Goal: Task Accomplishment & Management: Manage account settings

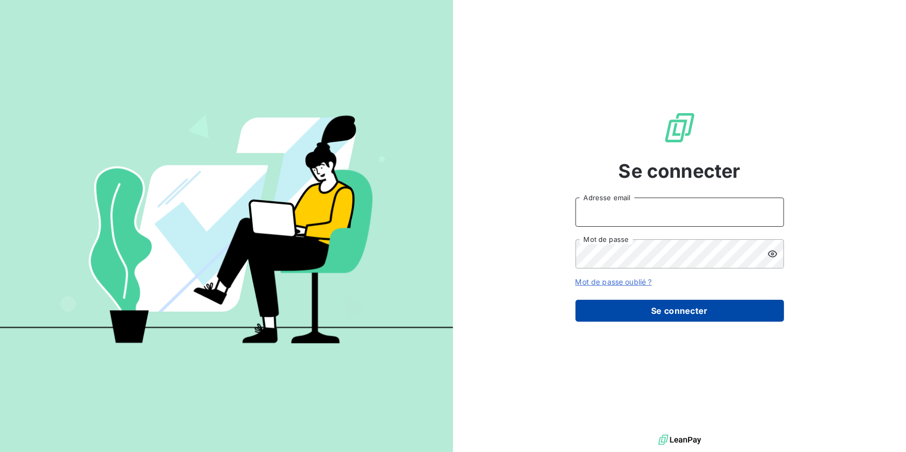
type input "[EMAIL_ADDRESS][DOMAIN_NAME]"
click at [640, 312] on button "Se connecter" at bounding box center [680, 311] width 209 height 22
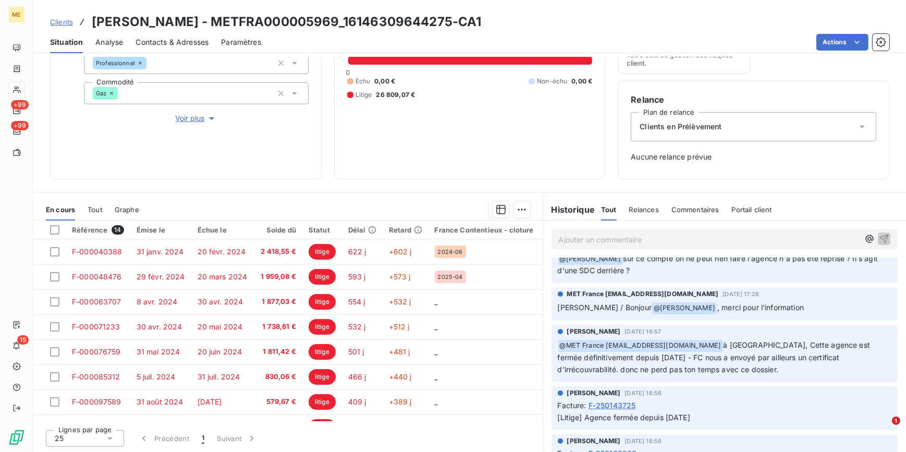
scroll to position [172, 0]
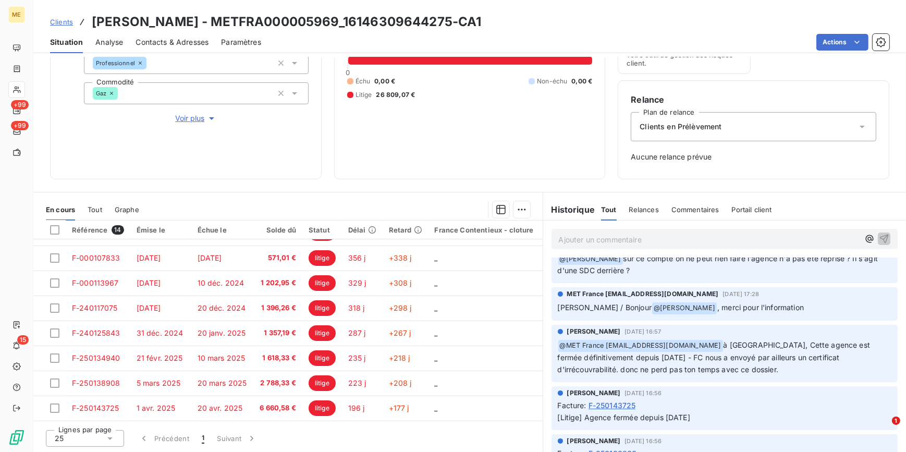
click at [190, 116] on span "Voir plus" at bounding box center [196, 118] width 42 height 10
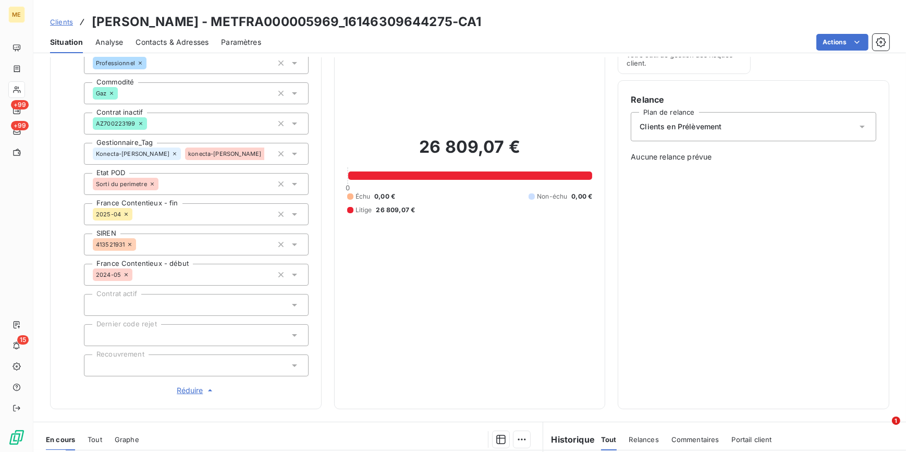
click at [188, 382] on div "Propriétés Client Méthode de paiement DirectDebit Type de client Professionnel …" at bounding box center [196, 197] width 225 height 397
click at [186, 391] on span "Réduire" at bounding box center [196, 390] width 39 height 10
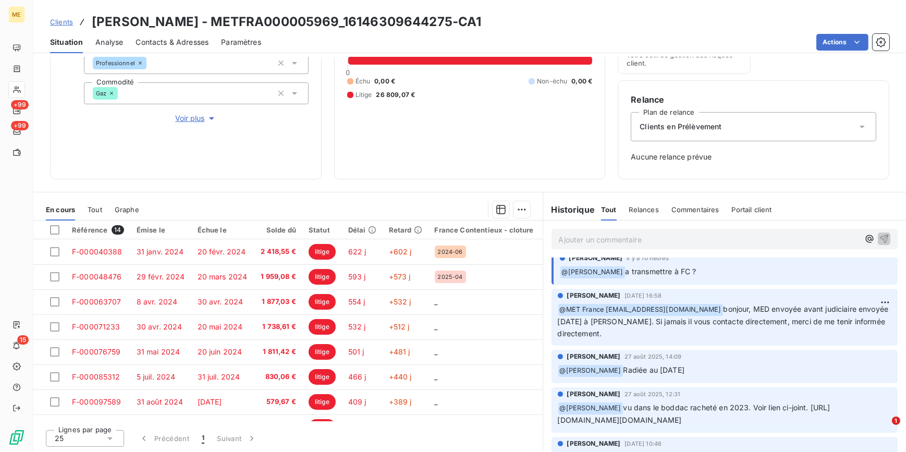
scroll to position [0, 0]
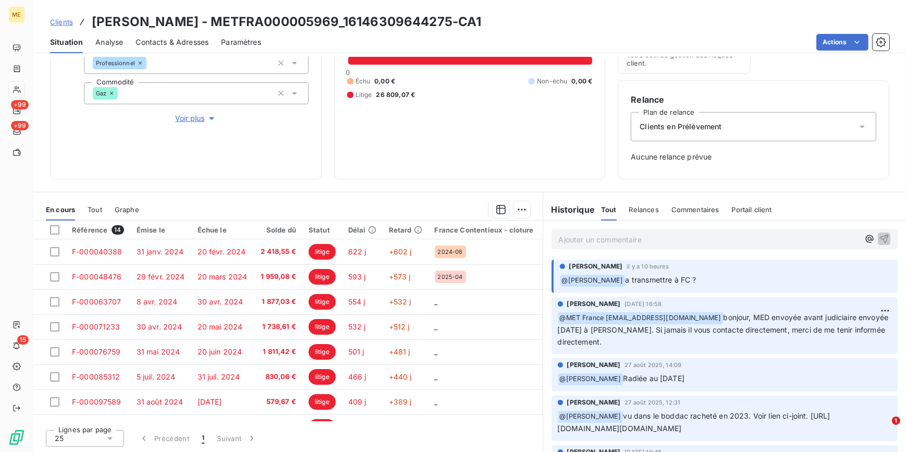
click at [633, 242] on p "Ajouter un commentaire ﻿" at bounding box center [709, 239] width 301 height 13
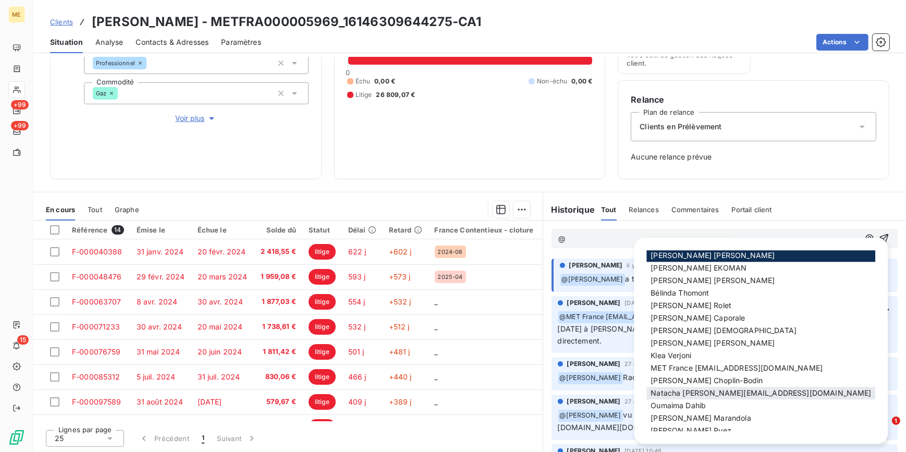
scroll to position [25, 0]
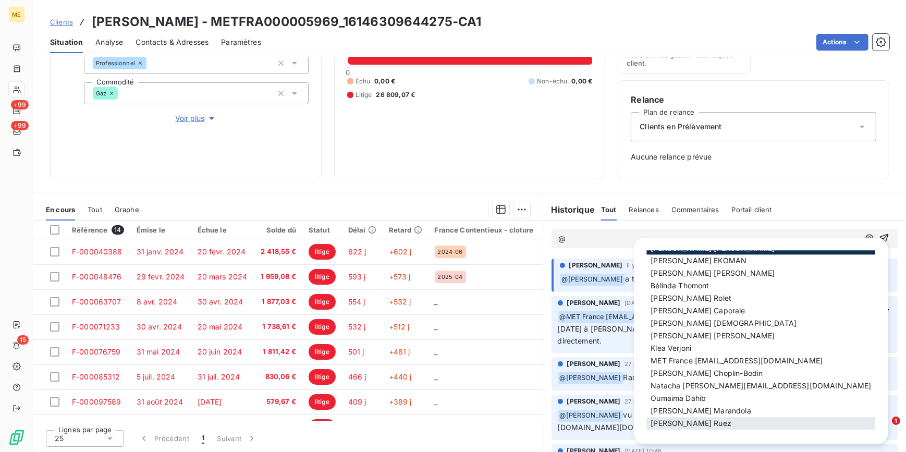
click at [700, 418] on div "Xavier Ruez" at bounding box center [761, 424] width 229 height 13
click at [688, 421] on span "Xavier Ruez" at bounding box center [691, 423] width 81 height 9
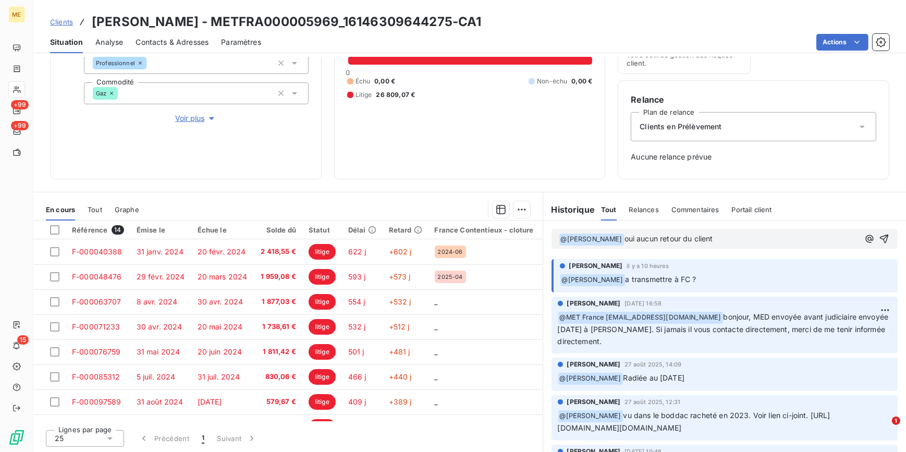
click at [688, 421] on p "﻿ @ Géraldine Moutafis vu dans le boddac racheté en 2023. Voir lien ci-joint. h…" at bounding box center [725, 422] width 334 height 25
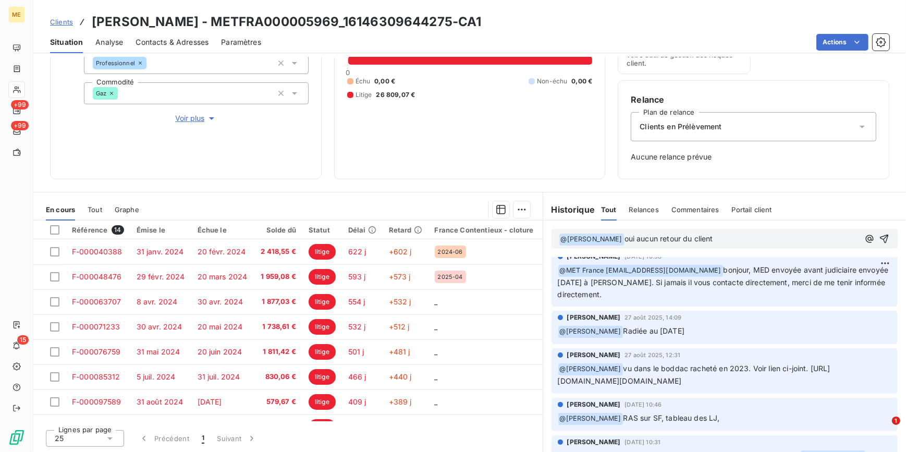
scroll to position [0, 0]
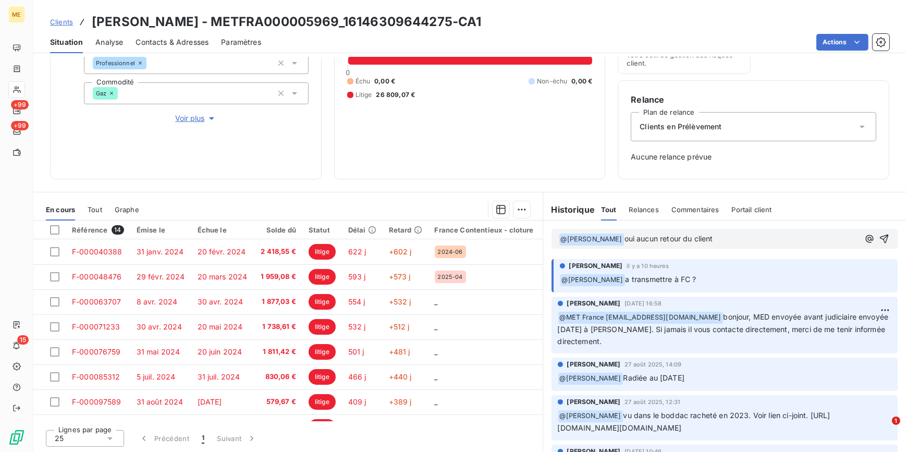
click at [735, 233] on p "﻿ @ Xavier Ruez ﻿ oui aucun retour du client" at bounding box center [709, 239] width 301 height 13
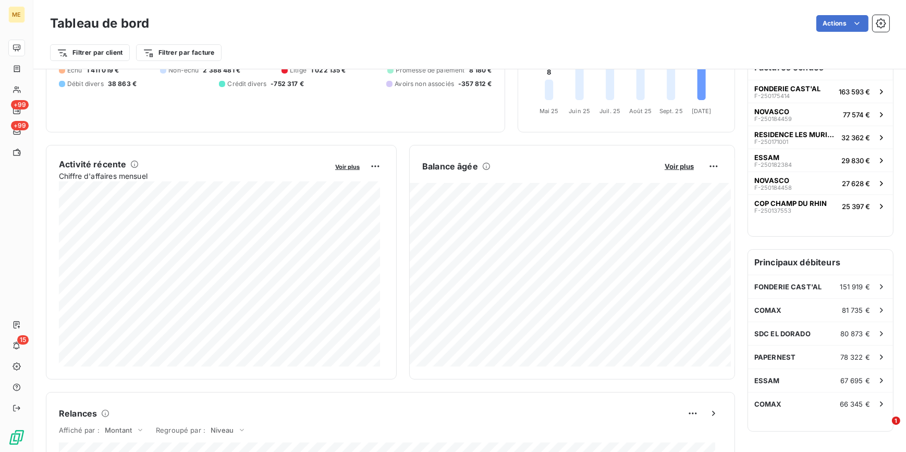
scroll to position [95, 0]
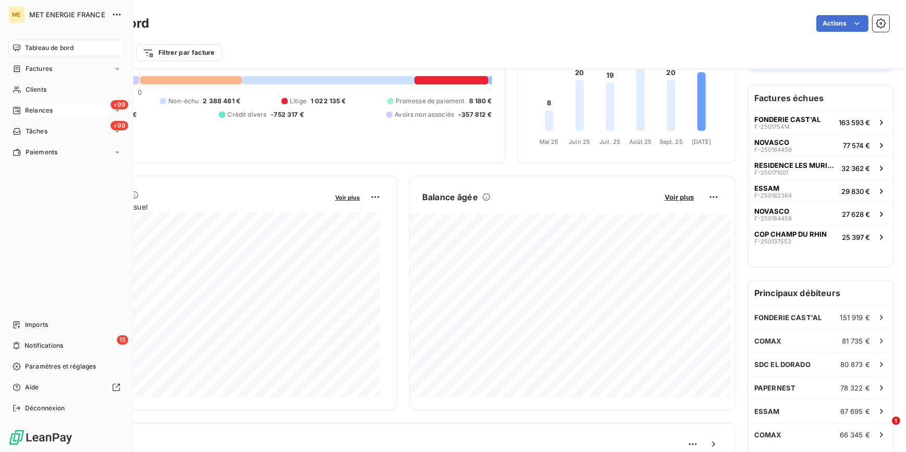
click at [40, 107] on span "Relances" at bounding box center [39, 110] width 28 height 9
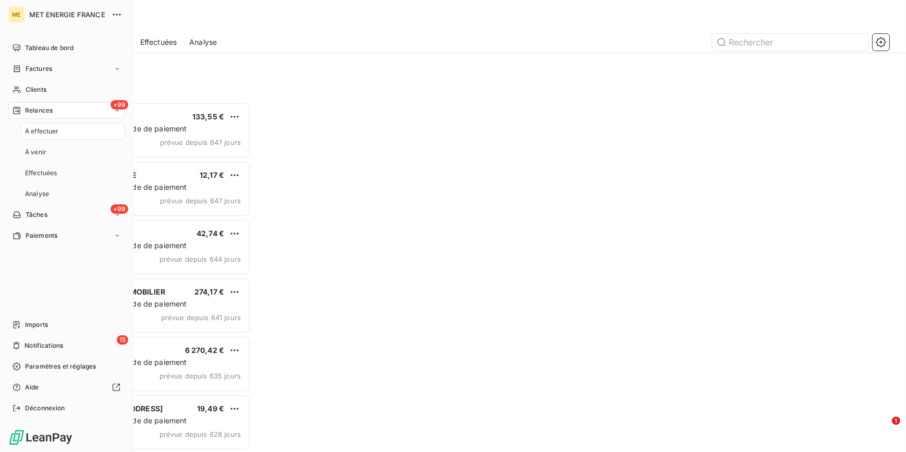
scroll to position [343, 193]
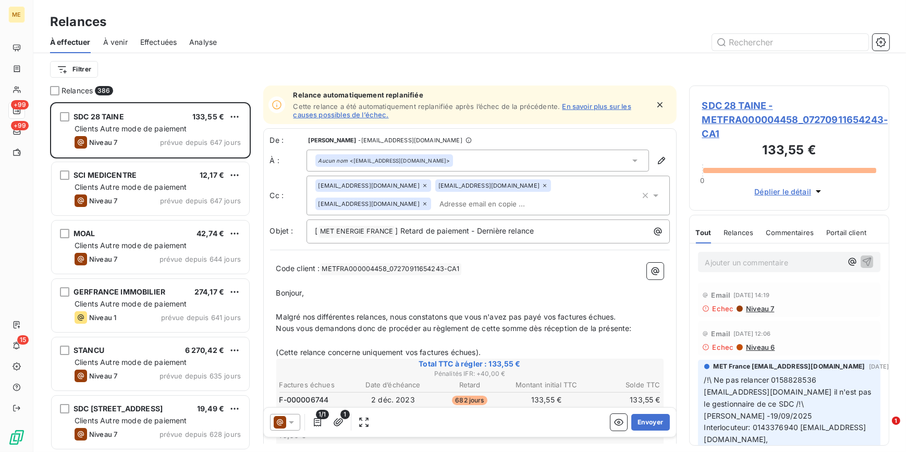
click at [145, 42] on span "Effectuées" at bounding box center [158, 42] width 37 height 10
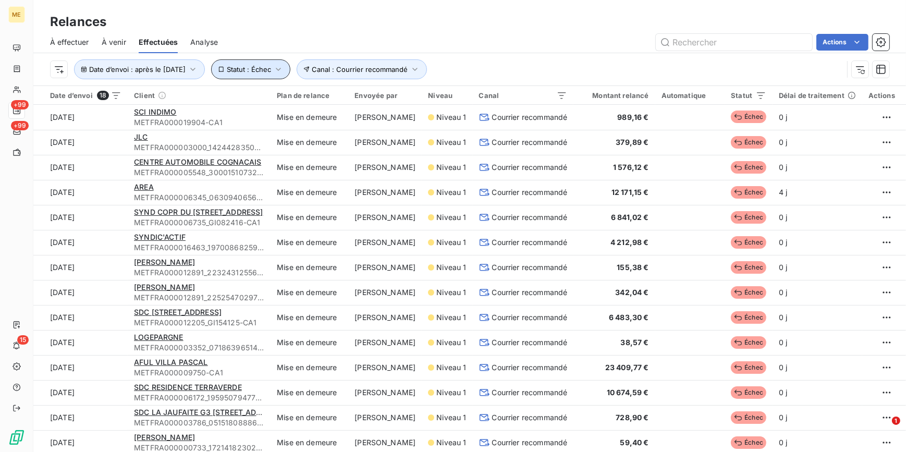
click at [290, 62] on button "Statut : Échec" at bounding box center [250, 69] width 79 height 20
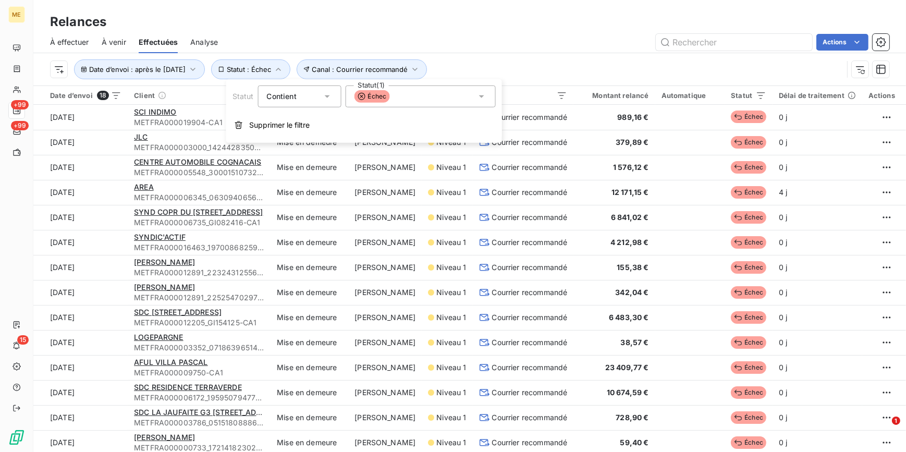
click at [377, 98] on span "Échec" at bounding box center [372, 96] width 35 height 13
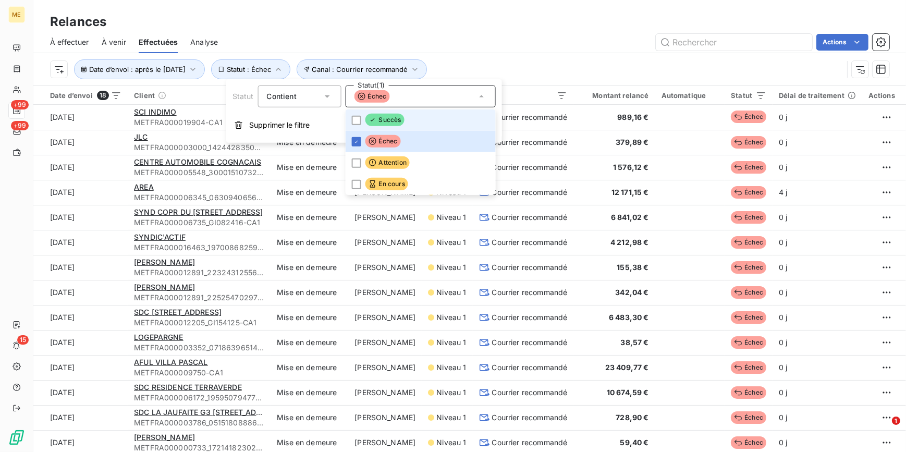
click at [375, 125] on span "Succès" at bounding box center [385, 120] width 39 height 13
click at [364, 141] on li "Échec" at bounding box center [421, 141] width 150 height 21
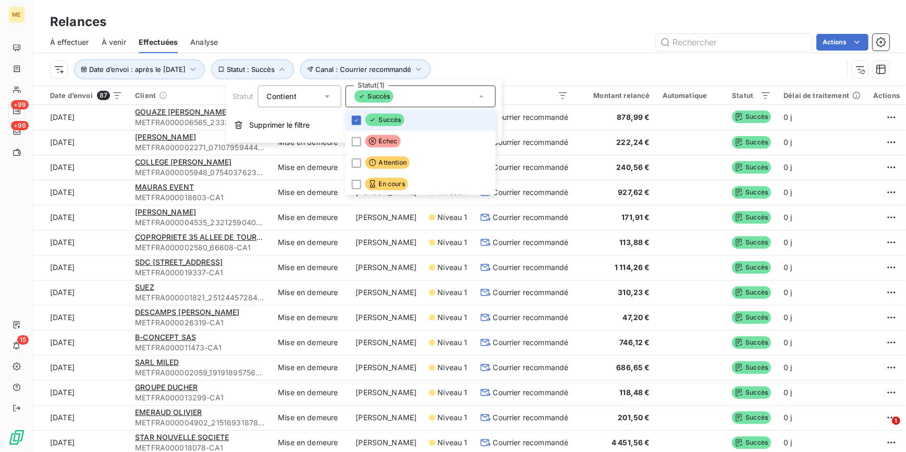
click at [371, 119] on icon at bounding box center [373, 120] width 8 height 8
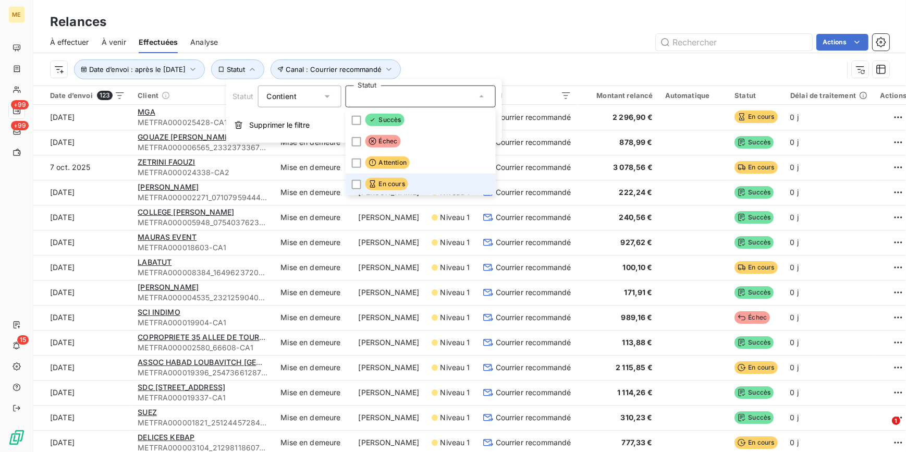
click at [371, 183] on icon at bounding box center [373, 184] width 8 height 8
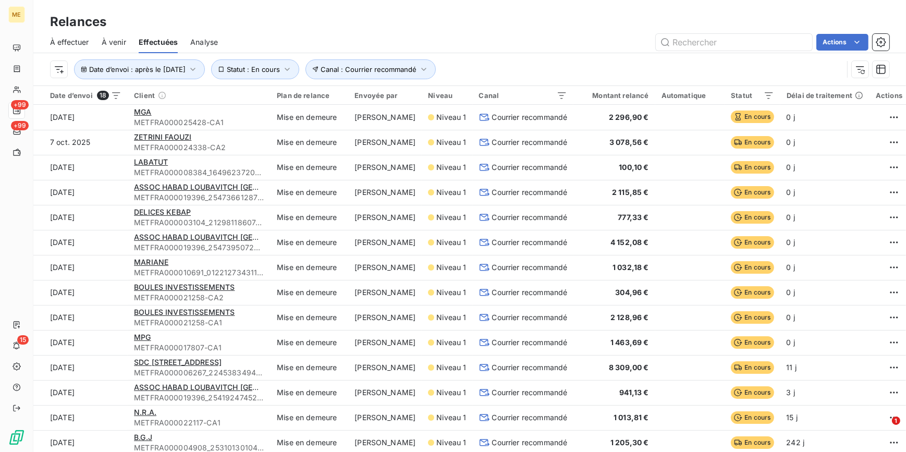
click at [633, 11] on div "Relances À effectuer À venir Effectuées Analyse Actions Date d’envoi : après le…" at bounding box center [469, 43] width 873 height 86
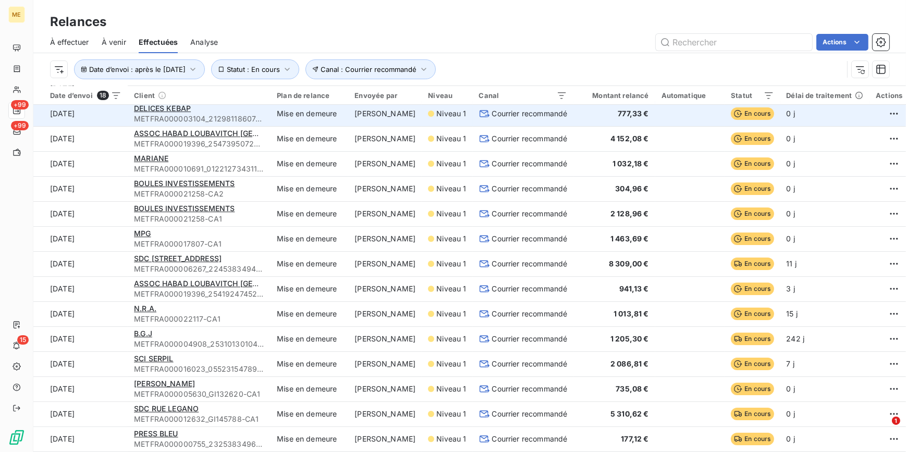
scroll to position [106, 0]
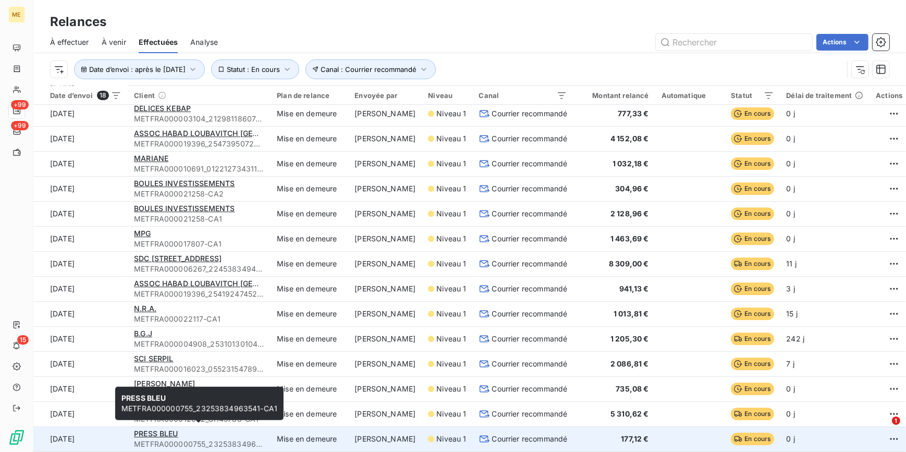
click at [260, 439] on span "METFRA000000755_23253834963541-CA1" at bounding box center [199, 444] width 130 height 10
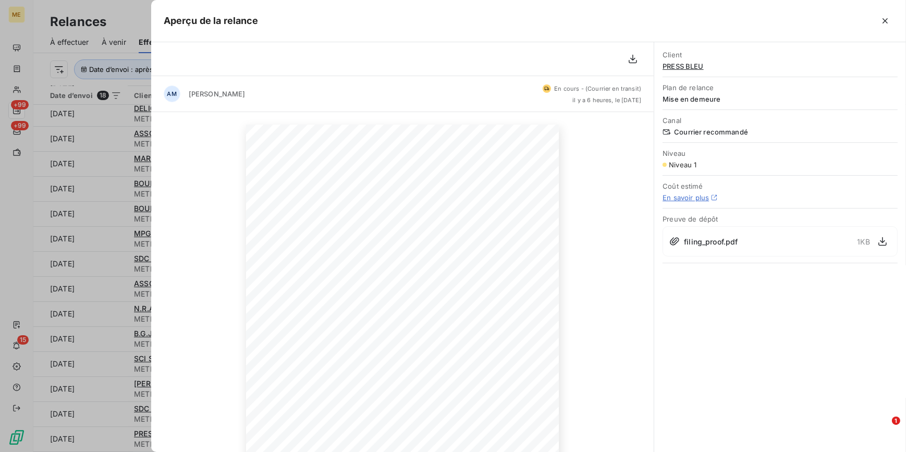
click at [700, 62] on span "PRESS BLEU" at bounding box center [780, 66] width 235 height 8
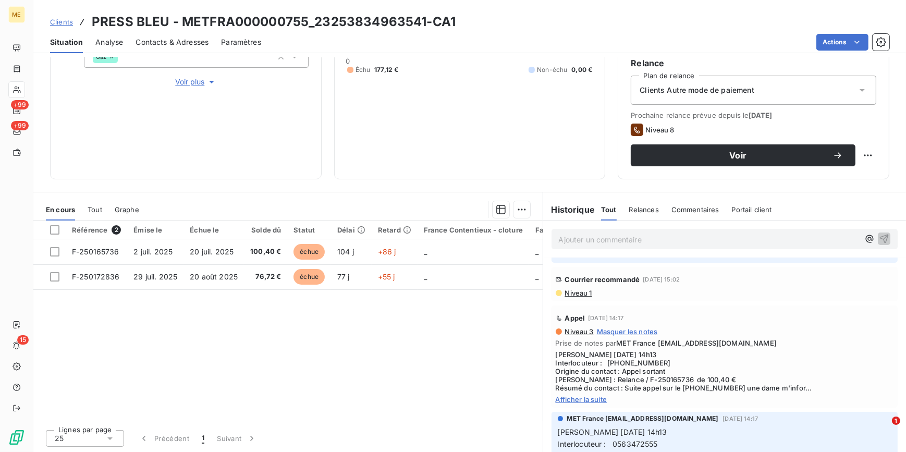
scroll to position [379, 0]
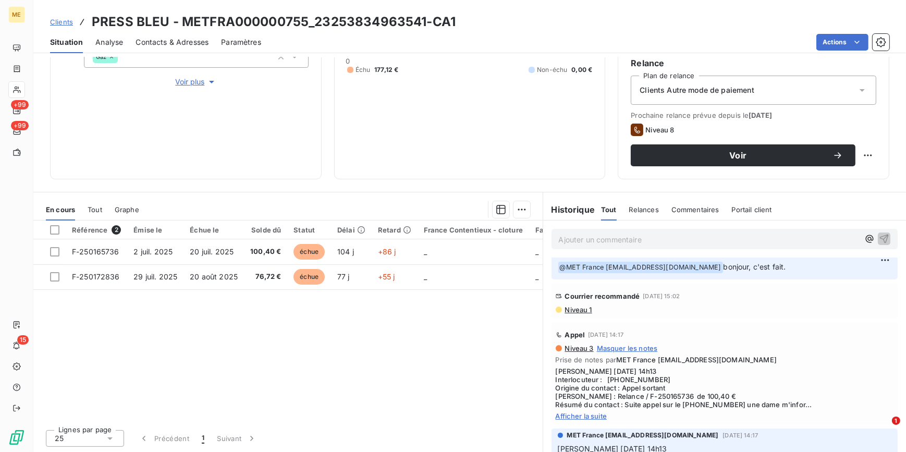
click at [567, 307] on span "Niveau 1" at bounding box center [578, 310] width 28 height 8
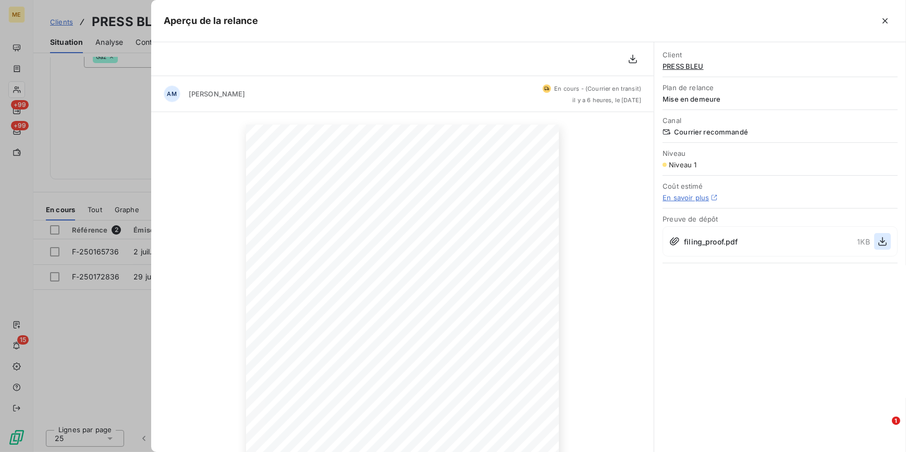
click at [881, 241] on icon "button" at bounding box center [883, 241] width 10 height 10
click at [141, 326] on div at bounding box center [453, 226] width 906 height 452
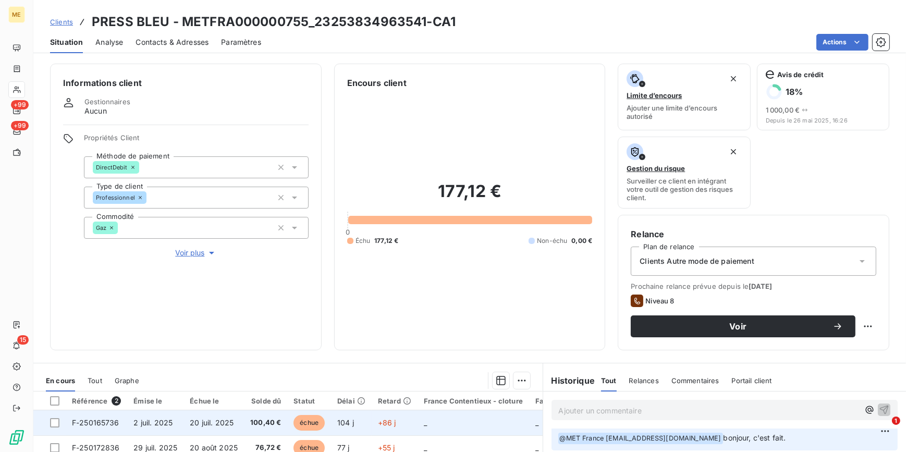
scroll to position [142, 0]
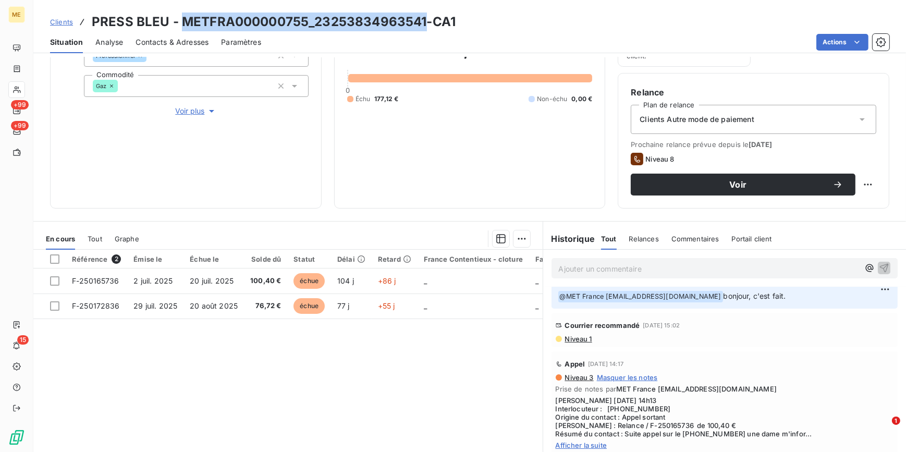
drag, startPoint x: 183, startPoint y: 22, endPoint x: 424, endPoint y: 21, distance: 241.4
click at [424, 21] on h3 "PRESS BLEU - METFRA000000755_23253834963541-CA1" at bounding box center [274, 22] width 364 height 19
copy h3 "METFRA000000755_23253834963541"
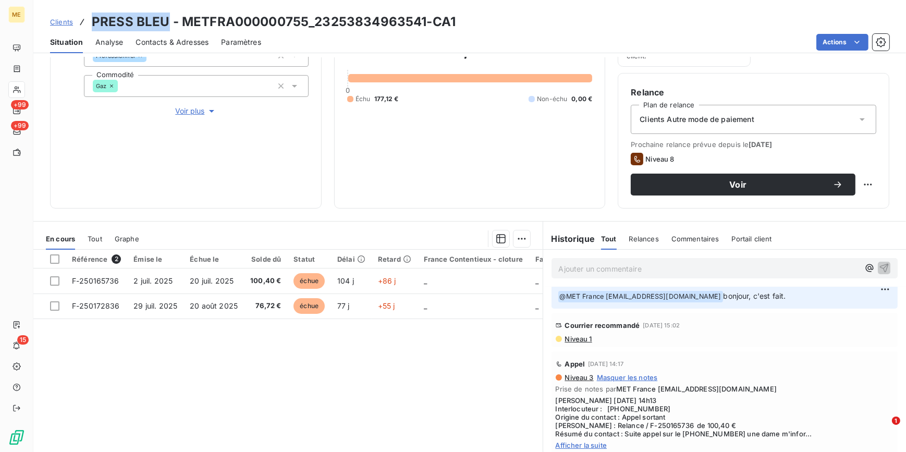
drag, startPoint x: 94, startPoint y: 21, endPoint x: 165, endPoint y: 26, distance: 71.6
click at [165, 26] on h3 "PRESS BLEU - METFRA000000755_23253834963541-CA1" at bounding box center [274, 22] width 364 height 19
copy h3 "PRESS BLEU"
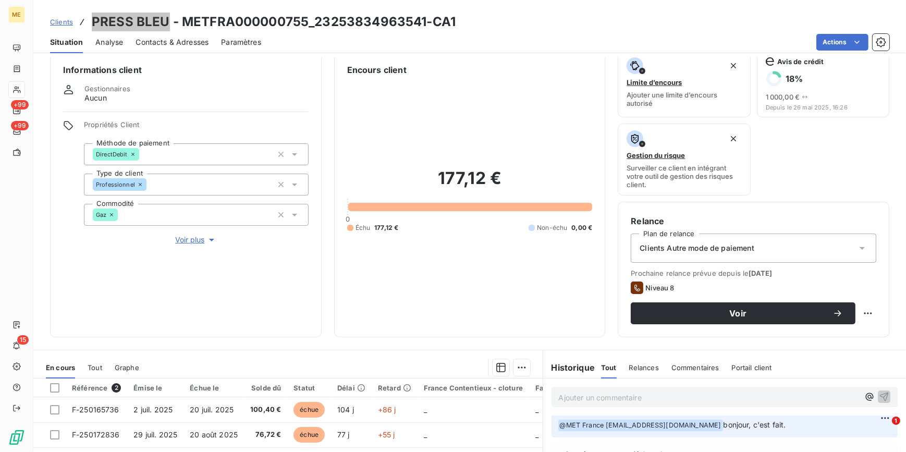
scroll to position [0, 0]
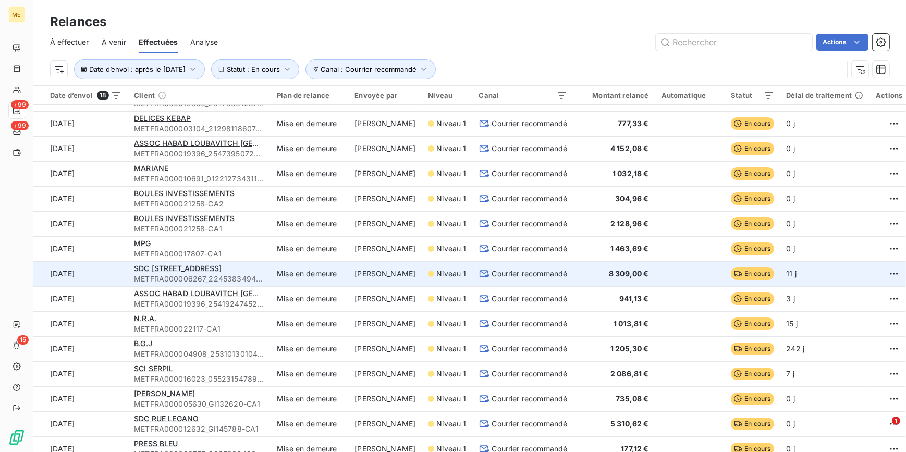
scroll to position [106, 0]
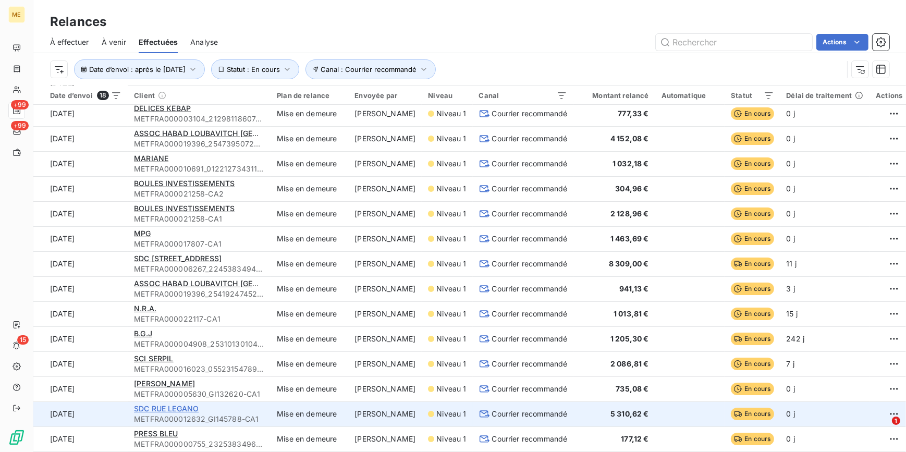
click at [180, 404] on span "SDC RUE LEGANO" at bounding box center [166, 408] width 65 height 9
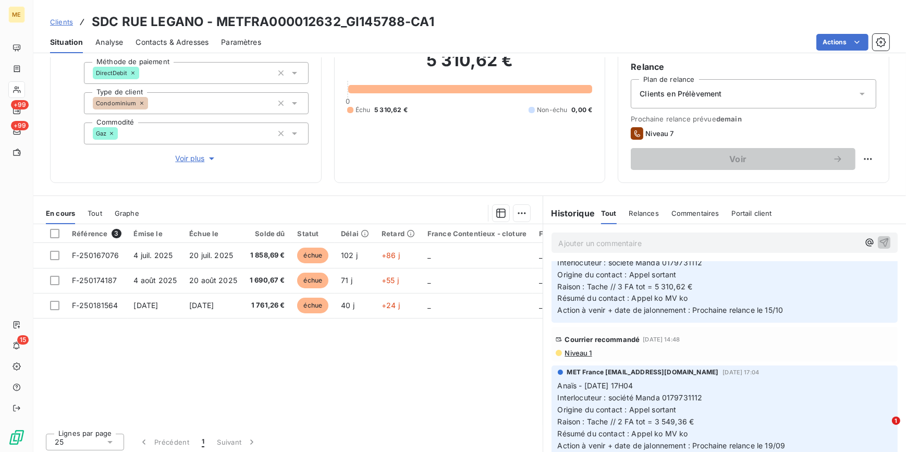
scroll to position [47, 0]
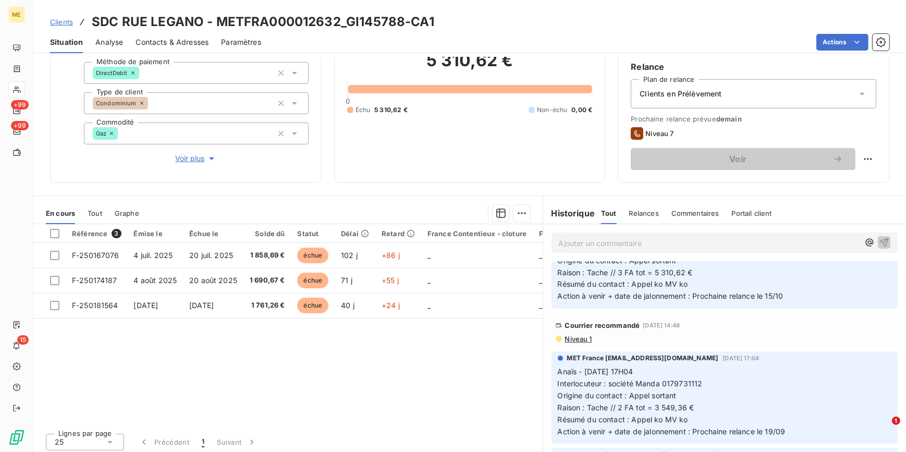
click at [576, 339] on span "Niveau 1" at bounding box center [578, 339] width 28 height 8
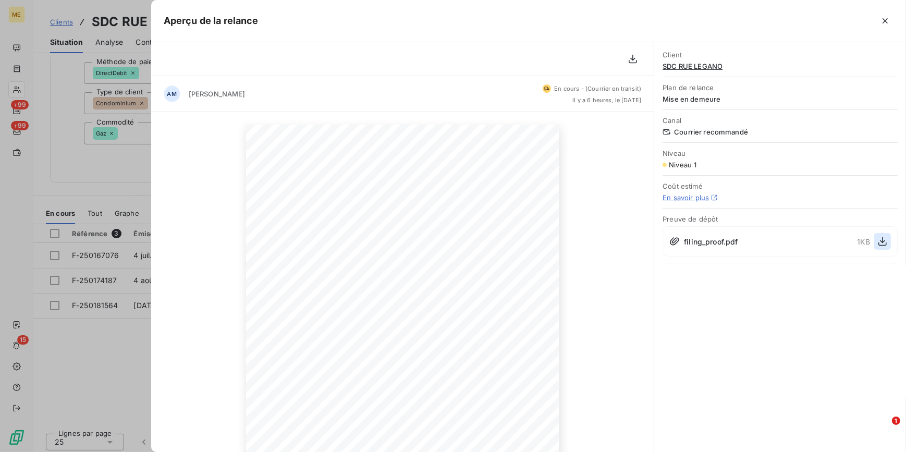
click at [885, 240] on icon "button" at bounding box center [883, 241] width 10 height 10
click at [118, 323] on div at bounding box center [453, 226] width 906 height 452
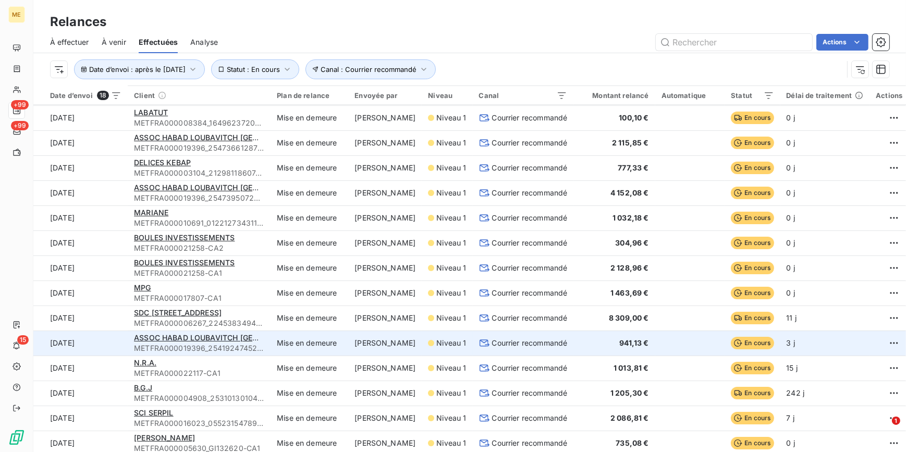
scroll to position [106, 0]
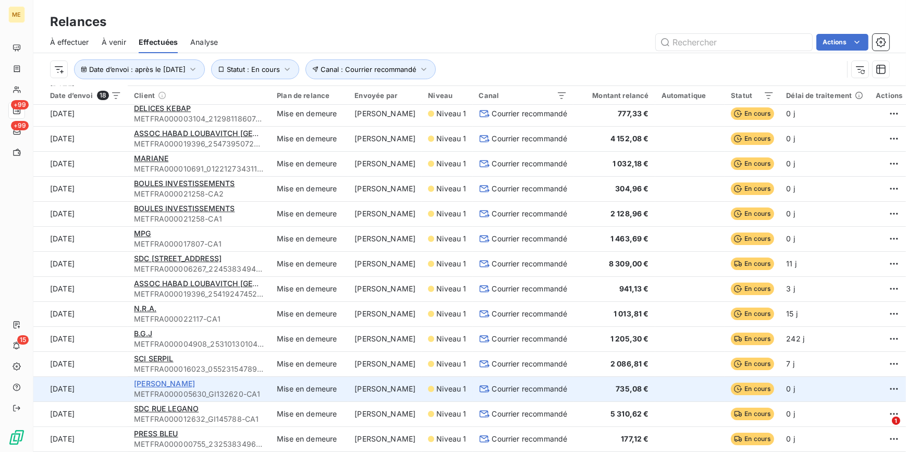
click at [195, 380] on span "VENET-ORUS PHILIPPE" at bounding box center [164, 383] width 61 height 9
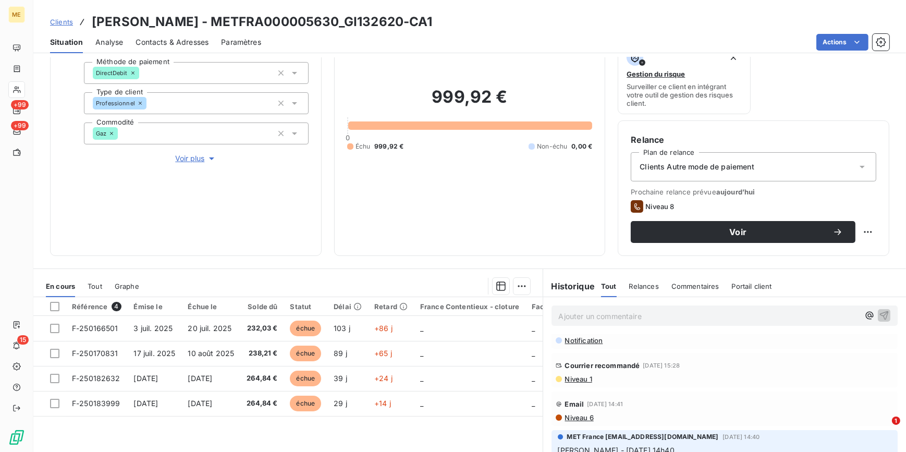
scroll to position [94, 0]
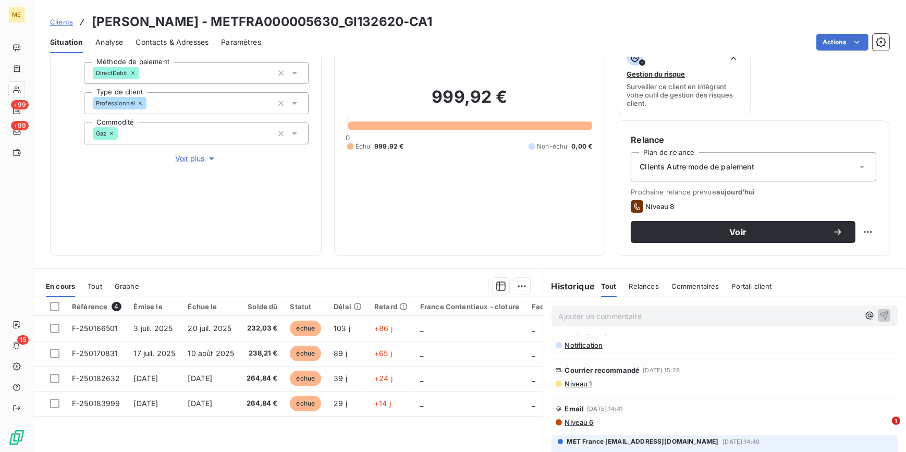
click at [576, 383] on span "Niveau 1" at bounding box center [578, 384] width 28 height 8
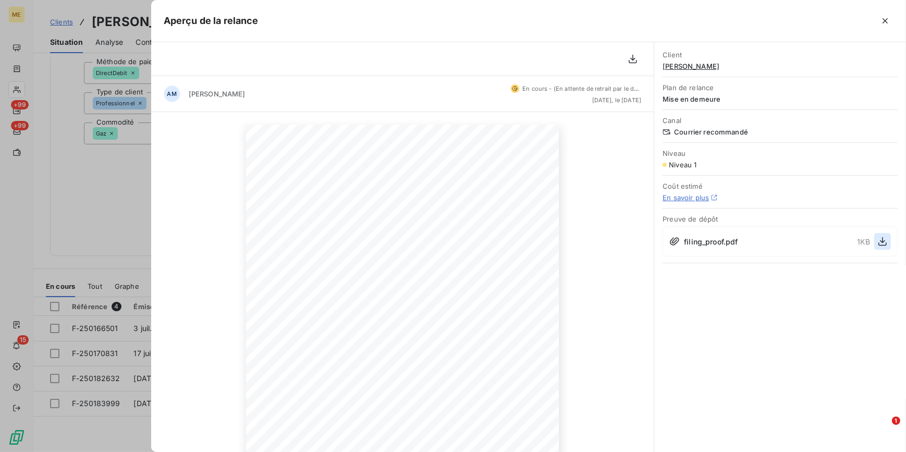
click at [883, 240] on icon "button" at bounding box center [883, 241] width 10 height 10
click at [128, 186] on div at bounding box center [453, 226] width 906 height 452
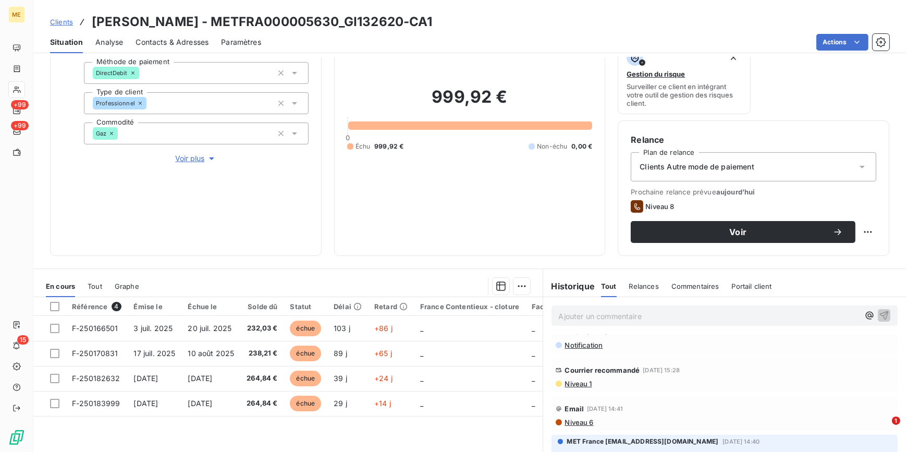
drag, startPoint x: 247, startPoint y: 21, endPoint x: 441, endPoint y: 20, distance: 193.5
click at [433, 20] on h3 "VENET-ORUS PHILIPPE - METFRA000005630_GI132620-CA1" at bounding box center [262, 22] width 341 height 19
copy h3 "METFRA000005630_GI132620"
drag, startPoint x: 94, startPoint y: 18, endPoint x: 234, endPoint y: 18, distance: 140.3
click at [234, 18] on h3 "VENET-ORUS PHILIPPE - METFRA000005630_GI132620-CA1" at bounding box center [262, 22] width 341 height 19
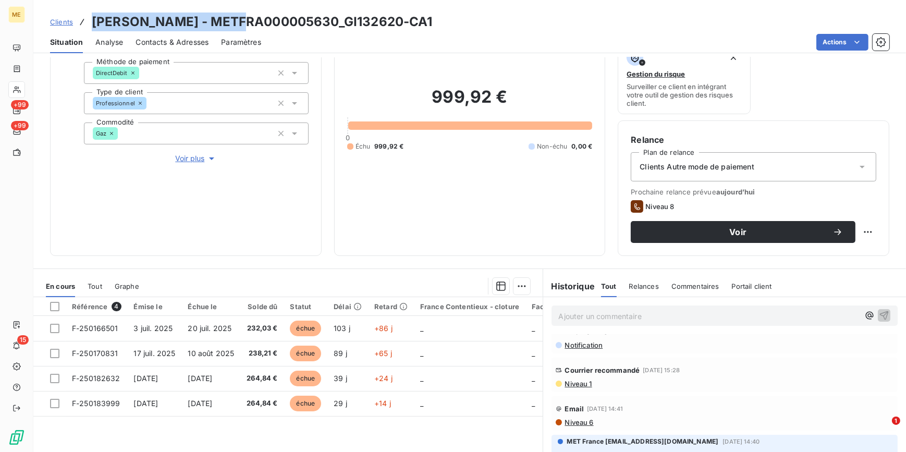
copy h3 "VENET-ORUS PHILIPPE"
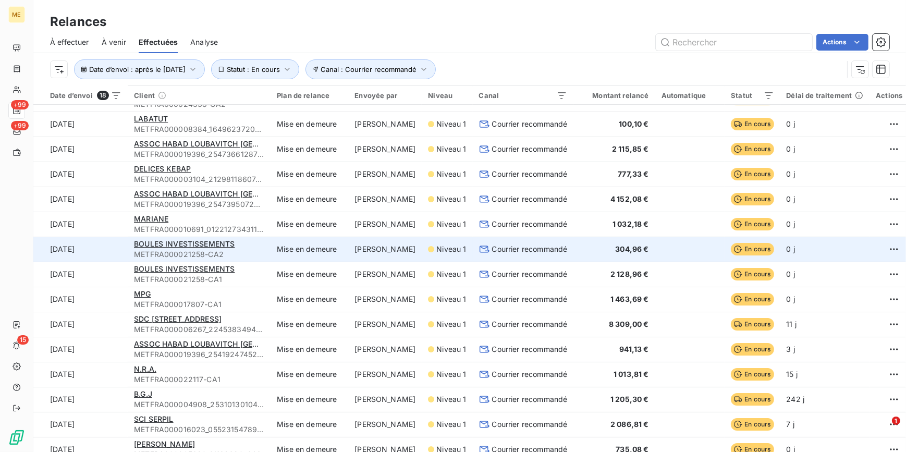
scroll to position [106, 0]
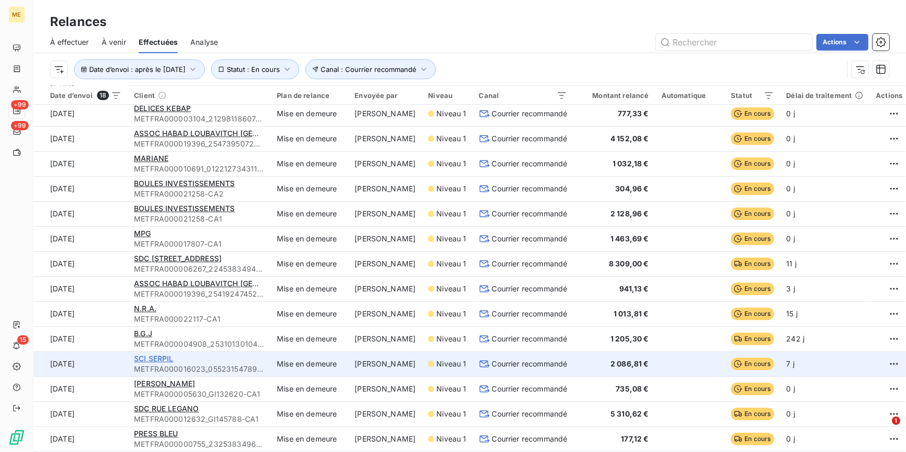
click at [162, 354] on span "SCI SERPIL" at bounding box center [154, 358] width 40 height 9
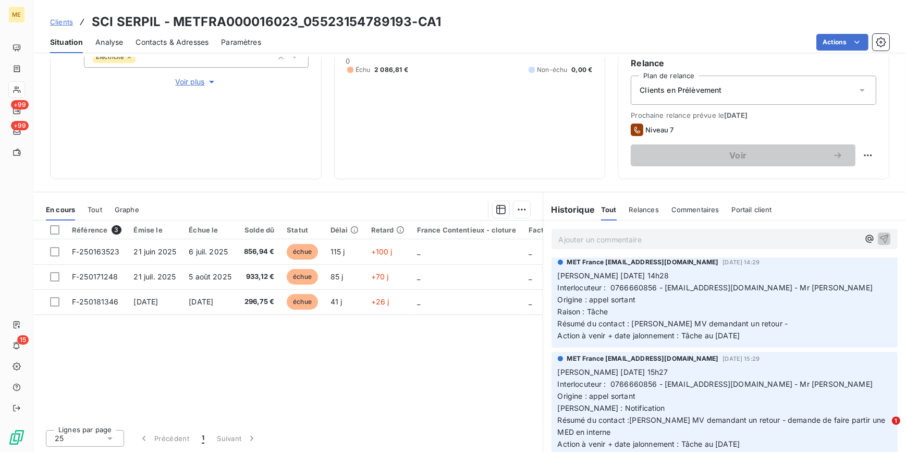
scroll to position [189, 0]
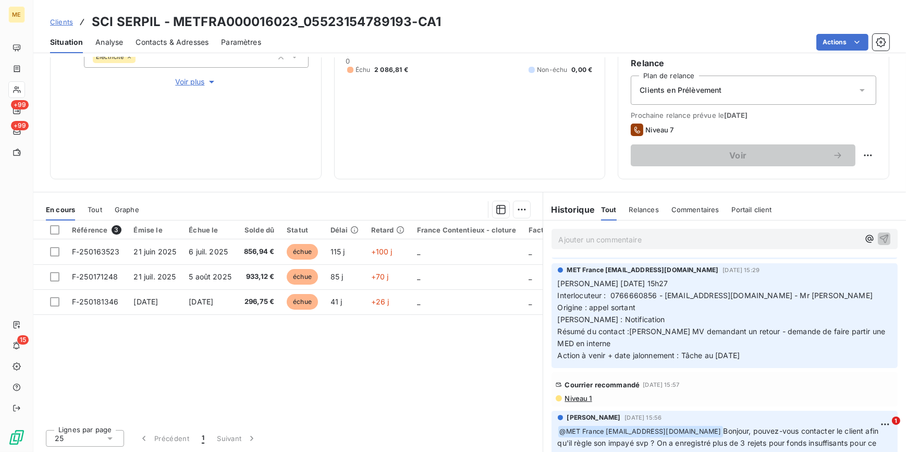
click at [579, 392] on div "Courrier recommandé 26 sept. 2025, 15:57" at bounding box center [725, 384] width 338 height 17
click at [577, 400] on span "Niveau 1" at bounding box center [578, 398] width 28 height 8
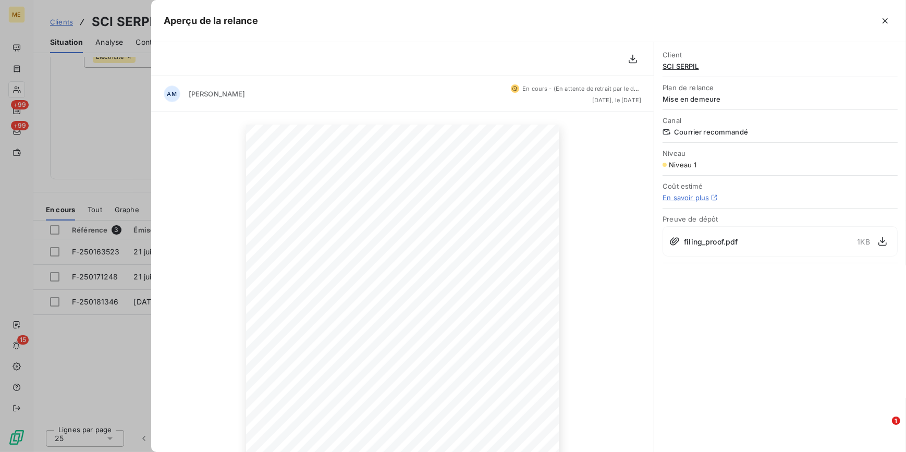
click at [153, 172] on div "26 septembre 2025 Objet : [MET ENERGIE FRANCE] Retard de paiement - Mise en dem…" at bounding box center [402, 346] width 503 height 468
click at [878, 239] on icon "button" at bounding box center [883, 241] width 10 height 10
click at [115, 186] on div at bounding box center [453, 226] width 906 height 452
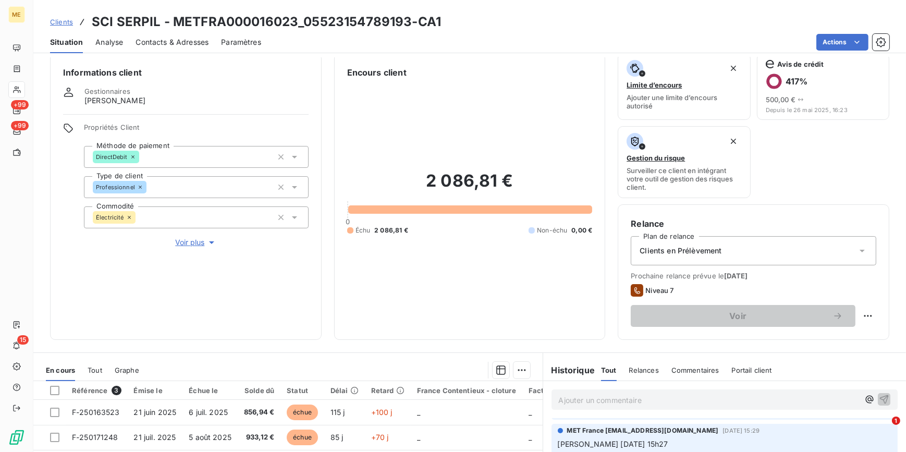
scroll to position [0, 0]
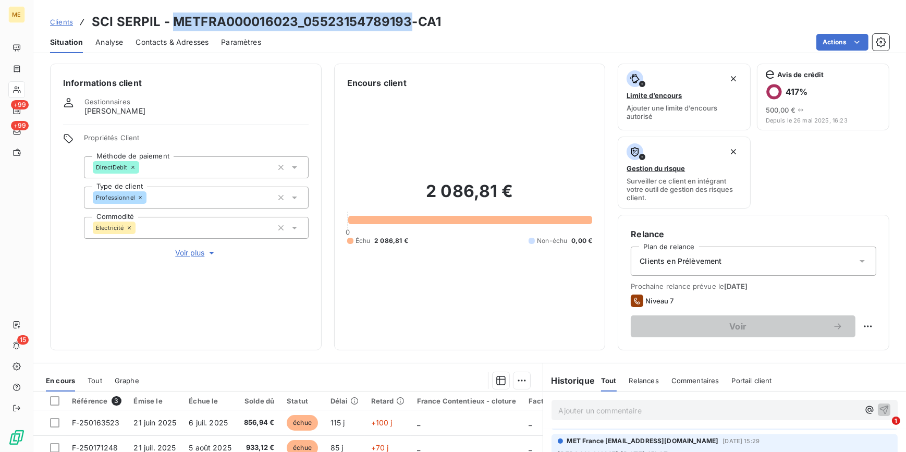
drag, startPoint x: 171, startPoint y: 18, endPoint x: 409, endPoint y: 26, distance: 239.0
click at [409, 26] on h3 "SCI SERPIL - METFRA000016023_05523154789193-CA1" at bounding box center [266, 22] width 349 height 19
copy h3 "METFRA000016023_05523154789193"
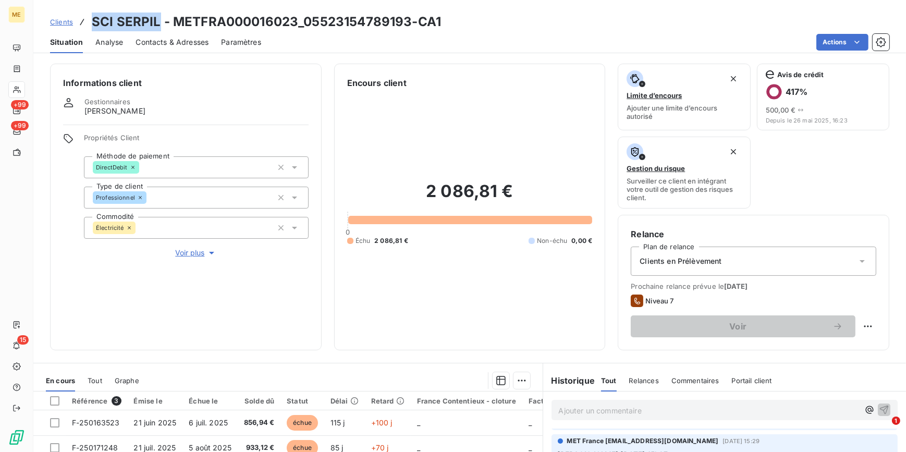
drag, startPoint x: 91, startPoint y: 21, endPoint x: 157, endPoint y: 19, distance: 66.2
click at [157, 19] on h3 "SCI SERPIL - METFRA000016023_05523154789193-CA1" at bounding box center [266, 22] width 349 height 19
copy h3 "SCI SERPIL"
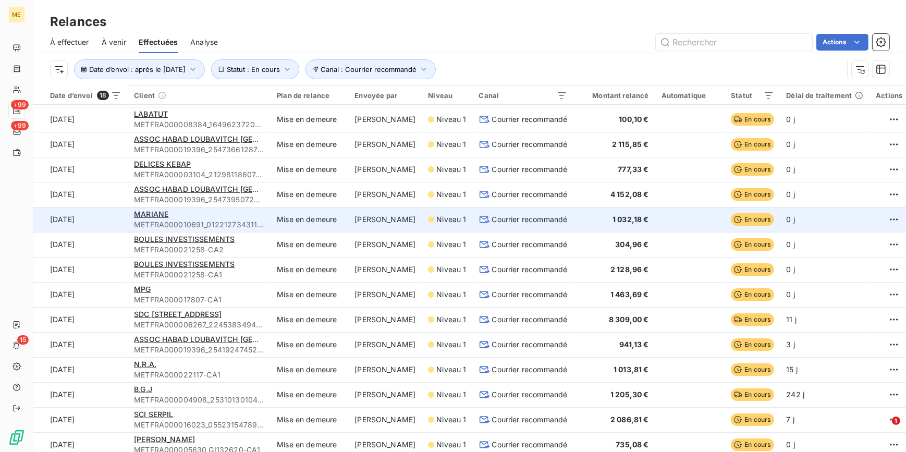
scroll to position [106, 0]
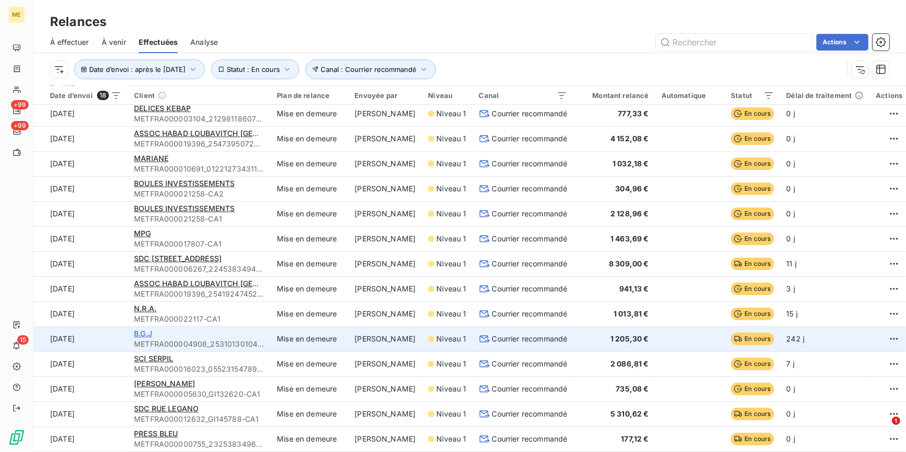
click at [138, 331] on span "B.G.J" at bounding box center [143, 333] width 18 height 9
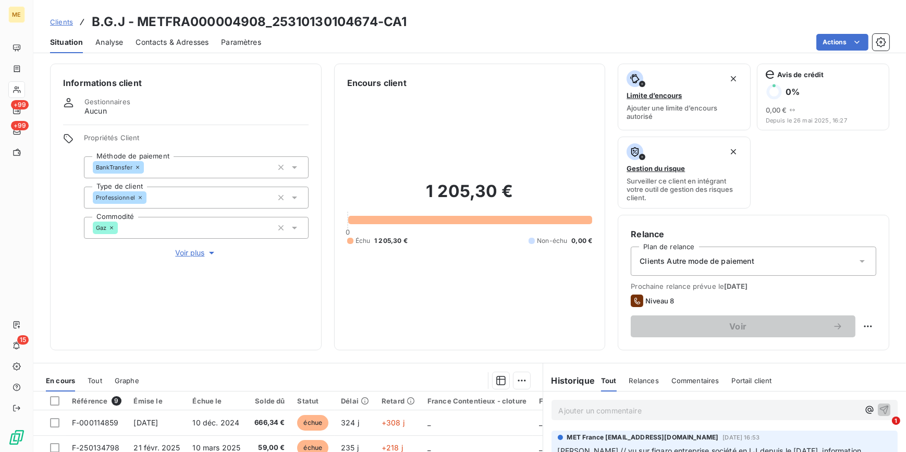
scroll to position [171, 0]
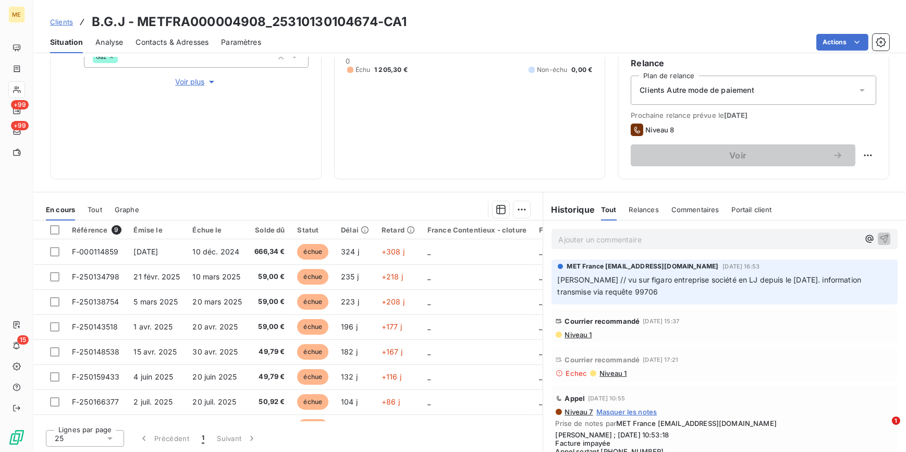
click at [576, 333] on span "Niveau 1" at bounding box center [578, 335] width 28 height 8
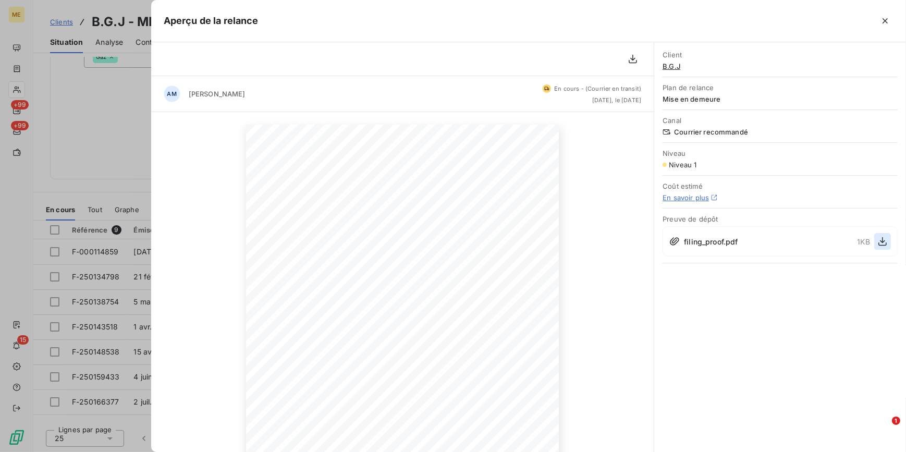
click at [882, 242] on icon "button" at bounding box center [883, 241] width 8 height 9
click at [118, 176] on div at bounding box center [453, 226] width 906 height 452
click at [83, 162] on div "Informations client Gestionnaires Aucun Propriétés Client Méthode de paiement B…" at bounding box center [186, 36] width 272 height 287
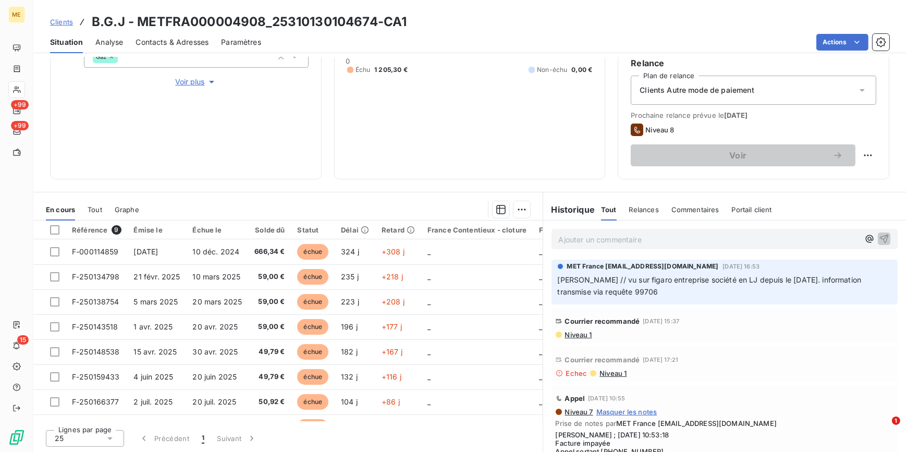
scroll to position [0, 0]
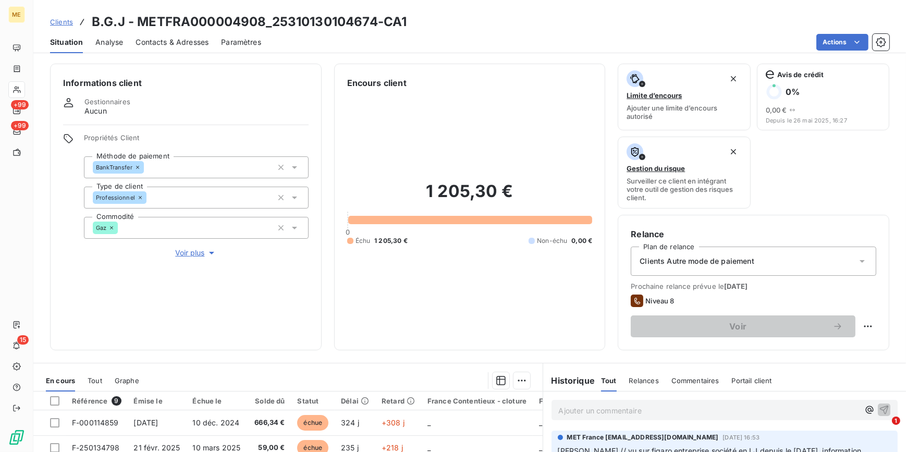
click at [184, 45] on span "Contacts & Adresses" at bounding box center [172, 42] width 73 height 10
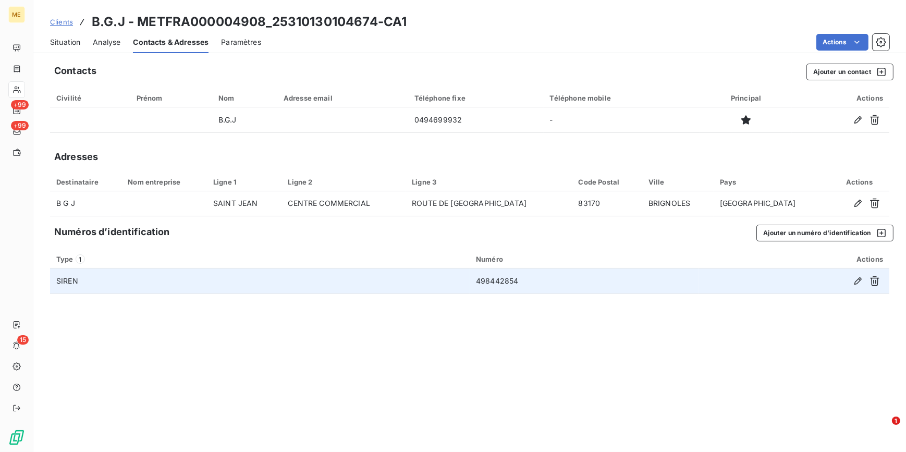
click at [496, 278] on td "498442854" at bounding box center [584, 281] width 229 height 25
copy td "498442854"
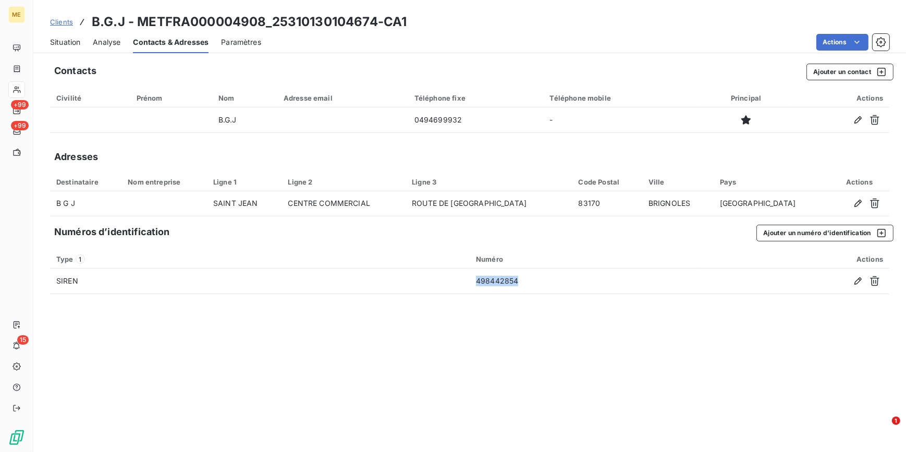
click at [75, 42] on span "Situation" at bounding box center [65, 42] width 30 height 10
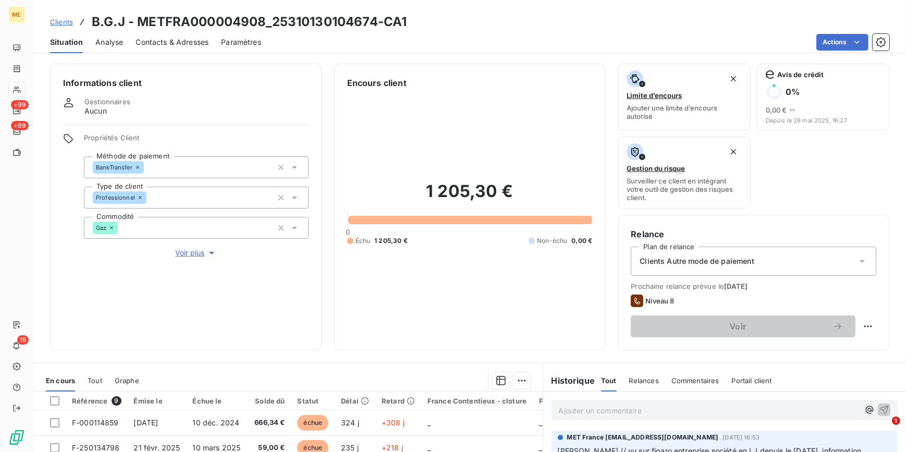
click at [195, 261] on div "Informations client Gestionnaires Aucun Propriétés Client Méthode de paiement B…" at bounding box center [186, 207] width 272 height 287
click at [189, 254] on span "Voir plus" at bounding box center [196, 253] width 42 height 10
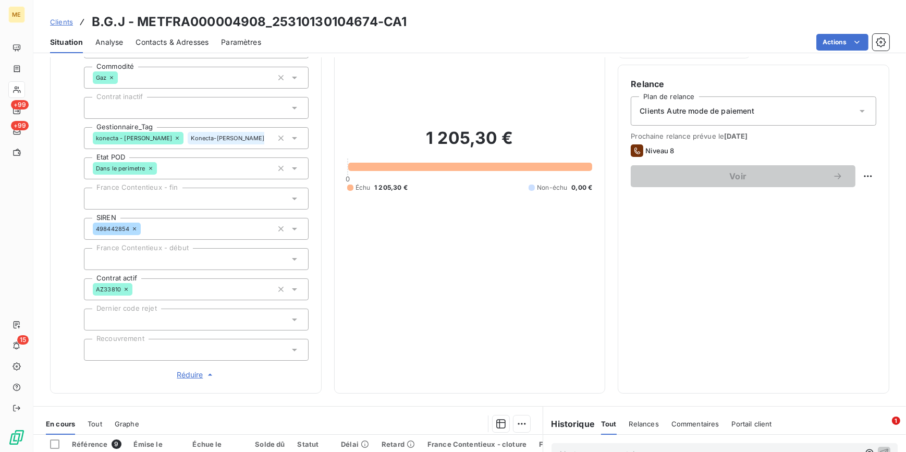
scroll to position [189, 0]
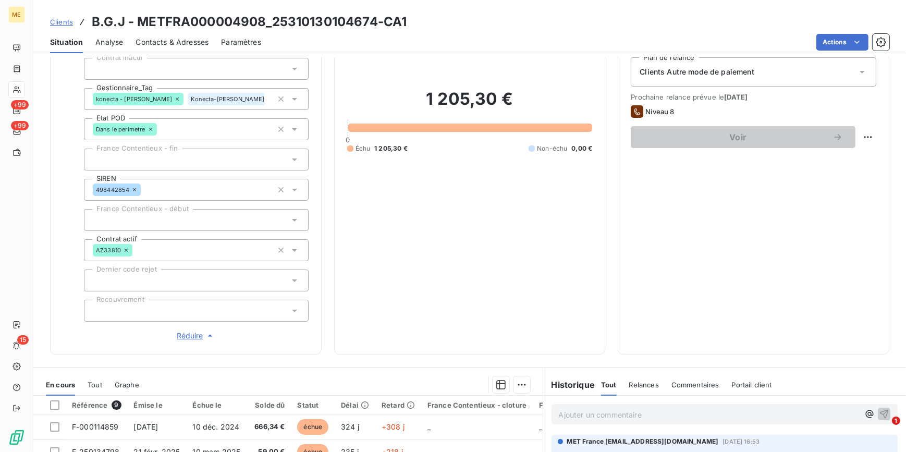
click at [146, 308] on div at bounding box center [196, 311] width 225 height 22
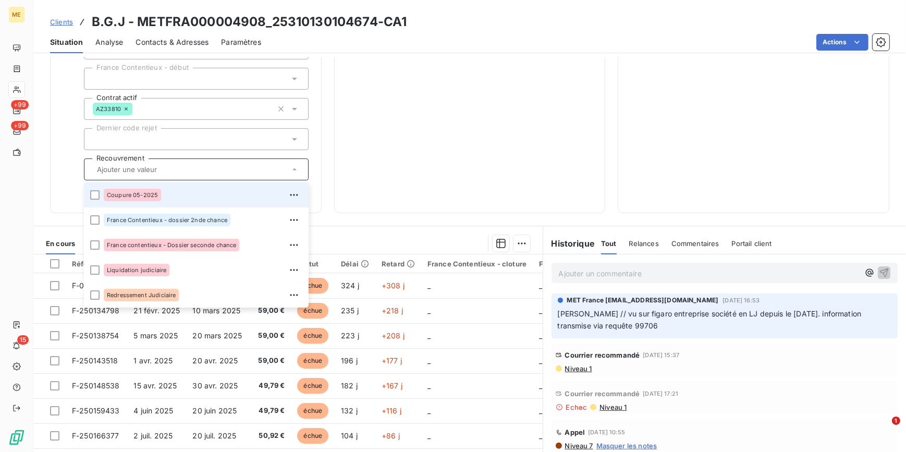
scroll to position [332, 0]
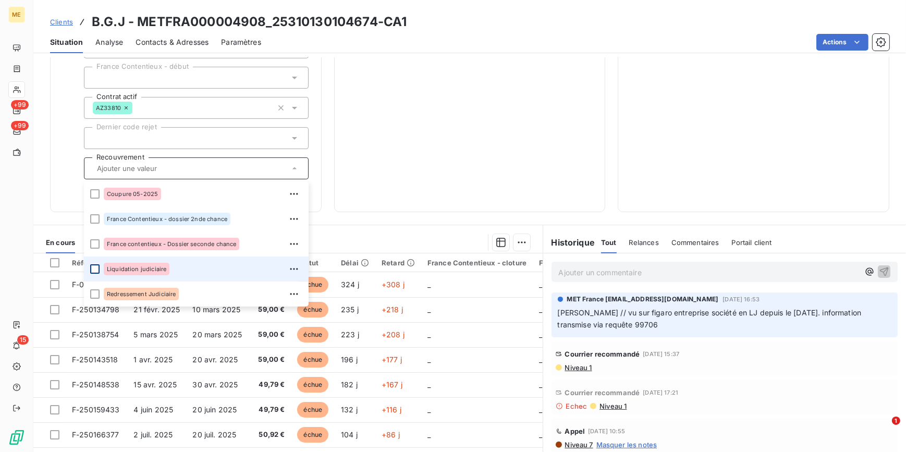
click at [93, 271] on div at bounding box center [94, 268] width 9 height 9
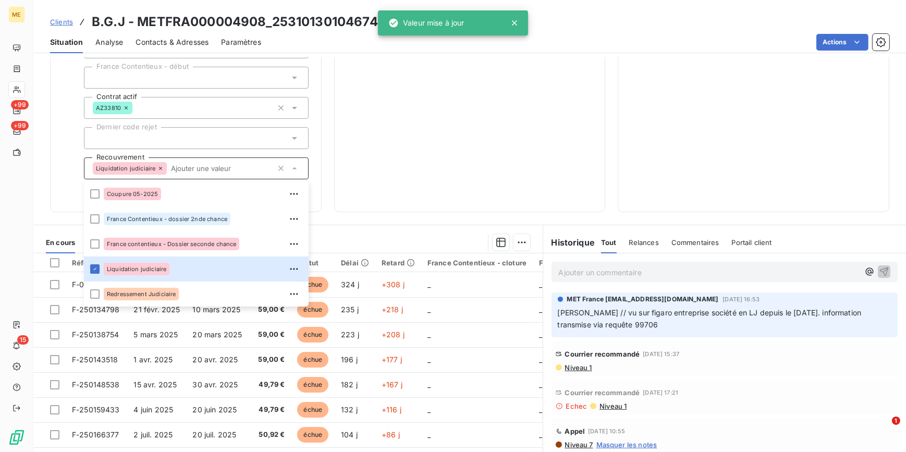
scroll to position [47, 0]
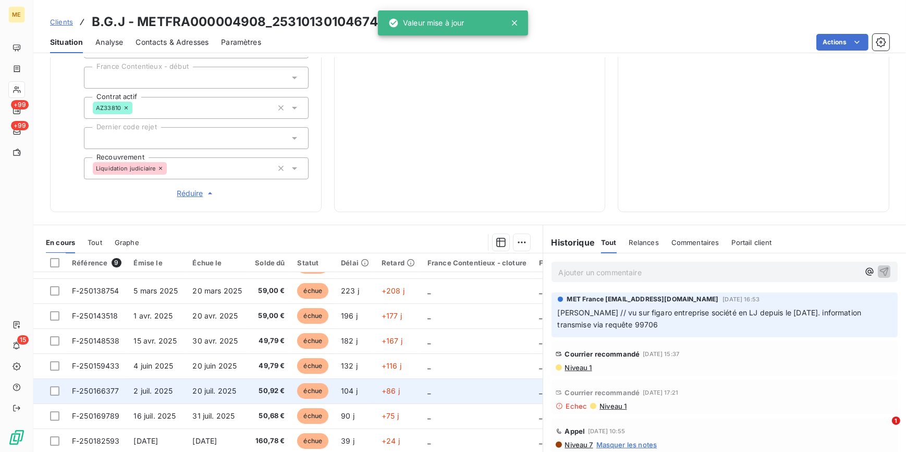
scroll to position [0, 0]
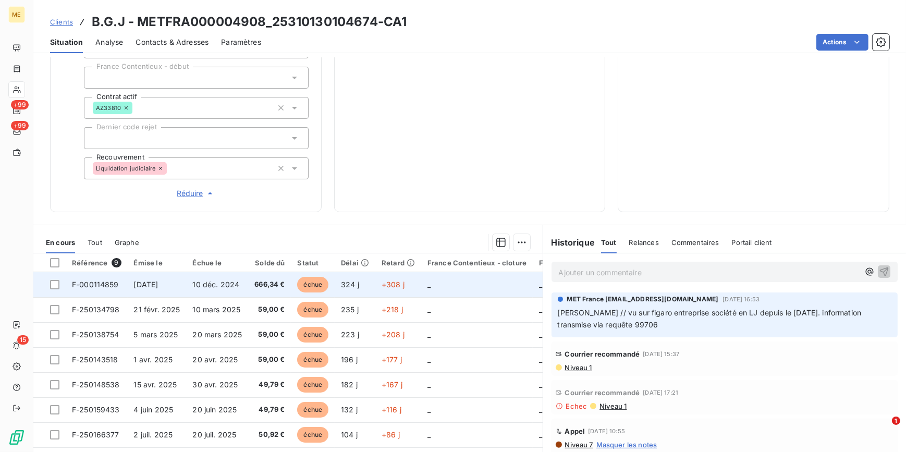
click at [207, 287] on span "10 déc. 2024" at bounding box center [215, 284] width 47 height 9
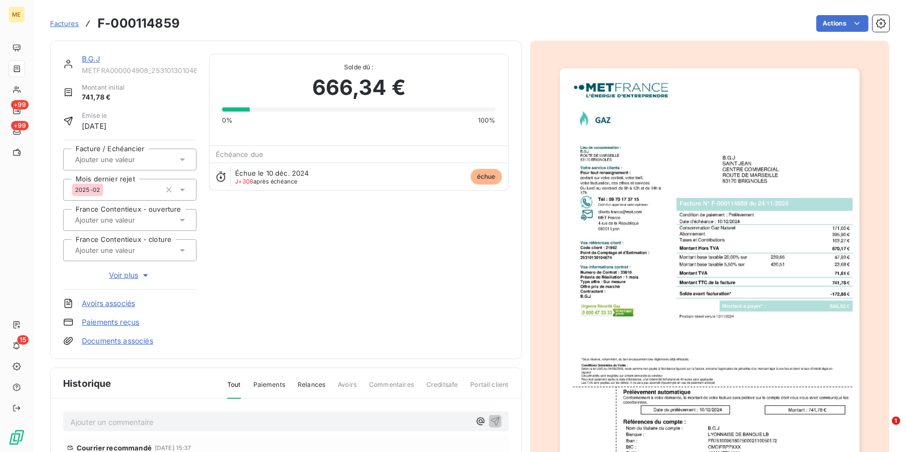
click at [631, 247] on img "button" at bounding box center [710, 280] width 300 height 424
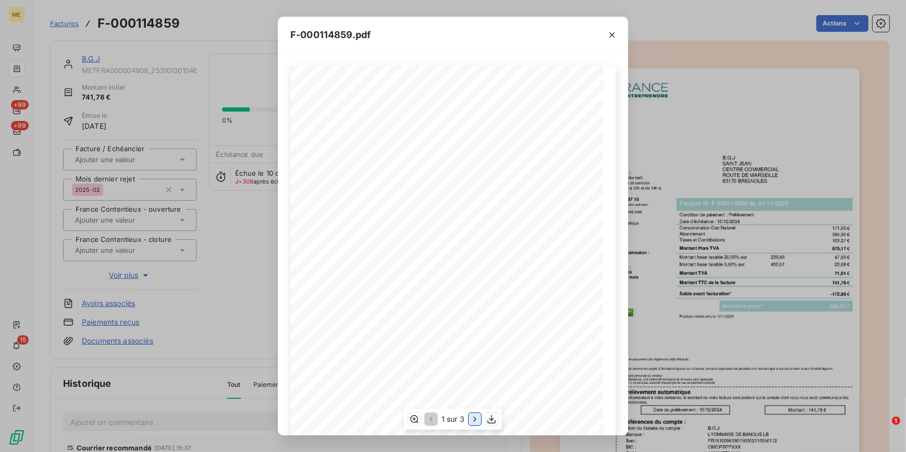
click at [474, 422] on icon "button" at bounding box center [475, 419] width 10 height 10
click at [260, 275] on div "F-000114859.pdf Détail de votre facture : Document à conserver 10 ans Numéro F-…" at bounding box center [453, 226] width 906 height 452
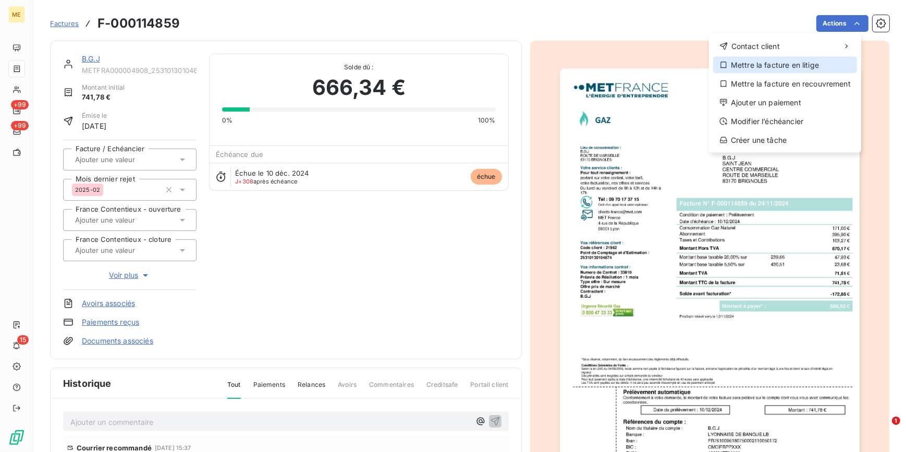
click at [755, 68] on div "Mettre la facture en litige" at bounding box center [785, 65] width 144 height 17
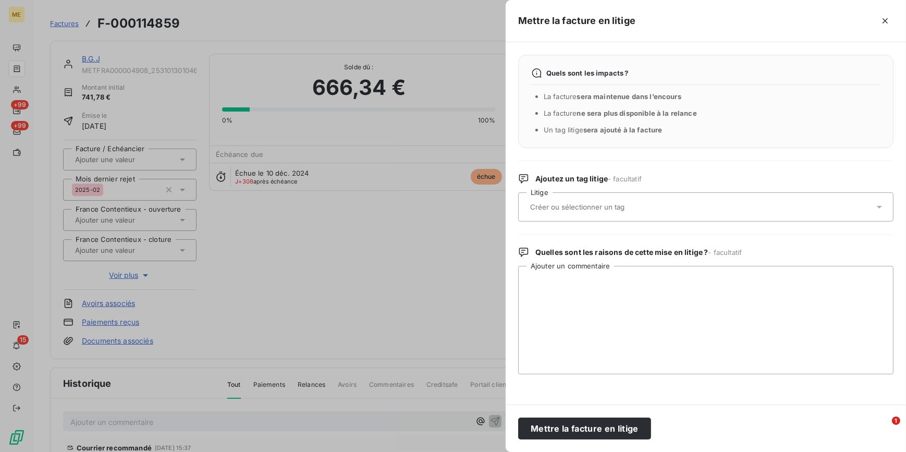
click at [624, 209] on input "text" at bounding box center [605, 206] width 152 height 9
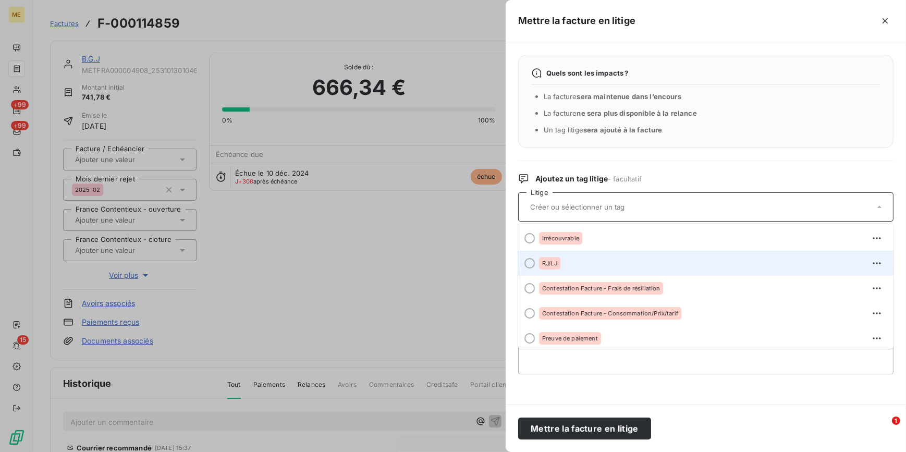
click at [553, 264] on span "RJ/LJ" at bounding box center [549, 263] width 15 height 6
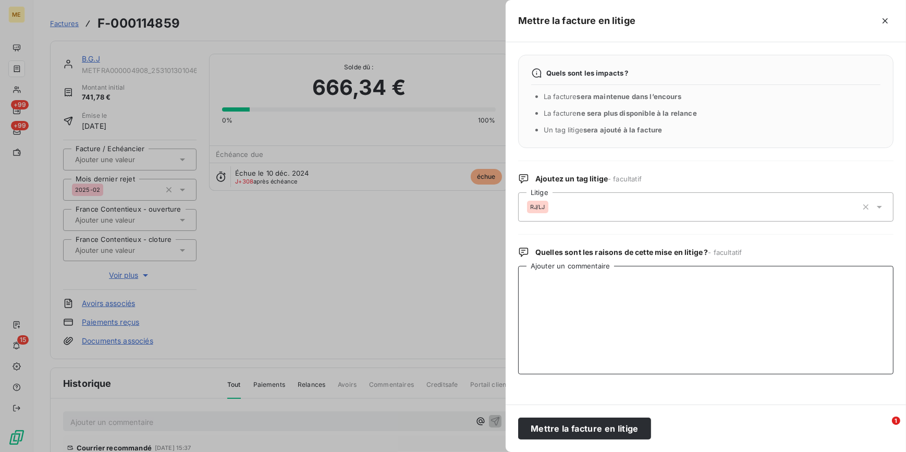
click at [567, 331] on textarea "Ajouter un commentaire" at bounding box center [705, 320] width 375 height 108
type textarea "E"
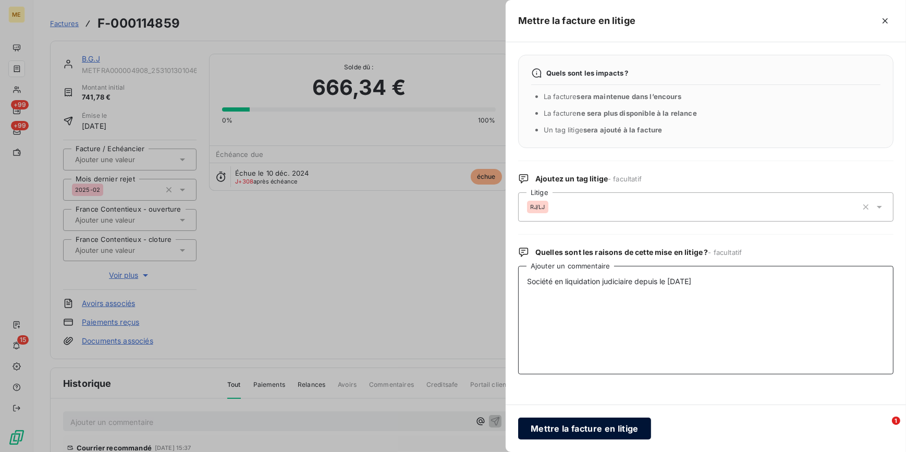
type textarea "Société en liquidation judiciaire depuis le 09/04/2024"
click at [624, 425] on button "Mettre la facture en litige" at bounding box center [584, 429] width 133 height 22
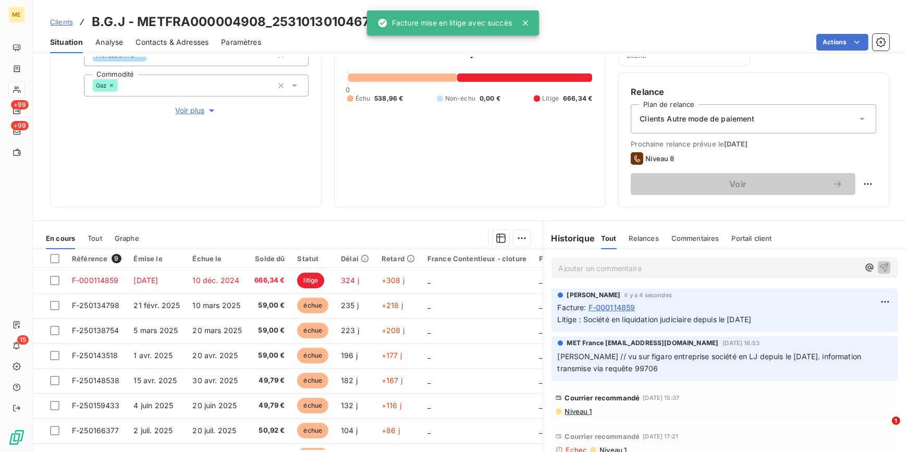
scroll to position [171, 0]
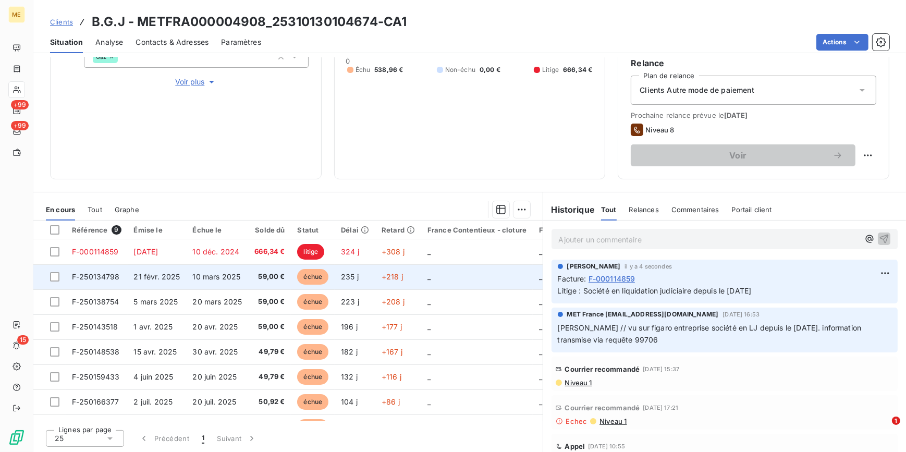
click at [252, 279] on td "59,00 €" at bounding box center [269, 276] width 43 height 25
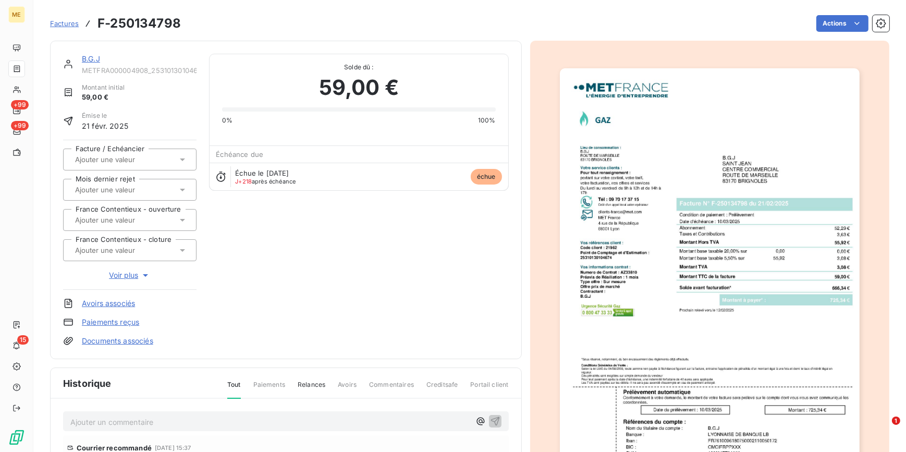
click at [675, 255] on img "button" at bounding box center [710, 280] width 300 height 424
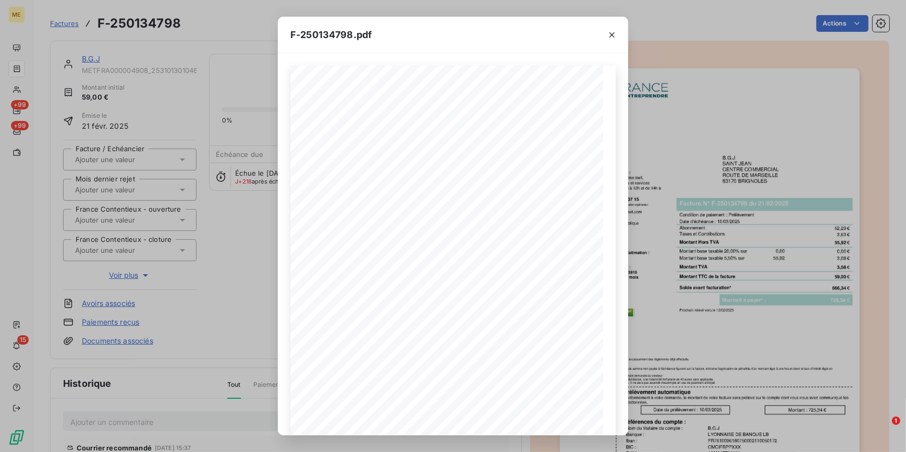
click at [231, 255] on div "F-250134798.pdf *Sous réserve, notamment, du bon encaissement des règlements dé…" at bounding box center [453, 226] width 906 height 452
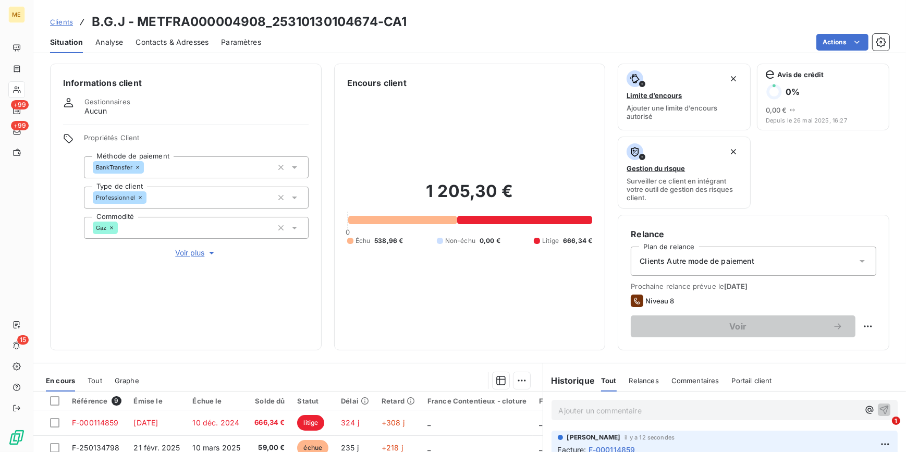
click at [438, 294] on div "1 205,30 € 0 Échu 538,96 € Non-échu 0,00 € Litige 666,34 €" at bounding box center [470, 213] width 246 height 248
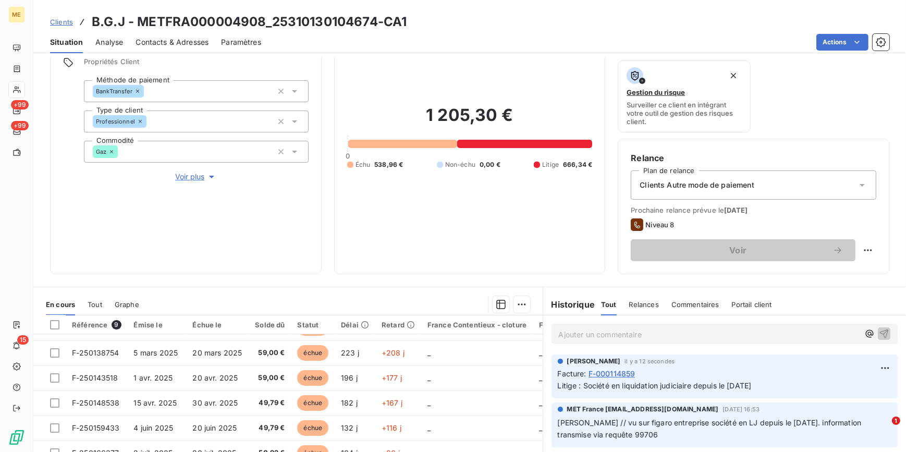
scroll to position [171, 0]
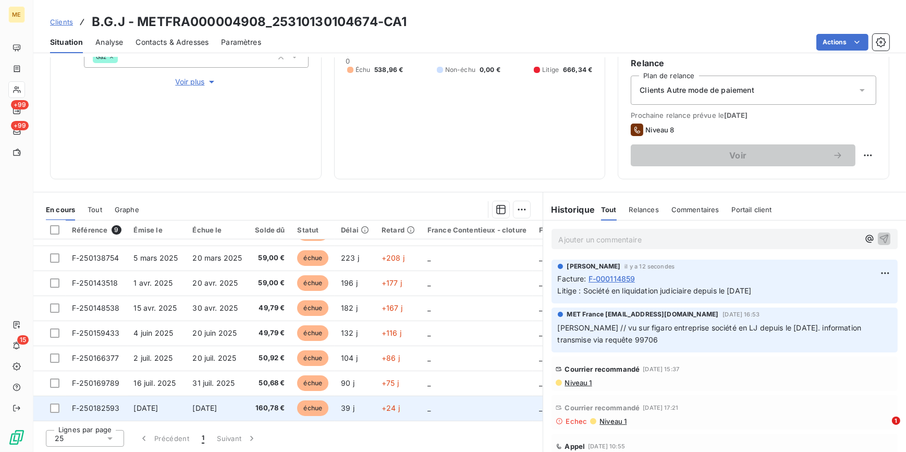
click at [296, 404] on td "échue" at bounding box center [313, 408] width 44 height 25
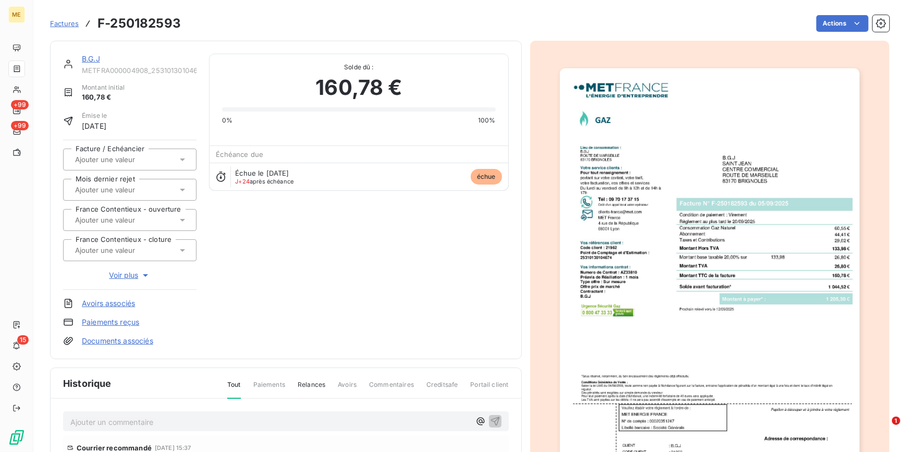
click at [678, 290] on img "button" at bounding box center [710, 280] width 300 height 424
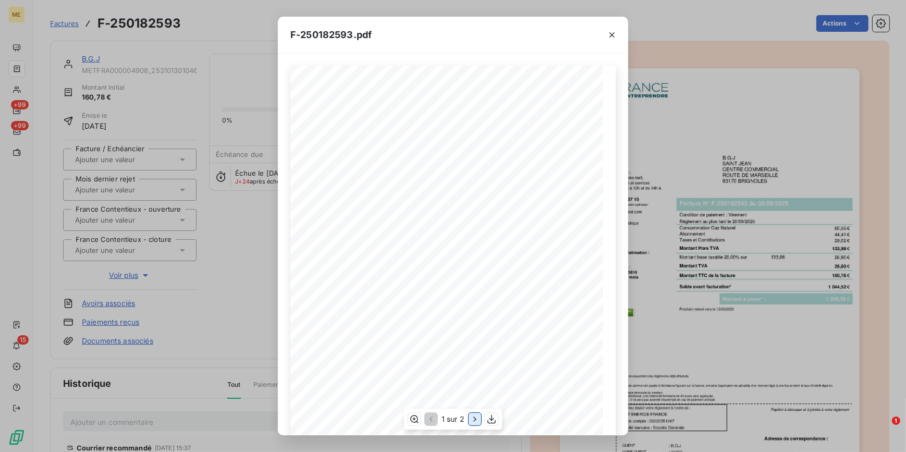
click at [469, 419] on button "button" at bounding box center [475, 419] width 13 height 13
click at [610, 37] on icon "button" at bounding box center [612, 35] width 10 height 10
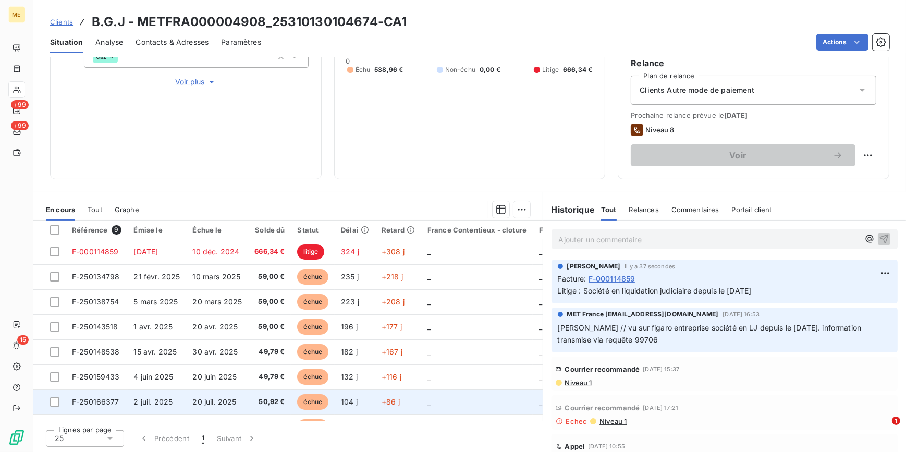
scroll to position [47, 0]
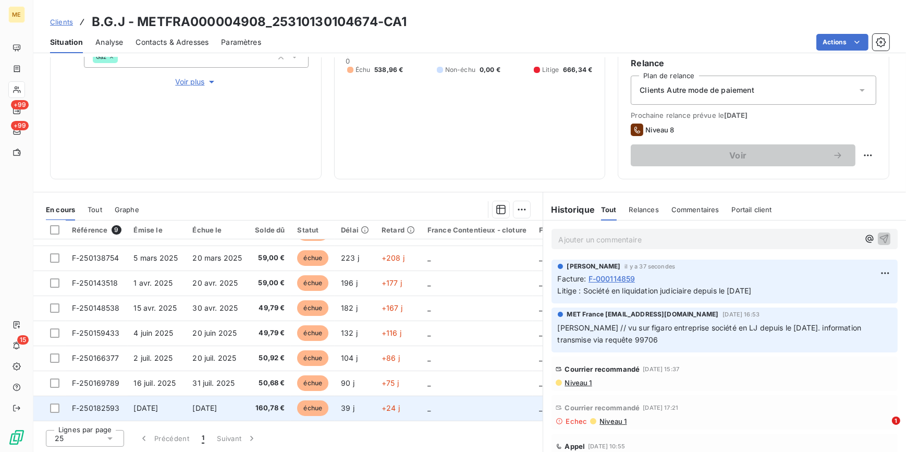
click at [330, 404] on td "échue" at bounding box center [313, 408] width 44 height 25
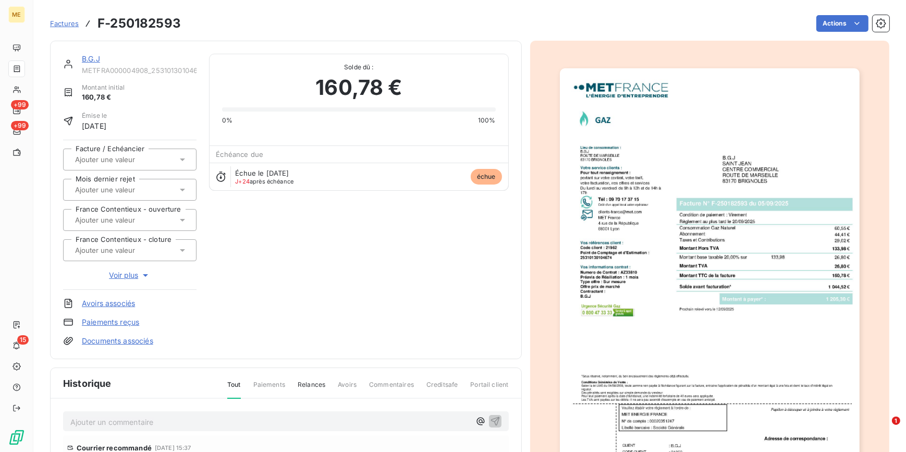
click at [636, 229] on img "button" at bounding box center [710, 280] width 300 height 424
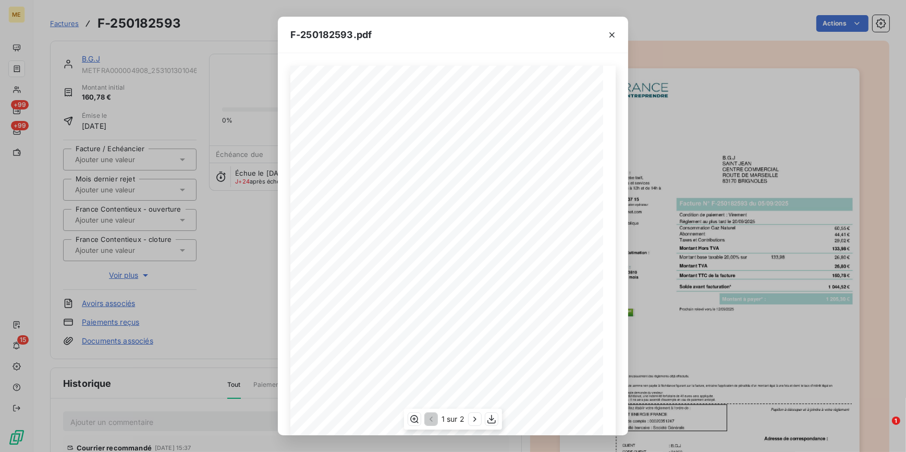
click at [462, 417] on span "1 sur 2" at bounding box center [453, 419] width 23 height 10
click at [475, 421] on icon "button" at bounding box center [475, 419] width 10 height 10
click at [609, 37] on icon "button" at bounding box center [612, 35] width 10 height 10
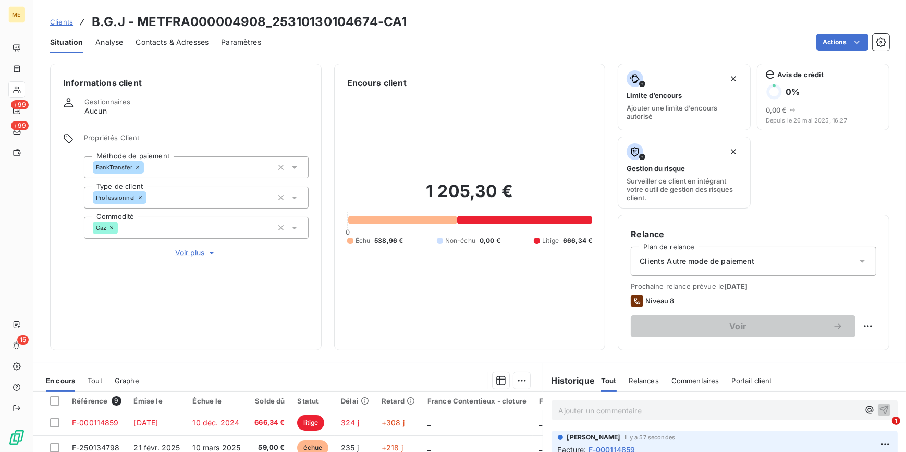
click at [343, 26] on h3 "B.G.J - METFRA000004908_25310130104674-CA1" at bounding box center [249, 22] width 315 height 19
click at [342, 26] on h3 "B.G.J - METFRA000004908_25310130104674-CA1" at bounding box center [249, 22] width 315 height 19
click at [339, 20] on h3 "B.G.J - METFRA000004908_25310130104674-CA1" at bounding box center [249, 22] width 315 height 19
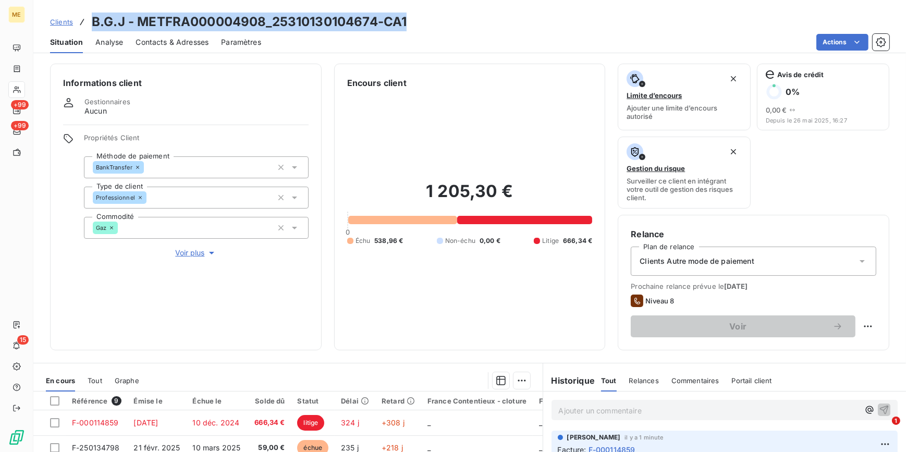
drag, startPoint x: 334, startPoint y: 20, endPoint x: 295, endPoint y: 25, distance: 38.9
click at [295, 25] on h3 "B.G.J - METFRA000004908_25310130104674-CA1" at bounding box center [249, 22] width 315 height 19
drag, startPoint x: 272, startPoint y: 20, endPoint x: 374, endPoint y: 23, distance: 102.8
click at [374, 23] on h3 "B.G.J - METFRA000004908_25310130104674-CA1" at bounding box center [249, 22] width 315 height 19
copy h3 "25310130104674"
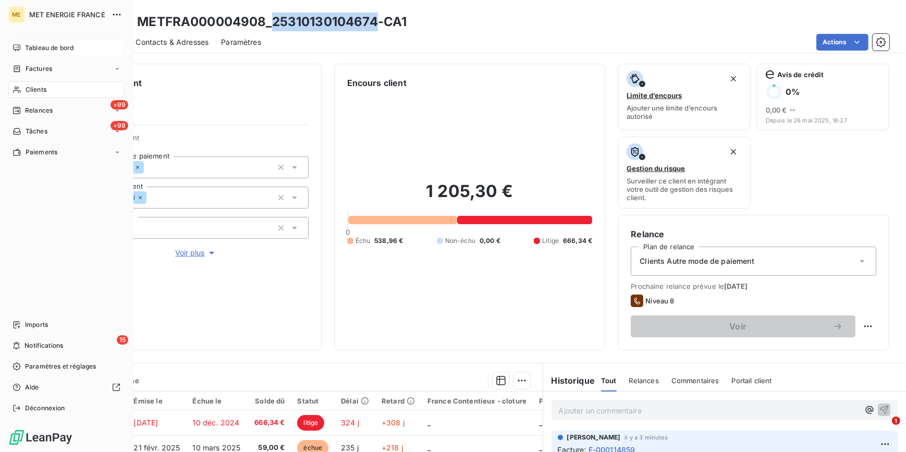
click at [34, 50] on span "Tableau de bord" at bounding box center [49, 47] width 48 height 9
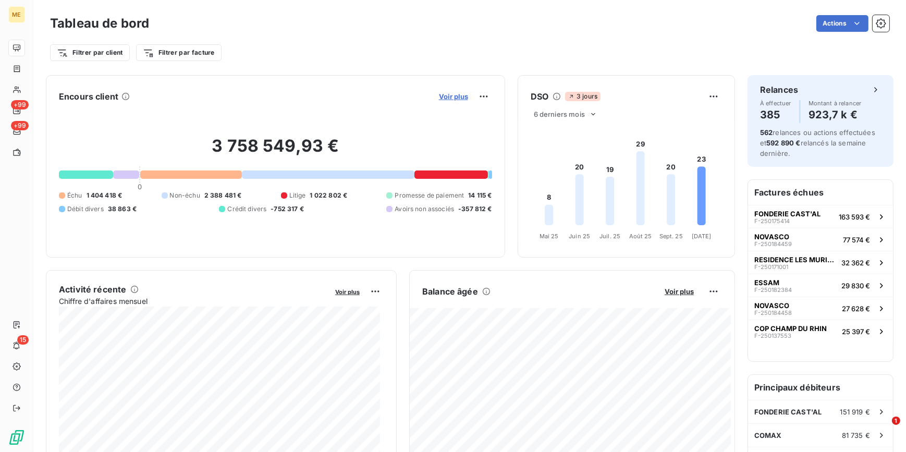
click at [452, 99] on span "Voir plus" at bounding box center [453, 96] width 29 height 8
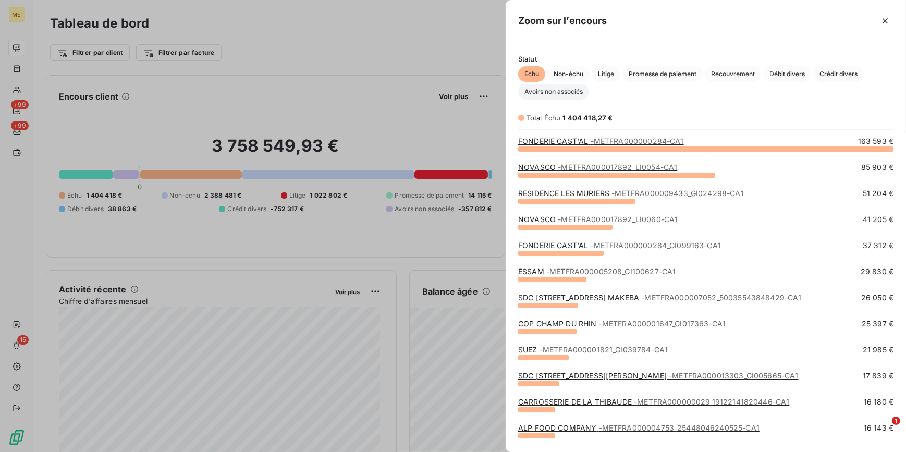
scroll to position [297, 393]
click at [573, 76] on span "Non-échu" at bounding box center [569, 74] width 42 height 16
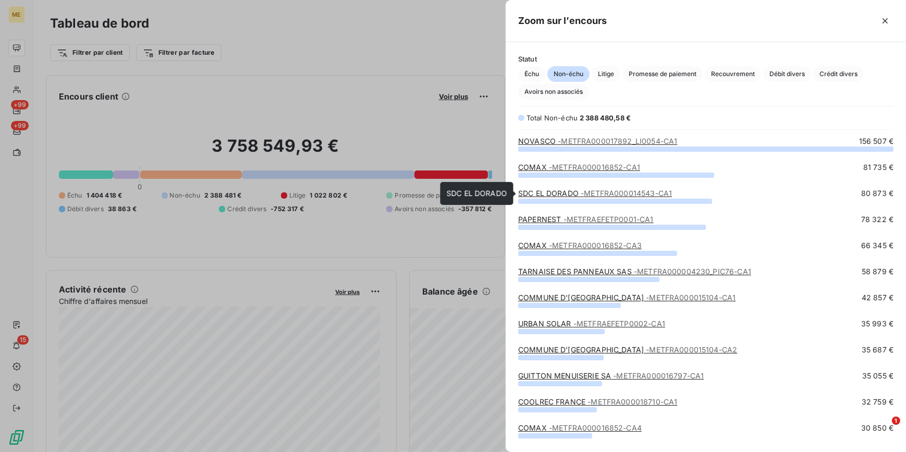
click at [648, 194] on span "- METFRA000014543-CA1" at bounding box center [626, 193] width 91 height 9
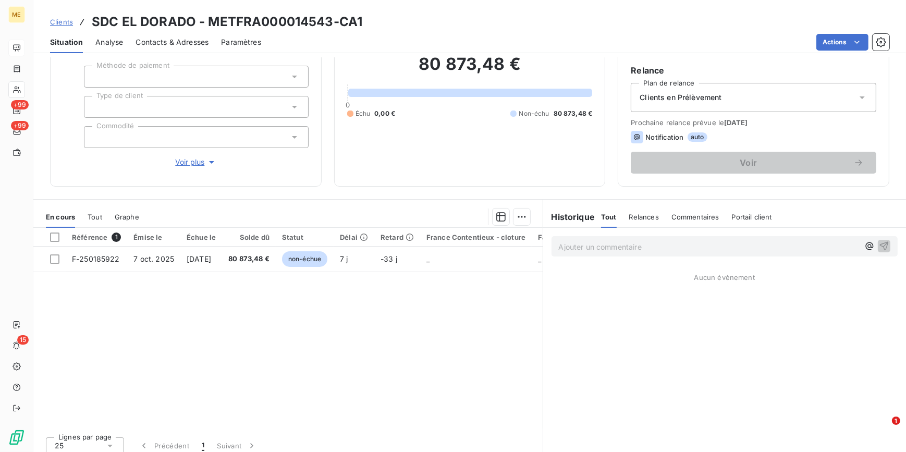
scroll to position [98, 0]
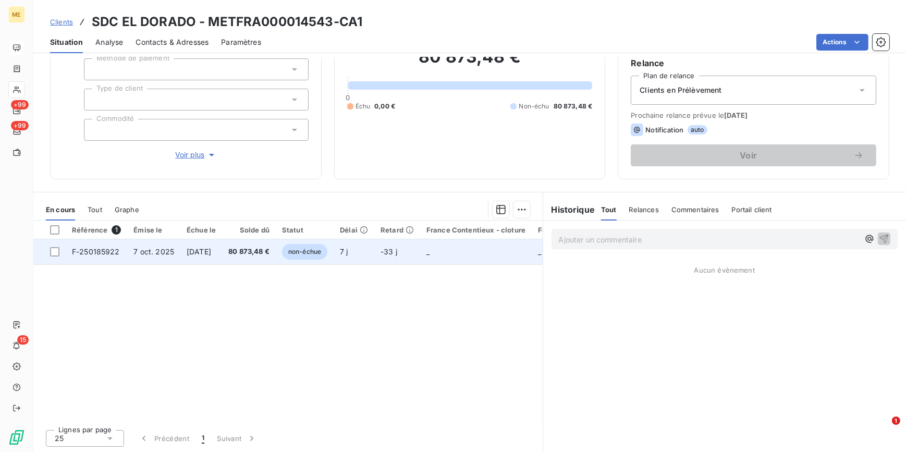
click at [397, 249] on span "-33 j" at bounding box center [389, 251] width 17 height 9
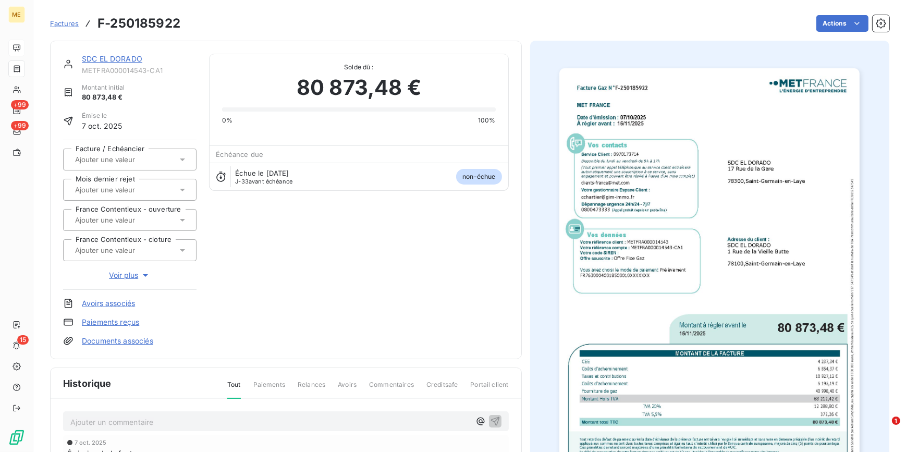
click at [750, 260] on img "button" at bounding box center [710, 280] width 300 height 424
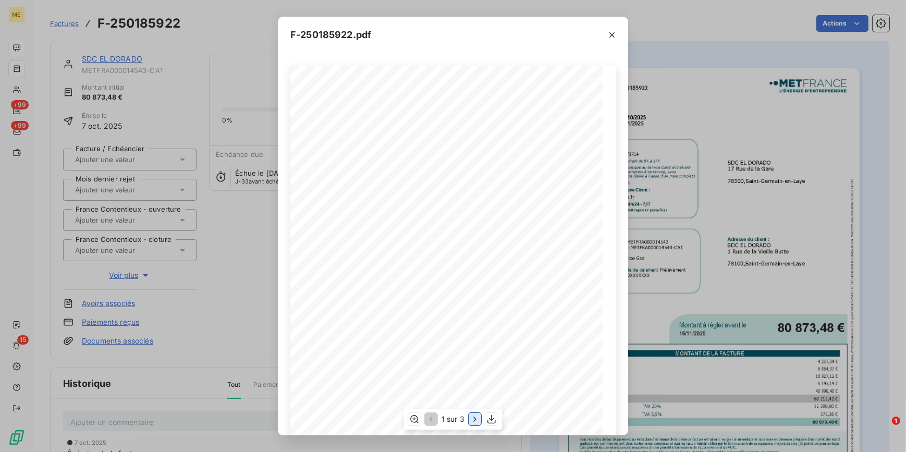
click at [475, 418] on icon "button" at bounding box center [475, 419] width 10 height 10
click at [181, 257] on div "F-250185922.pdf Facture Gaz N° F-250185922 MET Energie France 4, rue de la Répu…" at bounding box center [453, 226] width 906 height 452
click at [613, 33] on icon "button" at bounding box center [612, 34] width 5 height 5
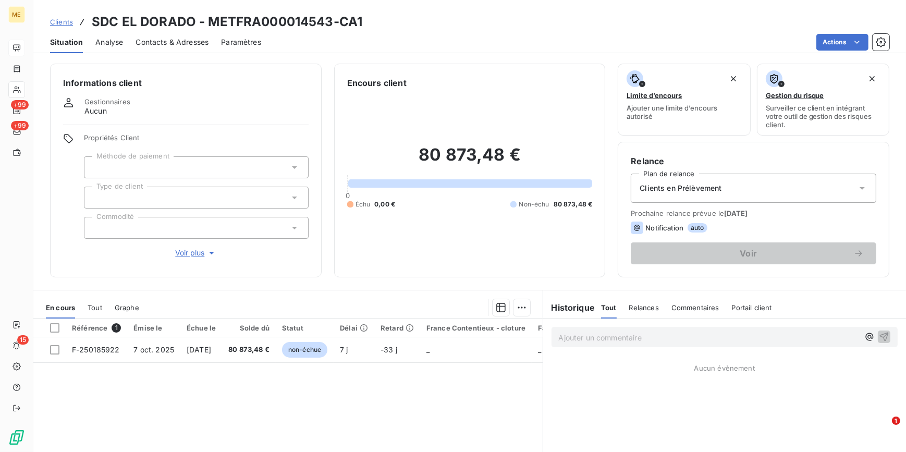
click at [110, 39] on span "Analyse" at bounding box center [109, 42] width 28 height 10
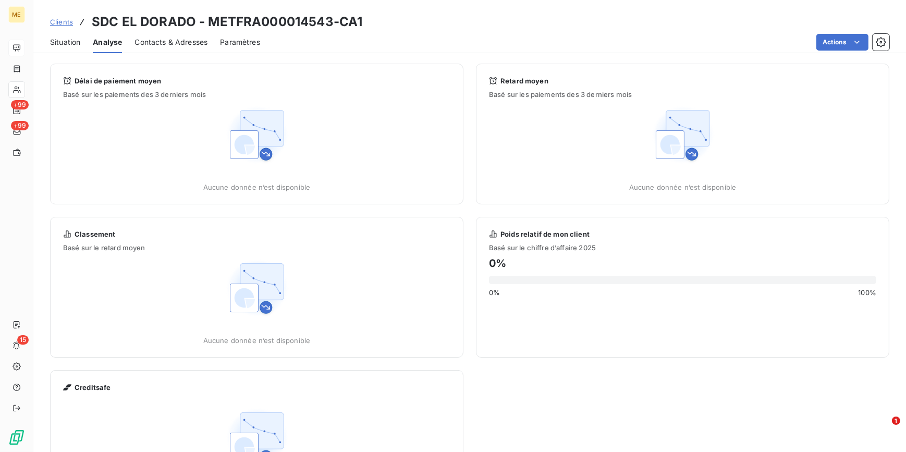
click at [185, 37] on span "Contacts & Adresses" at bounding box center [171, 42] width 73 height 10
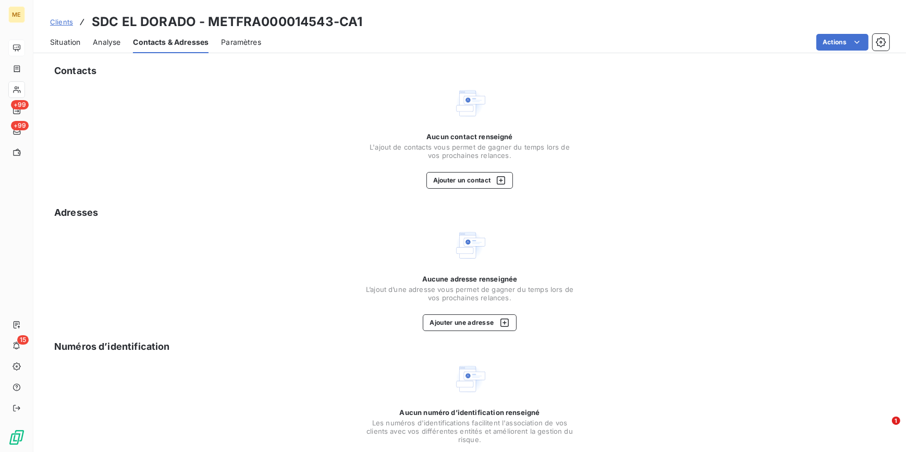
click at [108, 41] on span "Analyse" at bounding box center [107, 42] width 28 height 10
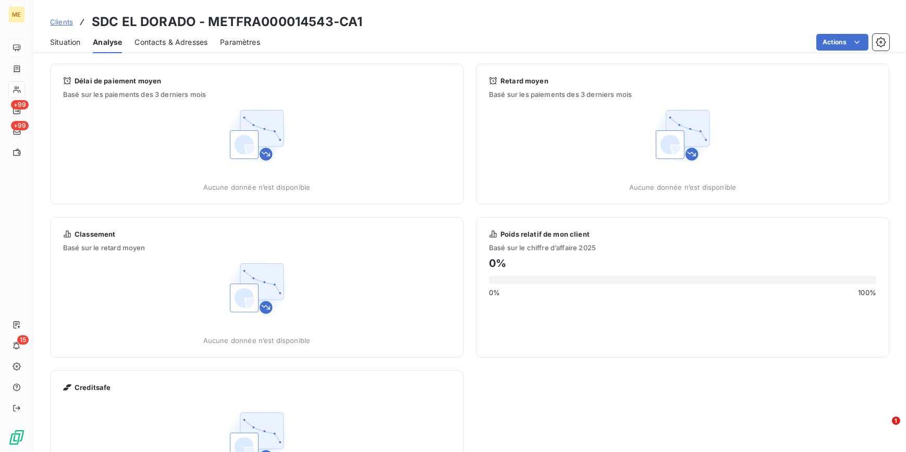
click at [67, 39] on span "Situation" at bounding box center [65, 42] width 30 height 10
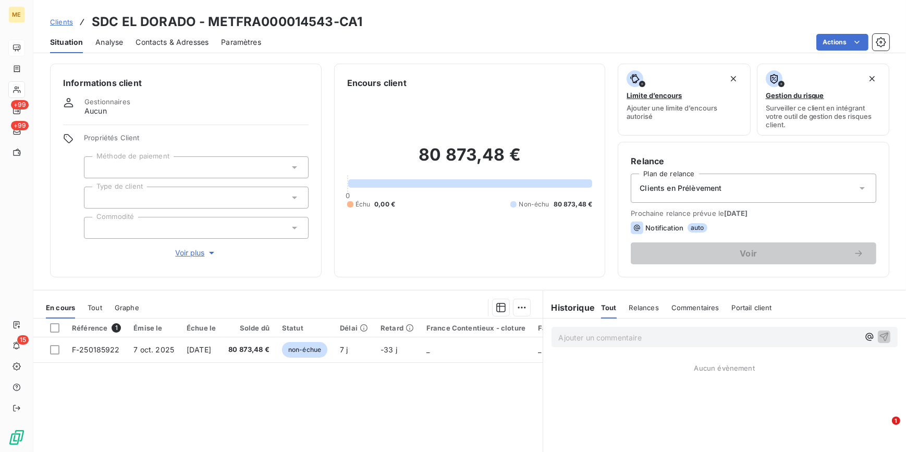
click at [198, 250] on span "Voir plus" at bounding box center [196, 253] width 42 height 10
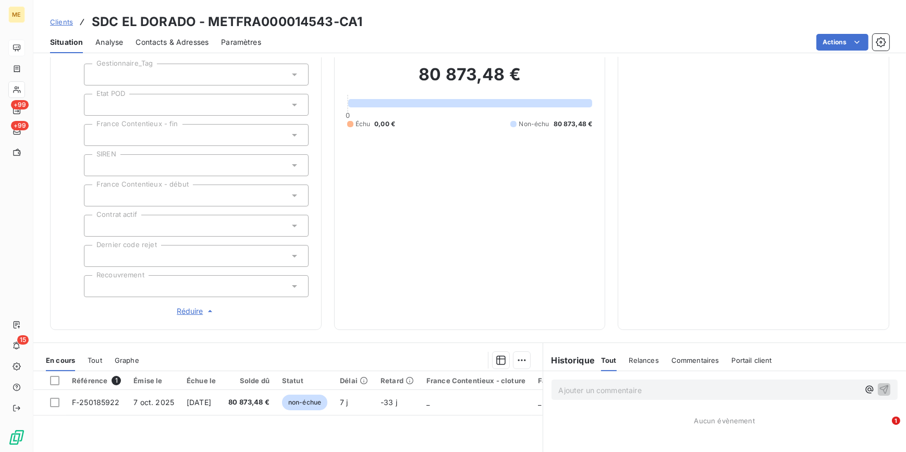
scroll to position [237, 0]
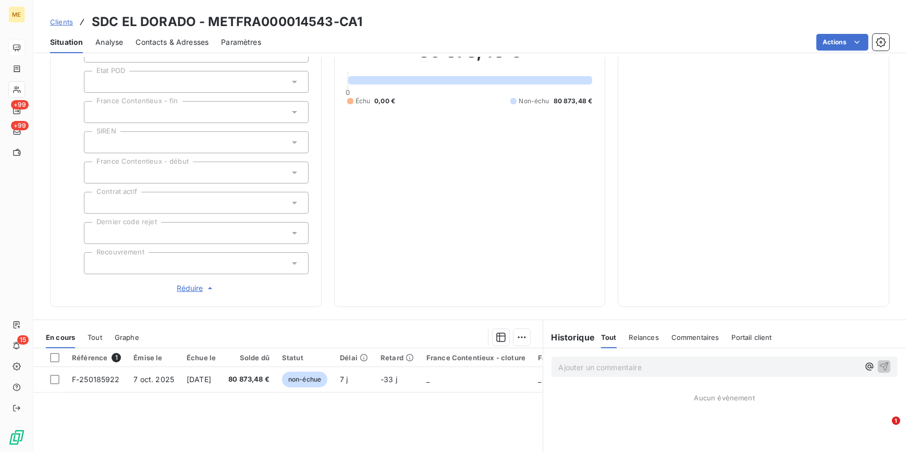
click at [192, 289] on span "Réduire" at bounding box center [196, 288] width 39 height 10
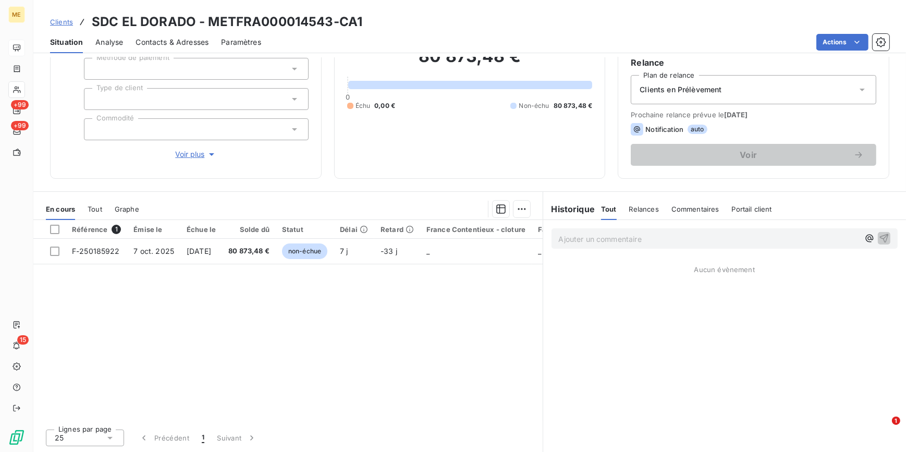
scroll to position [0, 0]
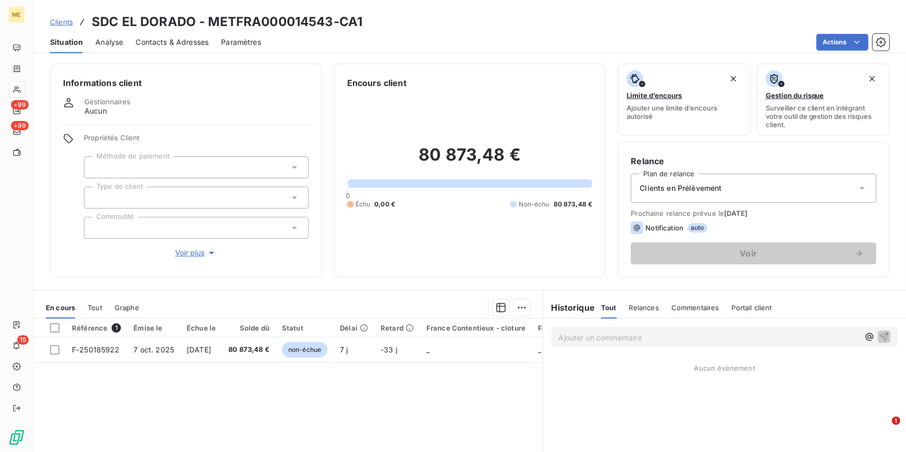
click at [166, 44] on span "Contacts & Adresses" at bounding box center [172, 42] width 73 height 10
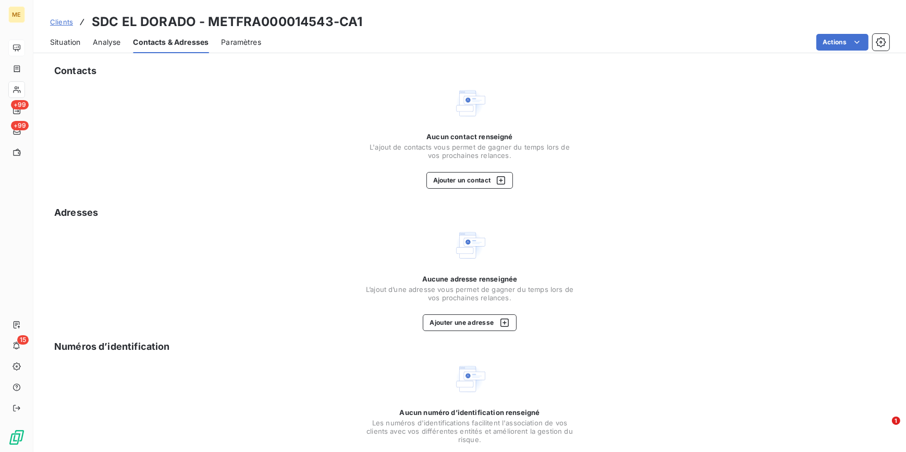
click at [107, 44] on span "Analyse" at bounding box center [107, 42] width 28 height 10
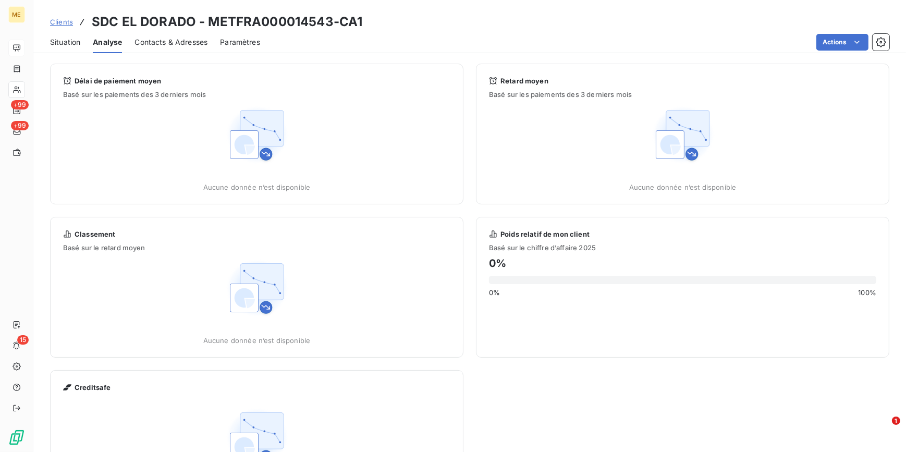
click at [180, 46] on span "Contacts & Adresses" at bounding box center [171, 42] width 73 height 10
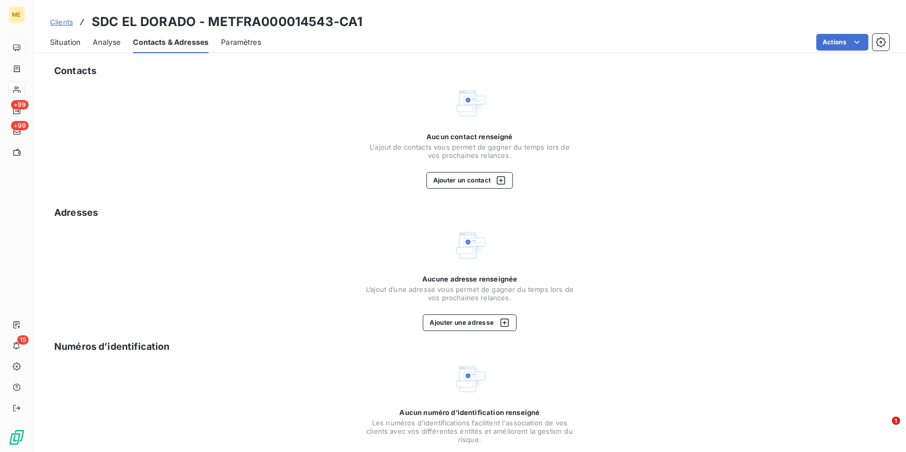
click at [71, 44] on span "Situation" at bounding box center [65, 42] width 30 height 10
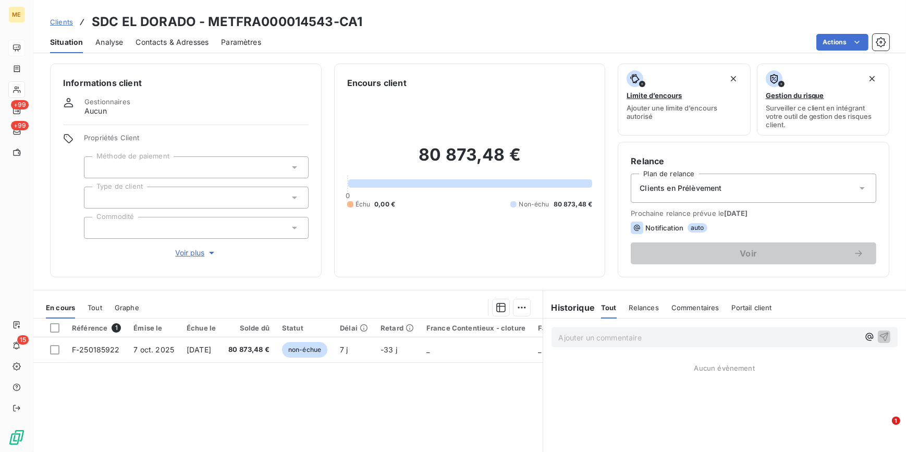
click at [188, 259] on div "Informations client Gestionnaires Aucun Propriétés Client Méthode de paiement T…" at bounding box center [186, 171] width 272 height 214
click at [194, 252] on span "Voir plus" at bounding box center [196, 253] width 42 height 10
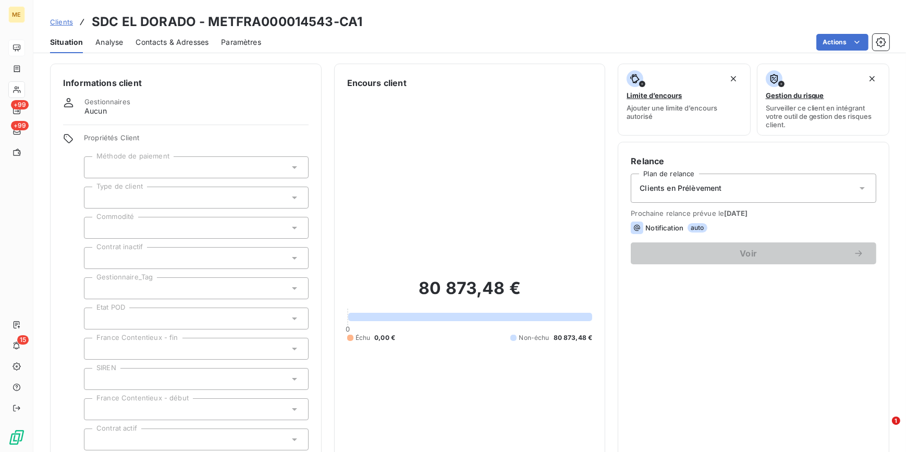
click at [152, 45] on span "Contacts & Adresses" at bounding box center [172, 42] width 73 height 10
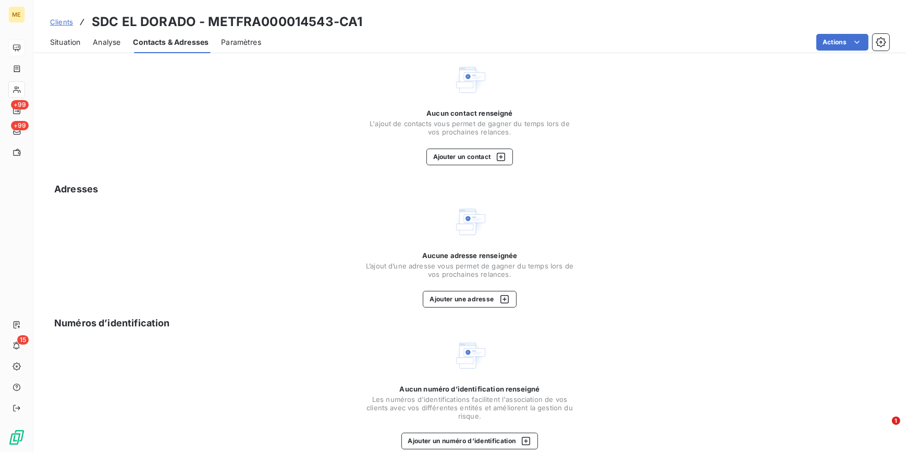
scroll to position [37, 0]
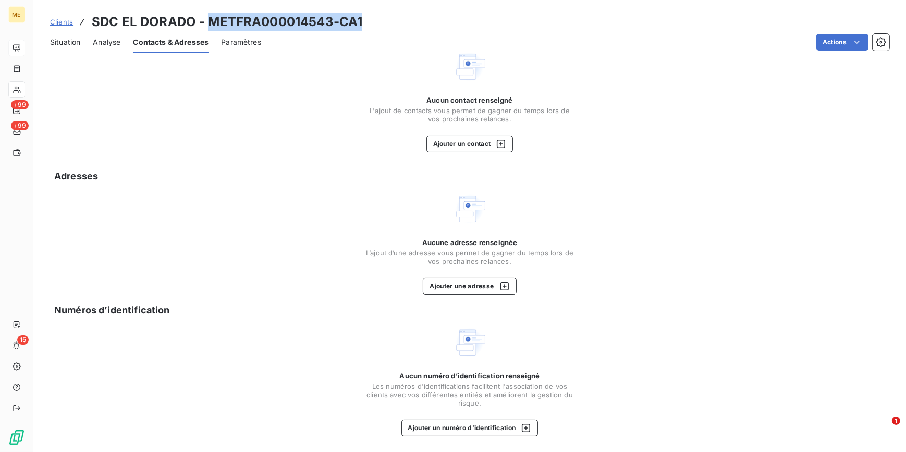
drag, startPoint x: 207, startPoint y: 25, endPoint x: 363, endPoint y: 21, distance: 156.0
click at [363, 21] on div "Clients SDC EL DORADO - METFRA000014543-CA1" at bounding box center [469, 22] width 873 height 19
drag, startPoint x: 363, startPoint y: 21, endPoint x: 294, endPoint y: 23, distance: 69.4
drag, startPoint x: 294, startPoint y: 23, endPoint x: 197, endPoint y: 153, distance: 162.1
click at [197, 153] on div "Contacts Aucun contact renseigné L'ajout de contacts vous permet de gagner du t…" at bounding box center [469, 237] width 873 height 432
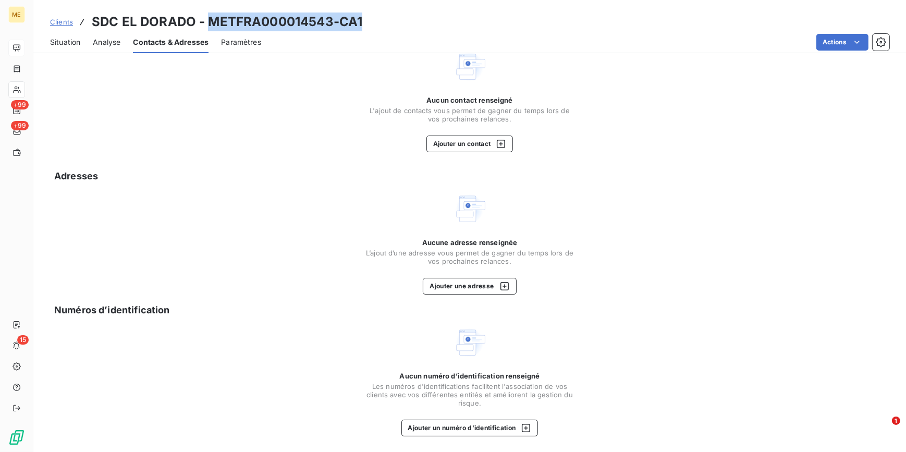
drag, startPoint x: 208, startPoint y: 21, endPoint x: 375, endPoint y: 21, distance: 166.9
click at [375, 21] on div "Clients SDC EL DORADO - METFRA000014543-CA1" at bounding box center [469, 22] width 873 height 19
click at [66, 40] on span "Situation" at bounding box center [65, 42] width 30 height 10
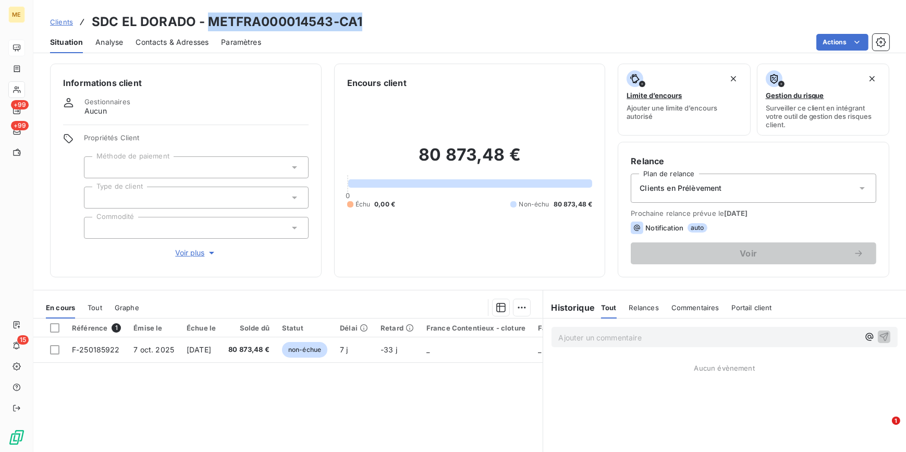
scroll to position [47, 0]
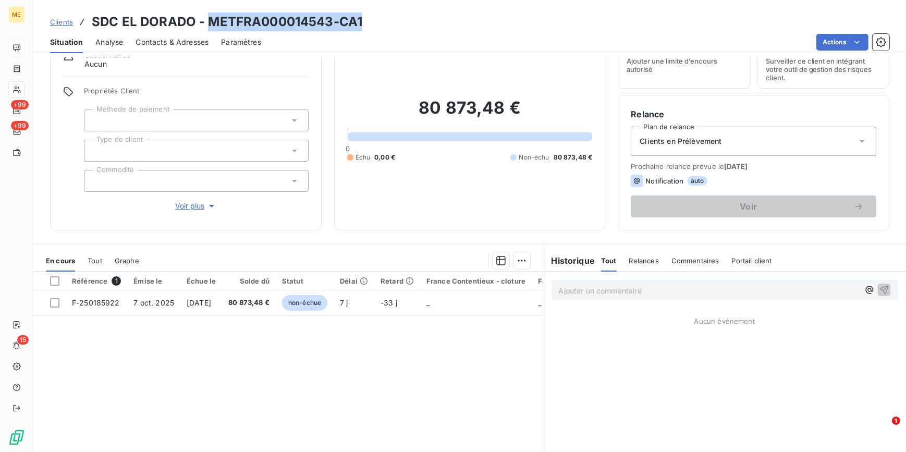
click at [188, 43] on span "Contacts & Adresses" at bounding box center [172, 42] width 73 height 10
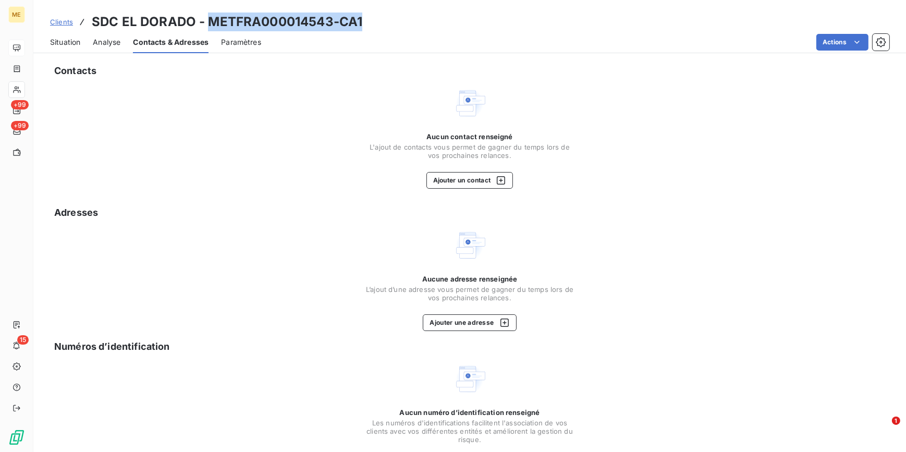
click at [78, 48] on div "Situation" at bounding box center [65, 42] width 30 height 22
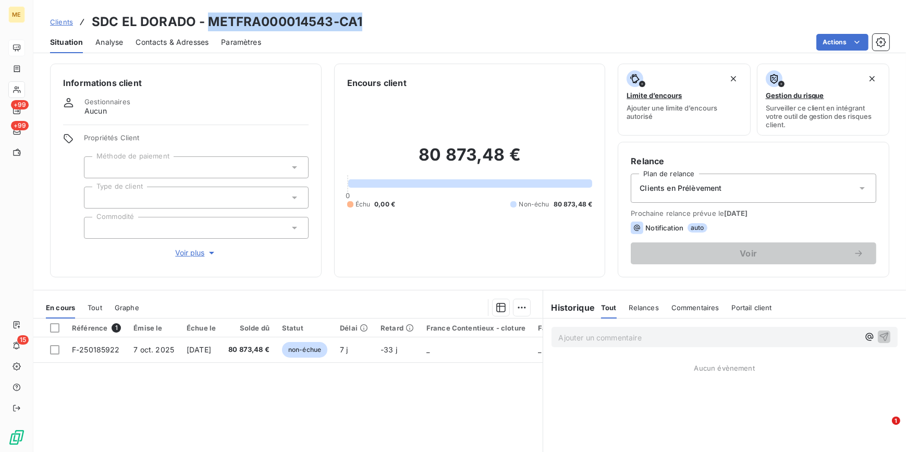
click at [193, 247] on button "Voir plus" at bounding box center [196, 252] width 225 height 11
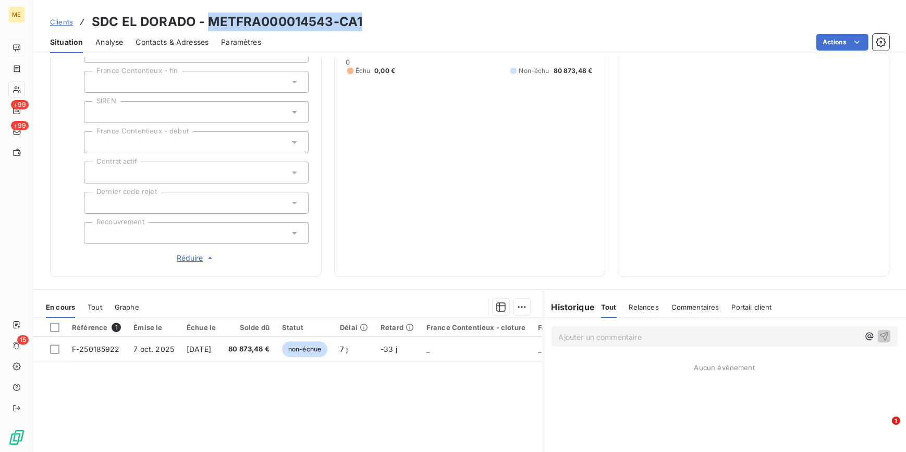
scroll to position [284, 0]
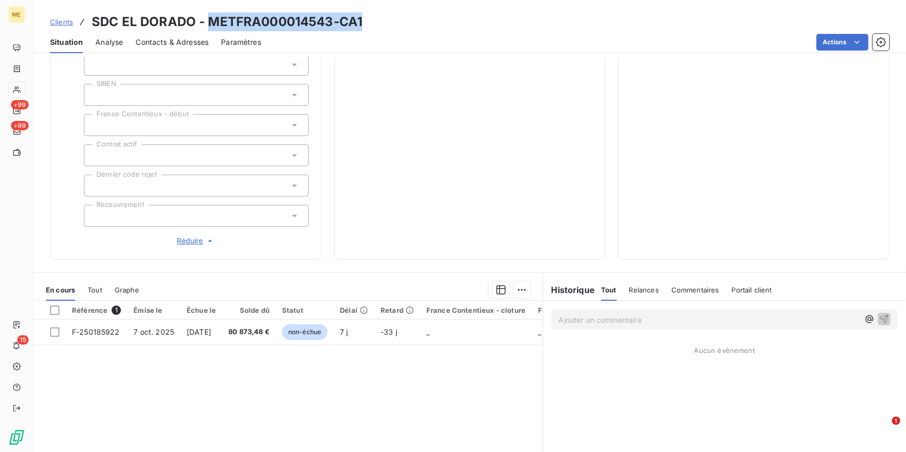
click at [249, 21] on h3 "SDC EL DORADO - METFRA000014543-CA1" at bounding box center [227, 22] width 271 height 19
click at [248, 20] on h3 "SDC EL DORADO - METFRA000014543-CA1" at bounding box center [227, 22] width 271 height 19
click at [295, 37] on div "Actions" at bounding box center [582, 42] width 616 height 17
drag, startPoint x: 206, startPoint y: 21, endPoint x: 413, endPoint y: 17, distance: 206.5
click at [413, 17] on div "Clients SDC EL DORADO - METFRA000014543-CA1" at bounding box center [469, 22] width 873 height 19
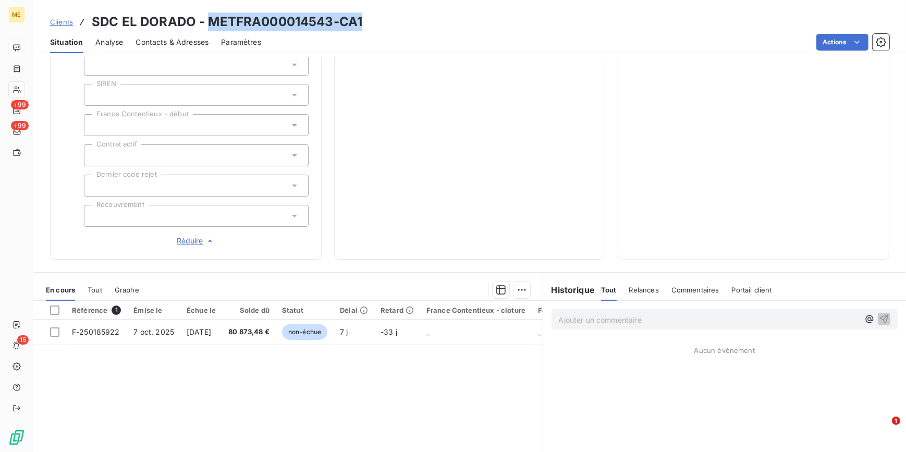
copy h3 "METFRA000014543-CA1"
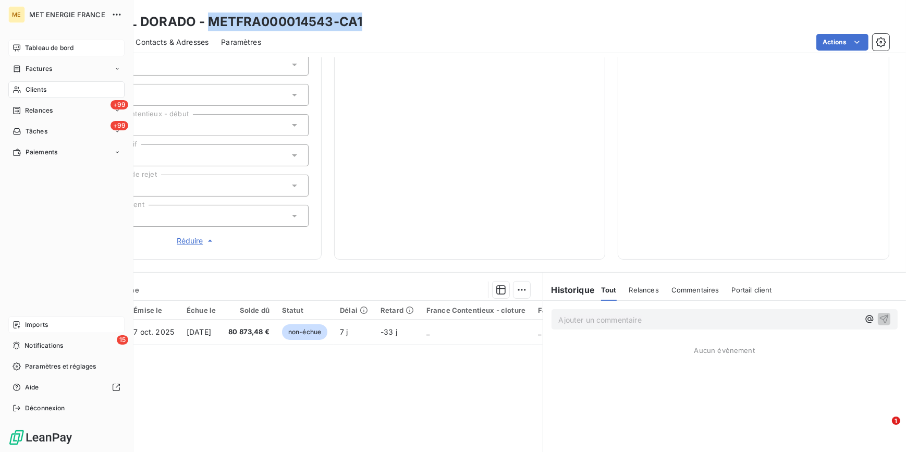
click at [41, 325] on span "Imports" at bounding box center [36, 324] width 23 height 9
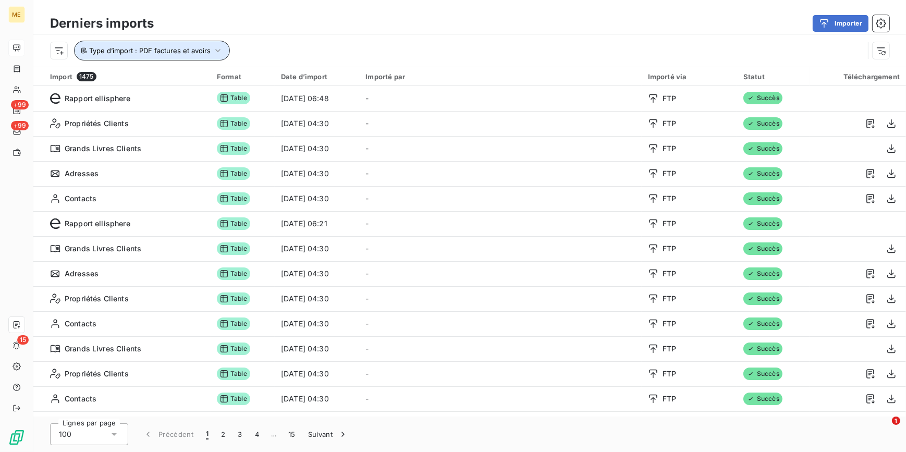
click at [214, 50] on icon "button" at bounding box center [218, 50] width 10 height 10
click at [258, 24] on div "Importer" at bounding box center [527, 23] width 723 height 17
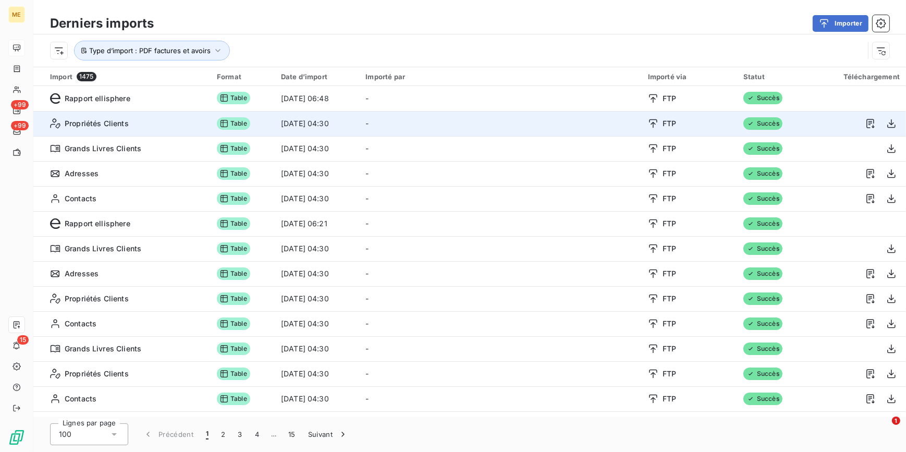
click at [115, 123] on span "Propriétés Clients" at bounding box center [97, 123] width 64 height 10
click at [887, 123] on icon "button" at bounding box center [891, 123] width 10 height 10
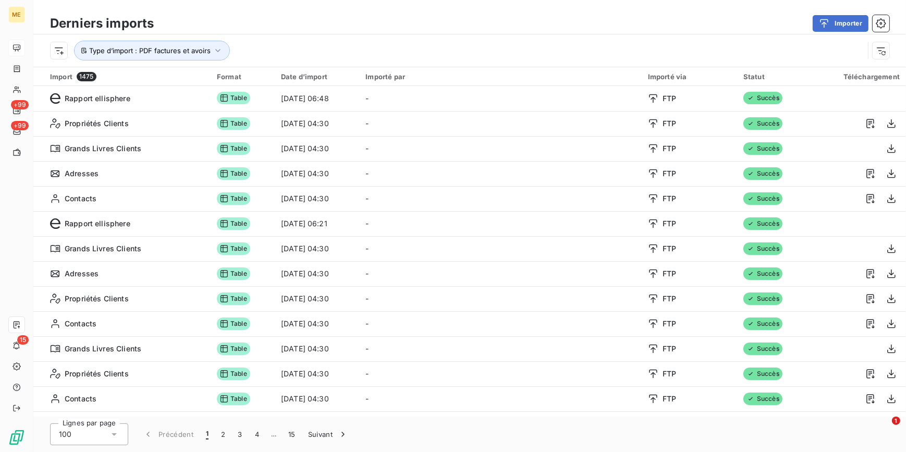
click at [324, 41] on div "Type d’import : PDF factures et avoirs" at bounding box center [457, 51] width 814 height 20
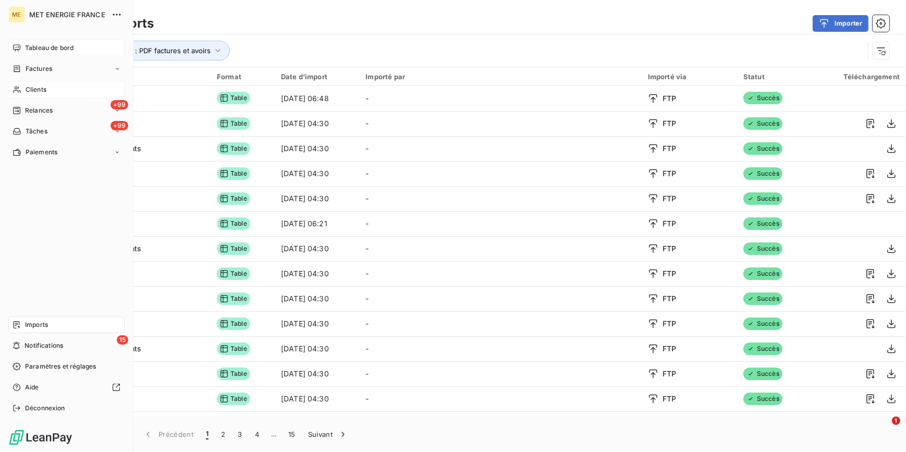
click at [34, 87] on span "Clients" at bounding box center [36, 89] width 21 height 9
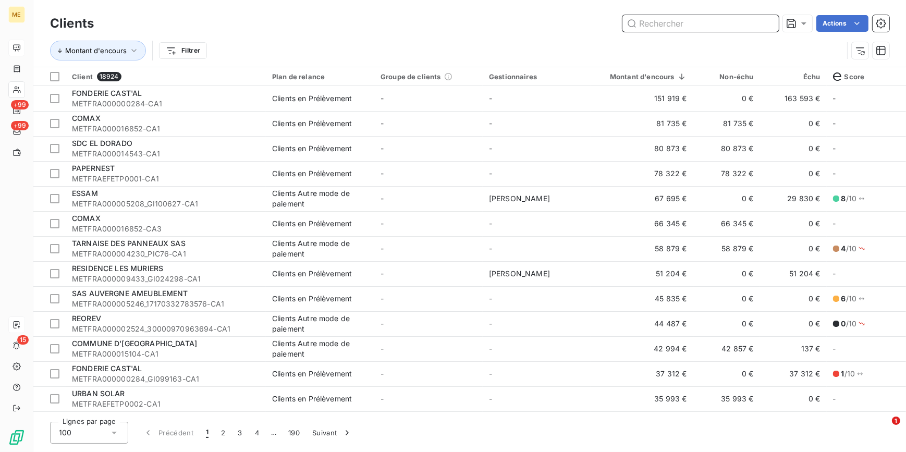
click at [666, 23] on input "text" at bounding box center [701, 23] width 156 height 17
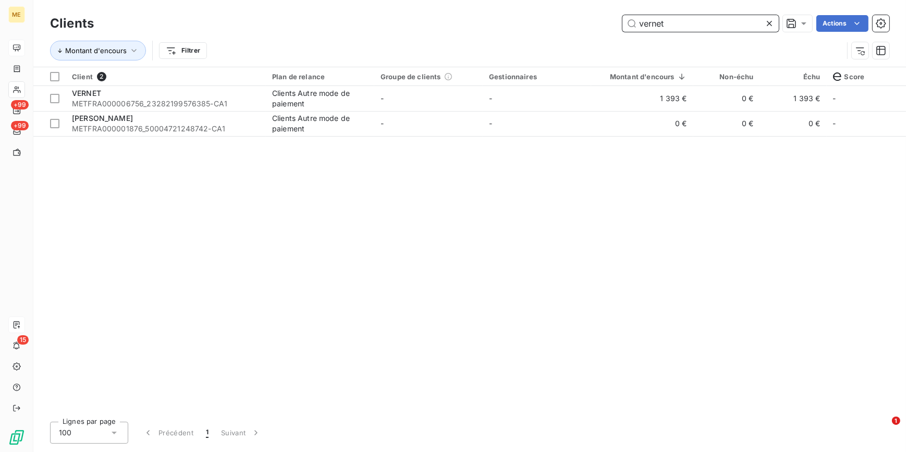
type input "vernet"
click at [429, 110] on td "-" at bounding box center [428, 98] width 108 height 25
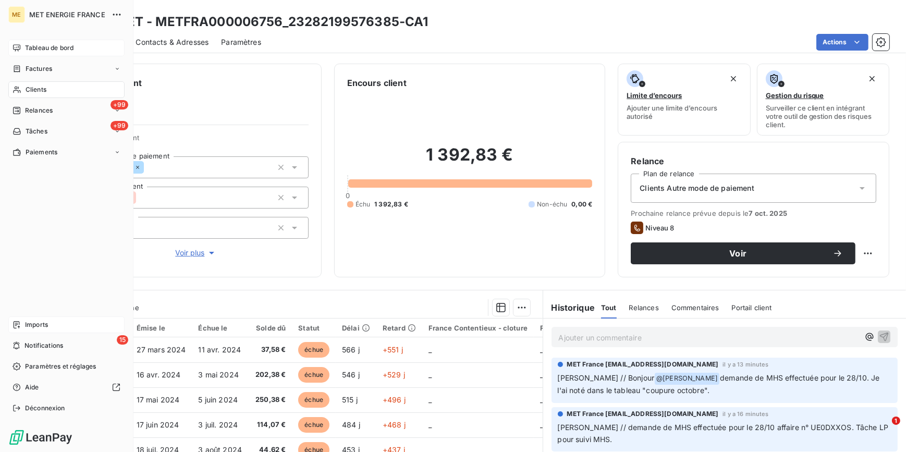
click at [45, 92] on span "Clients" at bounding box center [36, 89] width 21 height 9
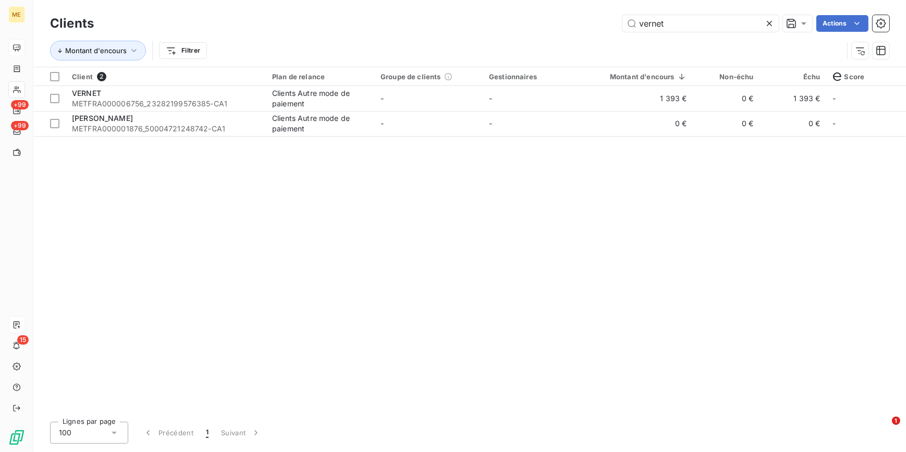
click at [770, 21] on icon at bounding box center [769, 23] width 10 height 10
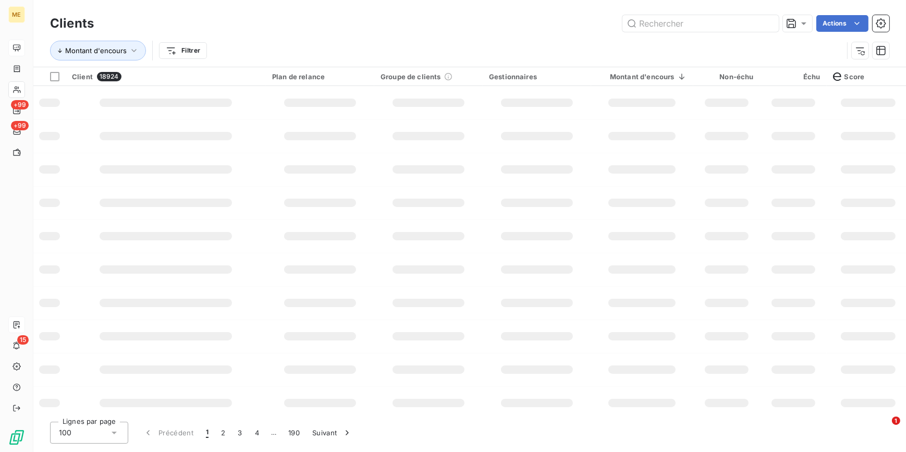
drag, startPoint x: 323, startPoint y: 35, endPoint x: 315, endPoint y: 35, distance: 7.8
click at [320, 35] on div "Montant d'encours Filtrer" at bounding box center [470, 50] width 840 height 32
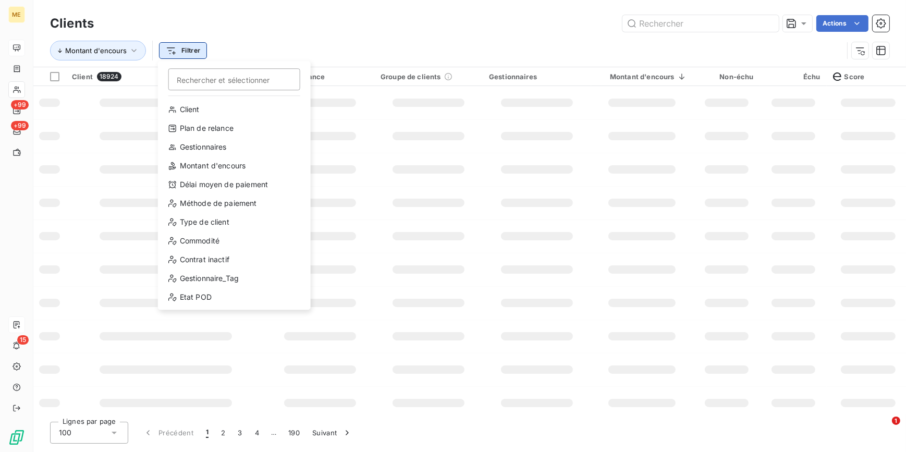
click at [198, 44] on html "ME +99 +99 15 Clients Actions Montant d'encours Filtrer Rechercher et sélection…" at bounding box center [453, 226] width 906 height 452
click at [209, 284] on div "Gestionnaire_Tag" at bounding box center [234, 278] width 144 height 17
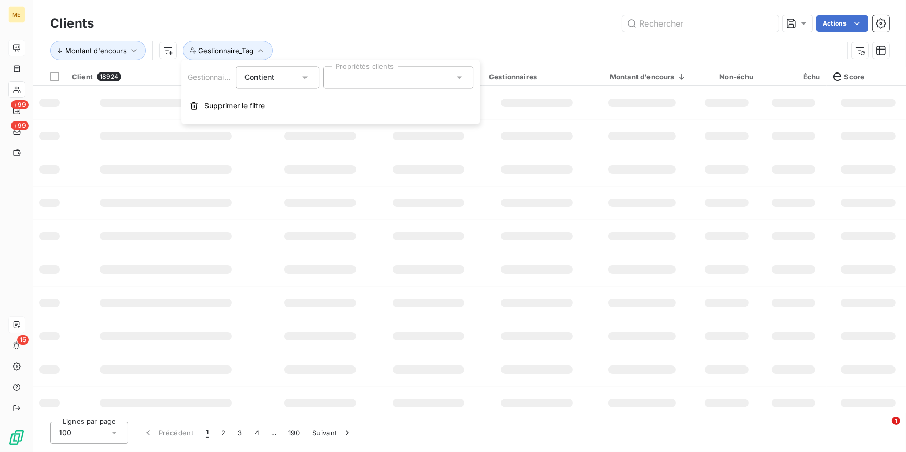
click at [359, 68] on div at bounding box center [398, 77] width 150 height 22
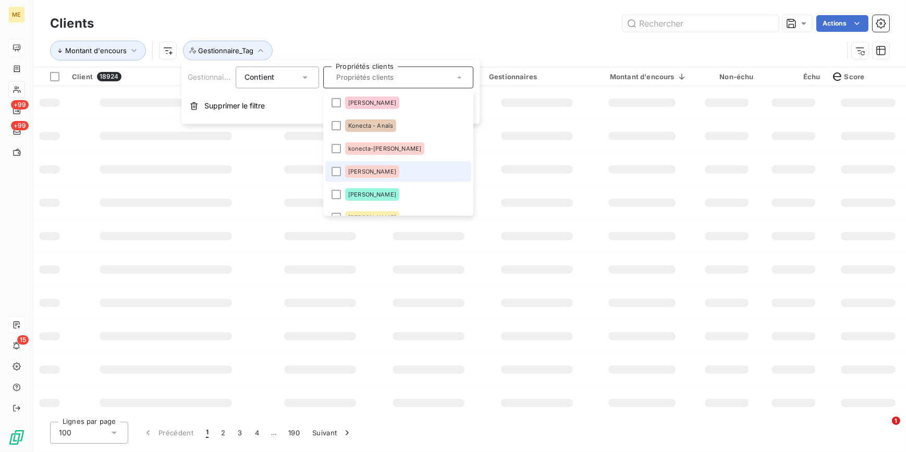
scroll to position [94, 0]
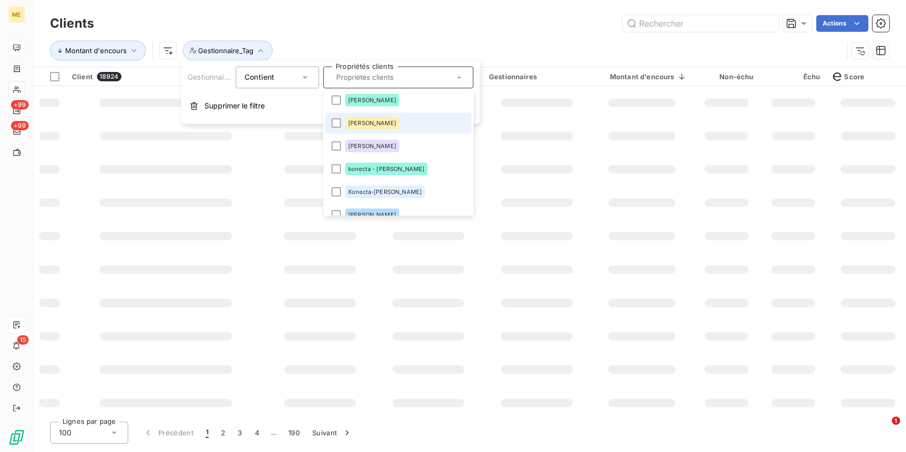
click at [337, 128] on li "Amélie" at bounding box center [398, 123] width 146 height 21
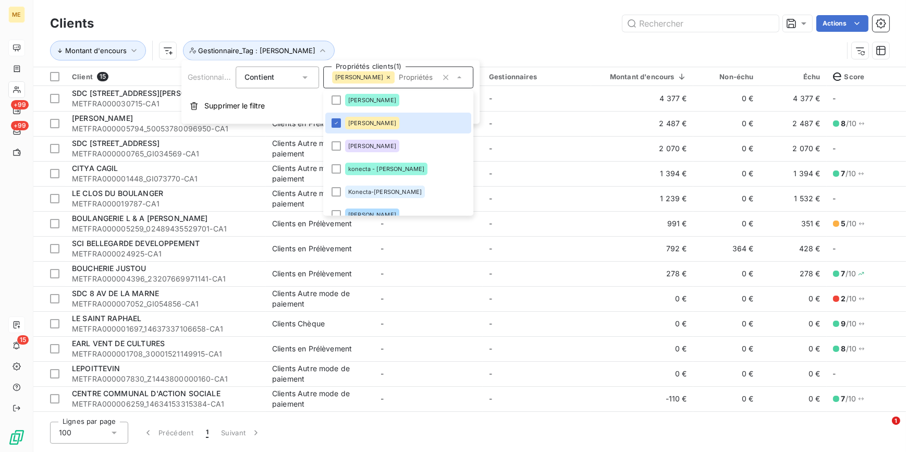
click at [510, 26] on div "Actions" at bounding box center [497, 23] width 783 height 17
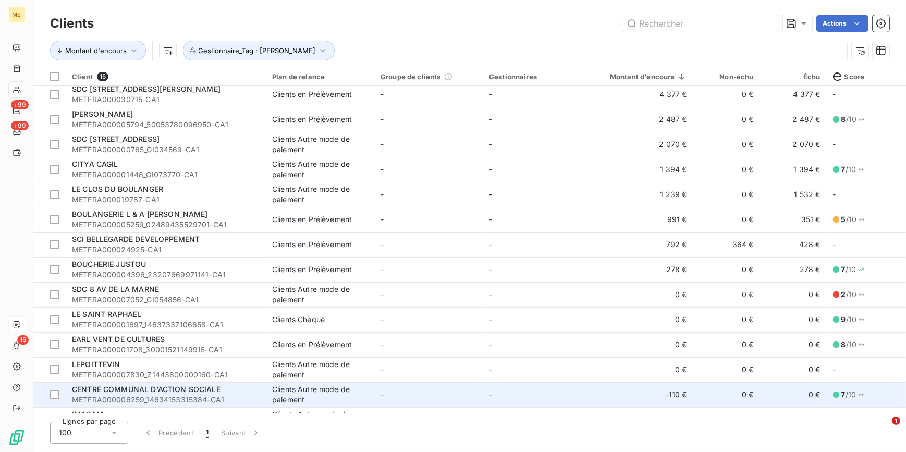
scroll to position [0, 0]
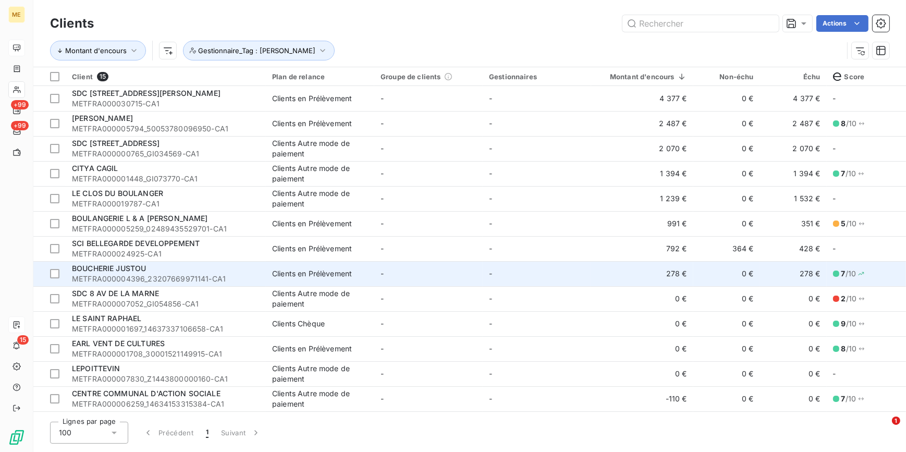
click at [246, 275] on span "METFRA000004396_23207669971141-CA1" at bounding box center [166, 279] width 188 height 10
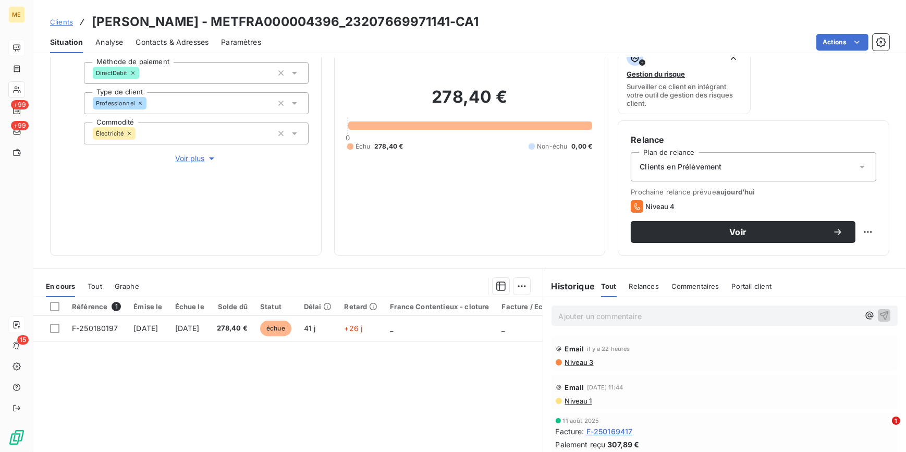
scroll to position [142, 0]
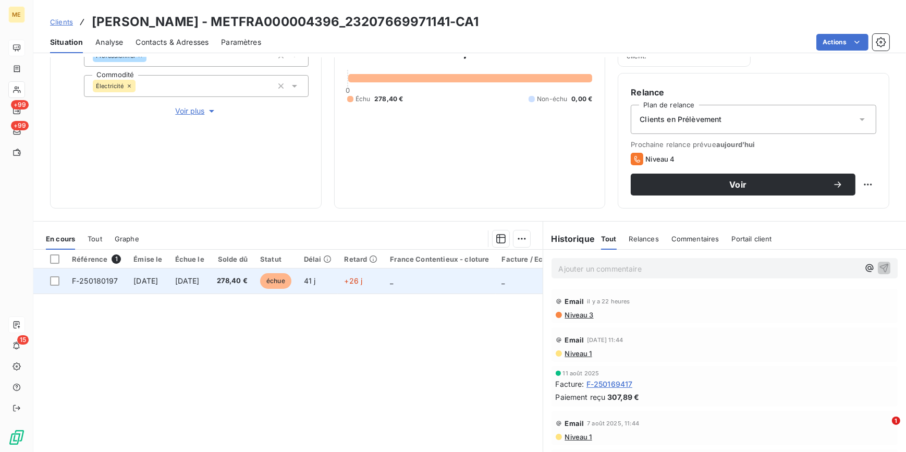
click at [362, 278] on span "+26 j" at bounding box center [353, 280] width 18 height 9
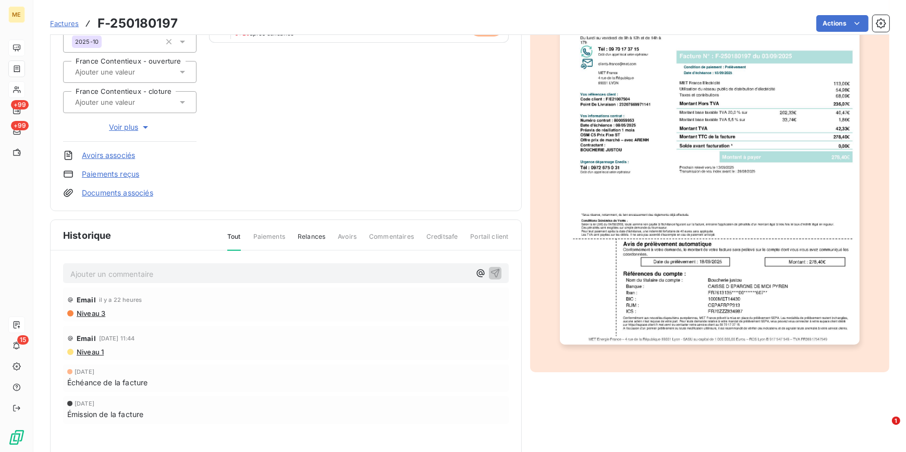
scroll to position [127, 0]
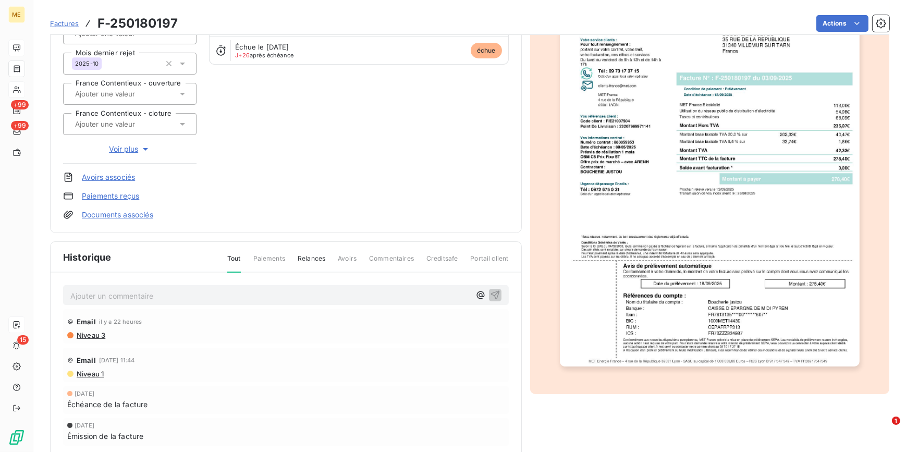
click at [130, 149] on span "Voir plus" at bounding box center [130, 149] width 42 height 10
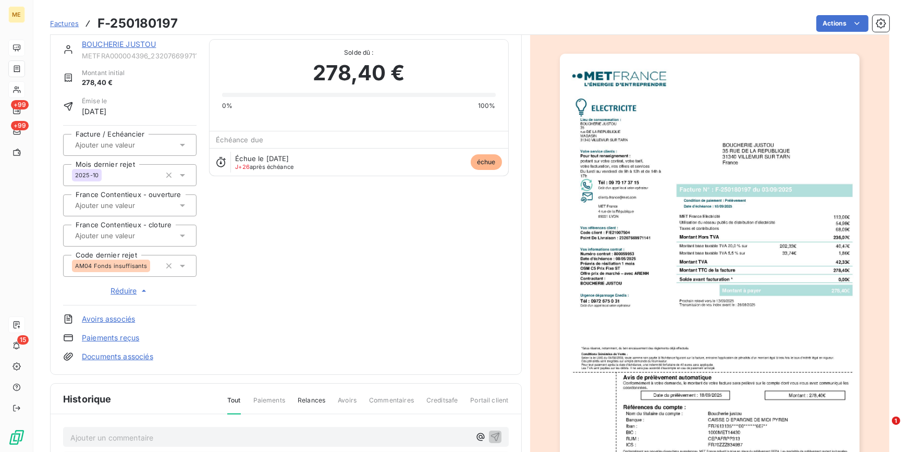
scroll to position [0, 0]
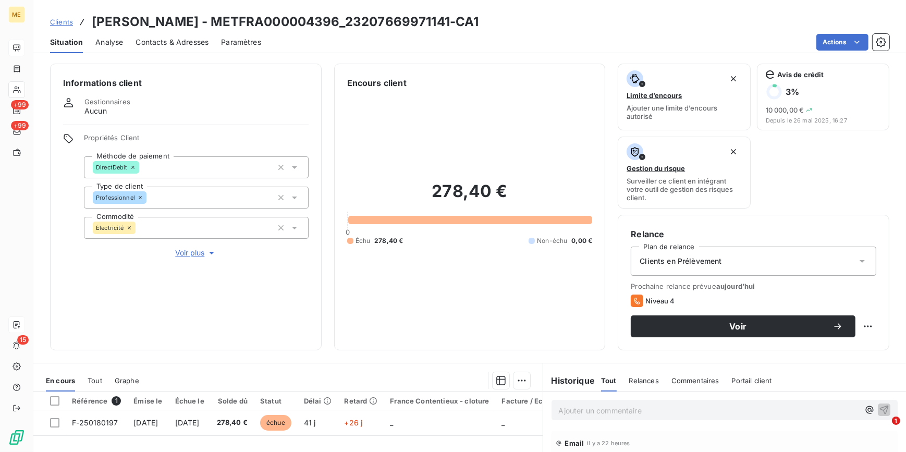
drag, startPoint x: 235, startPoint y: 23, endPoint x: 505, endPoint y: 18, distance: 269.6
click at [505, 18] on div "Clients BOUCHERIE JUSTOU - METFRA000004396_23207669971141-CA1" at bounding box center [469, 22] width 873 height 19
copy h3 "METFRA000004396_23207669971141-CA1"
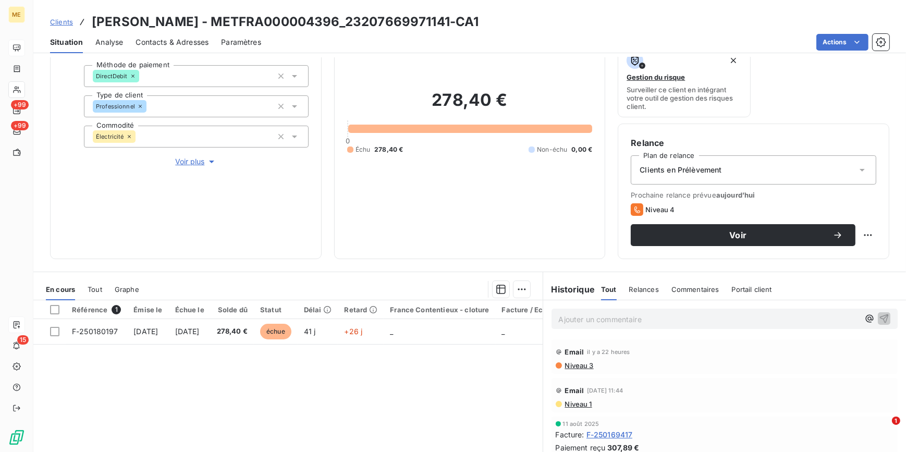
scroll to position [76, 0]
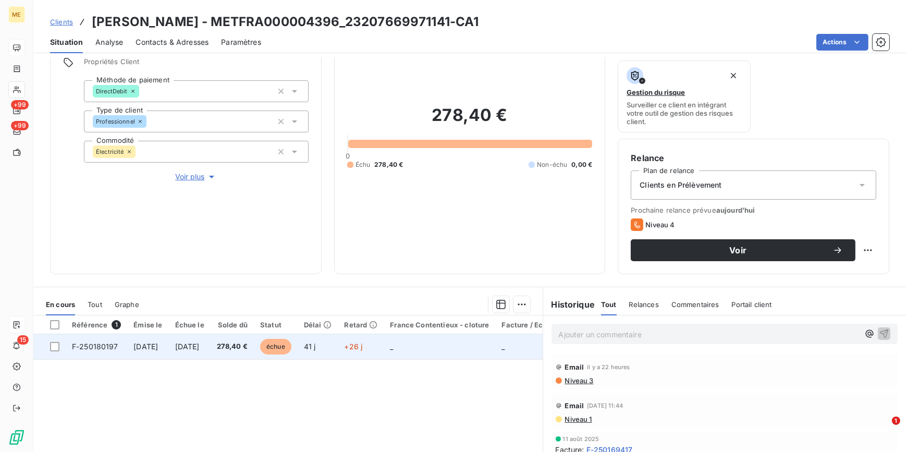
click at [193, 350] on span "18 sept. 2025" at bounding box center [187, 346] width 25 height 9
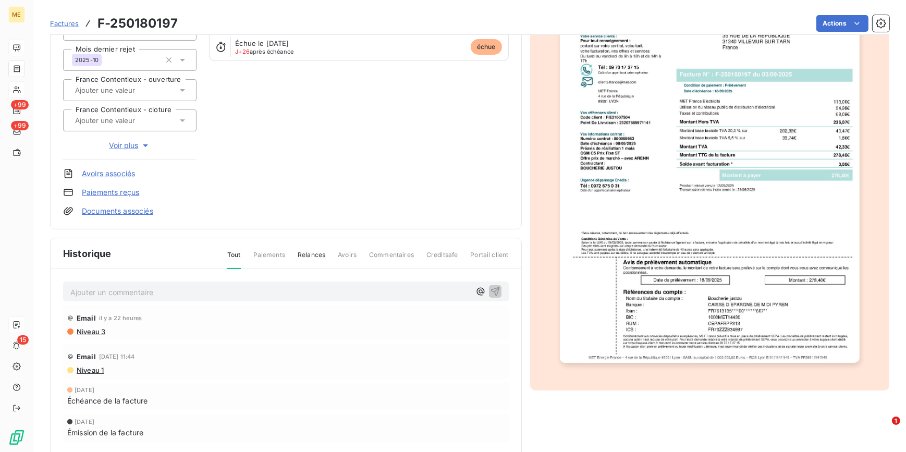
scroll to position [174, 0]
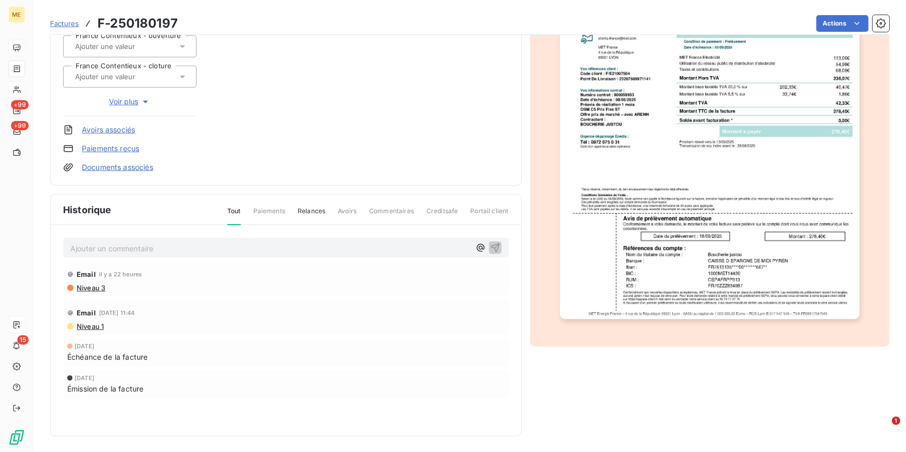
click at [689, 216] on img "button" at bounding box center [710, 107] width 300 height 424
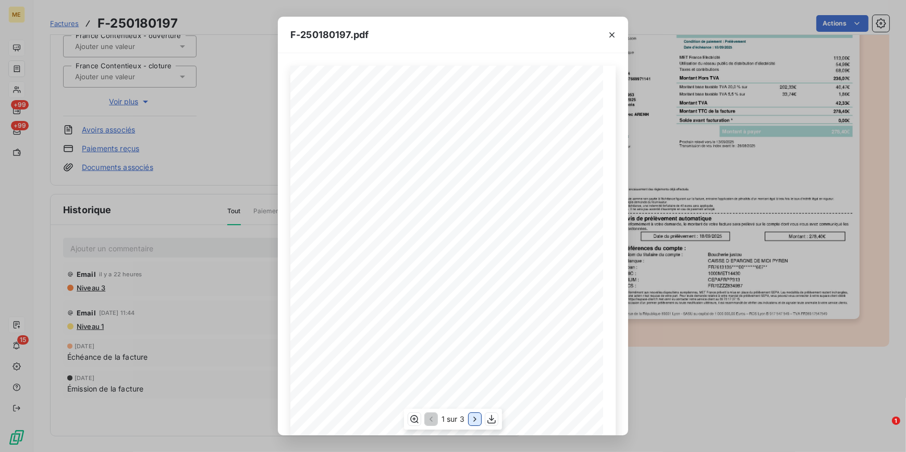
click at [476, 419] on icon "button" at bounding box center [474, 419] width 3 height 5
click at [612, 38] on icon "button" at bounding box center [612, 35] width 10 height 10
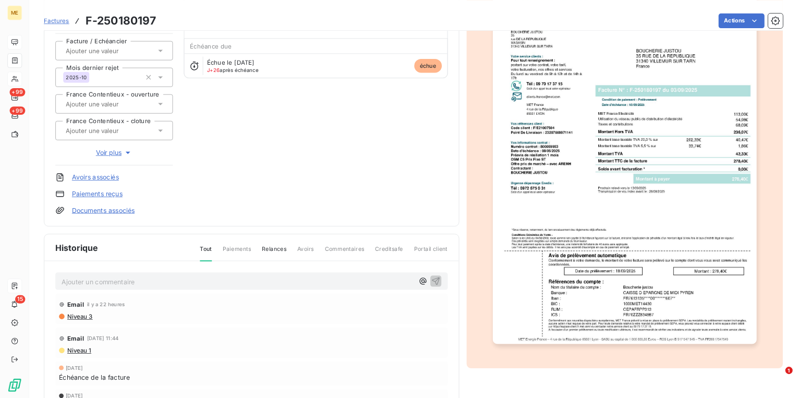
scroll to position [79, 0]
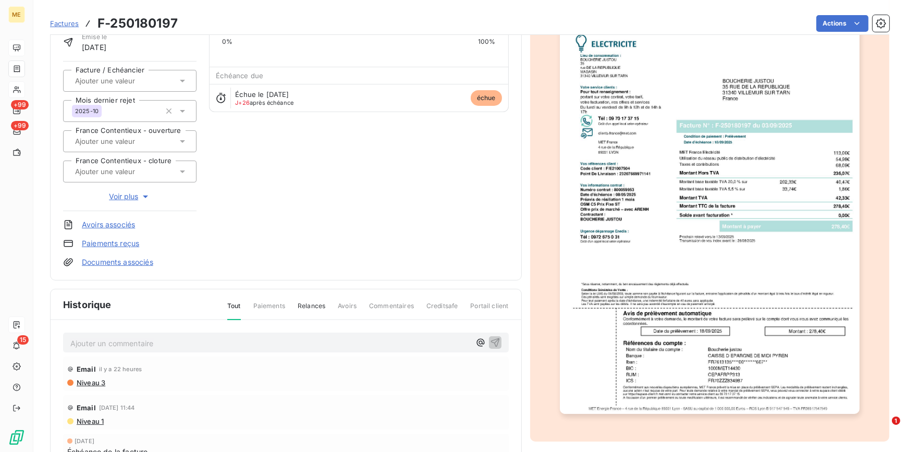
click at [747, 229] on img "button" at bounding box center [710, 202] width 300 height 424
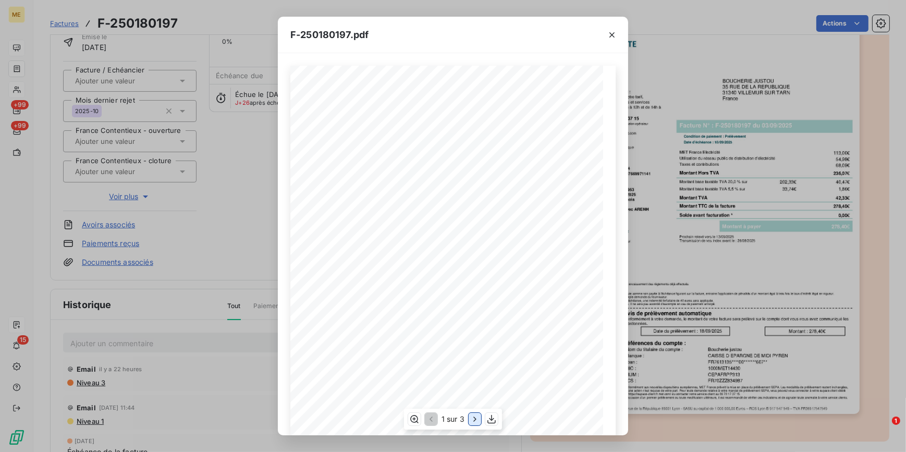
click at [472, 419] on icon "button" at bounding box center [475, 419] width 10 height 10
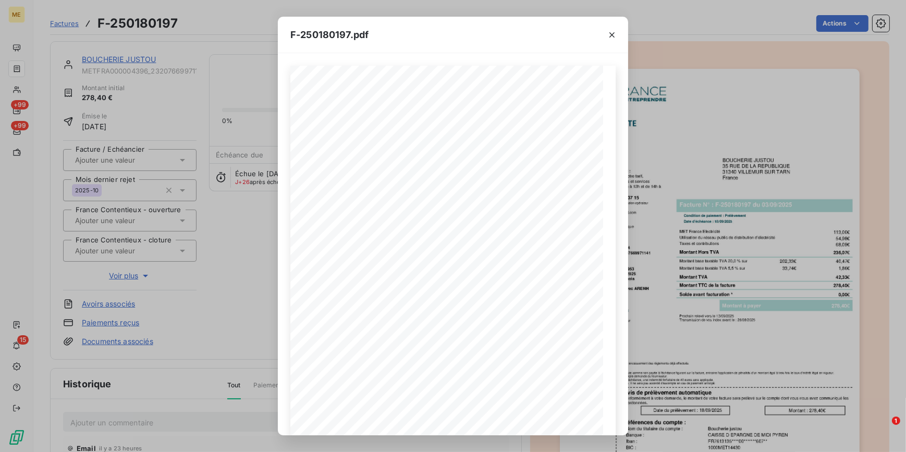
scroll to position [79, 0]
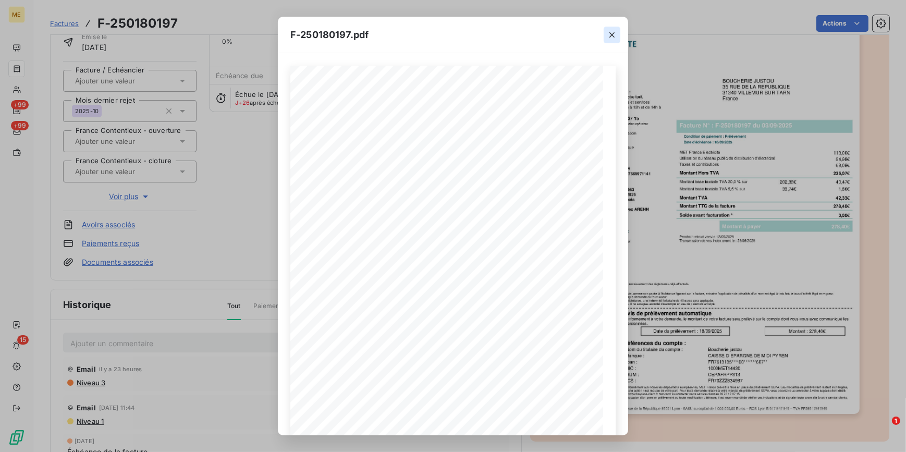
click at [615, 33] on icon "button" at bounding box center [612, 35] width 10 height 10
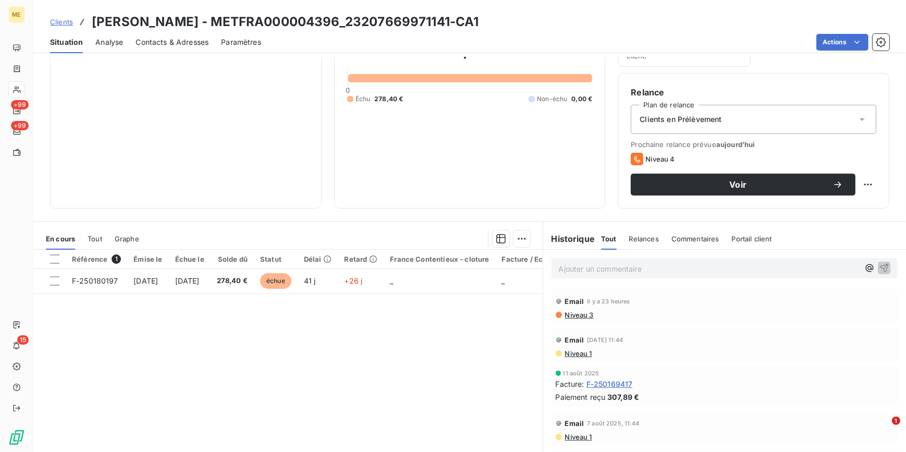
scroll to position [171, 0]
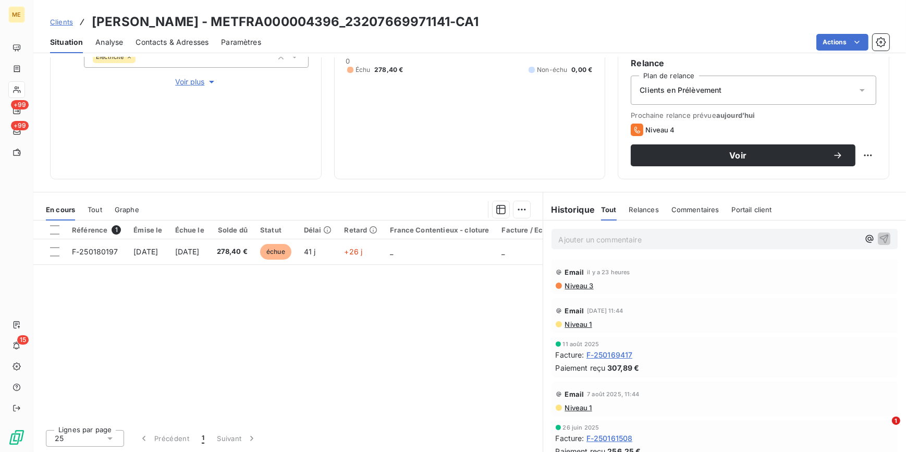
click at [612, 236] on p "Ajouter un commentaire ﻿" at bounding box center [709, 239] width 301 height 13
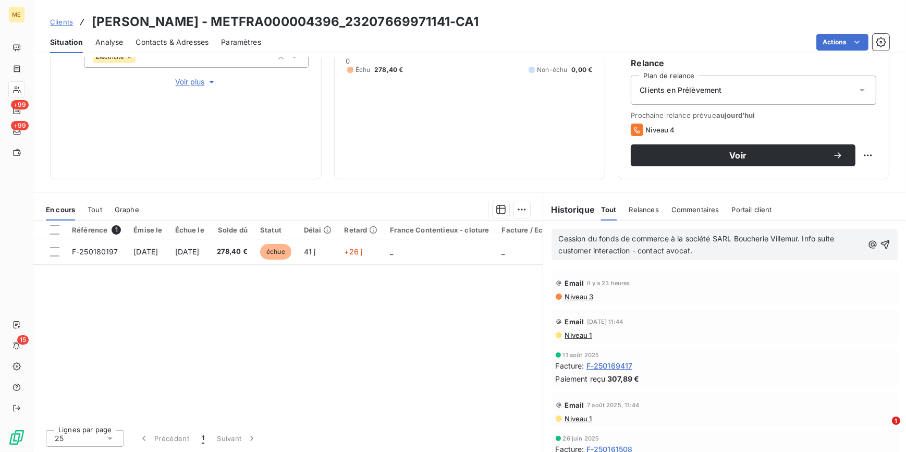
click at [673, 251] on span "Cession du fonds de commerce à la société SARL Boucherie Villemur. Info suite c…" at bounding box center [698, 244] width 278 height 21
click at [665, 253] on span "Cession du fonds de commerce à la société SARL Boucherie Villemur. Info suite c…" at bounding box center [698, 244] width 278 height 21
click at [749, 255] on p "Cession du fonds de commerce à la société SARL Boucherie Villemur. Info suite c…" at bounding box center [711, 245] width 305 height 24
click at [707, 250] on span "Cession du fonds de commerce à la société SARL Boucherie Villemur. Info suite c…" at bounding box center [698, 244] width 278 height 21
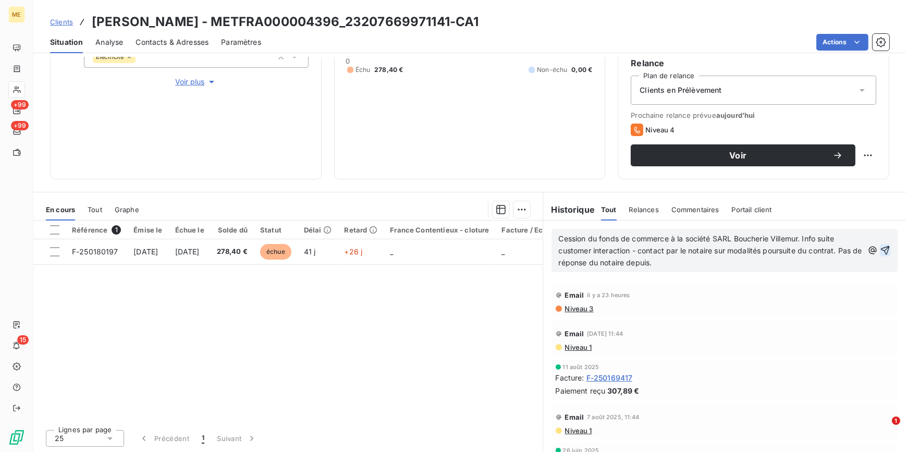
click at [880, 251] on icon "button" at bounding box center [885, 250] width 10 height 10
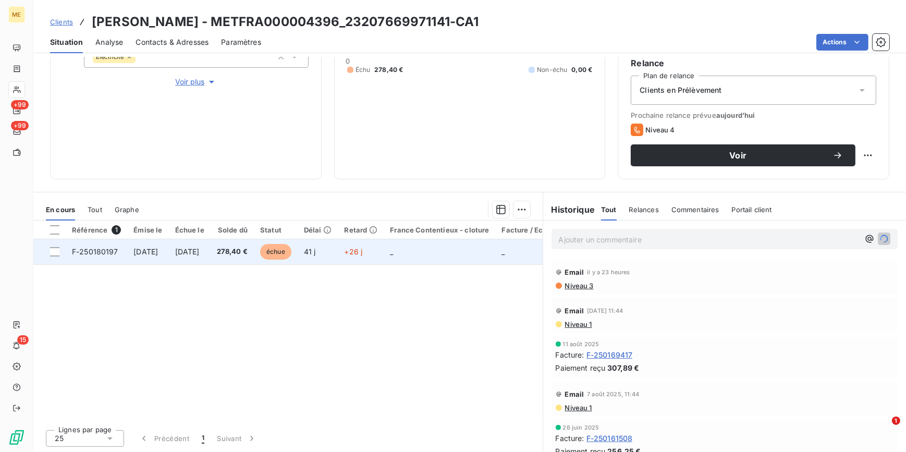
click at [316, 252] on span "41 j" at bounding box center [310, 251] width 12 height 9
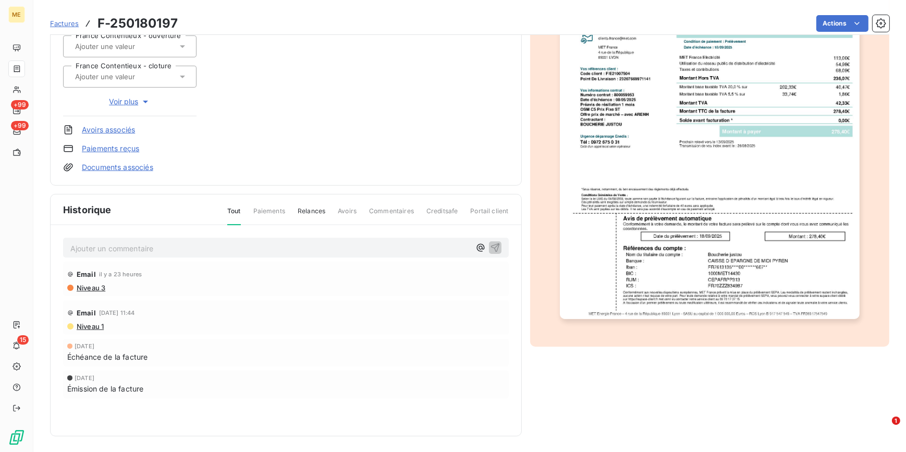
scroll to position [32, 0]
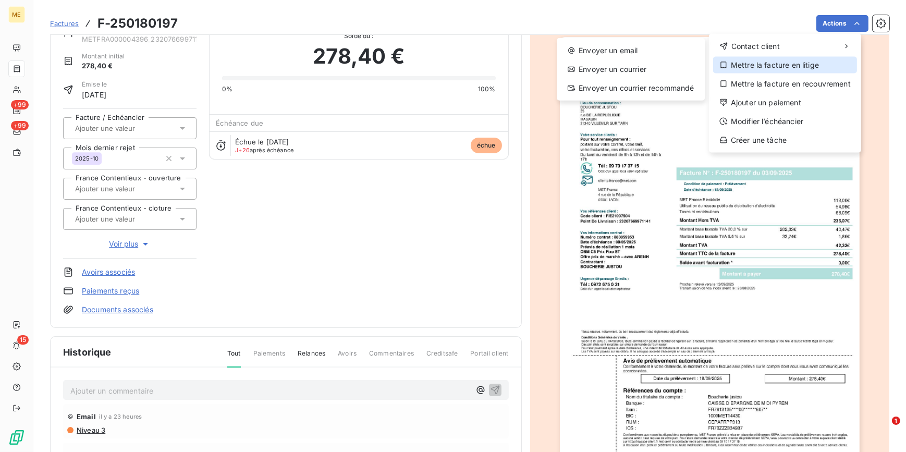
click at [785, 62] on div "Mettre la facture en litige" at bounding box center [785, 65] width 144 height 17
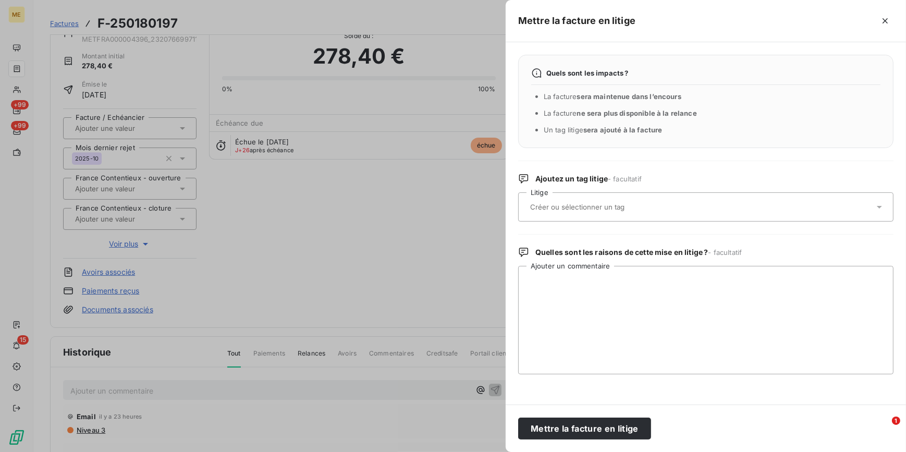
click at [685, 205] on div at bounding box center [700, 207] width 347 height 22
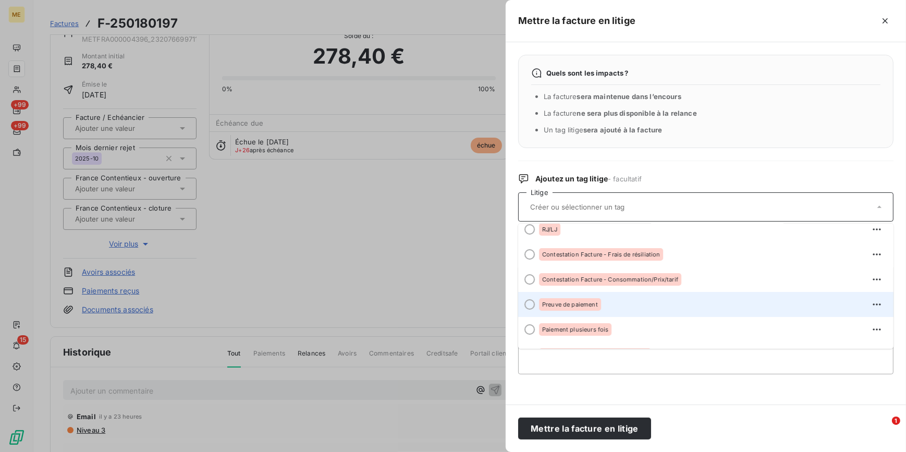
scroll to position [0, 0]
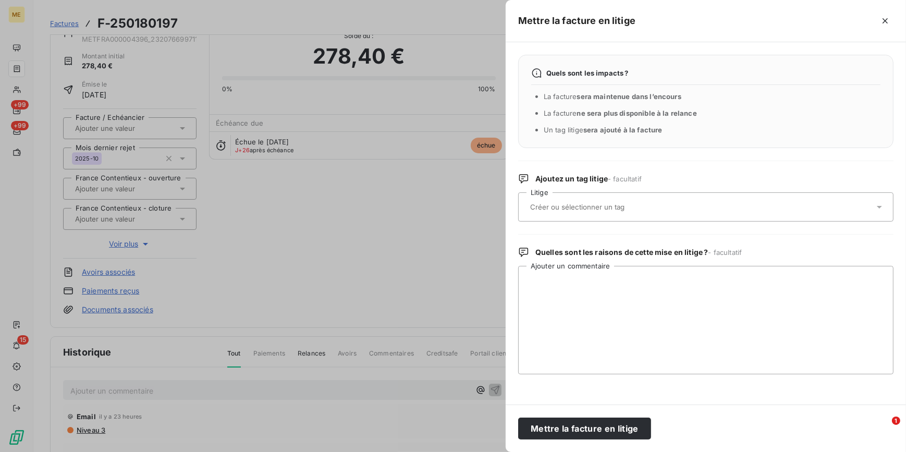
click at [442, 247] on div at bounding box center [453, 226] width 906 height 452
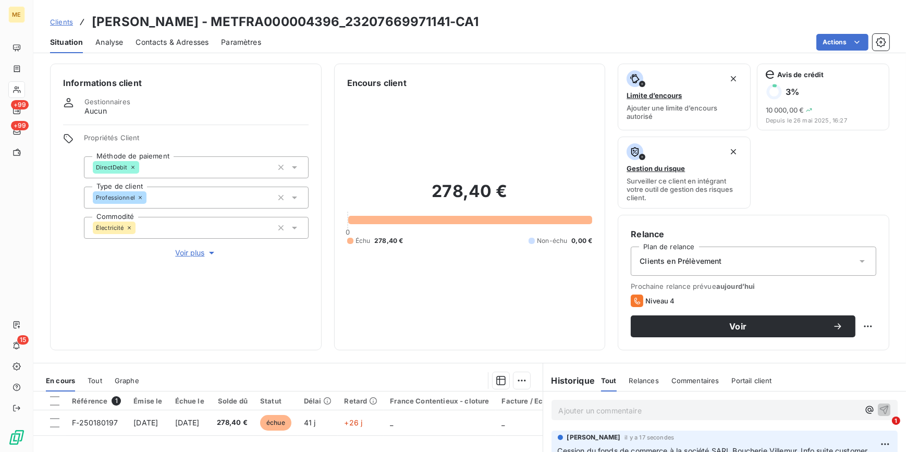
click at [172, 38] on span "Contacts & Adresses" at bounding box center [172, 42] width 73 height 10
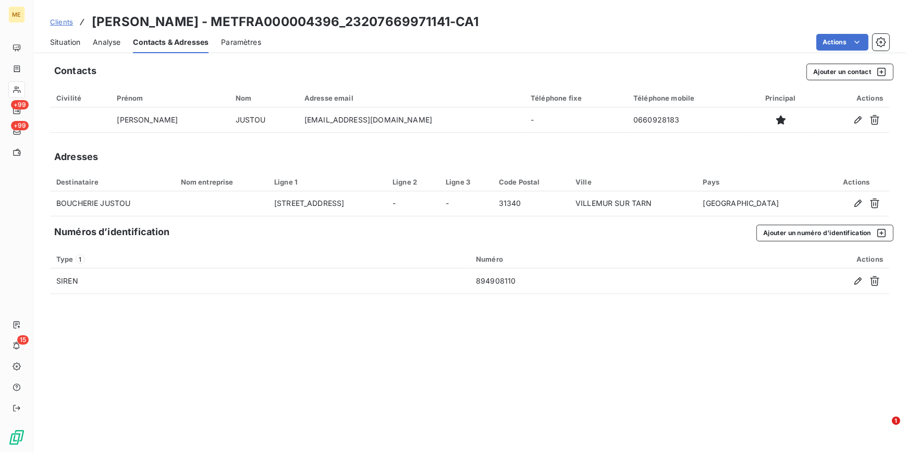
click at [72, 45] on span "Situation" at bounding box center [65, 42] width 30 height 10
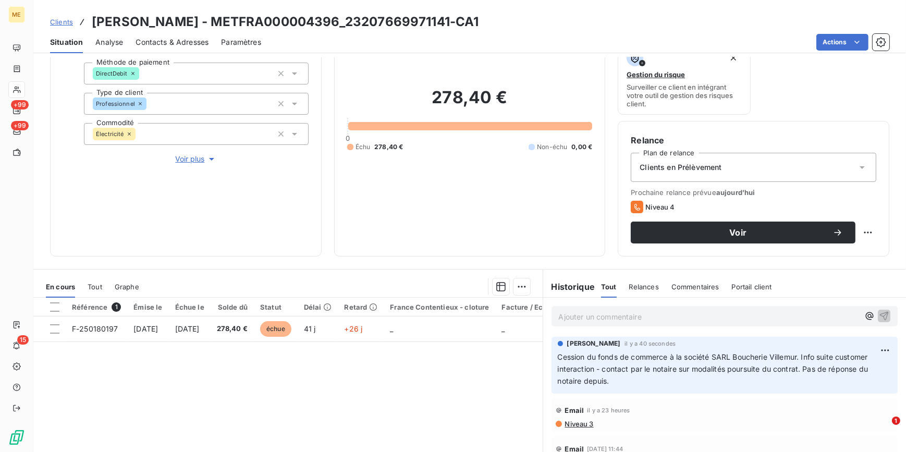
scroll to position [94, 0]
click at [187, 160] on span "Voir plus" at bounding box center [196, 158] width 42 height 10
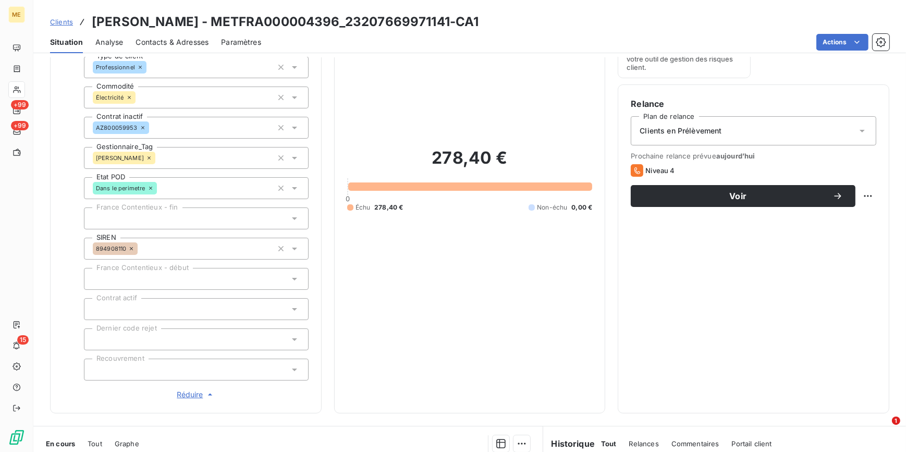
scroll to position [237, 0]
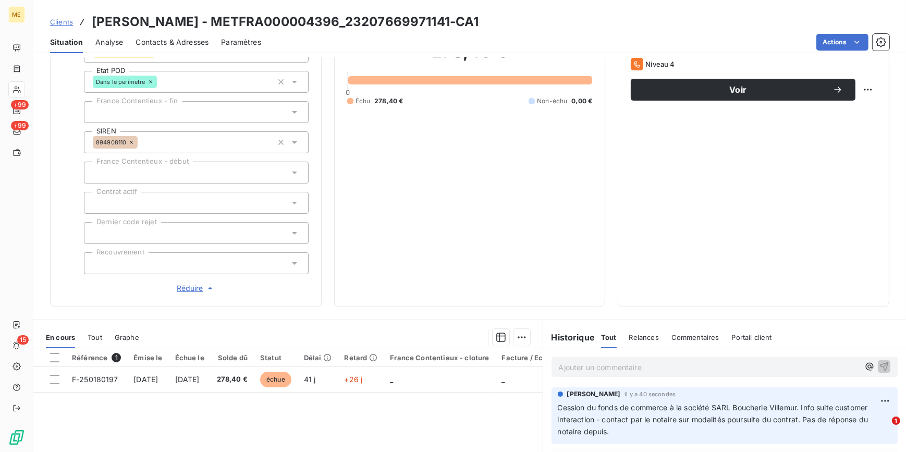
click at [194, 289] on span "Réduire" at bounding box center [196, 288] width 39 height 10
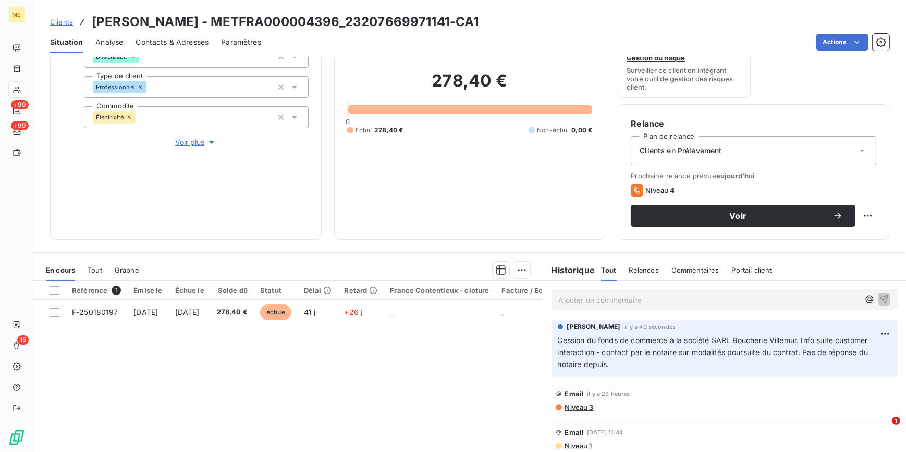
scroll to position [142, 0]
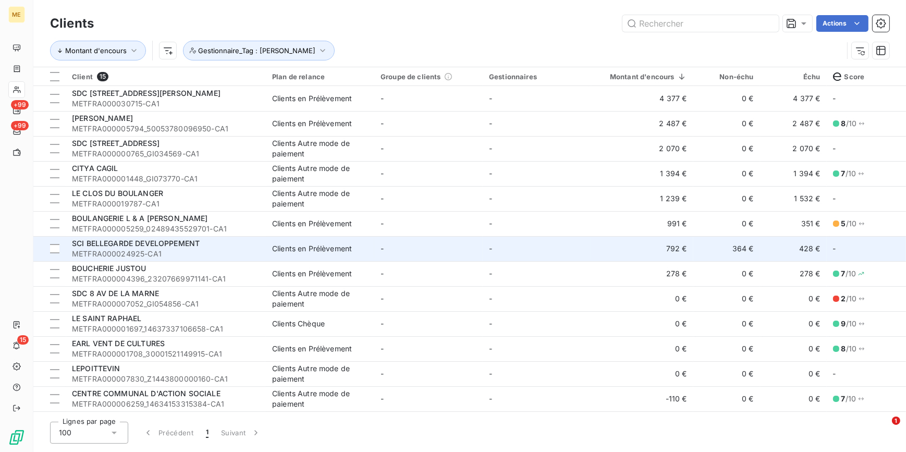
click at [166, 254] on span "METFRA000024925-CA1" at bounding box center [166, 254] width 188 height 10
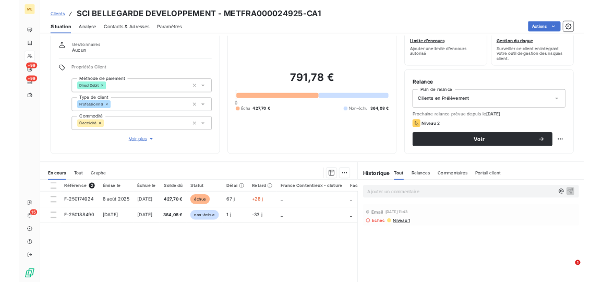
scroll to position [47, 0]
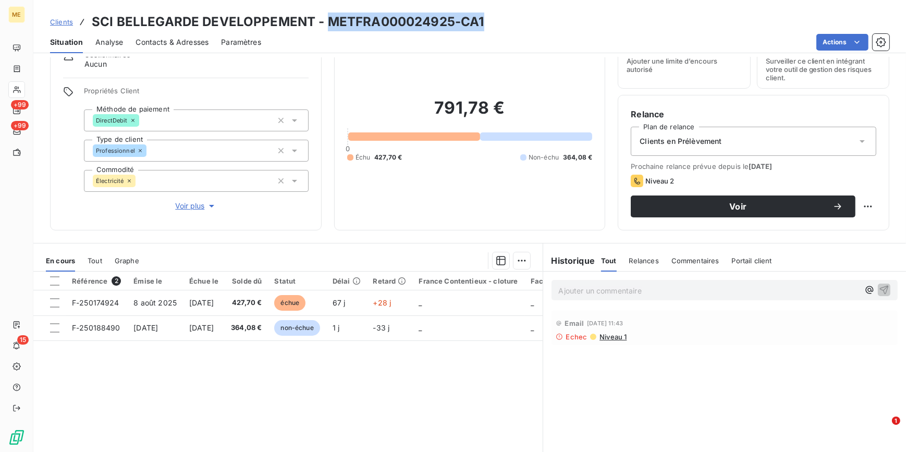
drag, startPoint x: 327, startPoint y: 18, endPoint x: 501, endPoint y: 7, distance: 174.0
click at [501, 7] on div "Clients SCI BELLEGARDE DEVELOPPEMENT - METFRA000024925-CA1 Situation Analyse Co…" at bounding box center [469, 26] width 873 height 53
copy h3 "METFRA000024925-CA1"
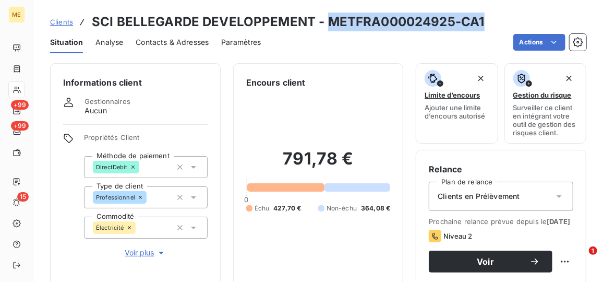
scroll to position [0, 0]
click at [182, 45] on span "Contacts & Adresses" at bounding box center [172, 42] width 73 height 10
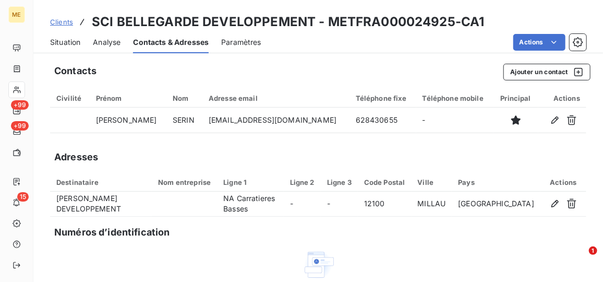
click at [82, 42] on div "Situation Analyse Contacts & Adresses Paramètres Actions" at bounding box center [317, 42] width 569 height 22
click at [71, 45] on span "Situation" at bounding box center [65, 42] width 30 height 10
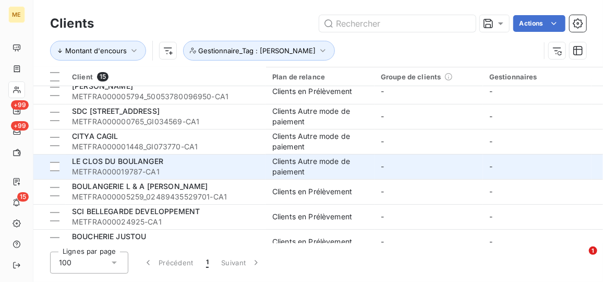
scroll to position [47, 0]
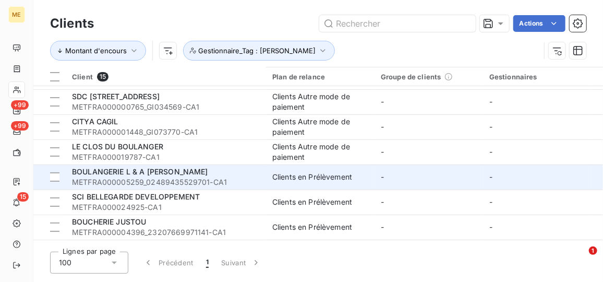
click at [240, 182] on span "METFRA000005259_02489435529701-CA1" at bounding box center [166, 182] width 188 height 10
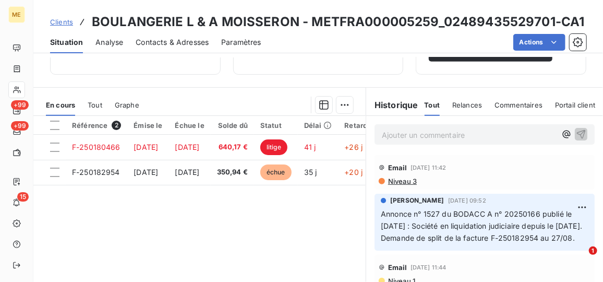
scroll to position [47, 0]
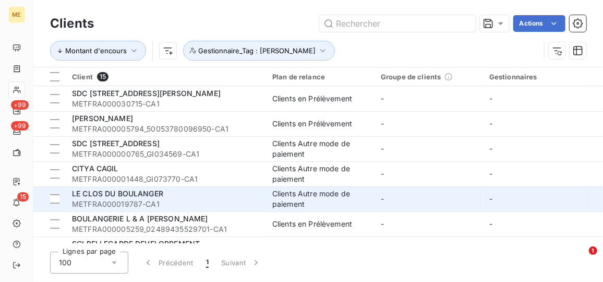
click at [239, 195] on div "LE CLOS DU BOULANGER" at bounding box center [166, 193] width 188 height 10
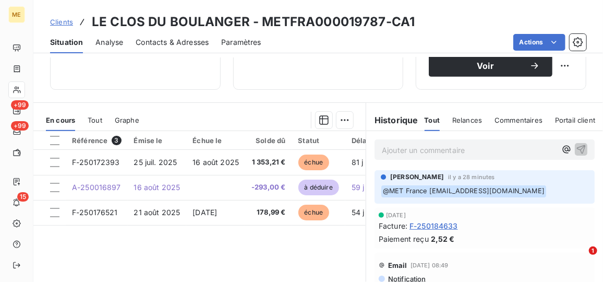
scroll to position [189, 0]
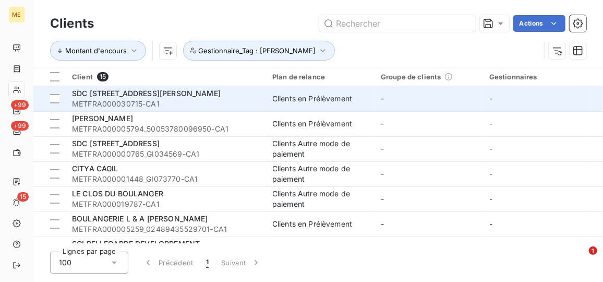
click at [306, 107] on td "Clients en Prélèvement" at bounding box center [320, 98] width 108 height 25
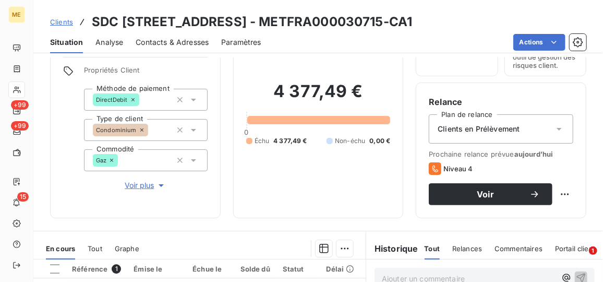
scroll to position [47, 0]
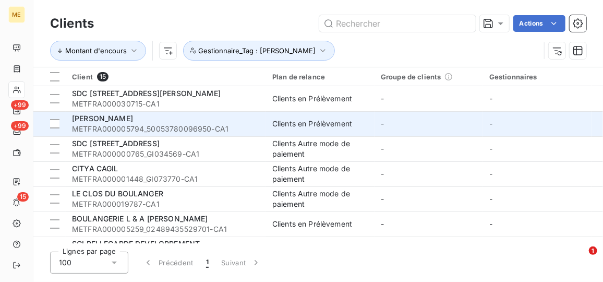
click at [200, 118] on div "DORIER REMY JEAN CLAUDE RENE" at bounding box center [166, 118] width 188 height 10
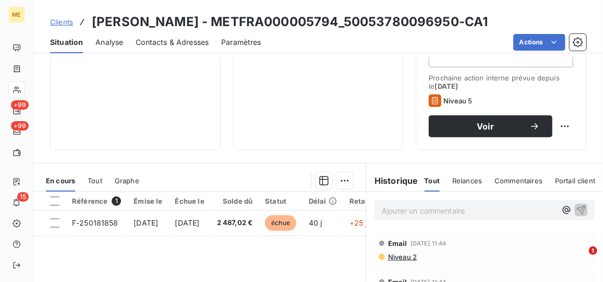
scroll to position [237, 0]
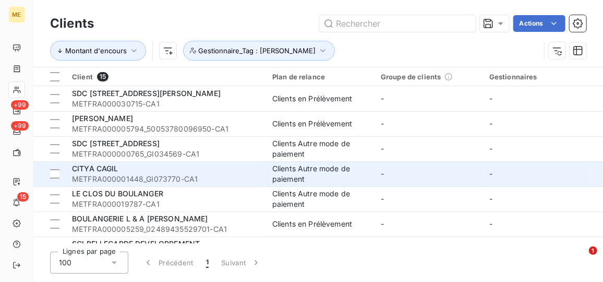
click at [366, 184] on td "Clients Autre mode de paiement" at bounding box center [320, 173] width 108 height 25
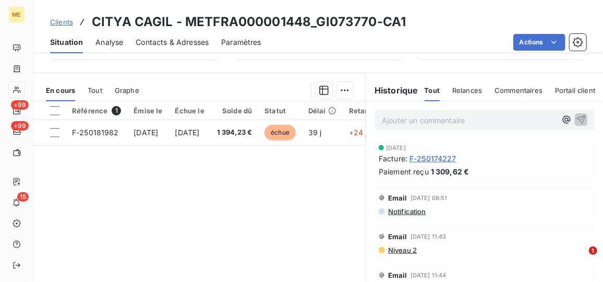
scroll to position [284, 0]
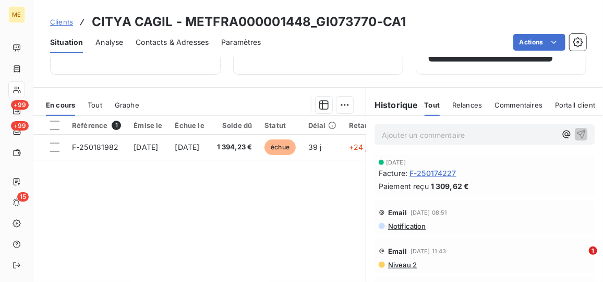
click at [101, 101] on span "Tout" at bounding box center [95, 105] width 15 height 8
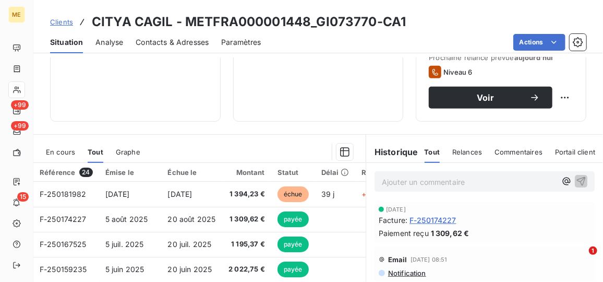
scroll to position [237, 0]
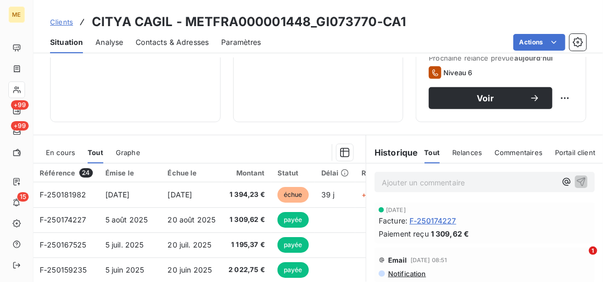
click at [56, 148] on span "En cours" at bounding box center [60, 152] width 29 height 8
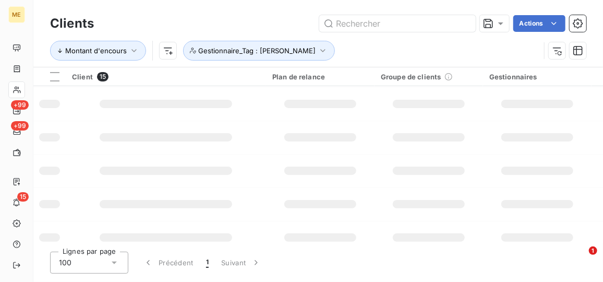
scroll to position [47, 0]
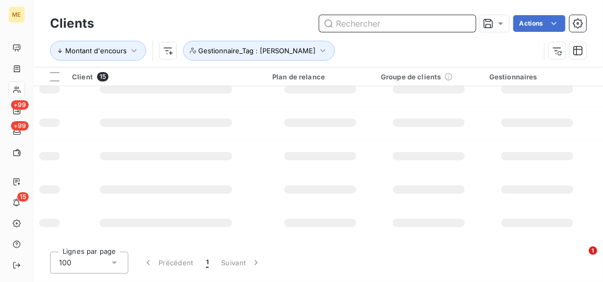
paste input "METFRA000001938"
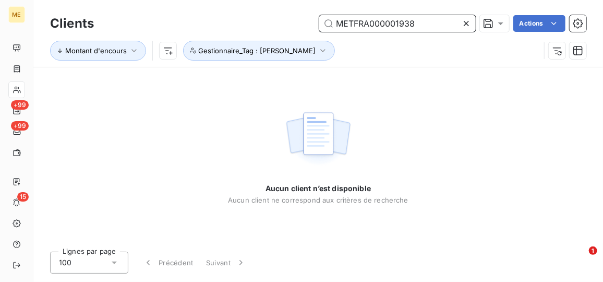
type input "METFRA000001938"
click at [468, 23] on icon at bounding box center [466, 23] width 10 height 10
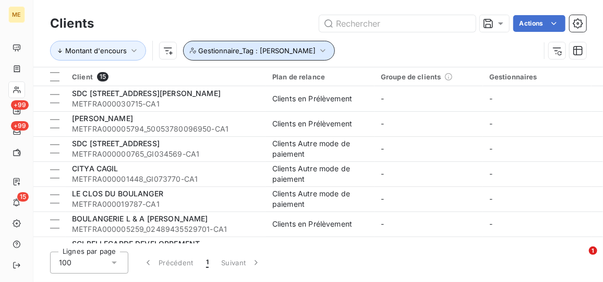
click at [318, 49] on icon "button" at bounding box center [323, 50] width 10 height 10
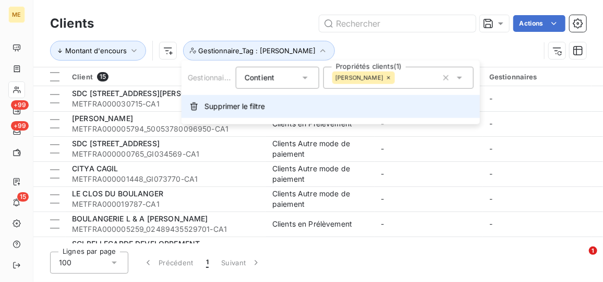
click at [256, 106] on span "Supprimer le filtre" at bounding box center [234, 106] width 60 height 10
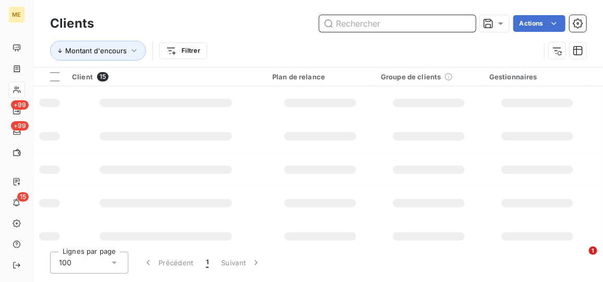
click at [364, 29] on input "text" at bounding box center [397, 23] width 156 height 17
paste input "METFRA000001938"
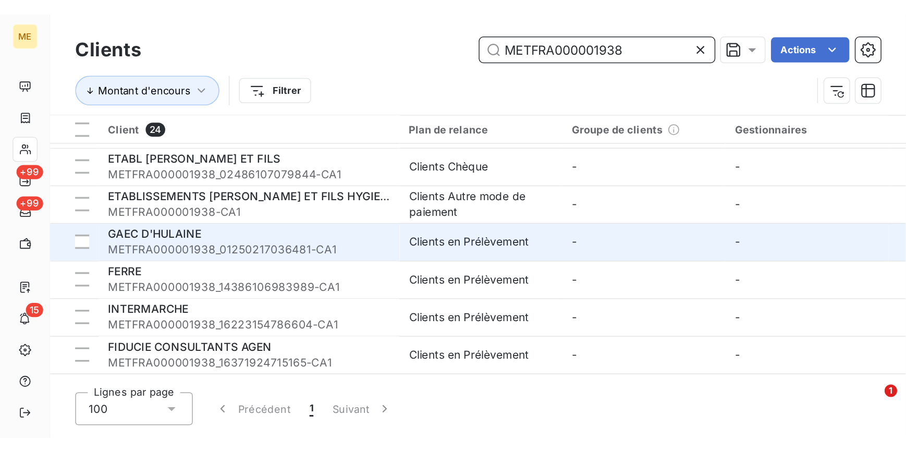
scroll to position [20, 0]
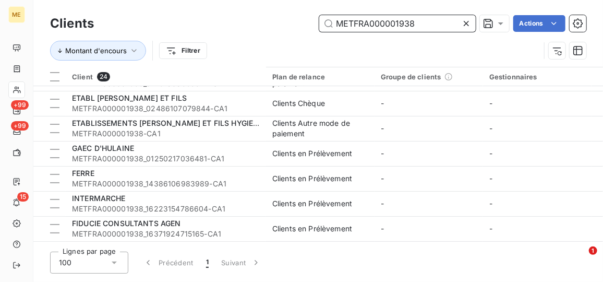
type input "METFRA000001938"
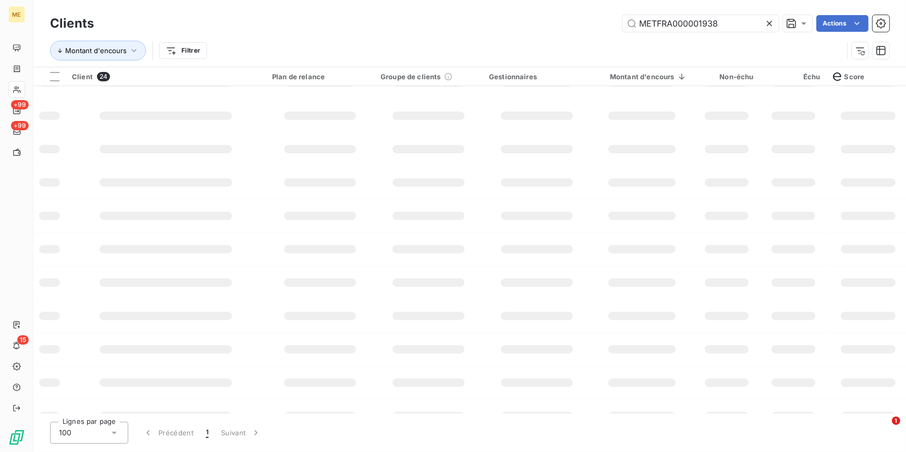
scroll to position [21, 0]
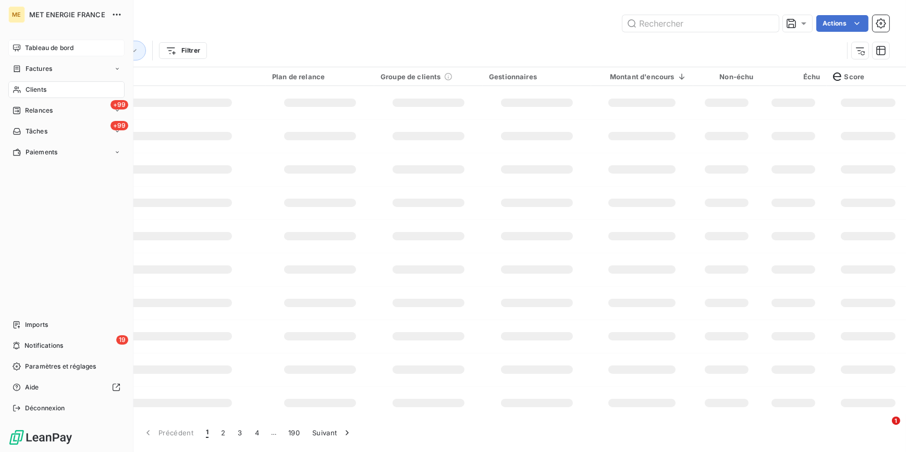
click at [34, 47] on span "Tableau de bord" at bounding box center [49, 47] width 48 height 9
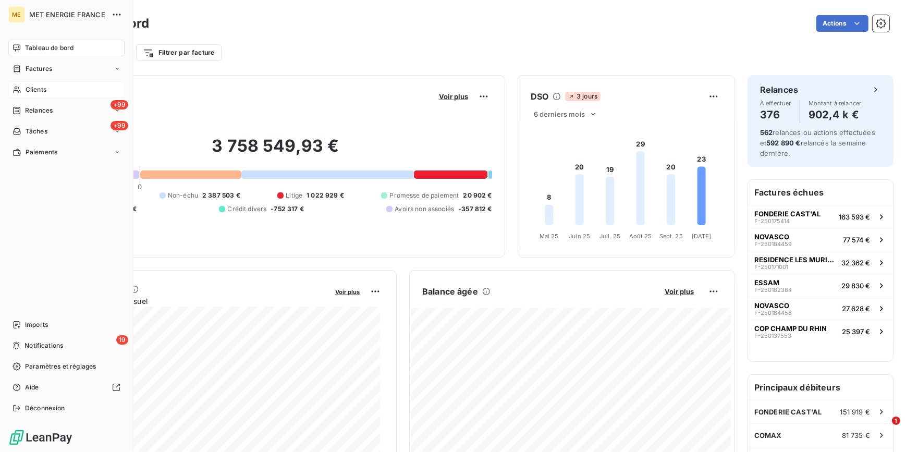
click at [39, 86] on span "Clients" at bounding box center [36, 89] width 21 height 9
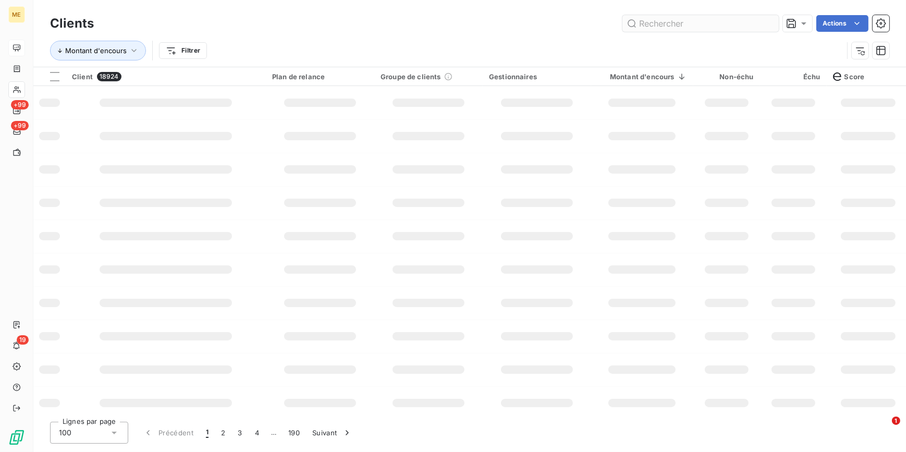
click at [658, 13] on div "Clients Actions" at bounding box center [470, 24] width 840 height 22
click at [658, 19] on input "text" at bounding box center [701, 23] width 156 height 17
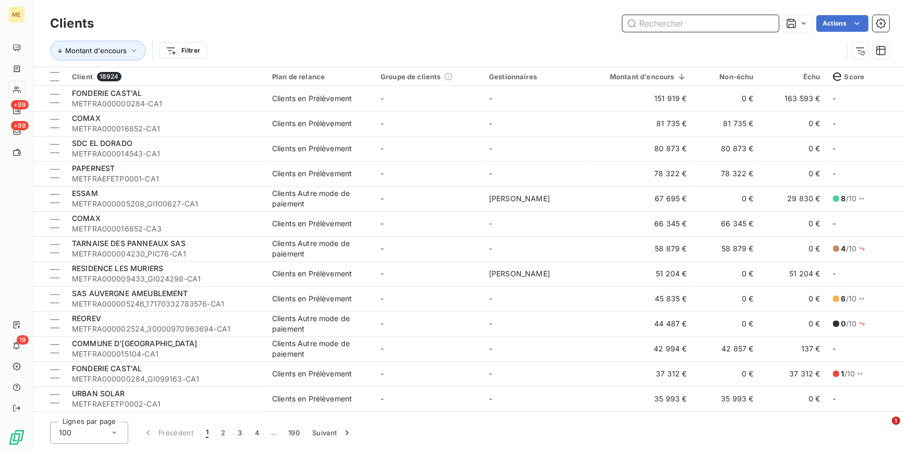
paste input "METFRA000000139_17211722110062-CA1"
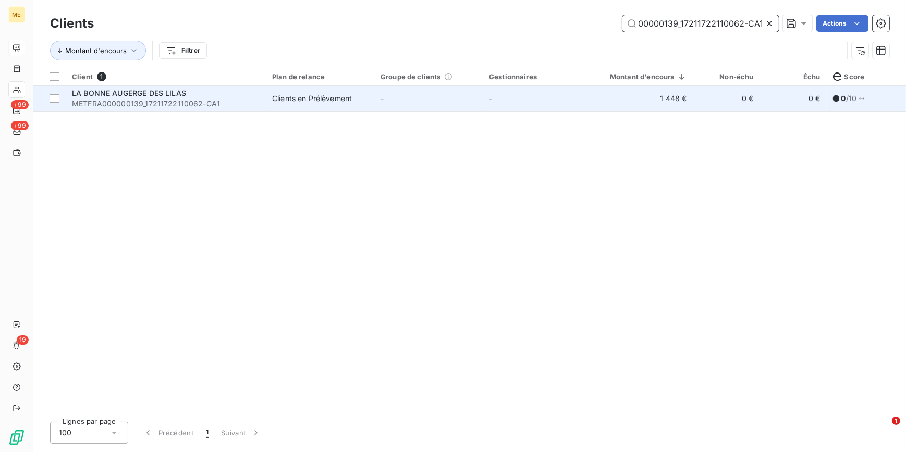
type input "METFRA000000139_17211722110062-CA1"
click at [543, 101] on td "-" at bounding box center [537, 98] width 108 height 25
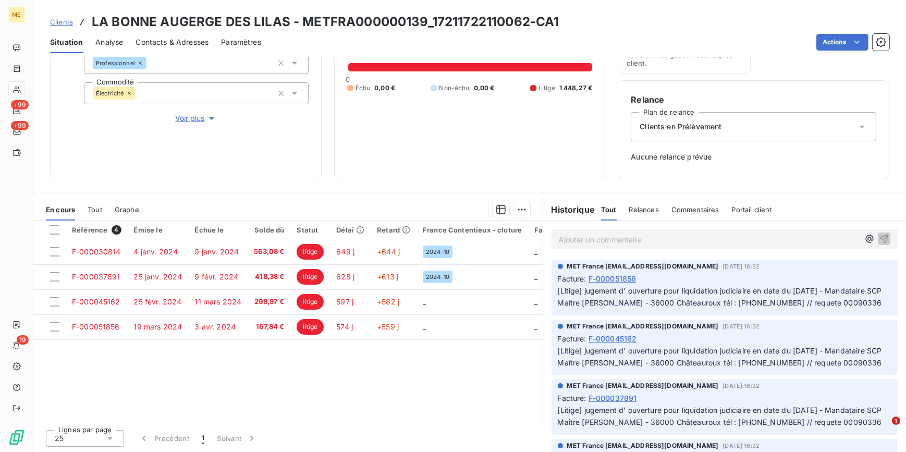
click at [196, 127] on div "Informations client Gestionnaires Aucun Propriétés Client Méthode de paiement D…" at bounding box center [186, 54] width 272 height 250
click at [195, 119] on span "Voir plus" at bounding box center [196, 118] width 42 height 10
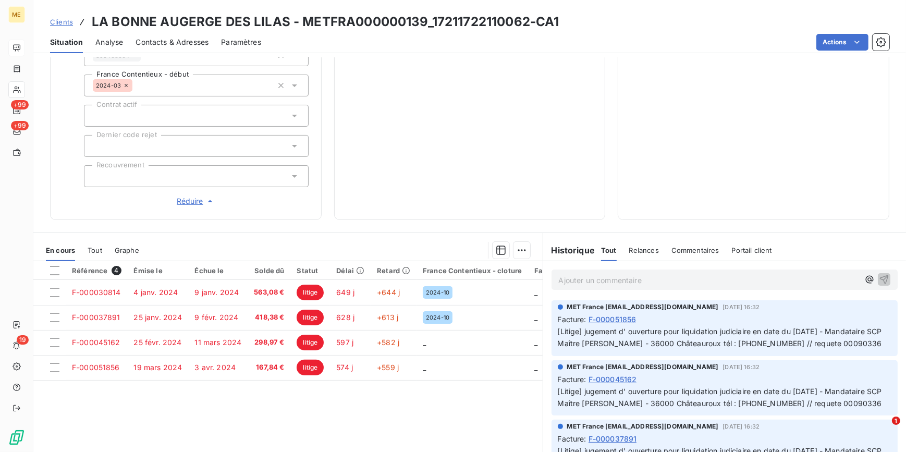
scroll to position [364, 0]
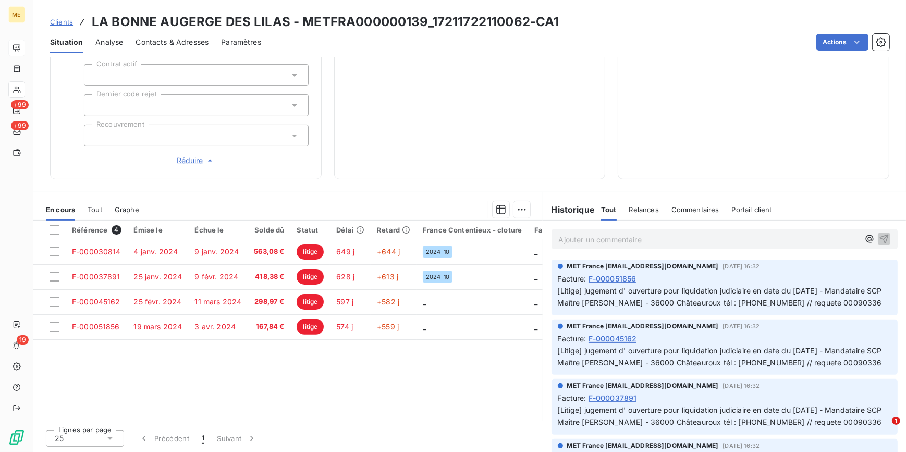
click at [228, 133] on div at bounding box center [196, 136] width 225 height 22
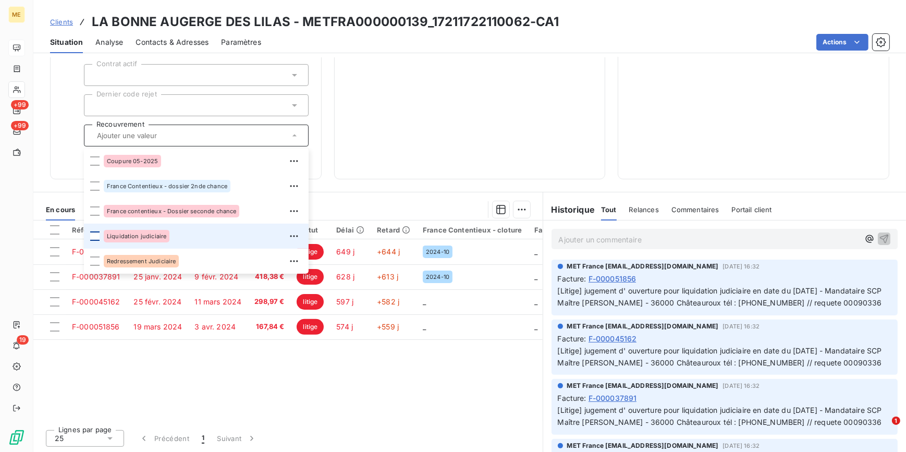
click at [96, 236] on div at bounding box center [94, 236] width 9 height 9
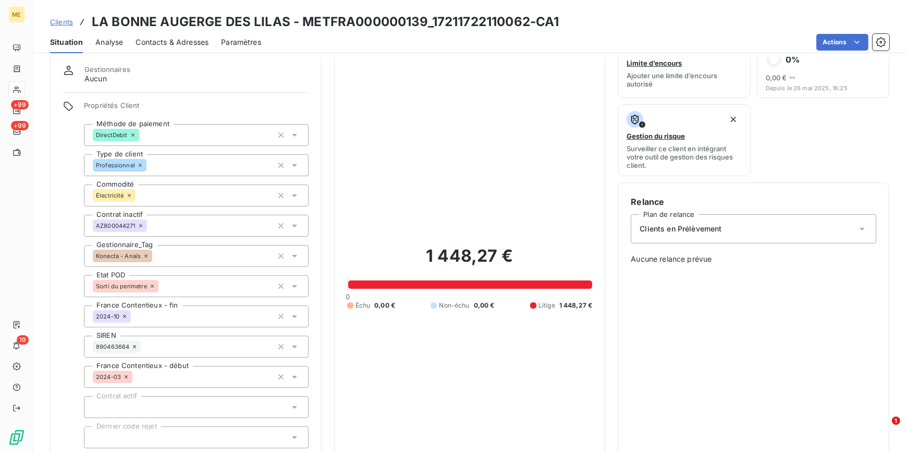
scroll to position [0, 0]
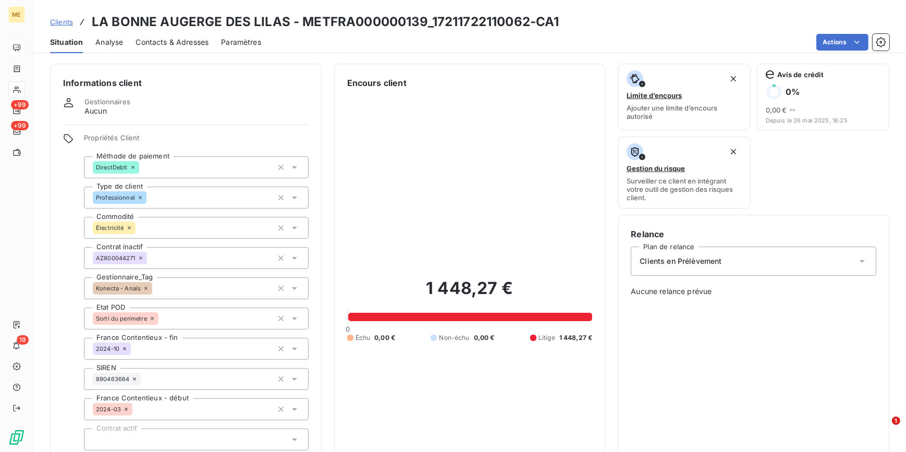
drag, startPoint x: 64, startPoint y: 19, endPoint x: 87, endPoint y: 14, distance: 22.9
click at [64, 19] on span "Clients" at bounding box center [61, 22] width 23 height 8
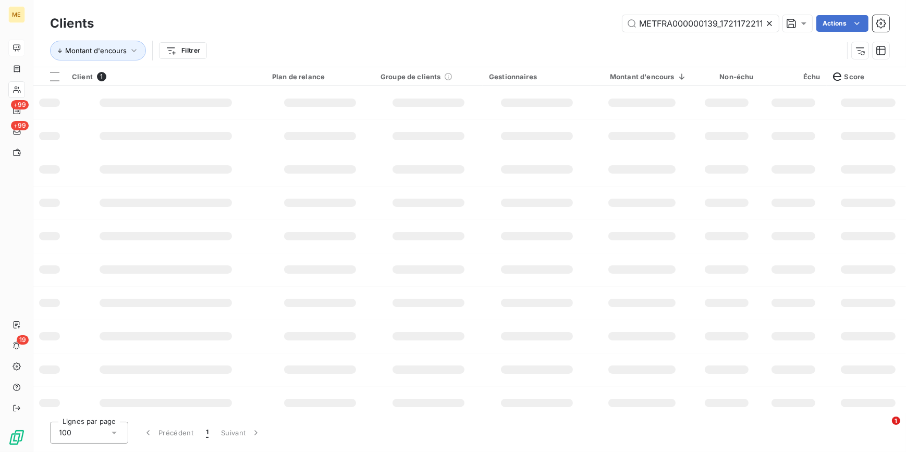
scroll to position [0, 40]
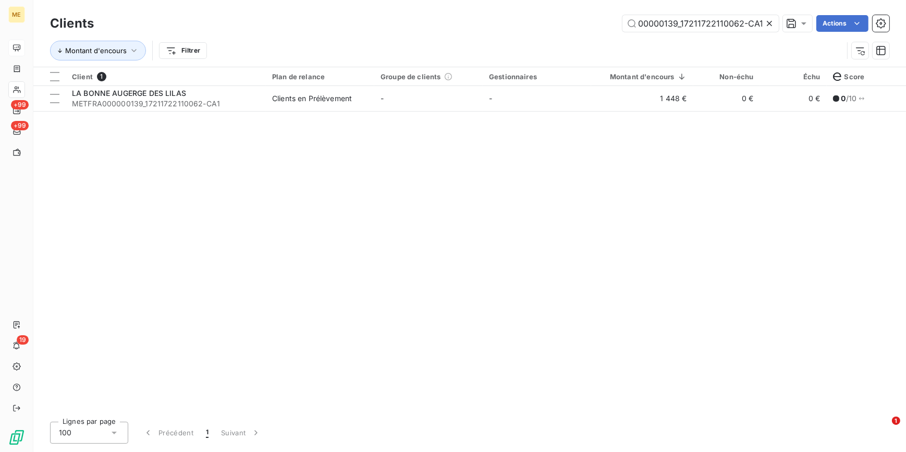
click at [771, 20] on icon at bounding box center [769, 23] width 10 height 10
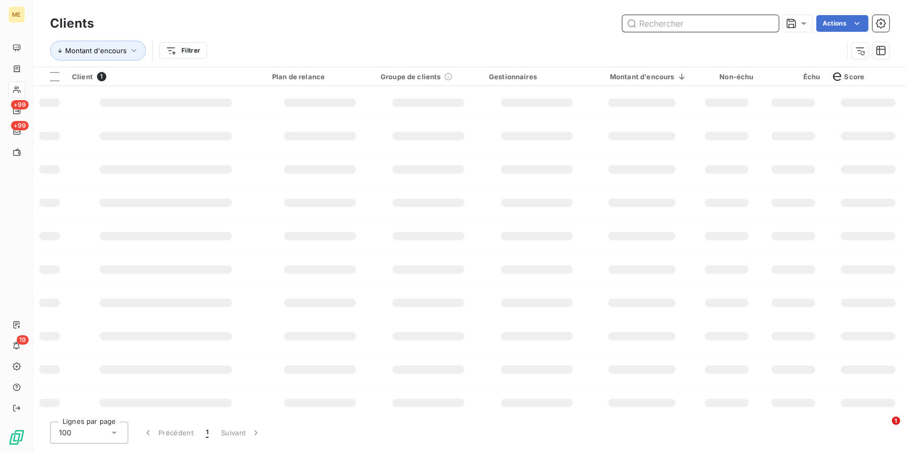
click at [762, 20] on input "text" at bounding box center [701, 23] width 156 height 17
paste input "METFRA000000755_23253834963541-CA1"
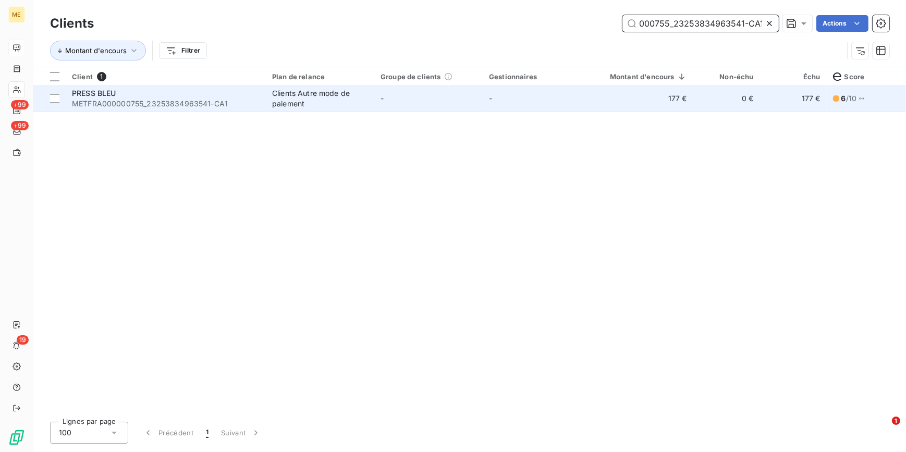
type input "METFRA000000755_23253834963541-CA1"
click at [247, 99] on span "METFRA000000755_23253834963541-CA1" at bounding box center [166, 104] width 188 height 10
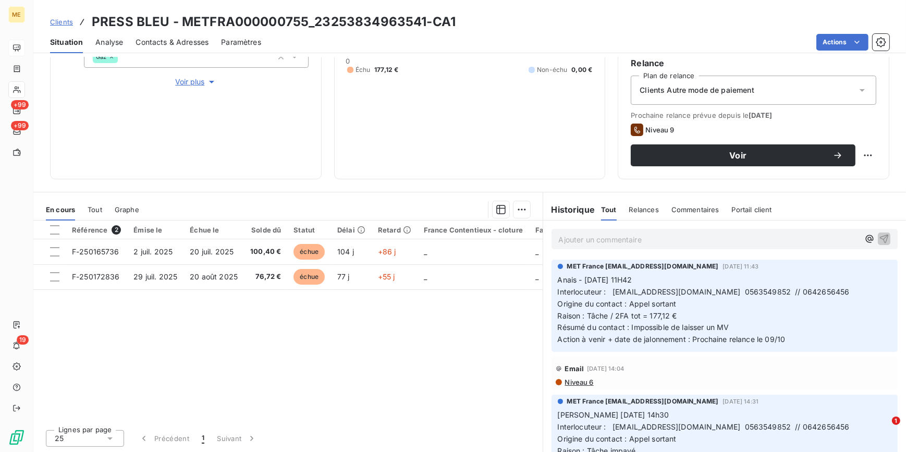
click at [660, 237] on p "Ajouter un commentaire ﻿" at bounding box center [709, 239] width 301 height 13
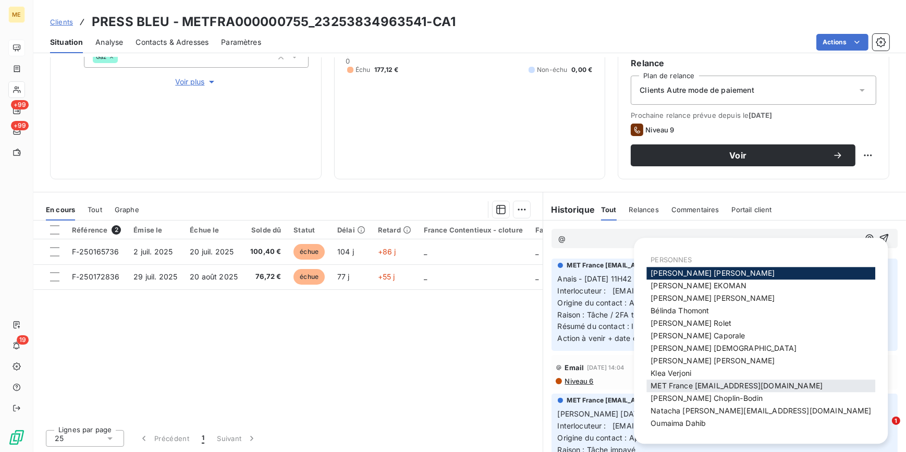
click at [702, 382] on span "MET France met-france@recouvrement.met.com" at bounding box center [737, 386] width 172 height 9
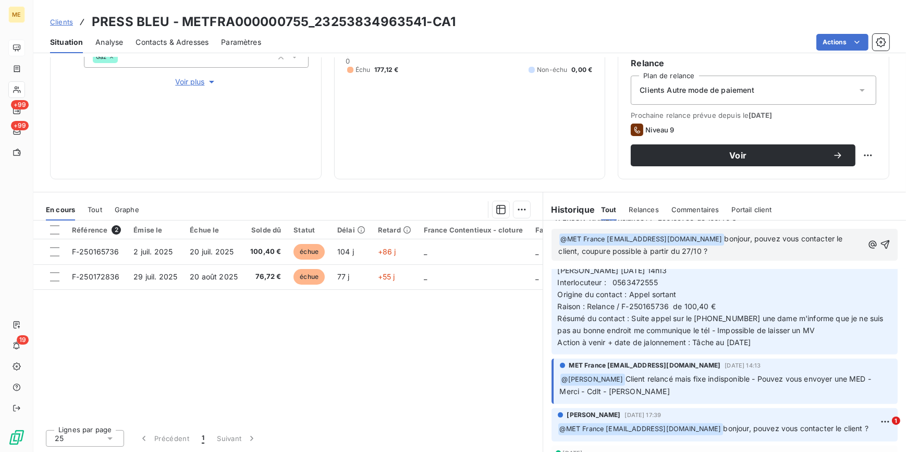
scroll to position [568, 0]
drag, startPoint x: 785, startPoint y: 244, endPoint x: 772, endPoint y: 245, distance: 13.1
click at [785, 244] on p "﻿ @ MET France met-france@recouvrement.met.com ﻿ bonjour, pouvez vous contacter…" at bounding box center [711, 245] width 305 height 25
click at [576, 251] on span "bonjour, pouvez vous contacter le client, coupure possible à partir du 27/10 ?" at bounding box center [702, 244] width 286 height 21
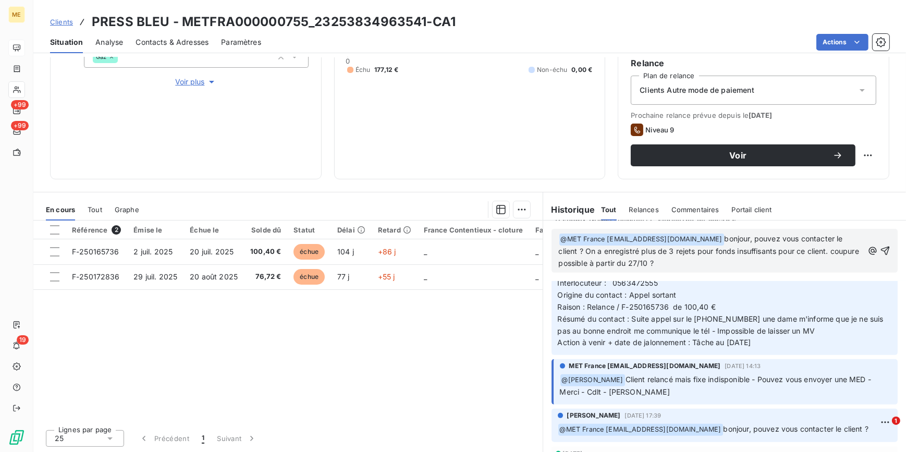
click at [838, 250] on p "﻿ @ MET France met-france@recouvrement.met.com ﻿ bonjour, pouvez vous contacter…" at bounding box center [711, 251] width 305 height 37
click at [692, 264] on p "﻿ @ MET France met-france@recouvrement.met.com ﻿ bonjour, pouvez vous contacter…" at bounding box center [711, 251] width 305 height 37
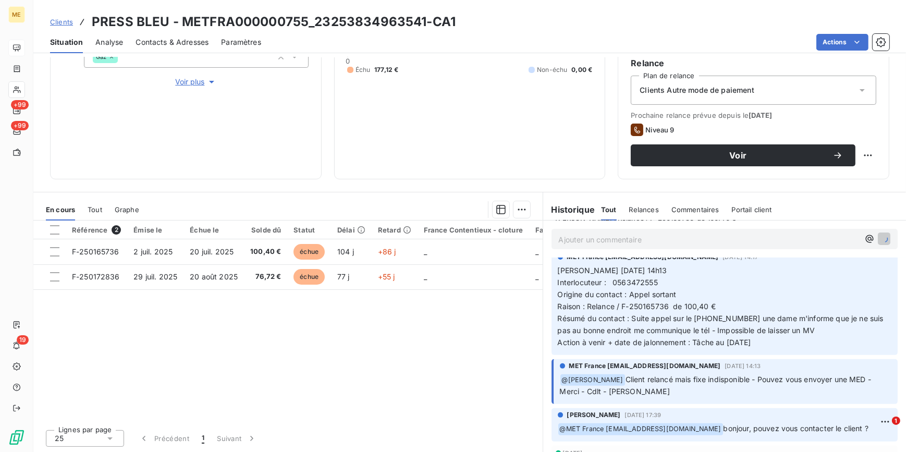
scroll to position [618, 0]
click at [60, 24] on span "Clients" at bounding box center [61, 22] width 23 height 8
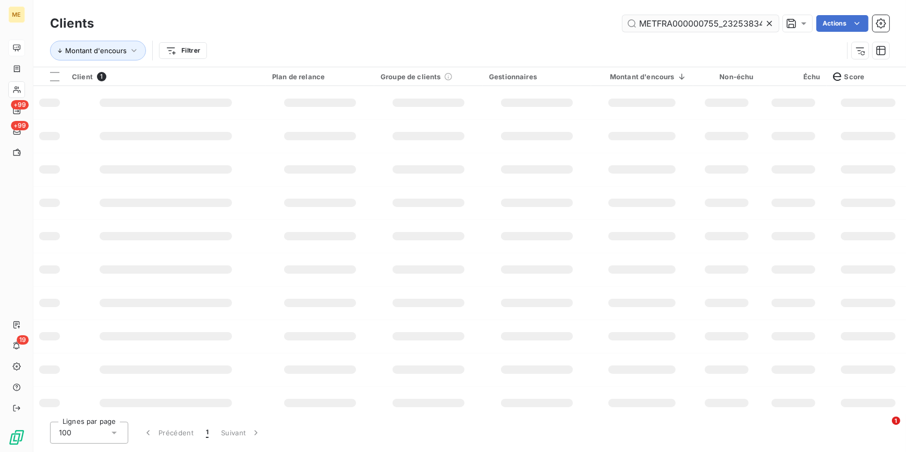
scroll to position [0, 49]
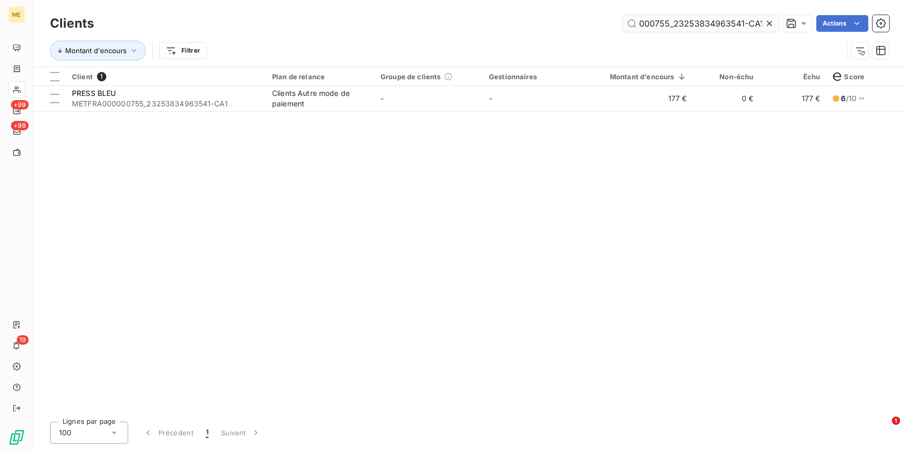
click at [772, 27] on icon at bounding box center [769, 23] width 10 height 10
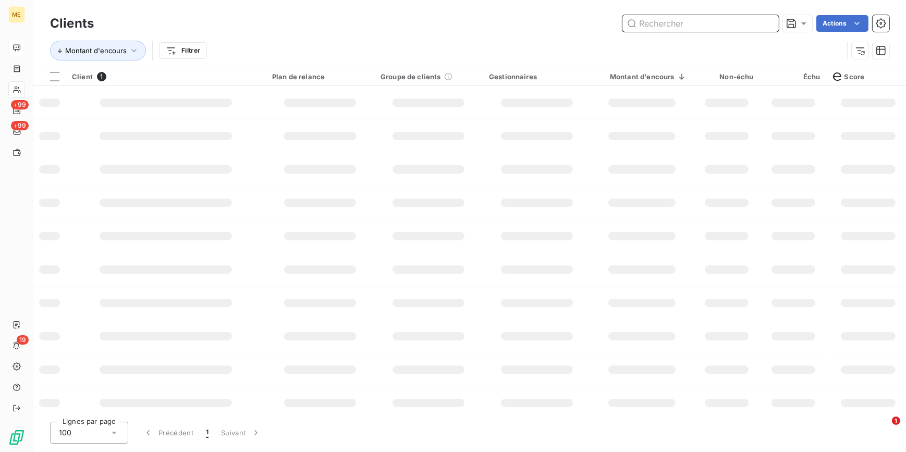
click at [769, 22] on input "text" at bounding box center [701, 23] width 156 height 17
paste input "METFRA000001206_17130390662105-CA1"
type input "METFRA000001206_17130390662105-CA1"
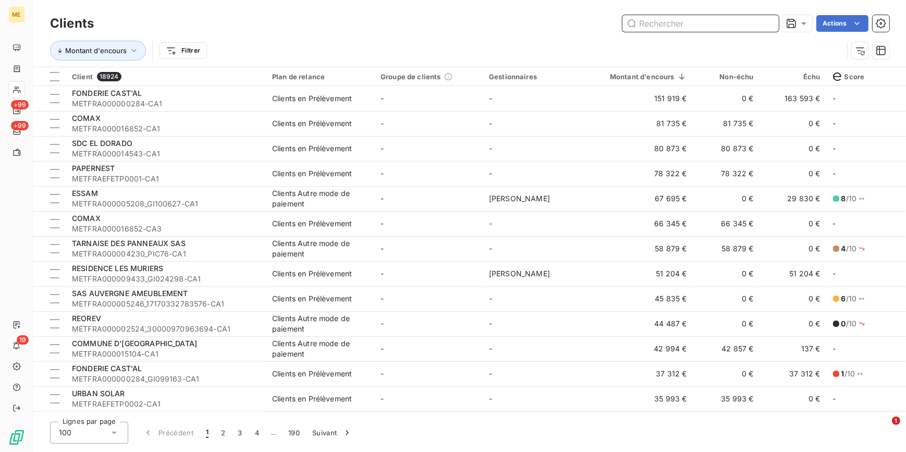
paste input "METFRA000001206_17130390662105-CA1"
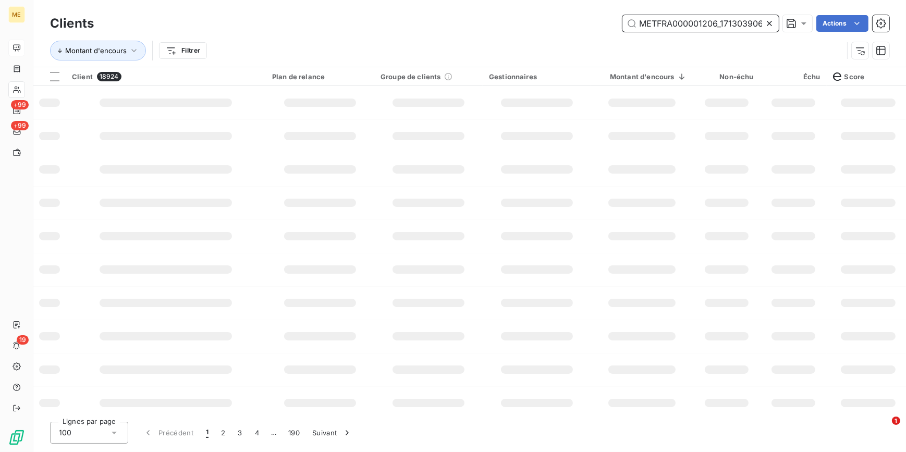
scroll to position [0, 43]
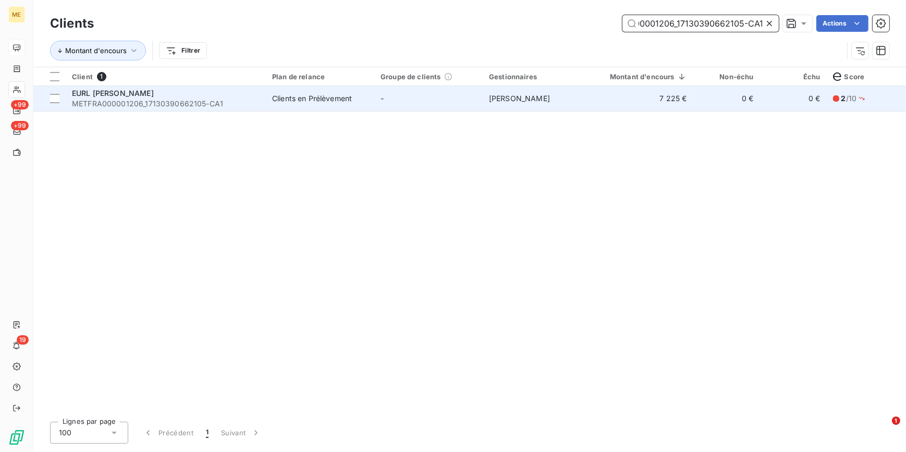
type input "METFRA000001206_17130390662105-CA1"
click at [529, 102] on span "Virginie Garcia" at bounding box center [519, 98] width 61 height 9
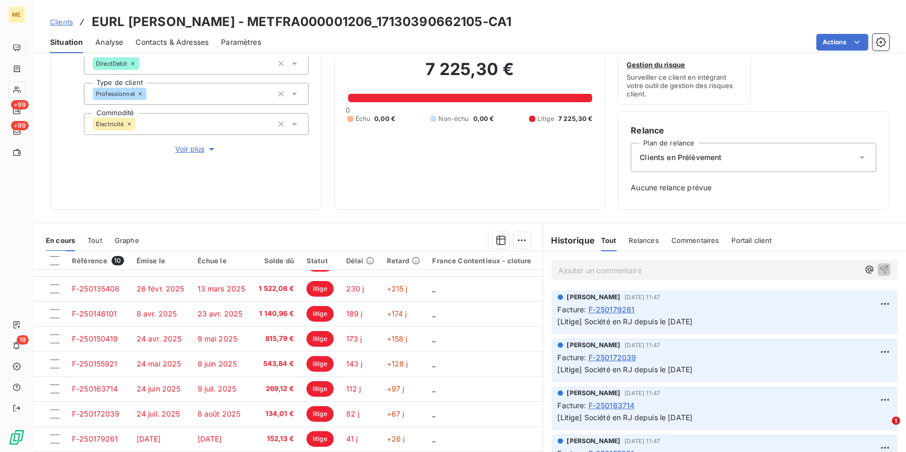
scroll to position [87, 0]
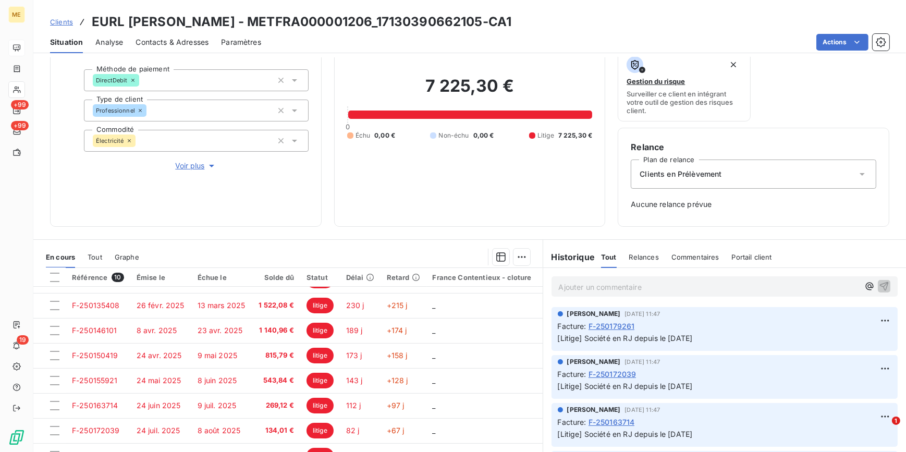
click at [191, 162] on span "Voir plus" at bounding box center [196, 166] width 42 height 10
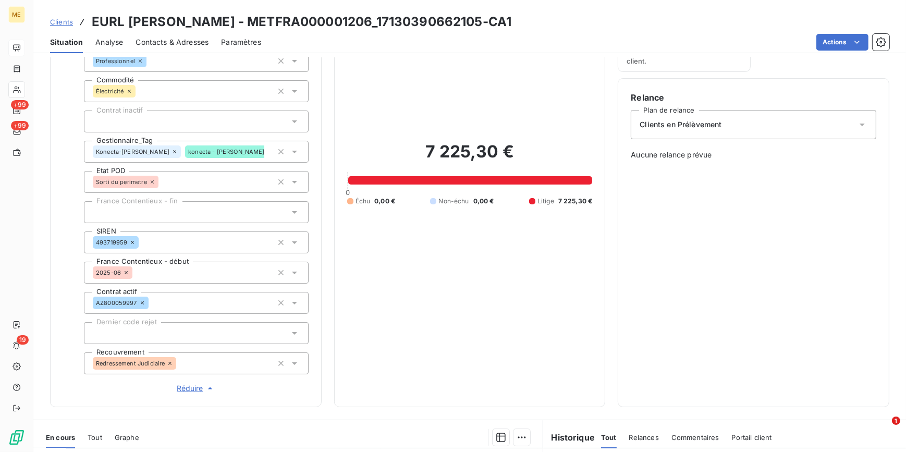
scroll to position [229, 0]
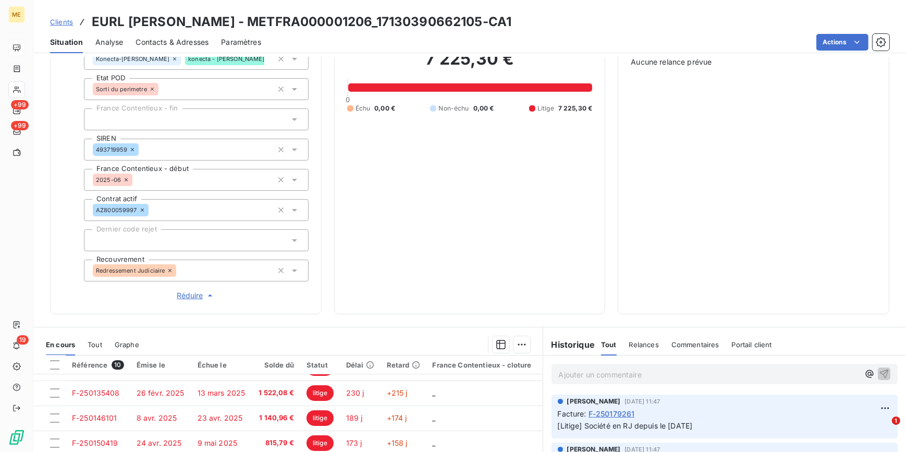
click at [208, 295] on icon "button" at bounding box center [210, 296] width 4 height 2
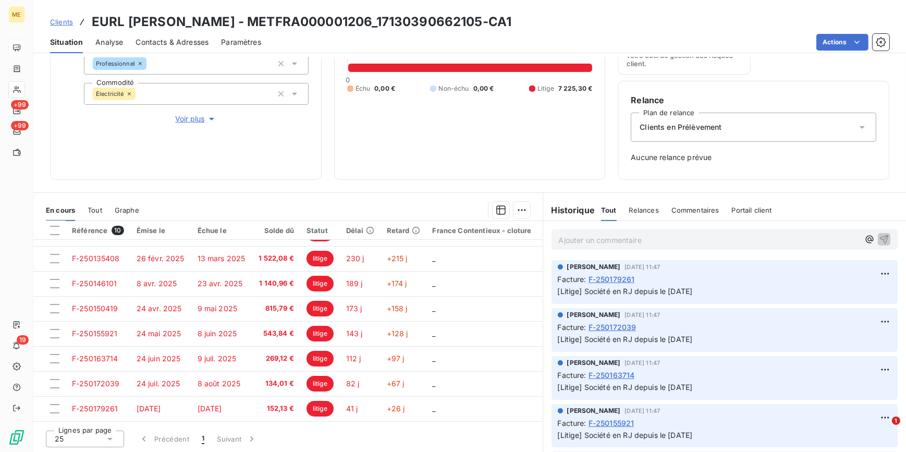
scroll to position [135, 0]
click at [67, 20] on span "Clients" at bounding box center [61, 22] width 23 height 8
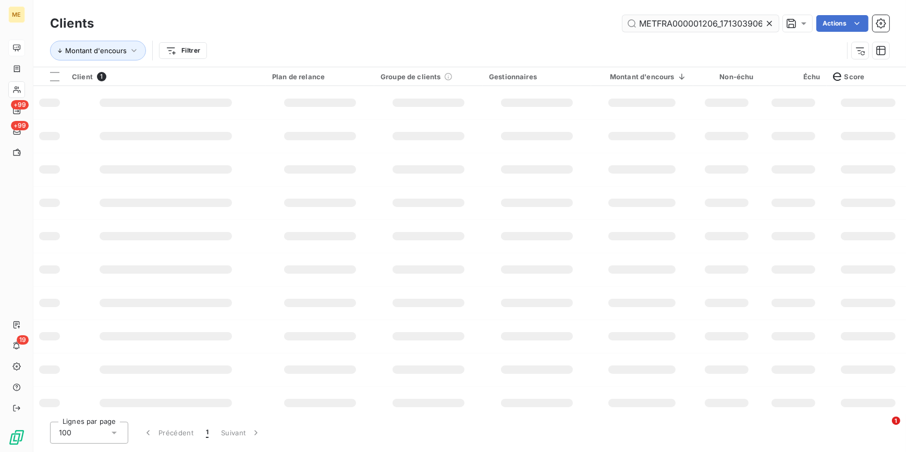
scroll to position [0, 43]
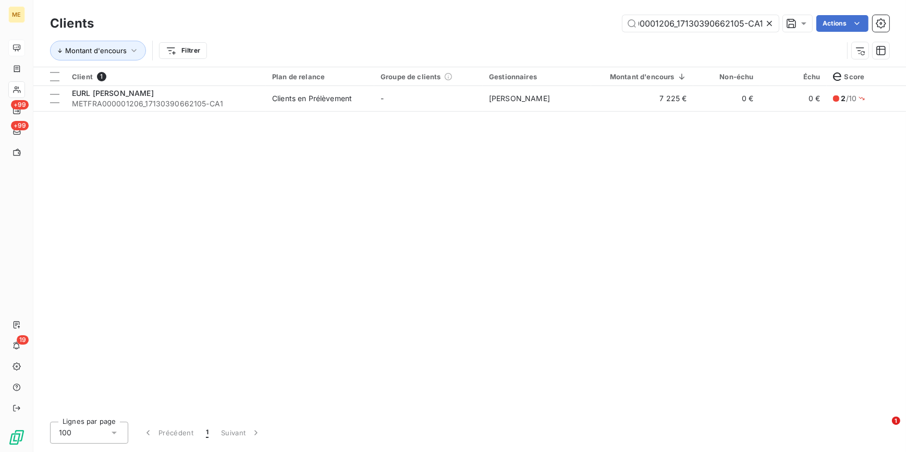
click at [771, 21] on icon at bounding box center [769, 23] width 10 height 10
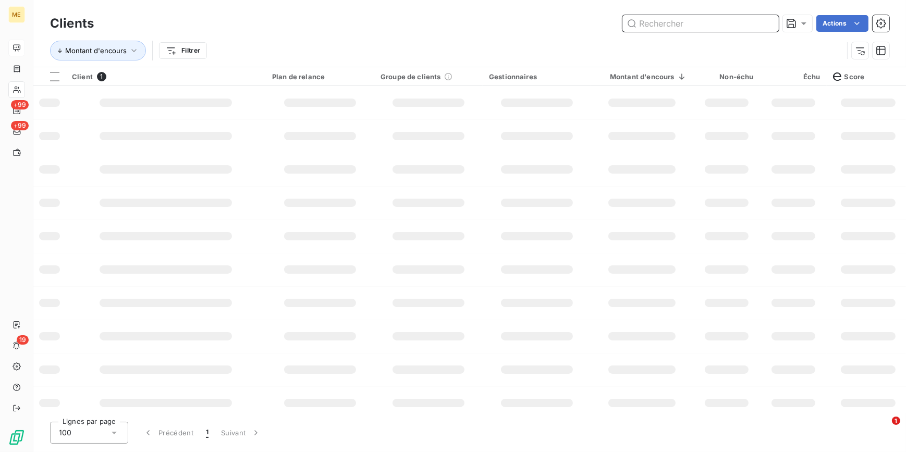
click at [769, 21] on input "text" at bounding box center [701, 23] width 156 height 17
paste input "METFRA000001236_19128509379239-CA1"
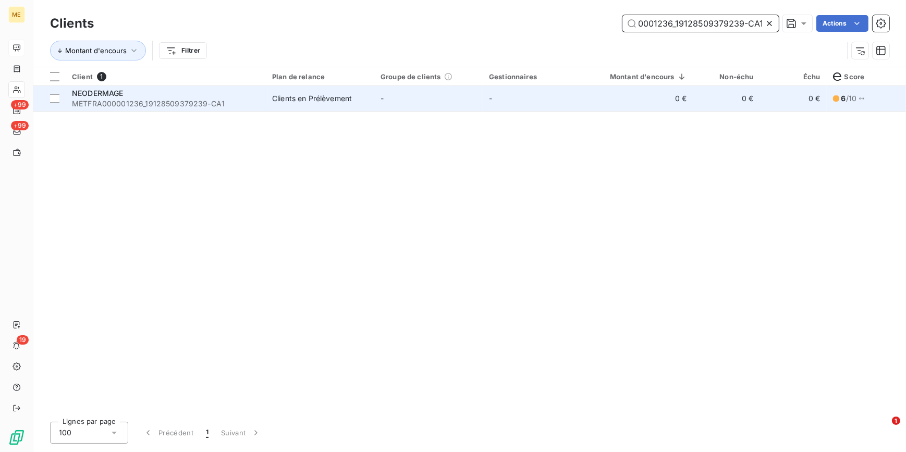
type input "METFRA000001236_19128509379239-CA1"
click at [585, 103] on td "-" at bounding box center [537, 98] width 108 height 25
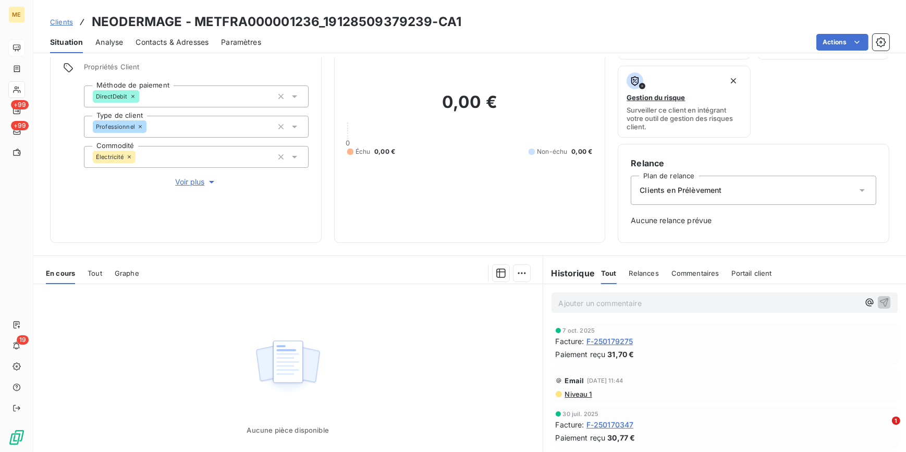
scroll to position [94, 0]
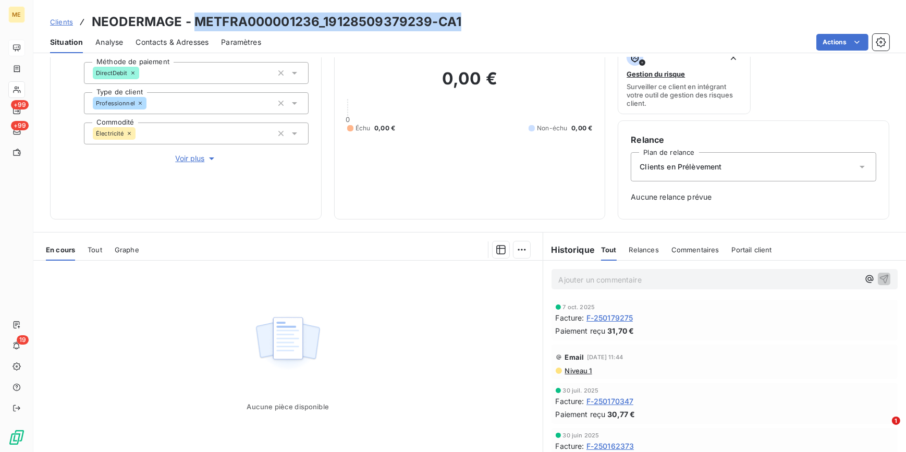
drag, startPoint x: 194, startPoint y: 21, endPoint x: 480, endPoint y: 23, distance: 285.8
click at [480, 23] on div "Clients NEODERMAGE - METFRA000001236_19128509379239-CA1" at bounding box center [469, 22] width 873 height 19
copy h3 "METFRA000001236_19128509379239-CA1"
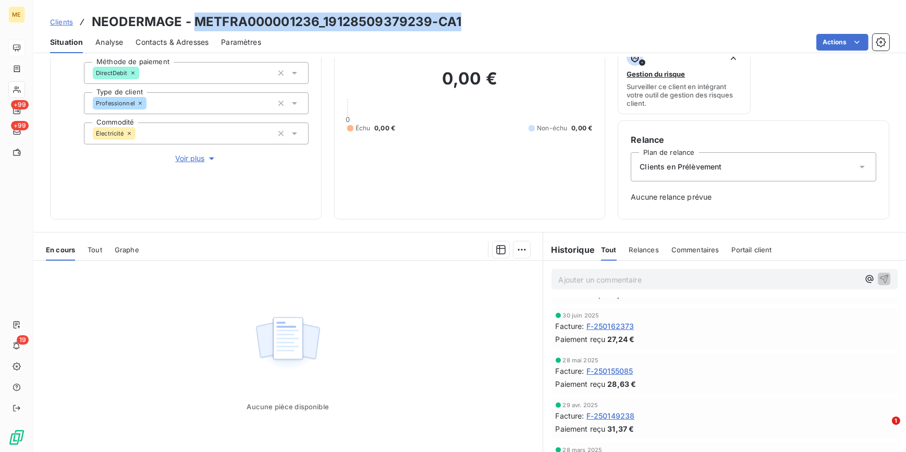
scroll to position [47, 0]
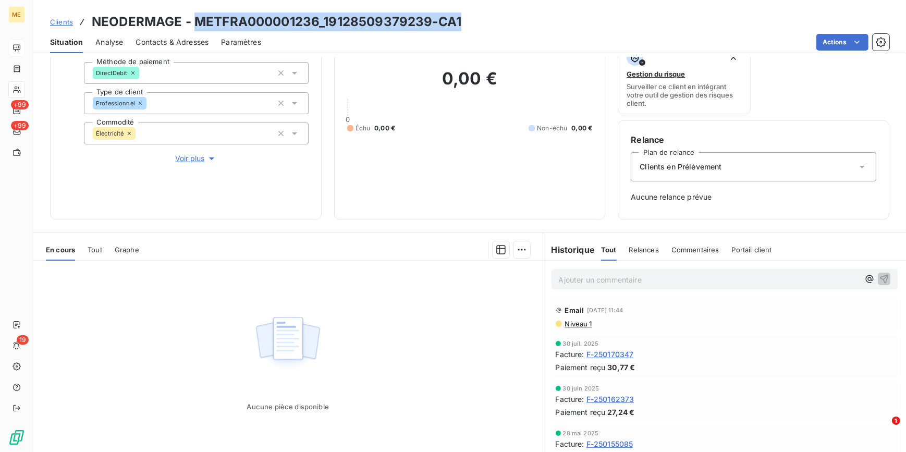
click at [203, 162] on span "Voir plus" at bounding box center [196, 158] width 42 height 10
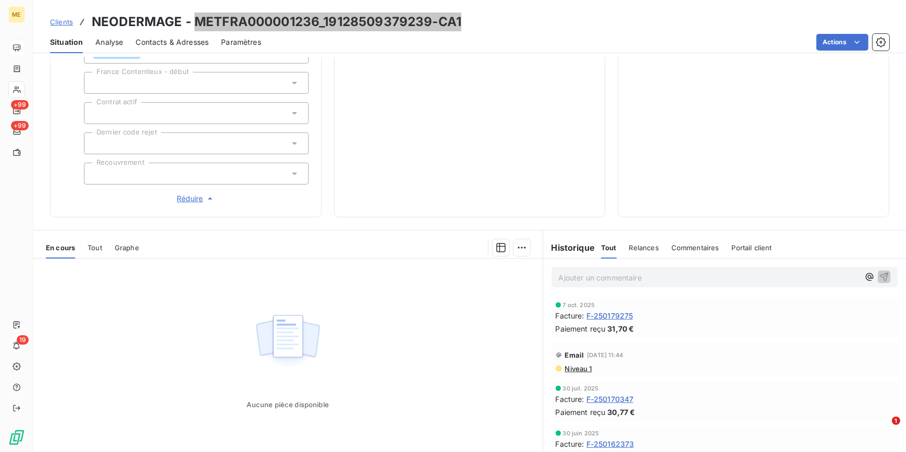
scroll to position [332, 0]
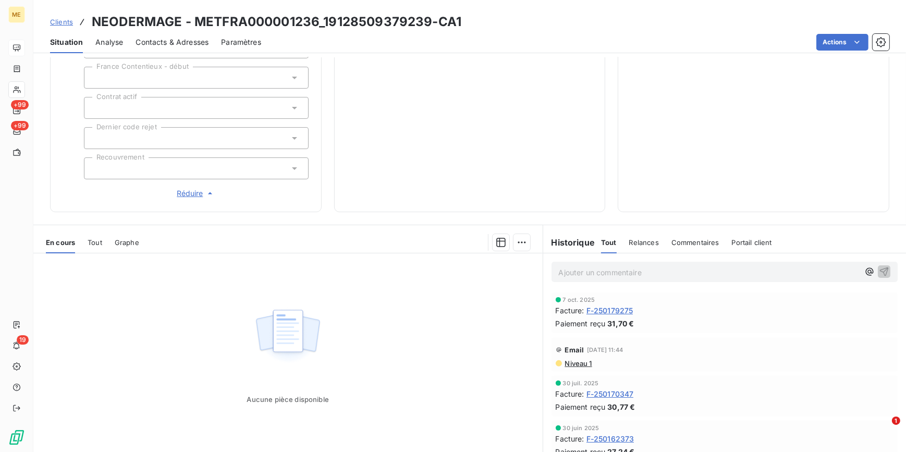
click at [605, 283] on div "Ajouter un commentaire ﻿" at bounding box center [724, 271] width 363 height 37
click at [603, 273] on p "Ajouter un commentaire ﻿" at bounding box center [709, 272] width 301 height 13
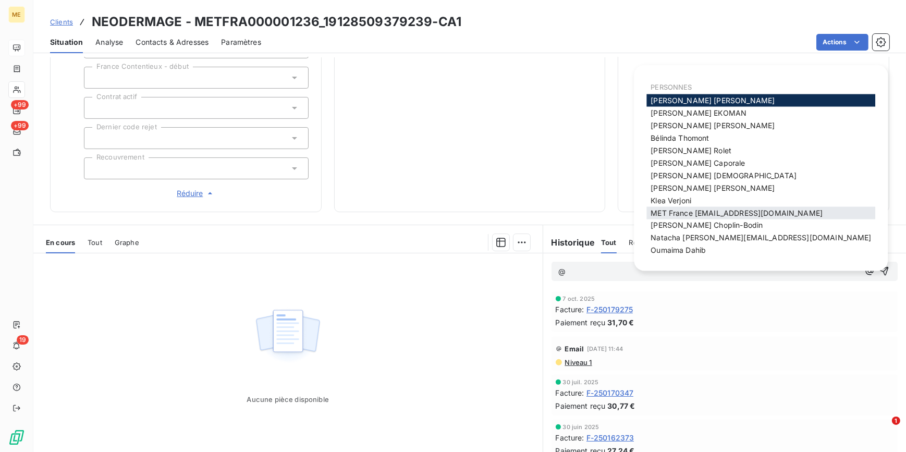
click at [680, 209] on span "MET France [EMAIL_ADDRESS][DOMAIN_NAME]" at bounding box center [737, 213] width 172 height 9
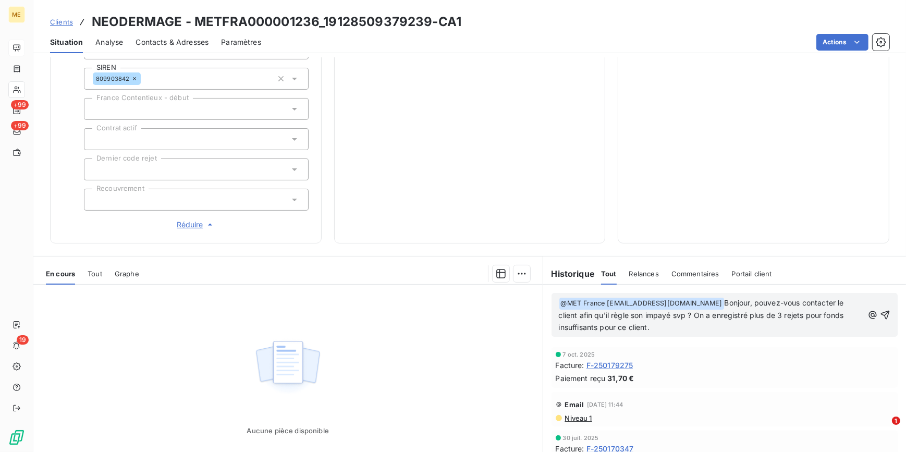
scroll to position [284, 0]
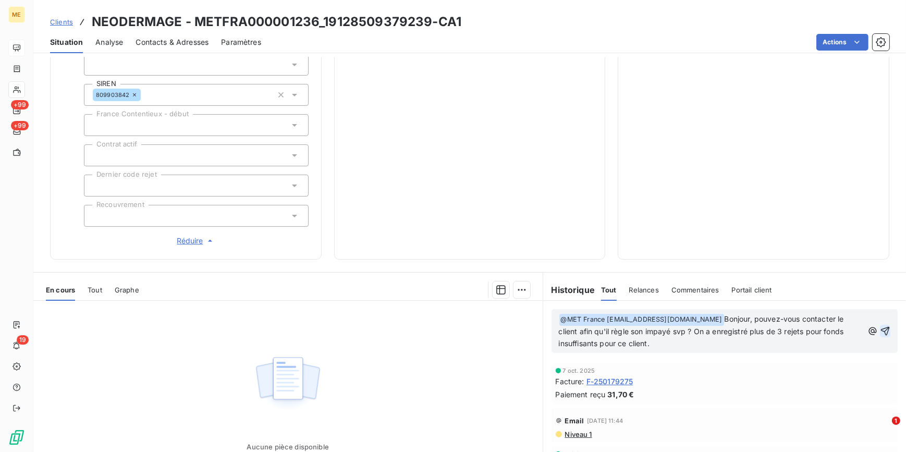
click at [881, 330] on icon "button" at bounding box center [885, 330] width 9 height 9
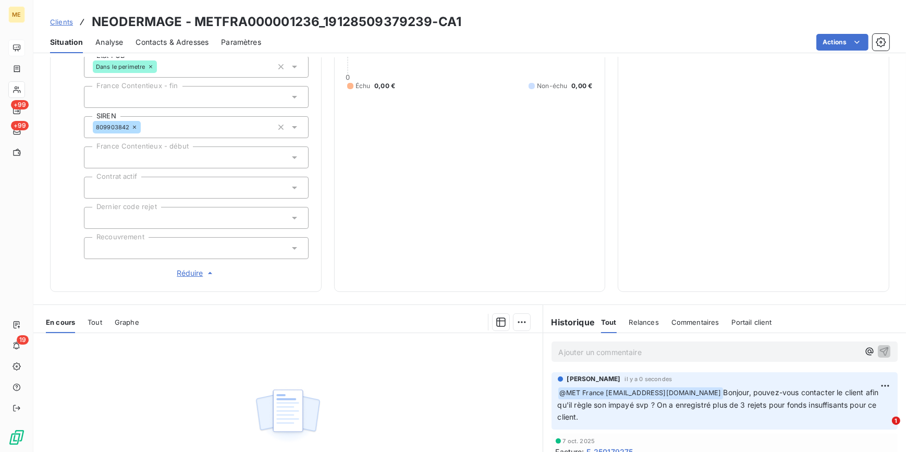
scroll to position [237, 0]
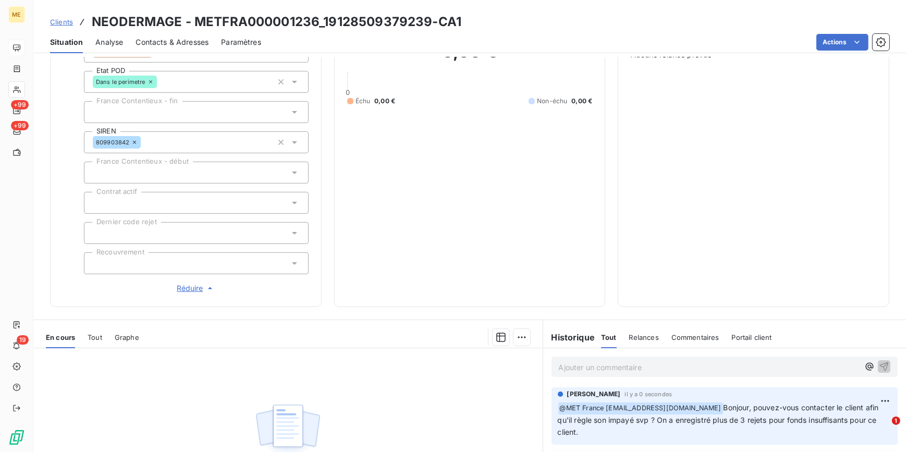
click at [62, 19] on span "Clients" at bounding box center [61, 22] width 23 height 8
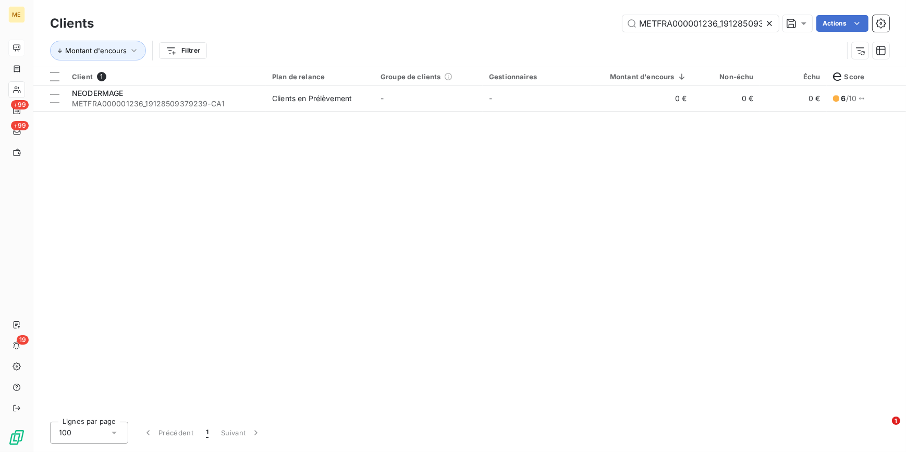
click at [767, 22] on icon at bounding box center [769, 23] width 5 height 5
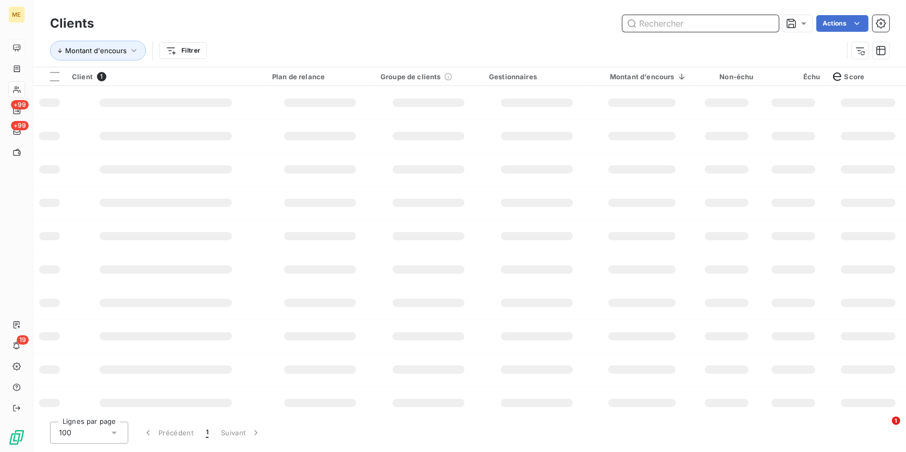
click at [767, 21] on input "text" at bounding box center [701, 23] width 156 height 17
paste input "METFRA000001238_24182489124309-CA1"
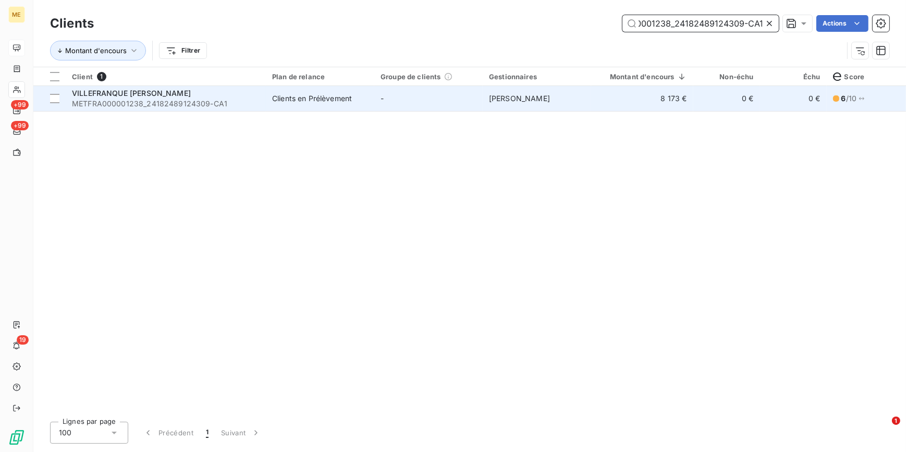
type input "METFRA000001238_24182489124309-CA1"
click at [631, 98] on td "8 173 €" at bounding box center [642, 98] width 102 height 25
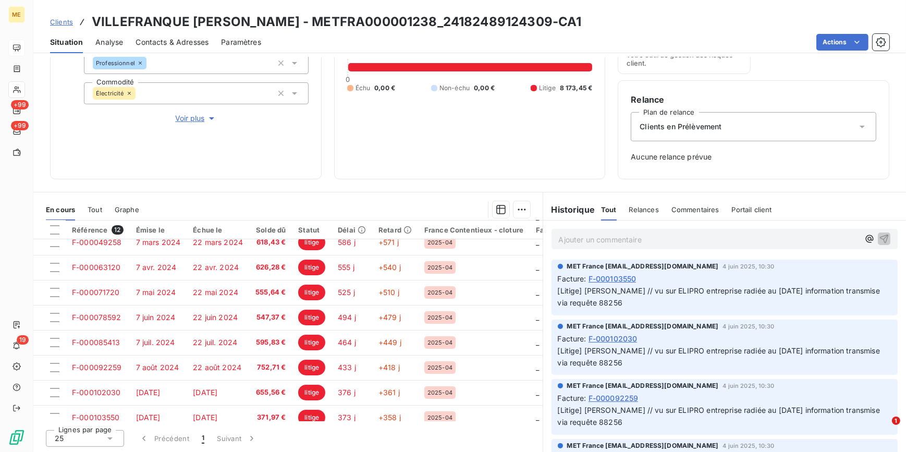
scroll to position [75, 0]
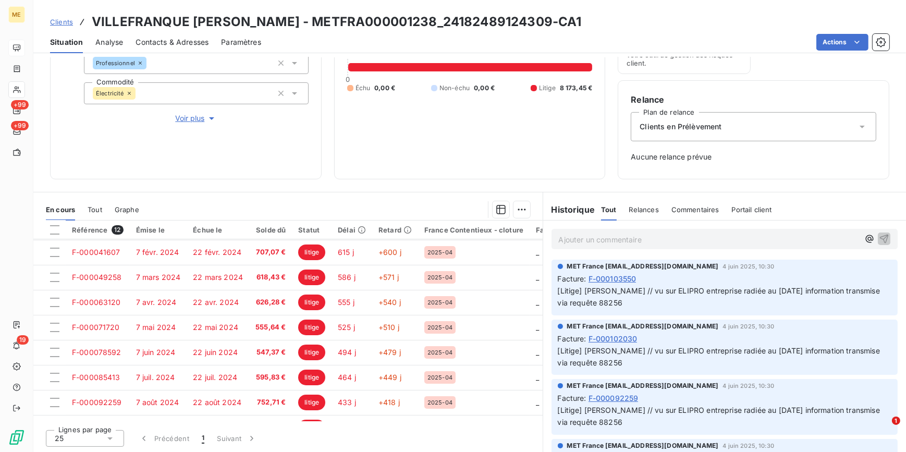
click at [193, 113] on button "Voir plus" at bounding box center [196, 118] width 225 height 11
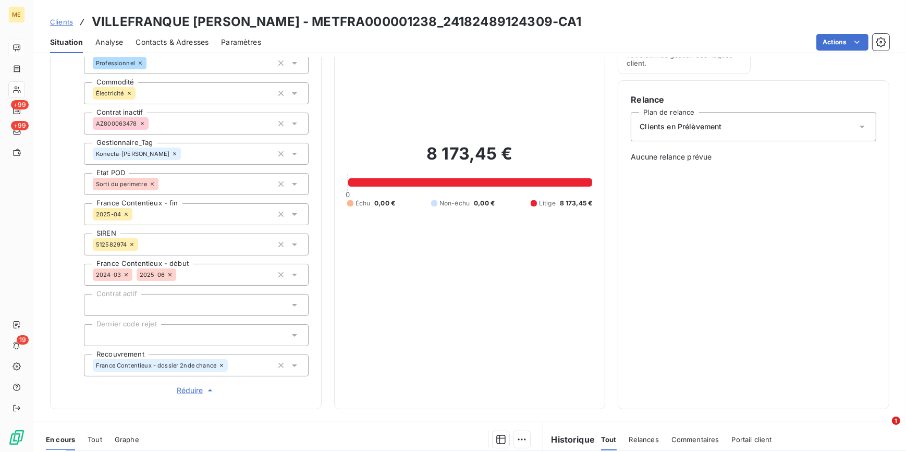
click at [183, 387] on span "Réduire" at bounding box center [196, 390] width 39 height 10
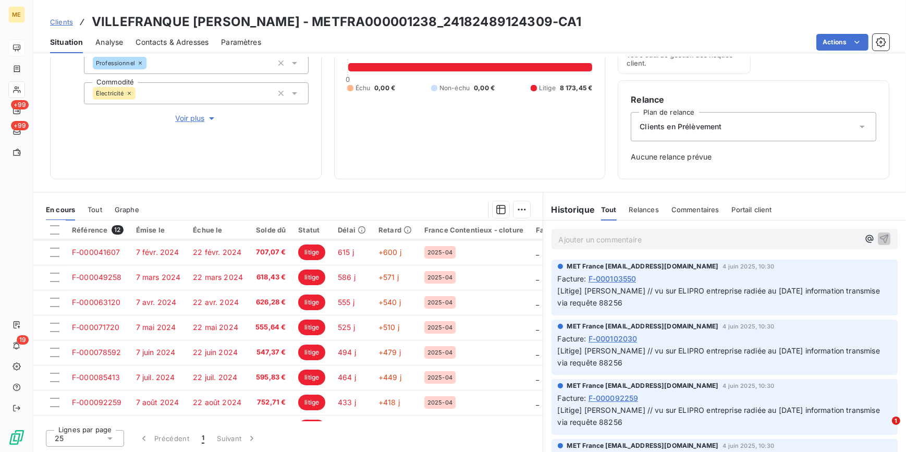
click at [62, 14] on div "Clients VILLEFRANQUE PATRICE - METFRA000001238_24182489124309-CA1" at bounding box center [316, 22] width 532 height 19
click at [57, 20] on span "Clients" at bounding box center [61, 22] width 23 height 8
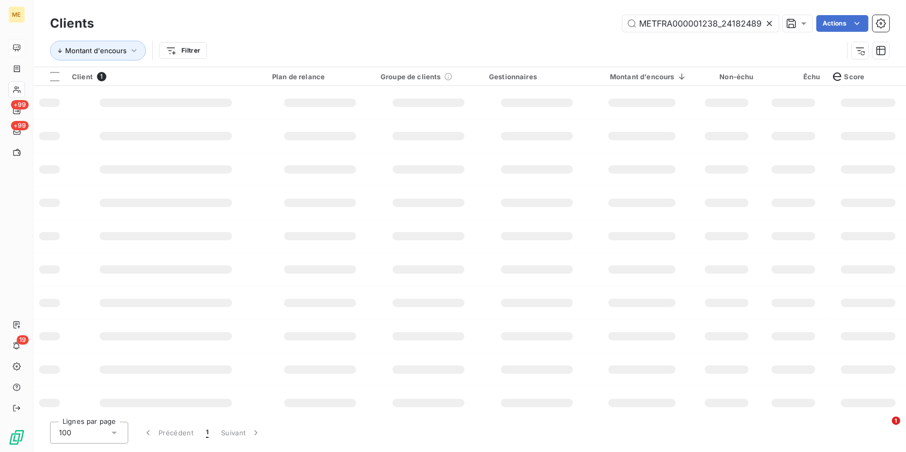
scroll to position [0, 47]
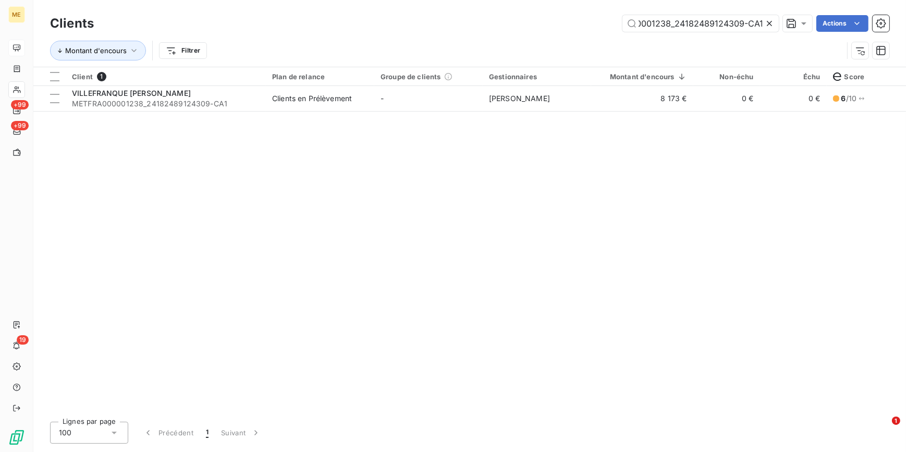
click at [770, 21] on icon at bounding box center [769, 23] width 5 height 5
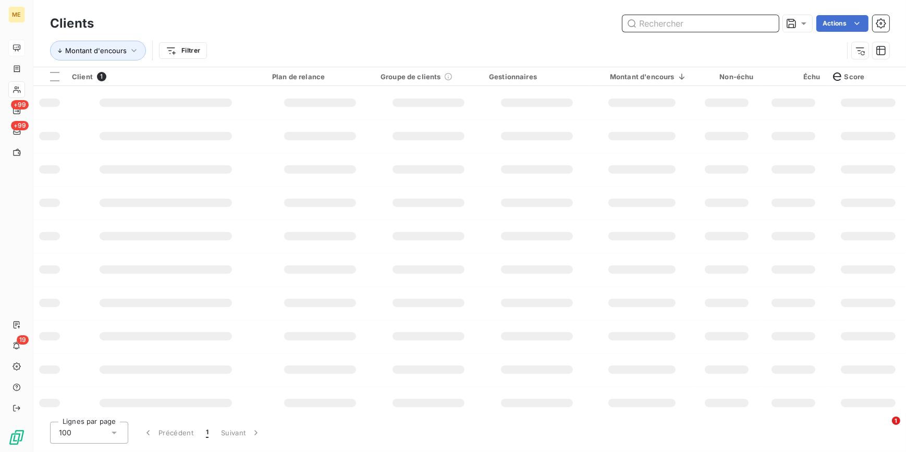
click at [770, 21] on input "text" at bounding box center [701, 23] width 156 height 17
paste input "METFRA000001264_14412590336643-CA1"
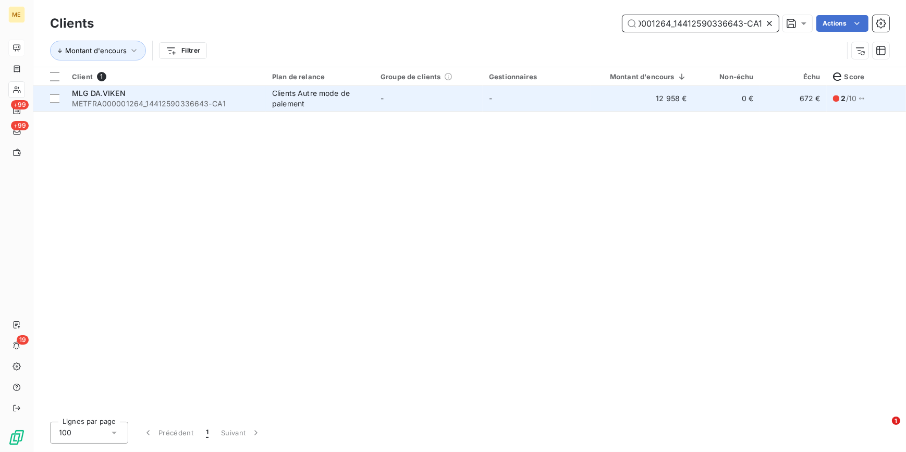
type input "METFRA000001264_14412590336643-CA1"
click at [588, 101] on td "-" at bounding box center [537, 98] width 108 height 25
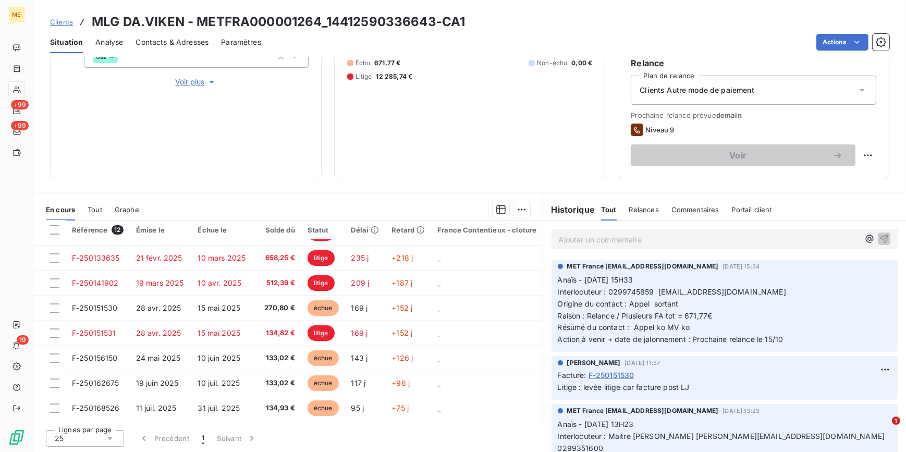
scroll to position [124, 0]
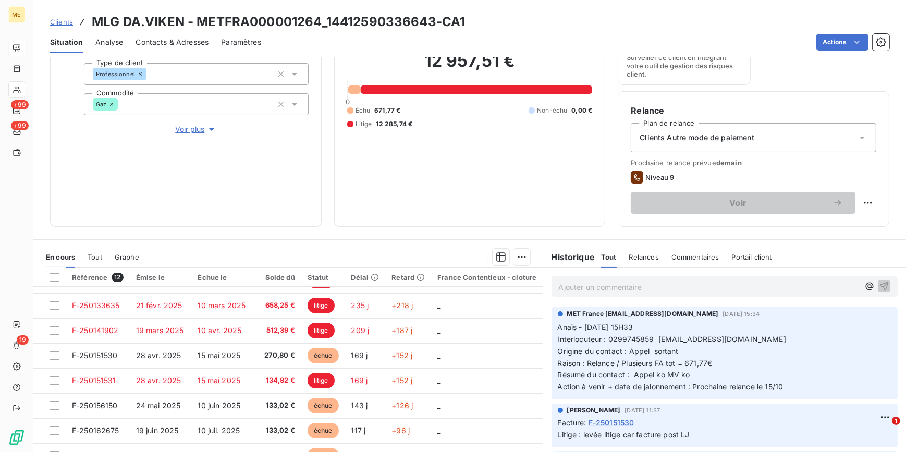
click at [197, 125] on span "Voir plus" at bounding box center [196, 129] width 42 height 10
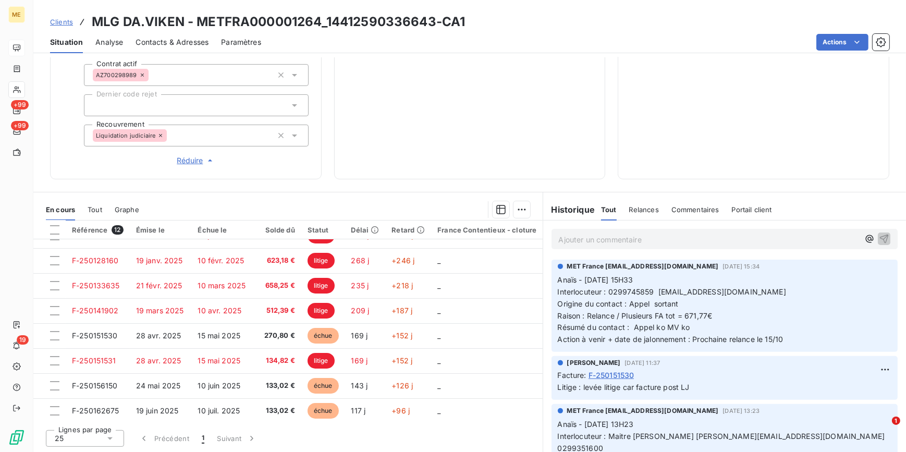
scroll to position [27, 0]
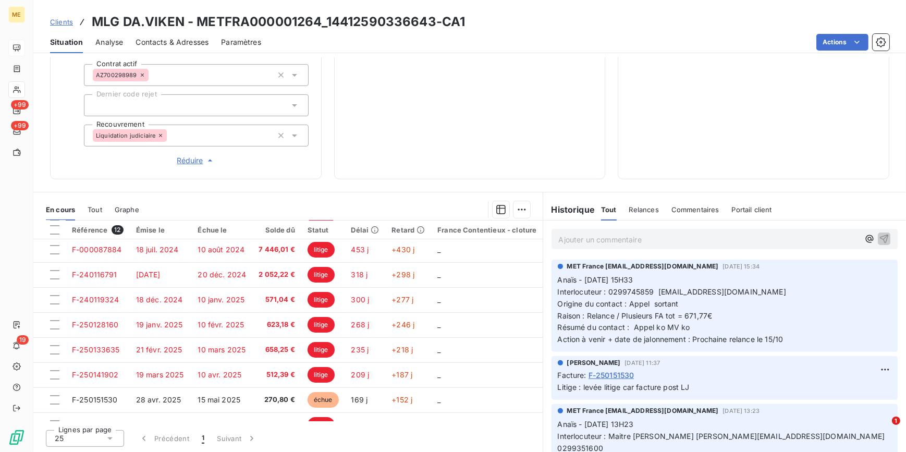
click at [201, 162] on span "Réduire" at bounding box center [196, 160] width 39 height 10
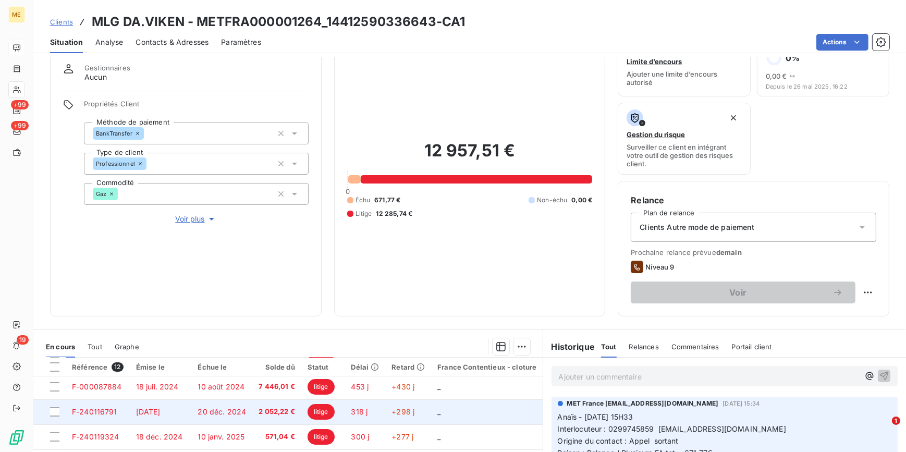
scroll to position [0, 0]
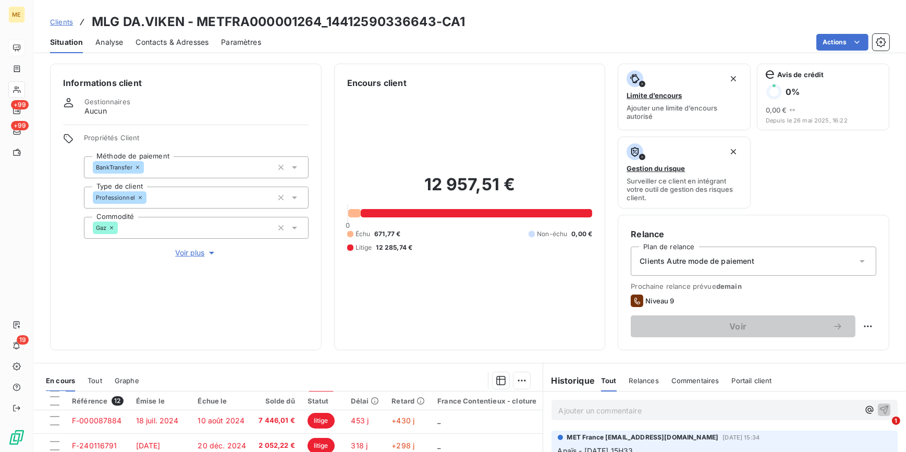
click at [69, 23] on span "Clients" at bounding box center [61, 22] width 23 height 8
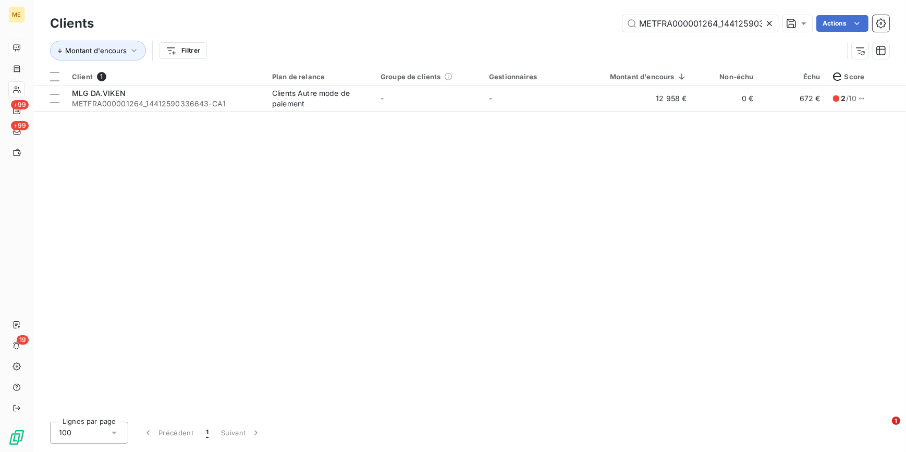
click at [765, 25] on icon at bounding box center [769, 23] width 10 height 10
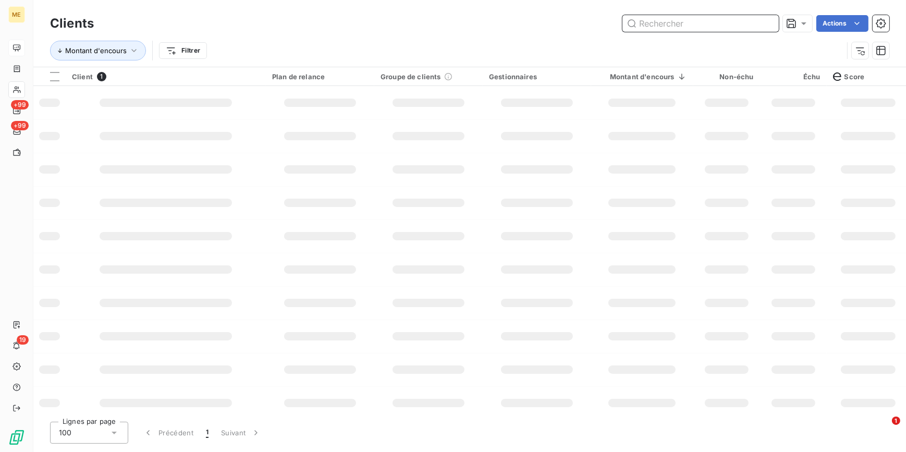
click at [764, 24] on input "text" at bounding box center [701, 23] width 156 height 17
paste input "METFRA000001647_GI017363-CA1"
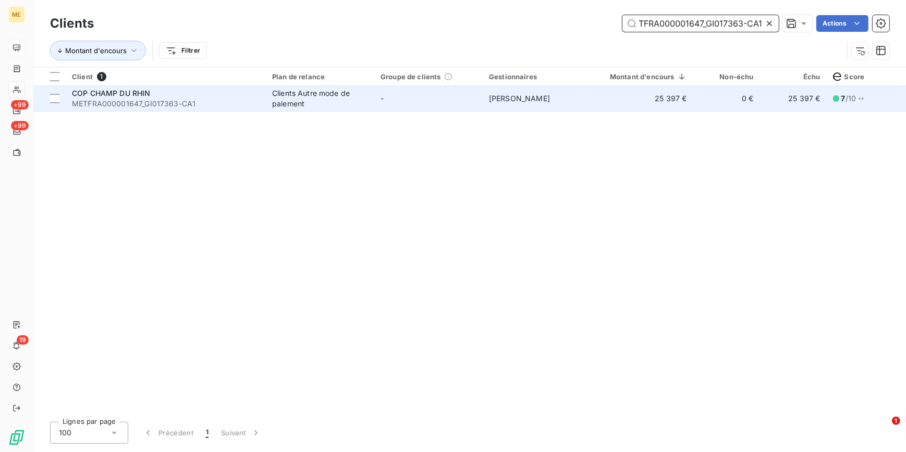
type input "METFRA000001647_GI017363-CA1"
click at [631, 108] on td "25 397 €" at bounding box center [642, 98] width 102 height 25
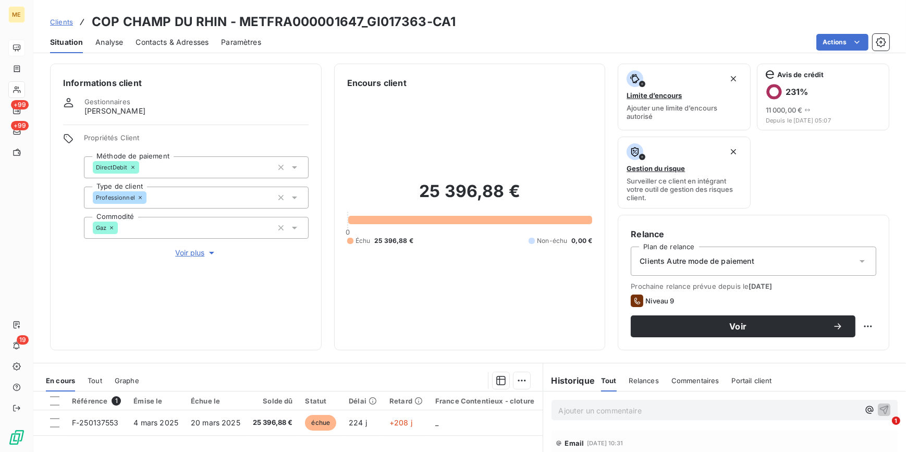
click at [68, 21] on span "Clients" at bounding box center [61, 22] width 23 height 8
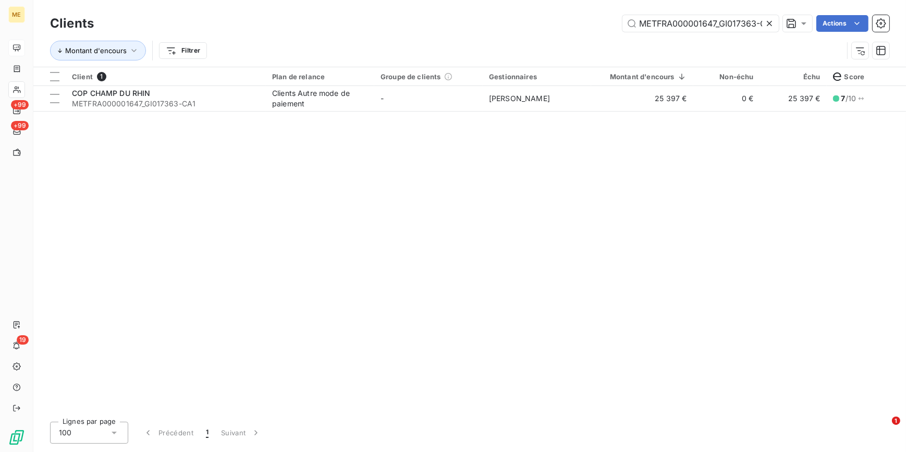
click at [769, 23] on icon at bounding box center [769, 23] width 5 height 5
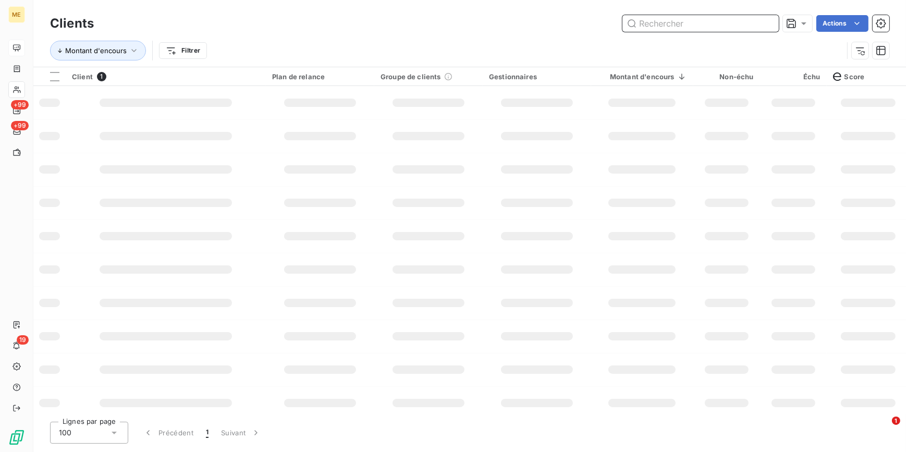
click at [768, 22] on input "text" at bounding box center [701, 23] width 156 height 17
paste input "METFRA000001769_25979884172483-CA1"
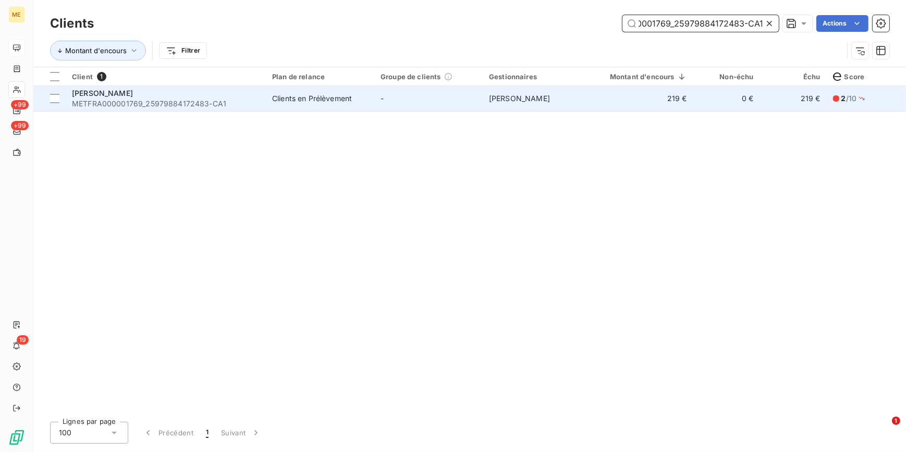
type input "METFRA000001769_25979884172483-CA1"
click at [362, 105] on td "Clients en Prélèvement" at bounding box center [320, 98] width 108 height 25
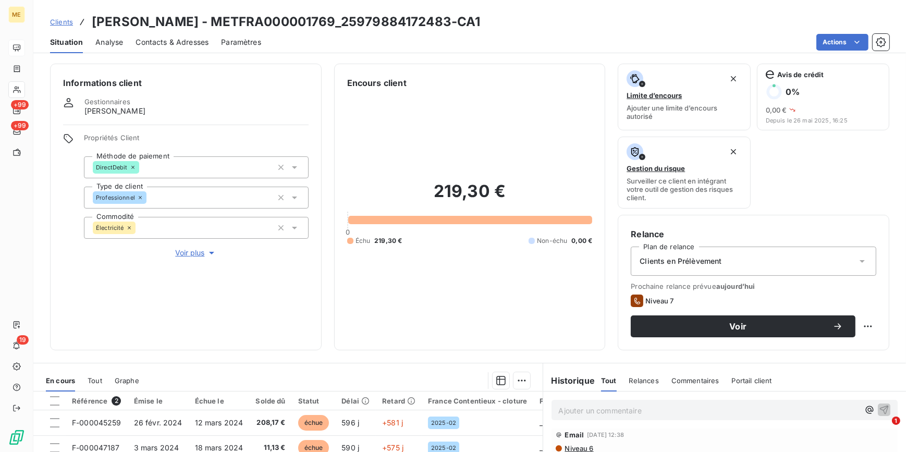
click at [183, 252] on span "Voir plus" at bounding box center [196, 253] width 42 height 10
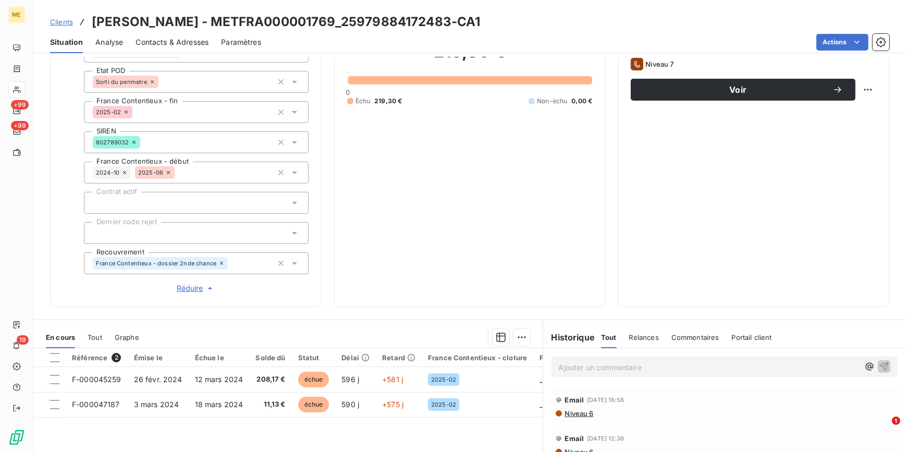
scroll to position [189, 0]
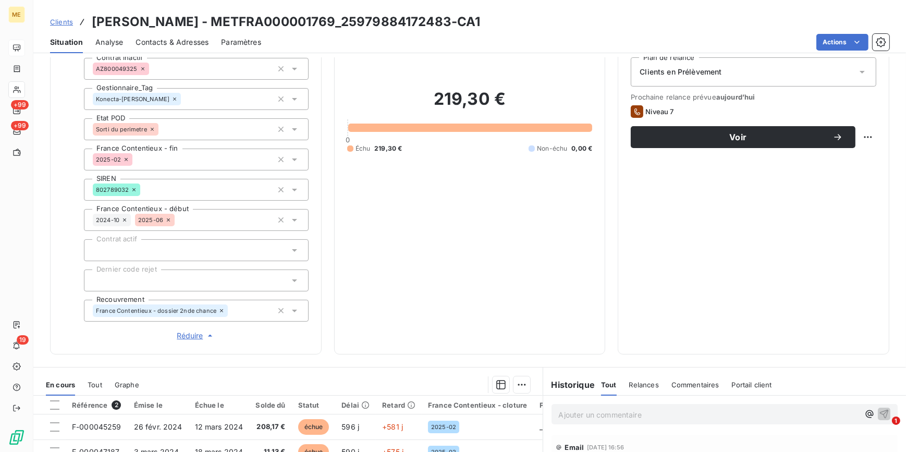
click at [64, 21] on span "Clients" at bounding box center [61, 22] width 23 height 8
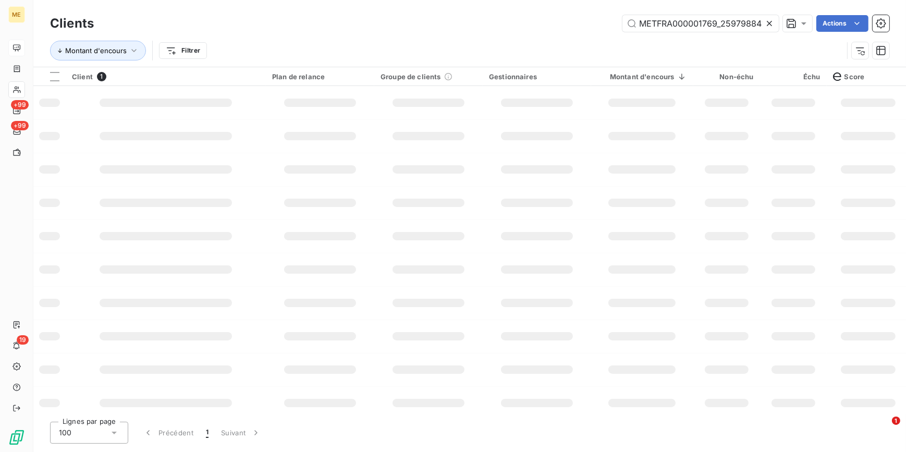
scroll to position [0, 46]
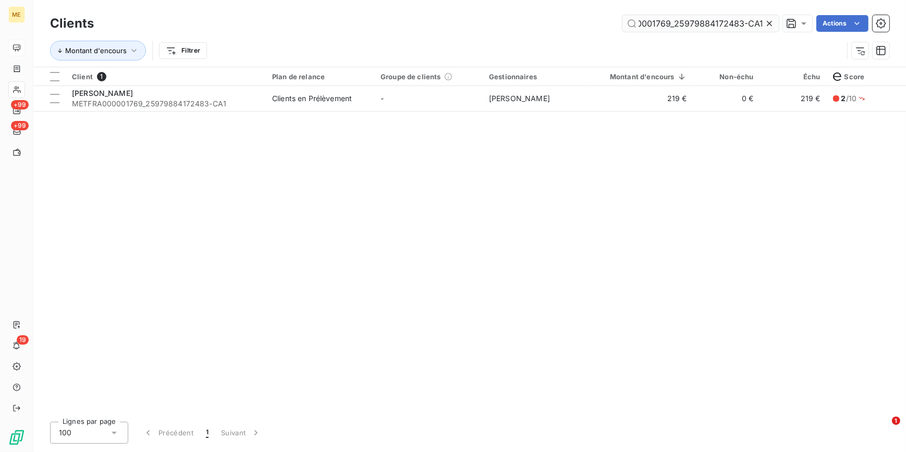
click at [761, 21] on input "METFRA000001769_25979884172483-CA1" at bounding box center [701, 23] width 156 height 17
click at [767, 23] on icon at bounding box center [769, 23] width 10 height 10
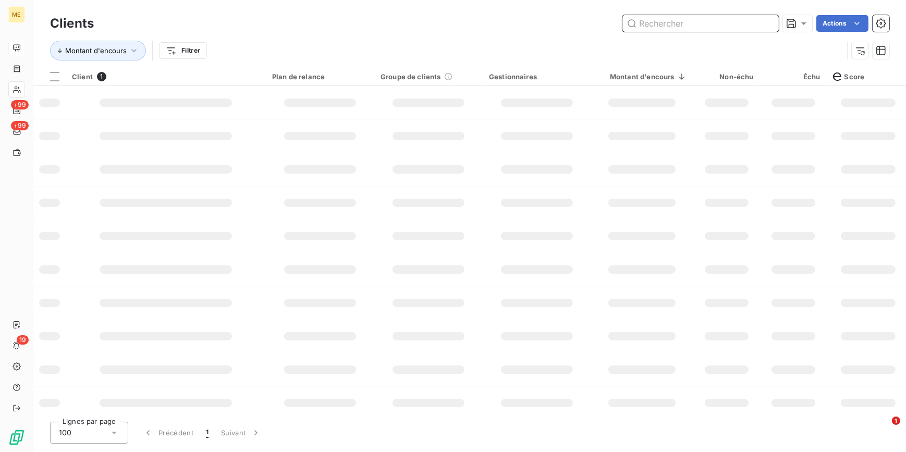
click at [767, 23] on input "text" at bounding box center [701, 23] width 156 height 17
paste input "METFRA000002150_02465846539154-CA1"
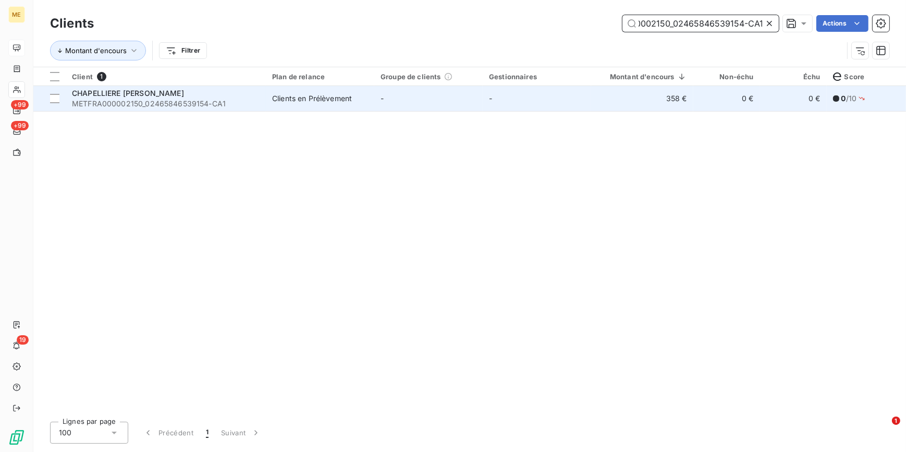
type input "METFRA000002150_02465846539154-CA1"
click at [529, 106] on td "-" at bounding box center [537, 98] width 108 height 25
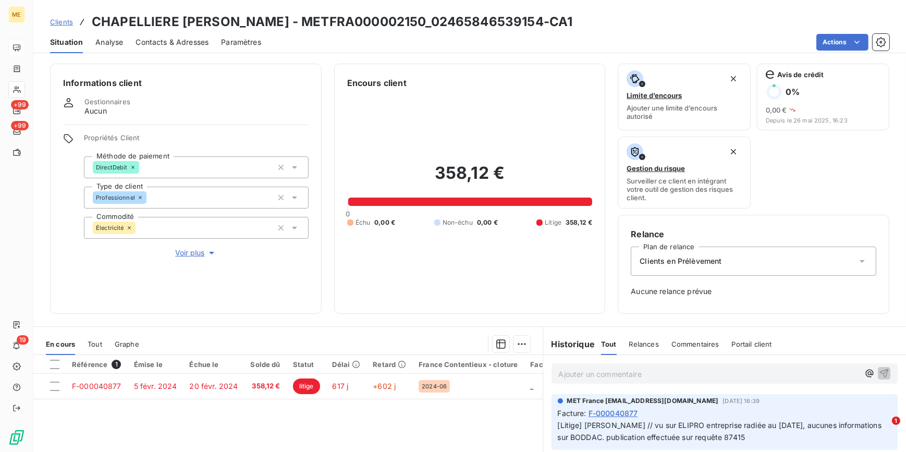
click at [185, 253] on span "Voir plus" at bounding box center [196, 253] width 42 height 10
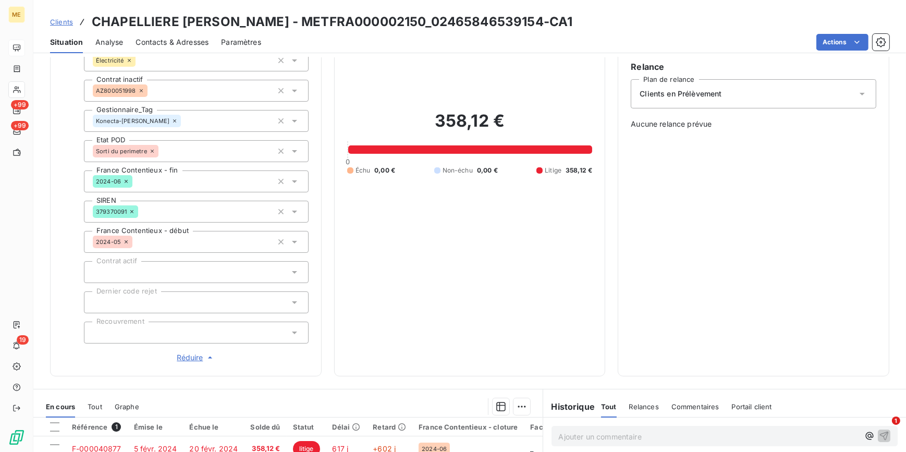
scroll to position [189, 0]
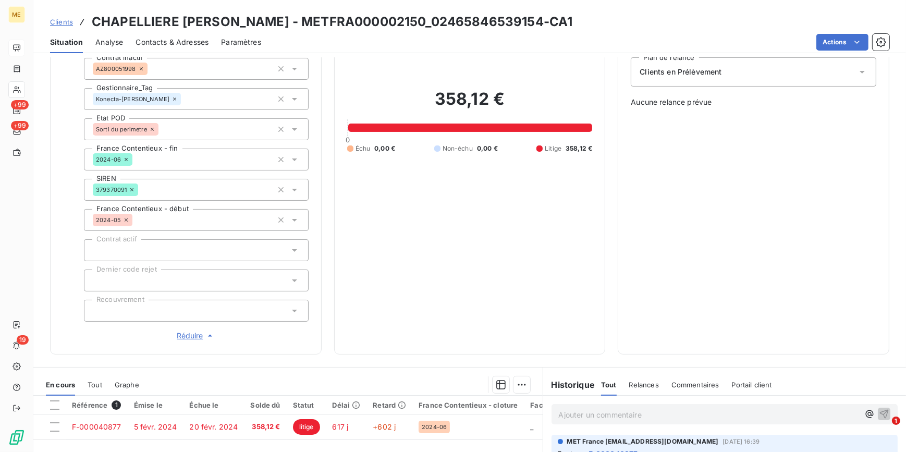
click at [66, 21] on span "Clients" at bounding box center [61, 22] width 23 height 8
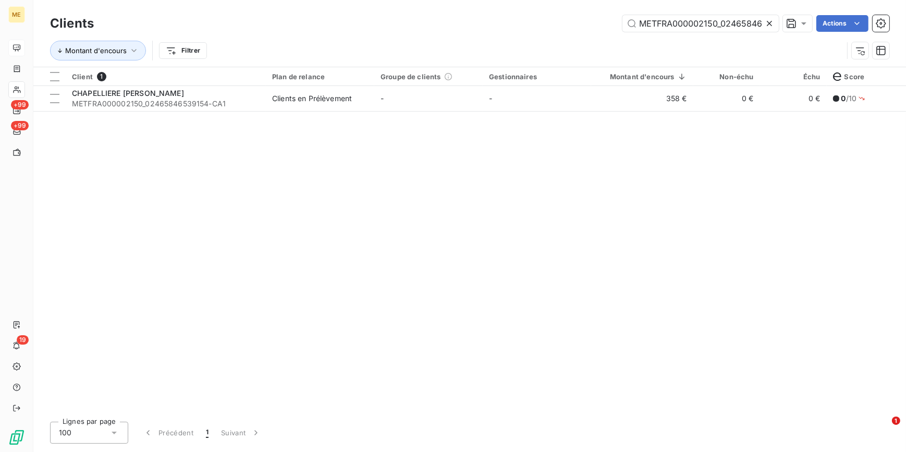
click at [770, 23] on icon at bounding box center [769, 23] width 10 height 10
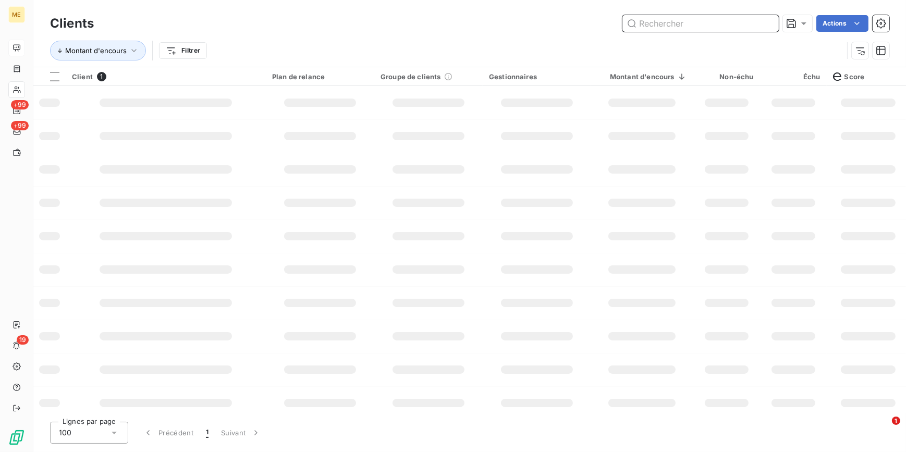
click at [767, 21] on input "text" at bounding box center [701, 23] width 156 height 17
paste input "METFRA000002371_12294211248883-CA1"
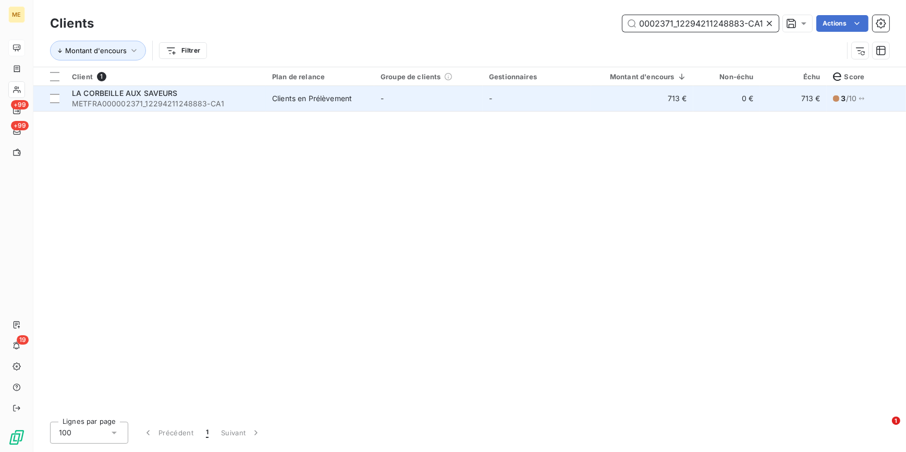
type input "METFRA000002371_12294211248883-CA1"
click at [662, 103] on td "713 €" at bounding box center [642, 98] width 102 height 25
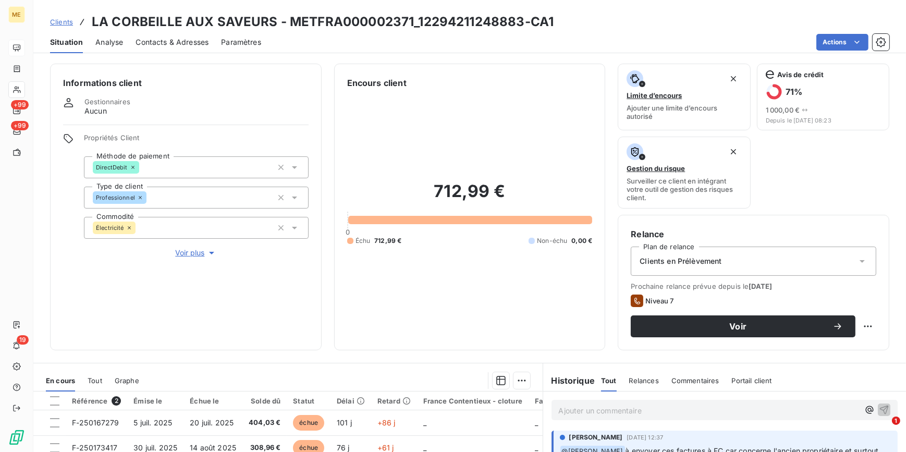
click at [187, 250] on span "Voir plus" at bounding box center [196, 253] width 42 height 10
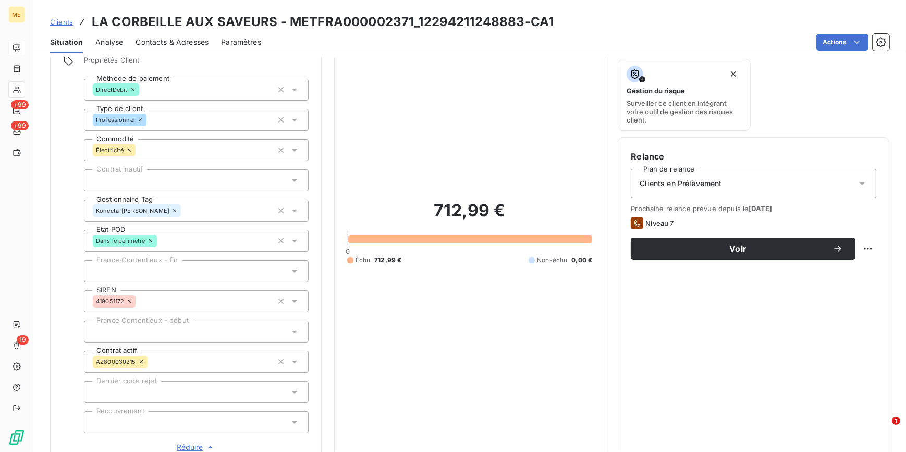
scroll to position [94, 0]
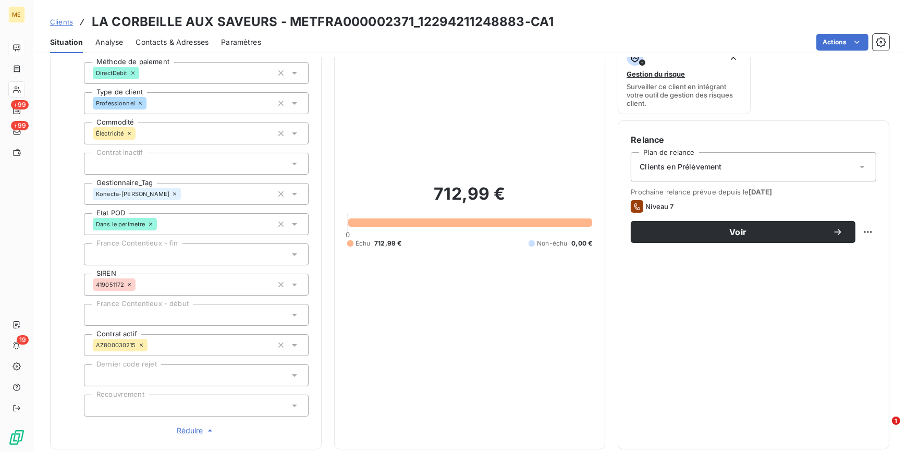
drag, startPoint x: 66, startPoint y: 15, endPoint x: 60, endPoint y: 23, distance: 9.7
click at [66, 15] on div "Clients LA CORBEILLE AUX SAVEURS - METFRA000002371_12294211248883-CA1" at bounding box center [302, 22] width 504 height 19
click at [60, 23] on span "Clients" at bounding box center [61, 22] width 23 height 8
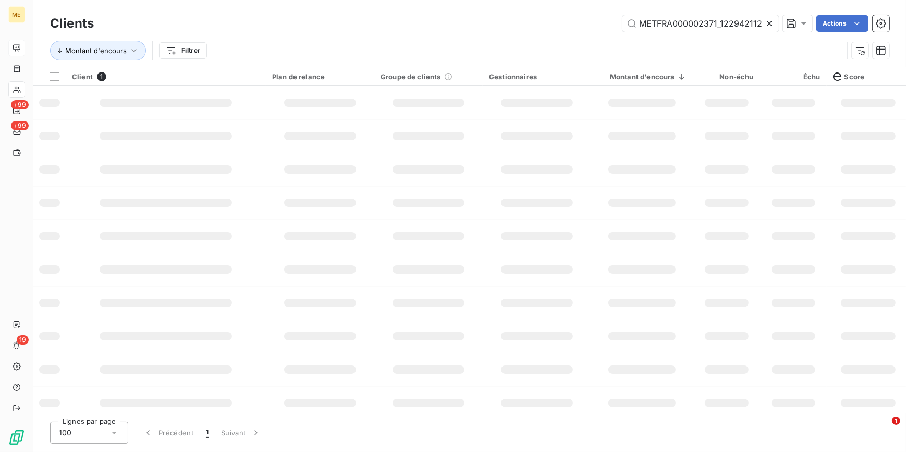
scroll to position [0, 44]
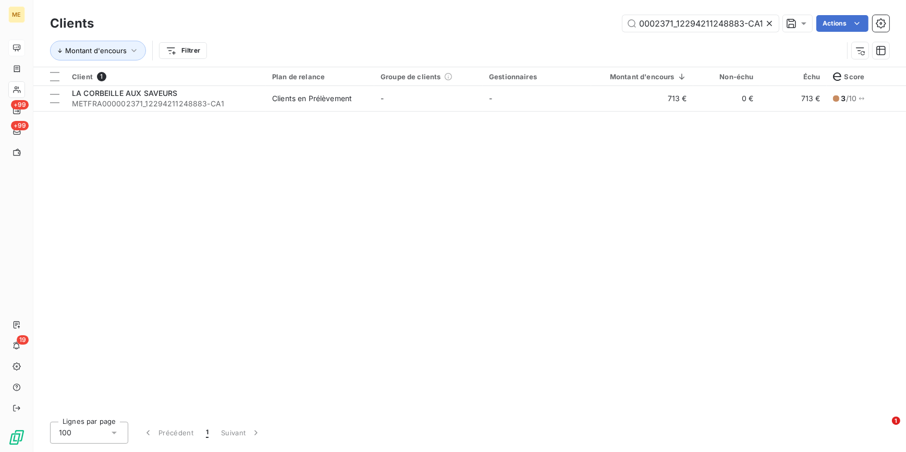
click at [771, 22] on icon at bounding box center [769, 23] width 5 height 5
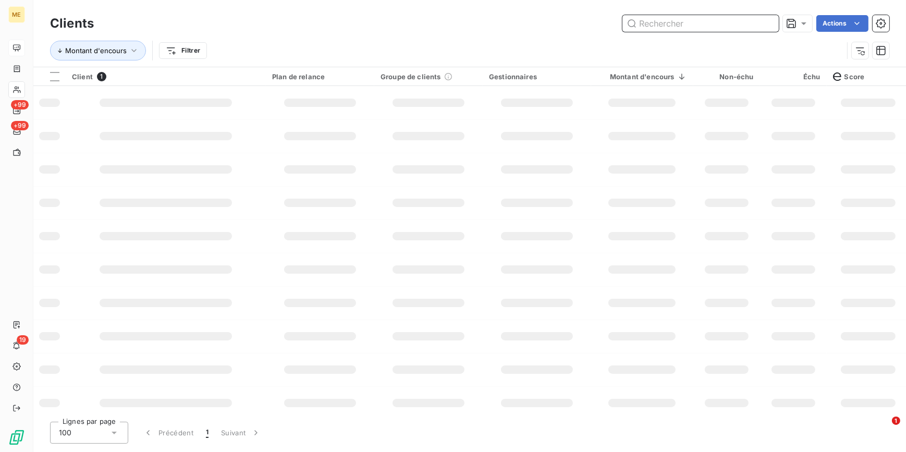
click at [770, 22] on input "text" at bounding box center [701, 23] width 156 height 17
paste input "METFRA000003095_24525904403075-CA1"
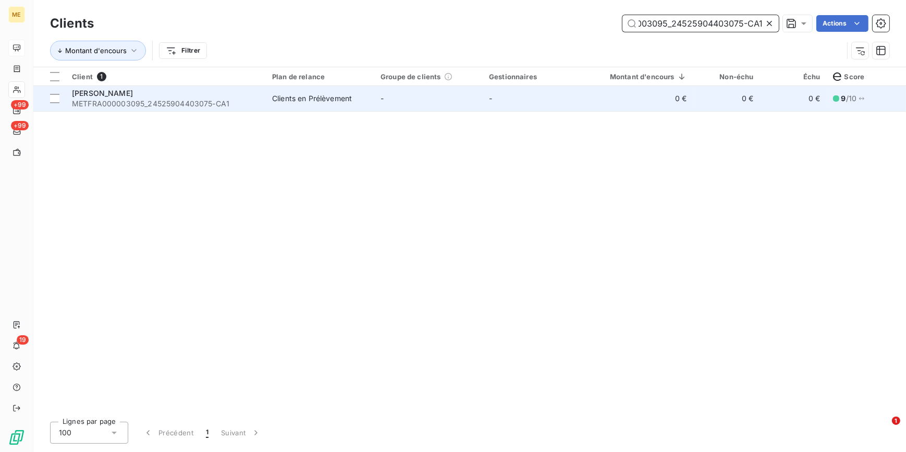
type input "METFRA000003095_24525904403075-CA1"
click at [494, 104] on td "-" at bounding box center [537, 98] width 108 height 25
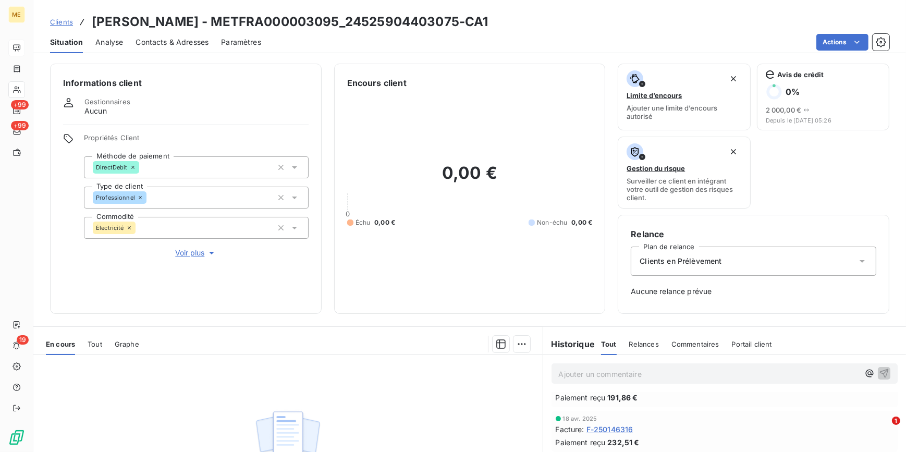
click at [586, 374] on p "Ajouter un commentaire ﻿" at bounding box center [709, 374] width 301 height 13
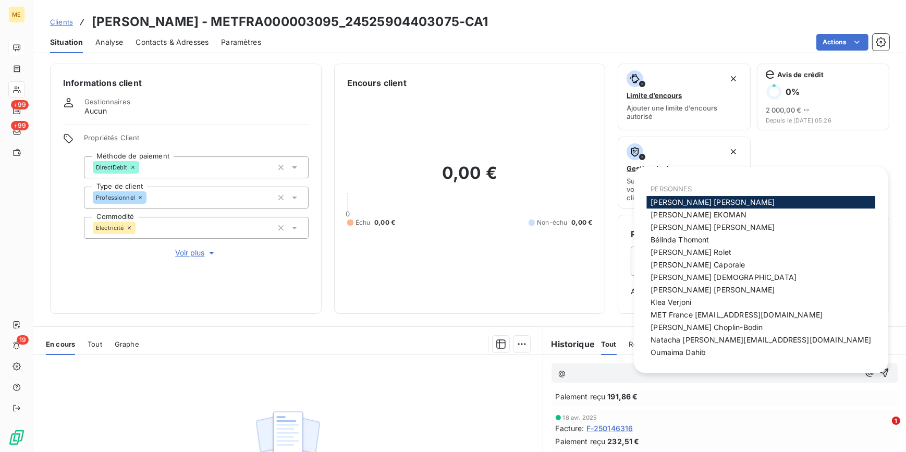
scroll to position [283, 0]
click at [698, 315] on span "MET France [EMAIL_ADDRESS][DOMAIN_NAME]" at bounding box center [737, 314] width 172 height 9
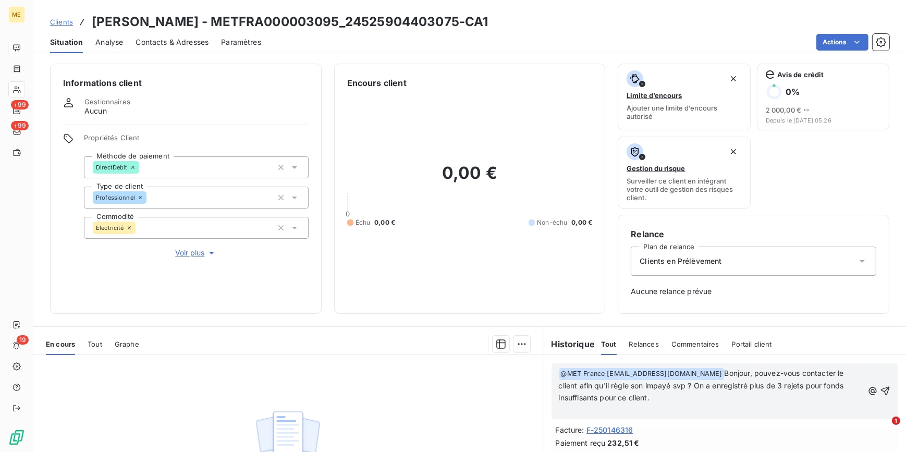
scroll to position [308, 0]
click at [881, 383] on icon "button" at bounding box center [885, 385] width 9 height 9
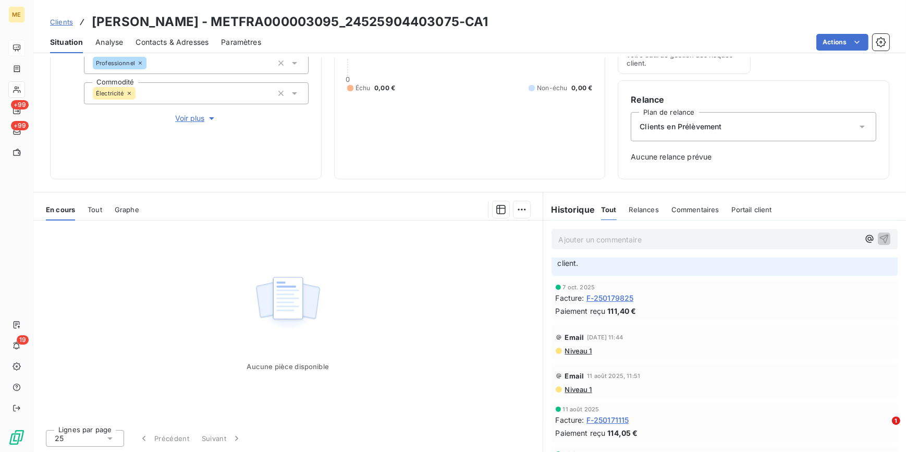
scroll to position [0, 0]
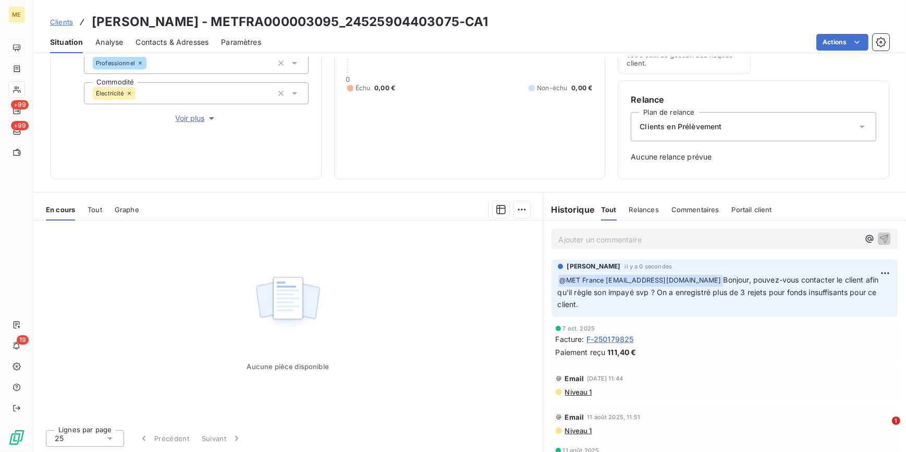
click at [54, 21] on span "Clients" at bounding box center [61, 22] width 23 height 8
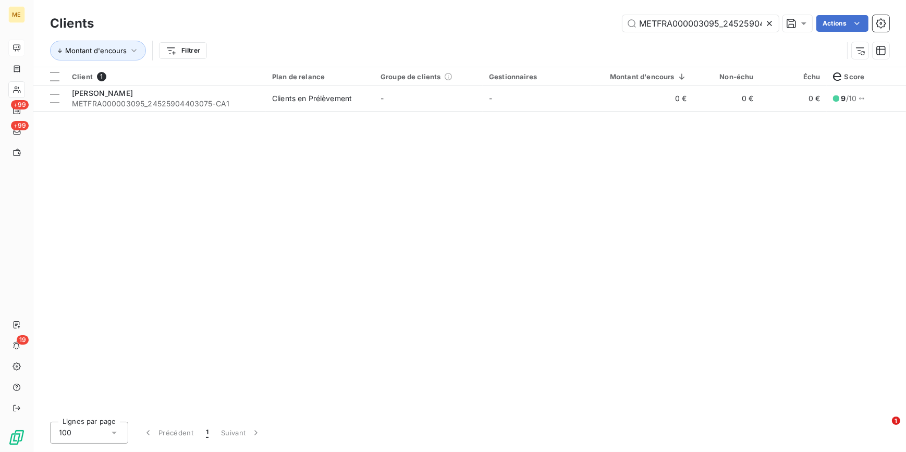
click at [768, 21] on icon at bounding box center [769, 23] width 10 height 10
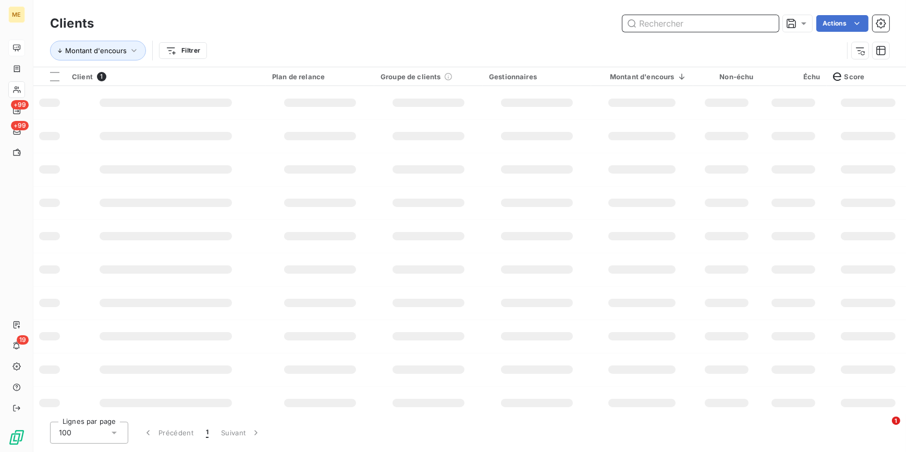
click at [768, 21] on input "text" at bounding box center [701, 23] width 156 height 17
paste input "METFRA000004070_05673516628511-CA1"
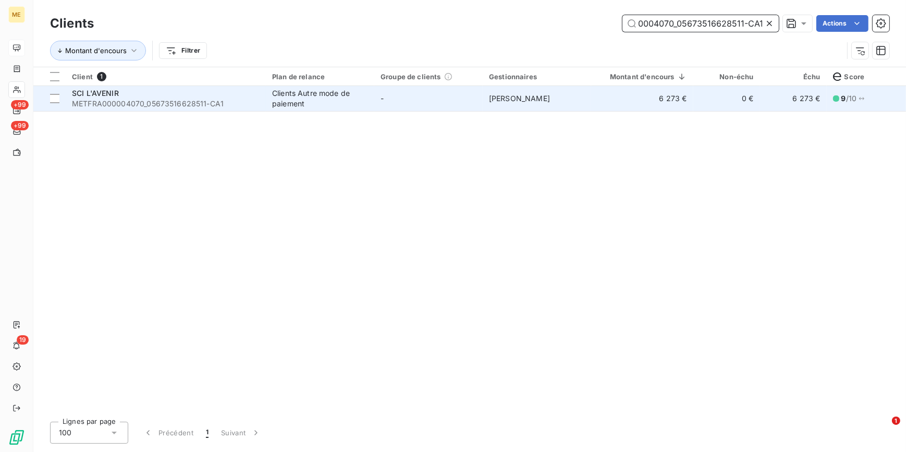
type input "METFRA000004070_05673516628511-CA1"
click at [694, 100] on td "0 €" at bounding box center [727, 98] width 67 height 25
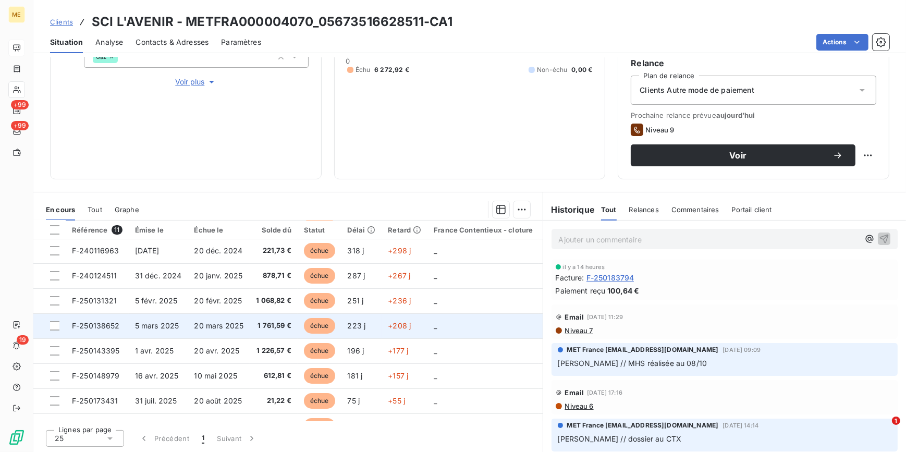
scroll to position [97, 0]
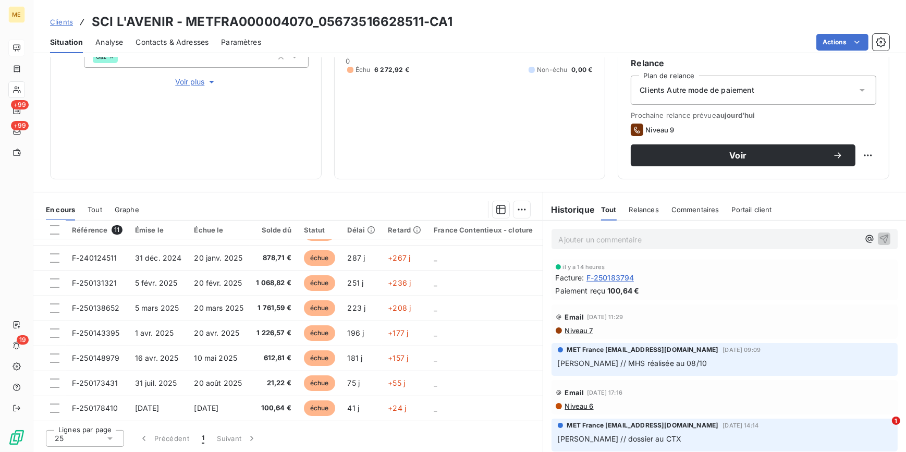
click at [61, 23] on span "Clients" at bounding box center [61, 22] width 23 height 8
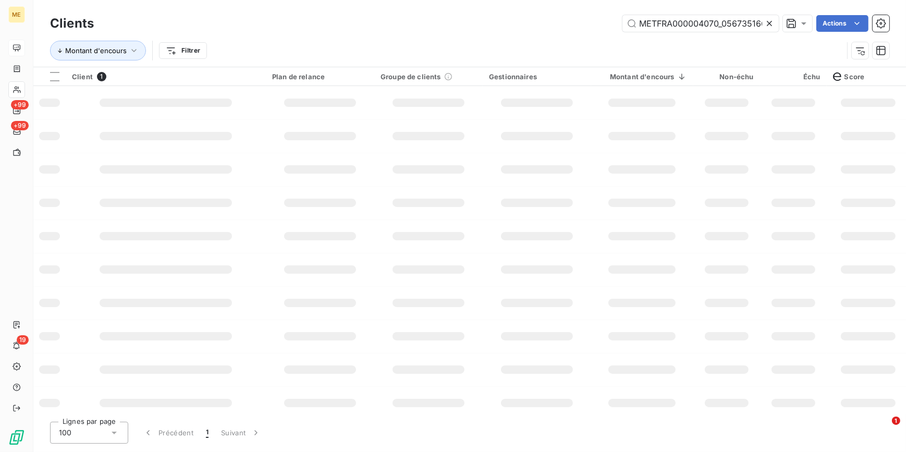
click at [771, 26] on icon at bounding box center [769, 23] width 5 height 5
click at [768, 22] on input "text" at bounding box center [701, 23] width 156 height 17
paste input "METFRA000004396_23207669971141-CA1"
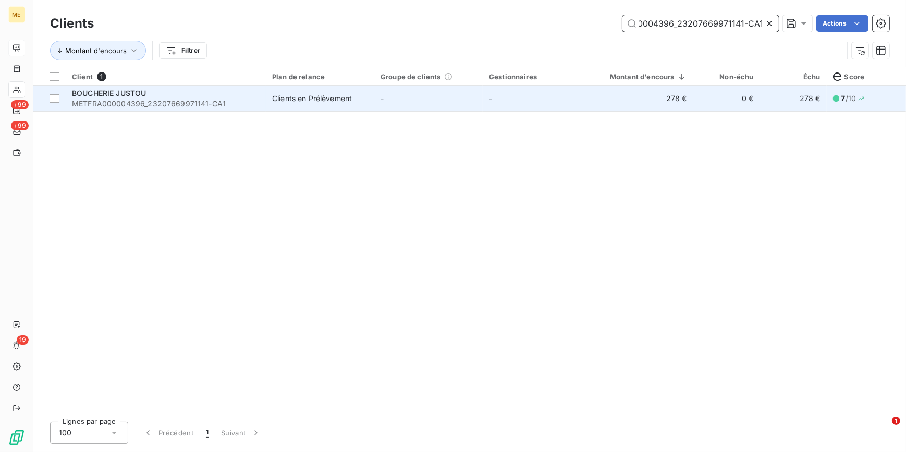
type input "METFRA000004396_23207669971141-CA1"
click at [510, 110] on td "-" at bounding box center [537, 98] width 108 height 25
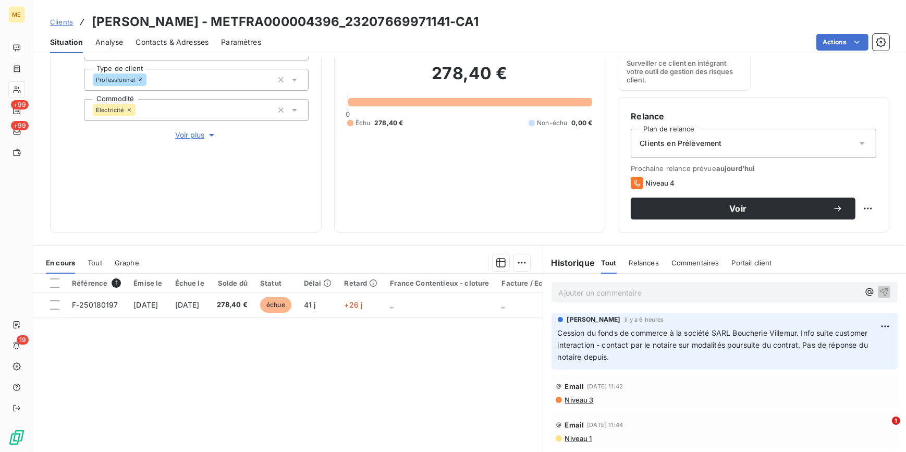
scroll to position [142, 0]
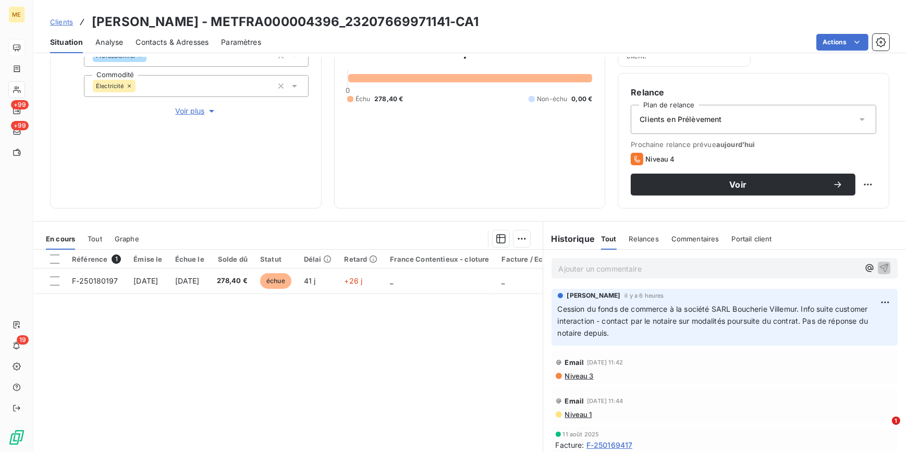
click at [55, 22] on span "Clients" at bounding box center [61, 22] width 23 height 8
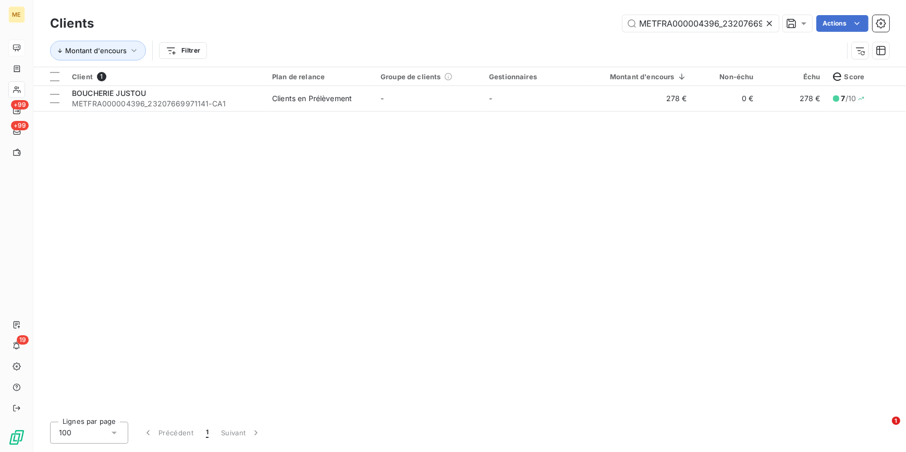
click at [768, 22] on icon at bounding box center [769, 23] width 5 height 5
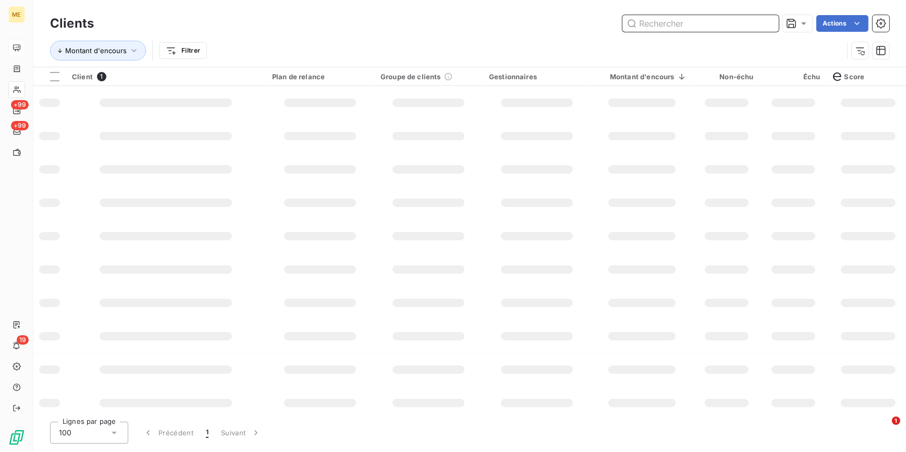
click at [767, 22] on input "text" at bounding box center [701, 23] width 156 height 17
paste input "METFRA000004410_06591751071446-CA1"
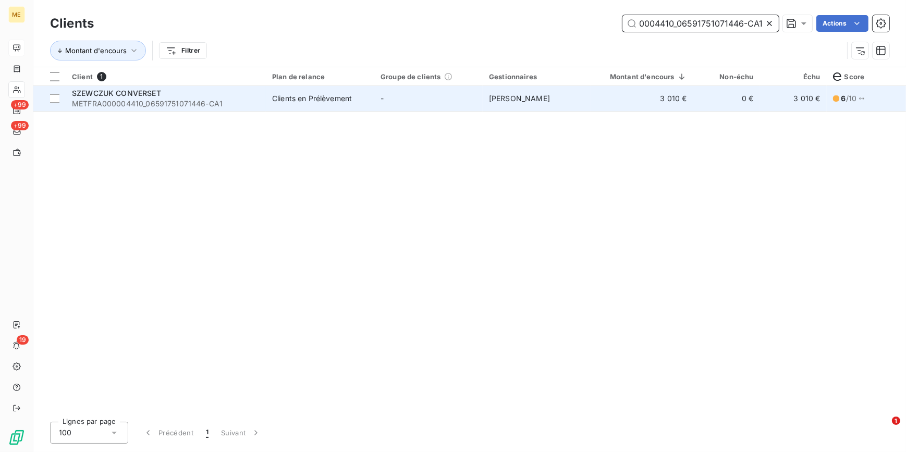
type input "METFRA000004410_06591751071446-CA1"
click at [643, 102] on td "3 010 €" at bounding box center [642, 98] width 102 height 25
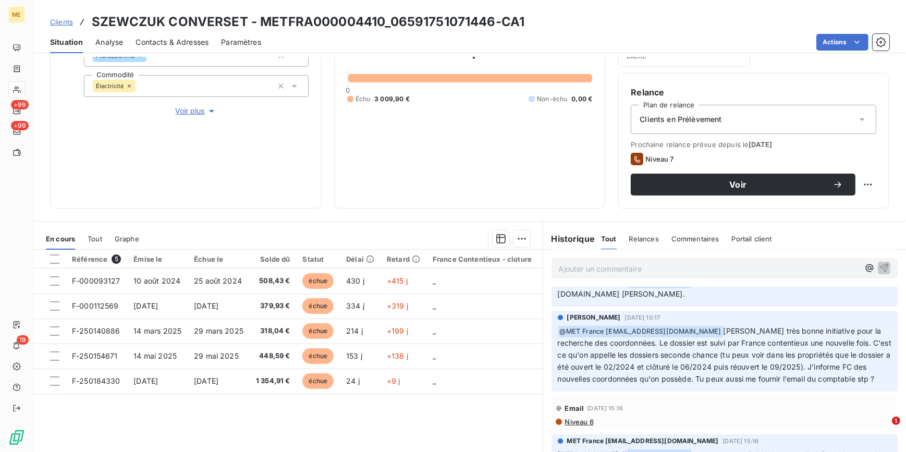
scroll to position [237, 0]
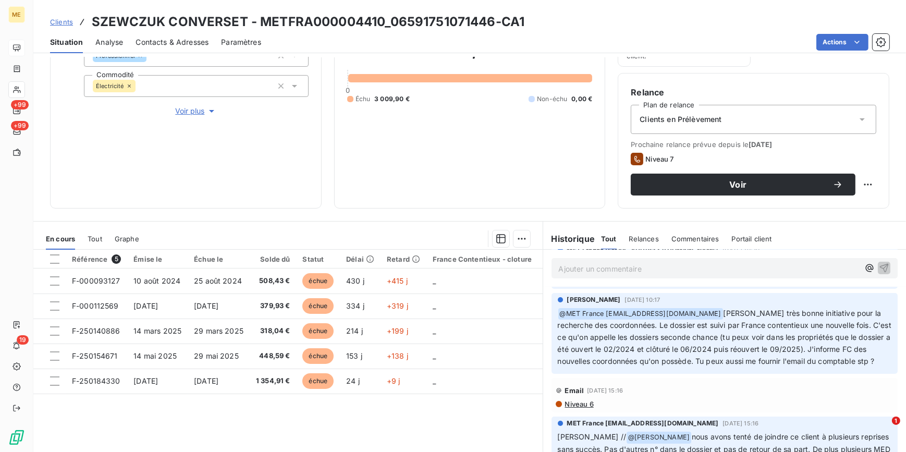
drag, startPoint x: 64, startPoint y: 20, endPoint x: 87, endPoint y: 19, distance: 23.5
click at [64, 20] on span "Clients" at bounding box center [61, 22] width 23 height 8
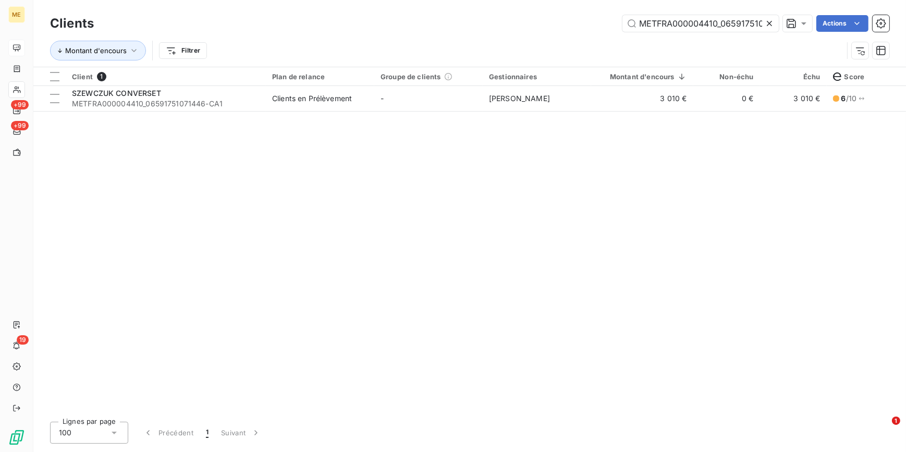
click at [772, 20] on icon at bounding box center [769, 23] width 10 height 10
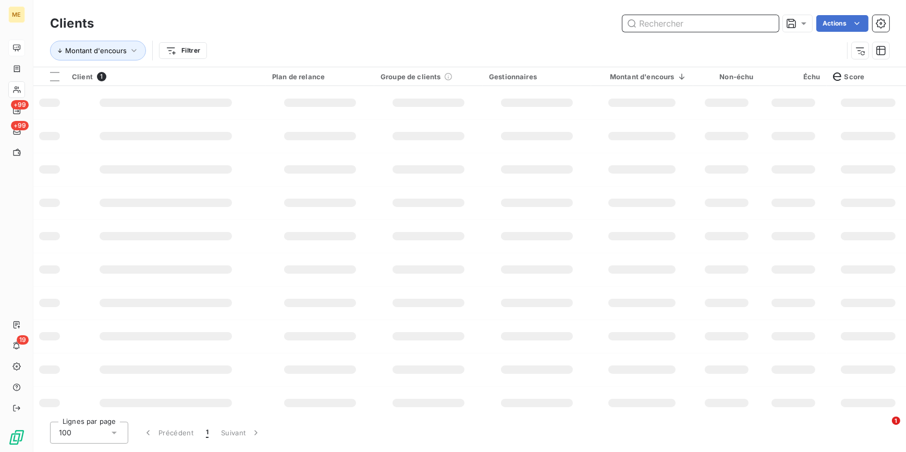
click at [767, 21] on input "text" at bounding box center [701, 23] width 156 height 17
paste input "METFRA000004483_09727206853353-CA1"
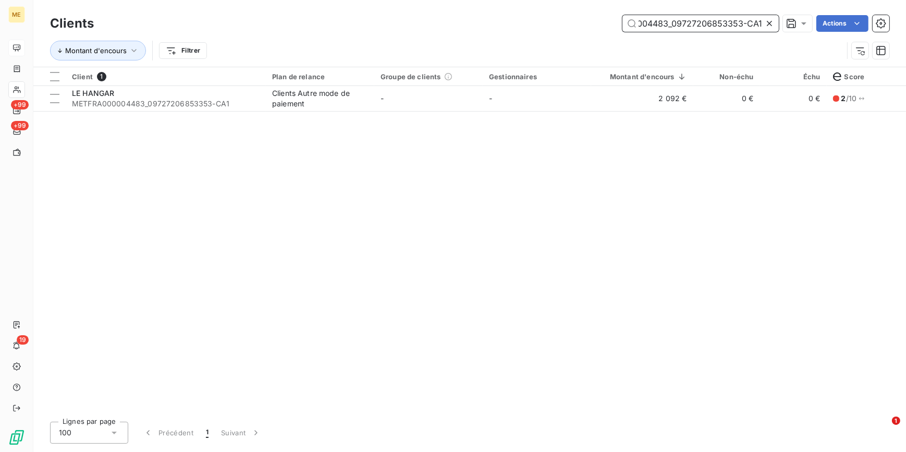
type input "METFRA000004483_09727206853353-CA1"
click at [542, 105] on td "-" at bounding box center [537, 98] width 108 height 25
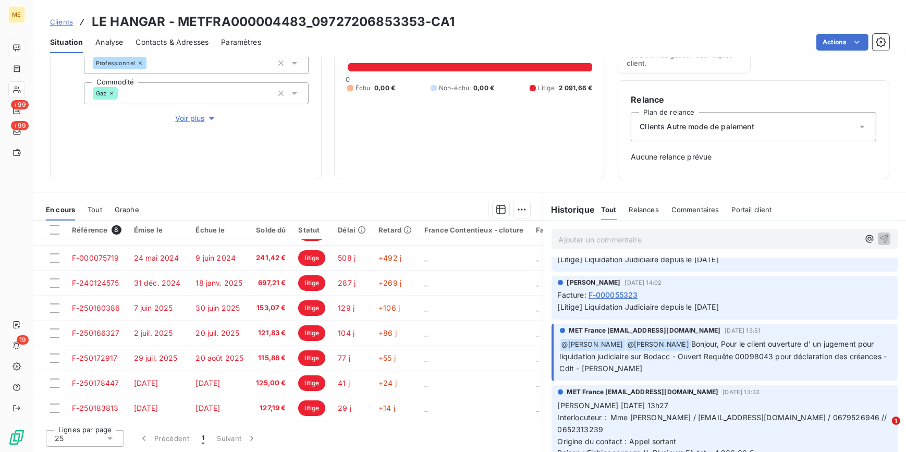
scroll to position [521, 0]
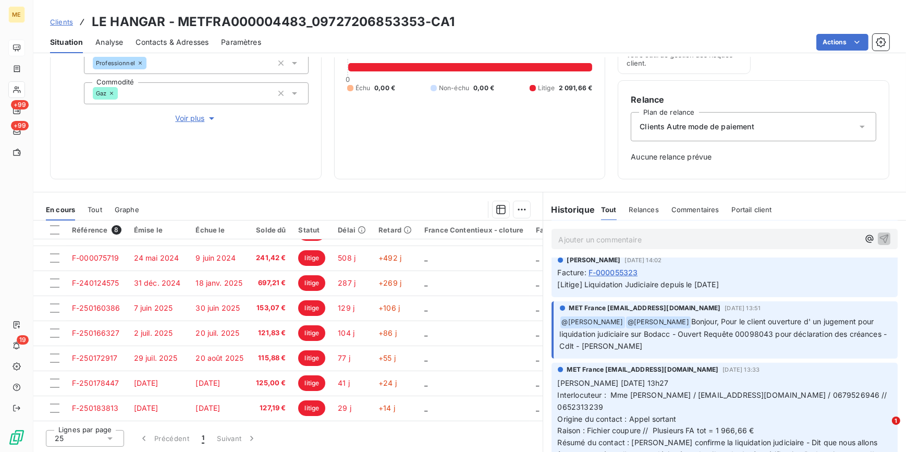
click at [198, 116] on span "Voir plus" at bounding box center [196, 118] width 42 height 10
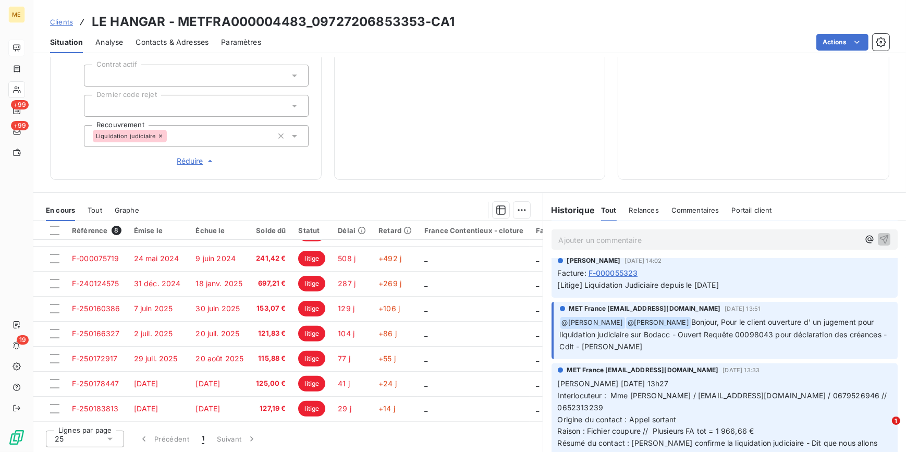
scroll to position [364, 0]
click at [62, 18] on span "Clients" at bounding box center [61, 22] width 23 height 8
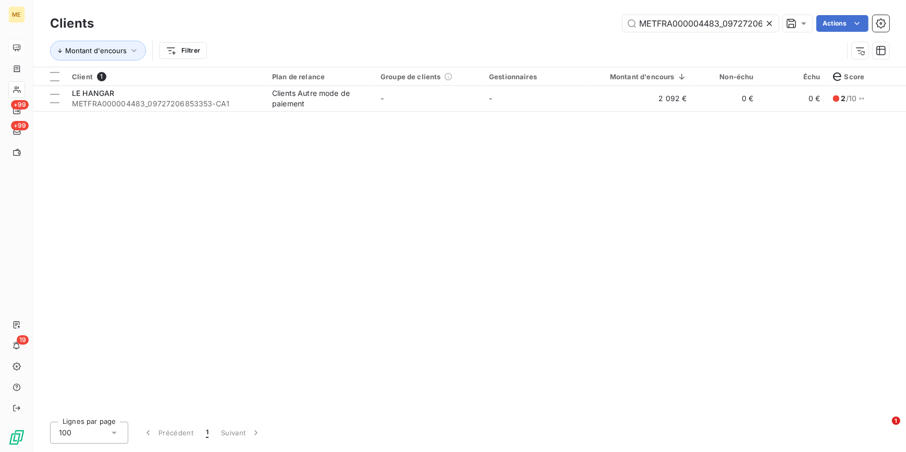
scroll to position [0, 51]
click at [765, 22] on icon at bounding box center [769, 23] width 10 height 10
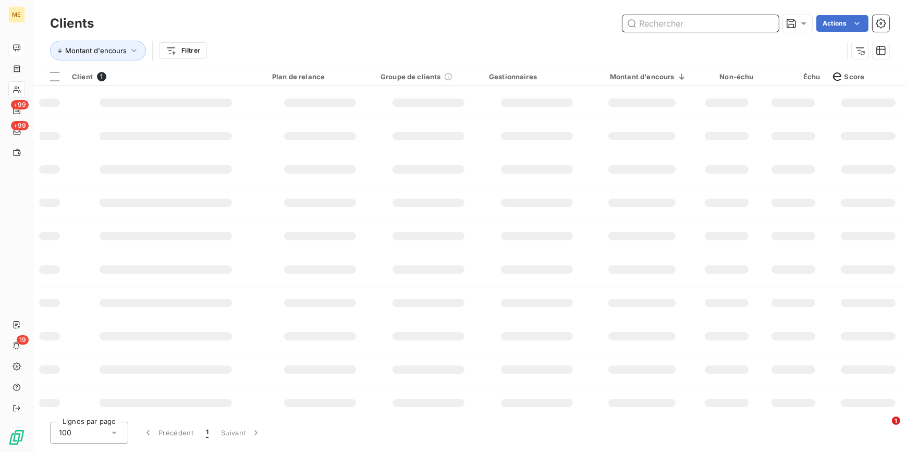
click at [765, 22] on input "text" at bounding box center [701, 23] width 156 height 17
paste input "METFRA000004700_30000120043564-CA1"
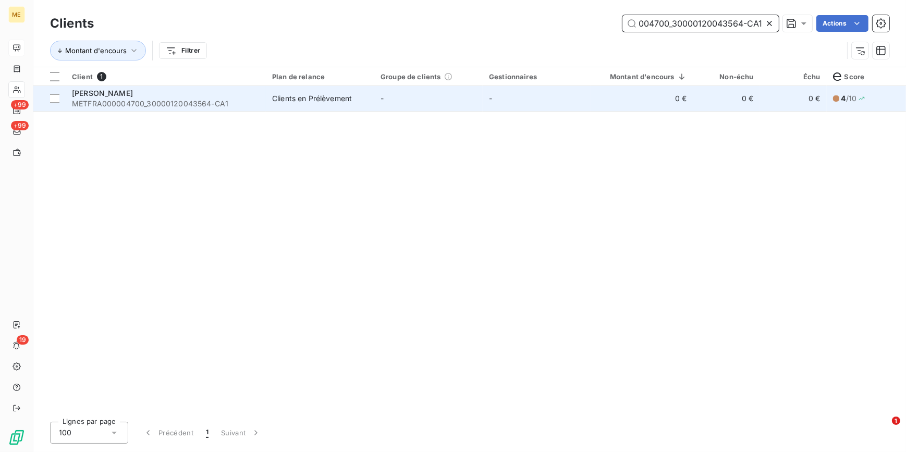
type input "METFRA000004700_30000120043564-CA1"
click at [401, 108] on td "-" at bounding box center [428, 98] width 108 height 25
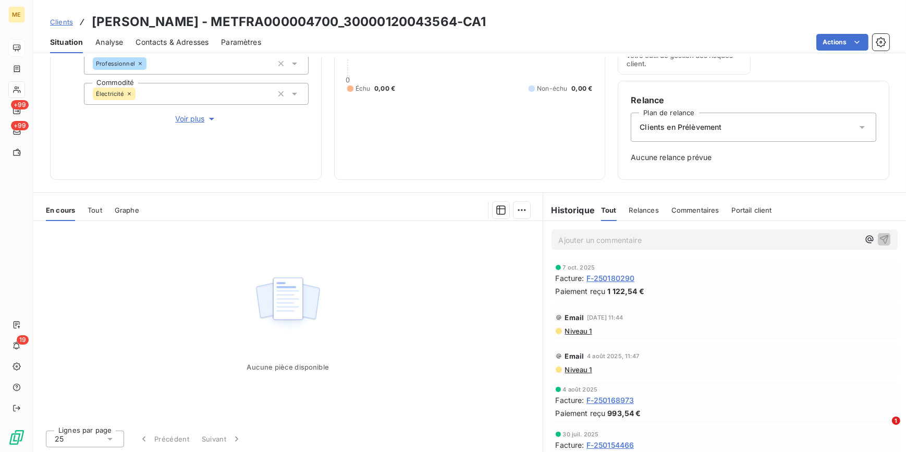
scroll to position [135, 0]
click at [660, 238] on p "Ajouter un commentaire ﻿" at bounding box center [709, 239] width 301 height 13
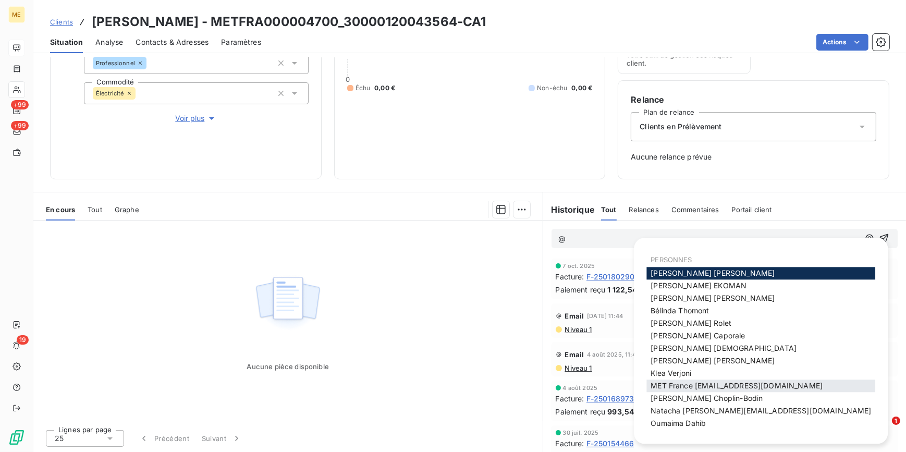
click at [731, 387] on span "MET France [EMAIL_ADDRESS][DOMAIN_NAME]" at bounding box center [737, 386] width 172 height 9
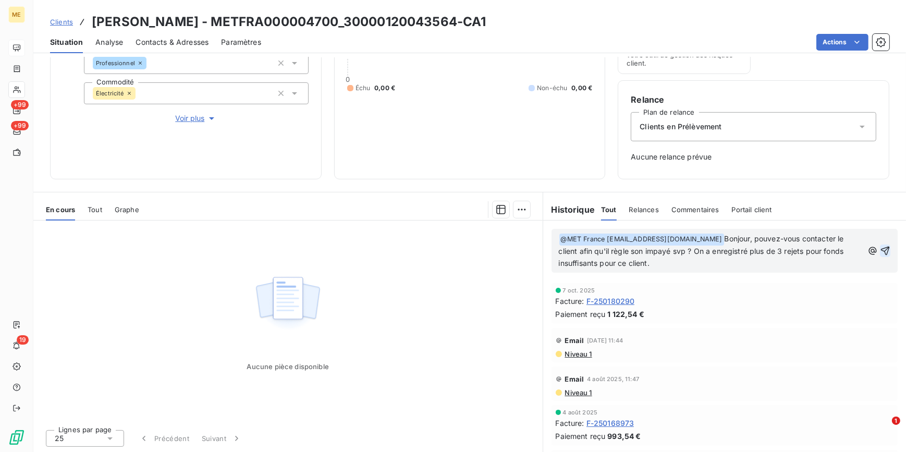
click at [881, 248] on icon "button" at bounding box center [885, 250] width 9 height 9
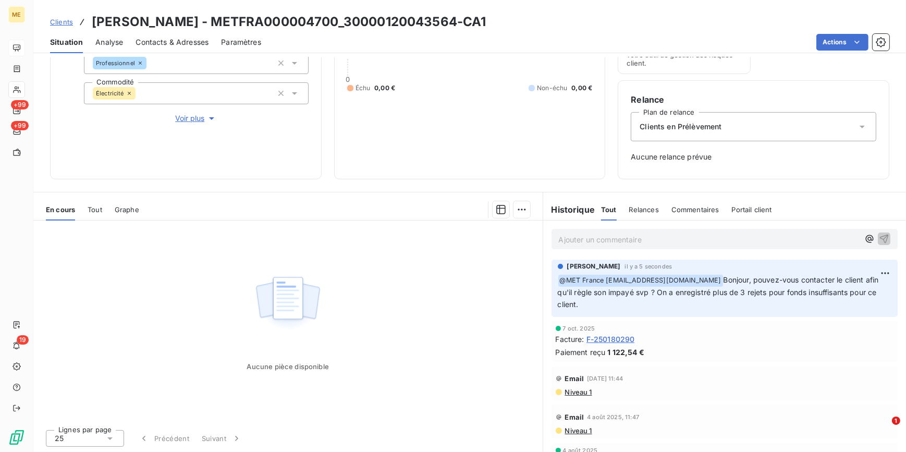
click at [60, 18] on span "Clients" at bounding box center [61, 22] width 23 height 8
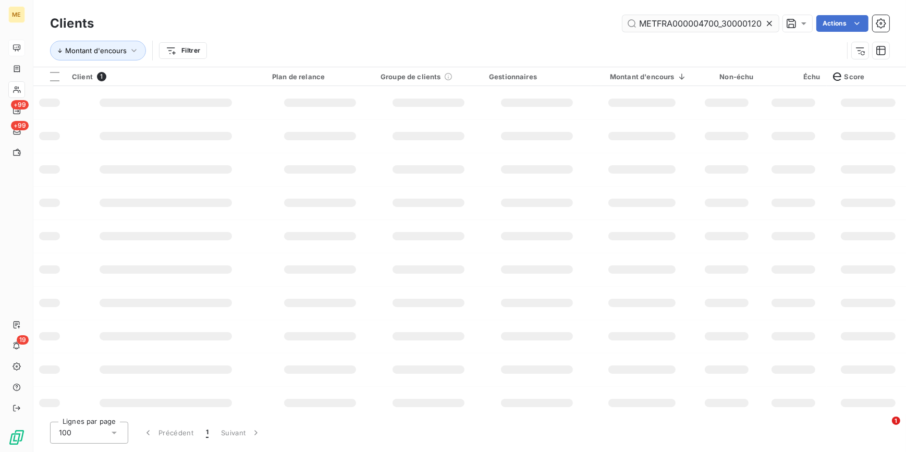
scroll to position [0, 51]
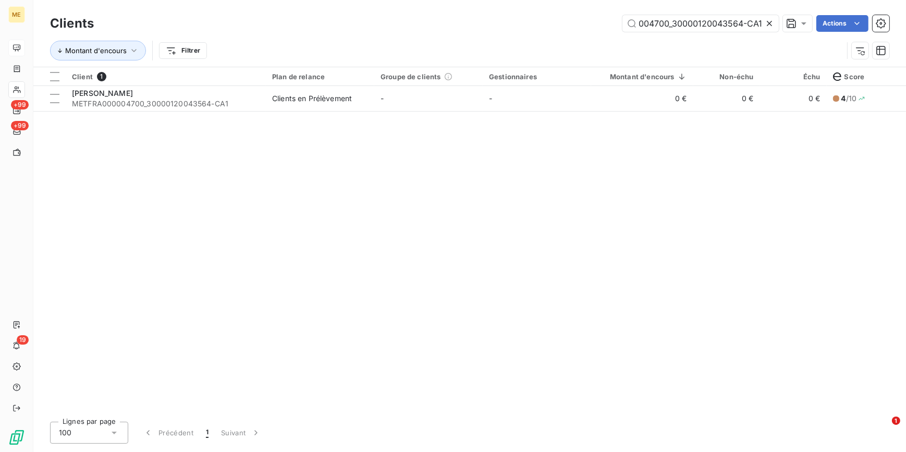
click at [768, 25] on icon at bounding box center [769, 23] width 5 height 5
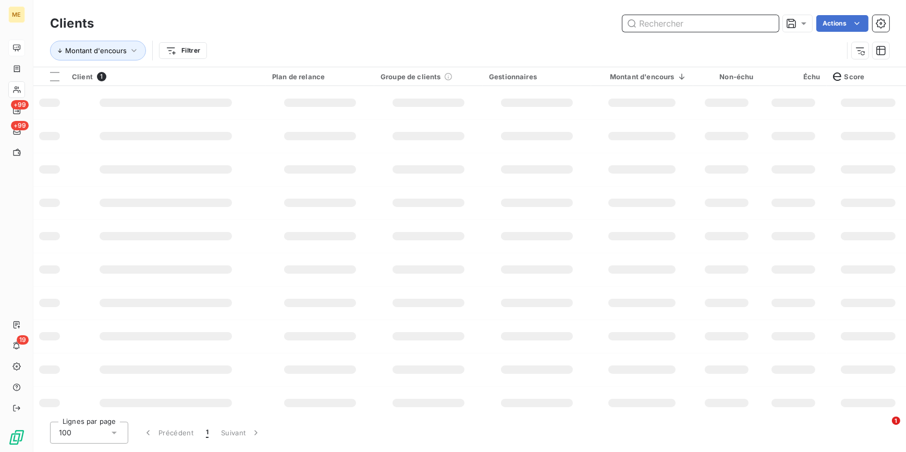
click at [768, 25] on input "text" at bounding box center [701, 23] width 156 height 17
paste input "METFRA000004935_02411577398658-CA1"
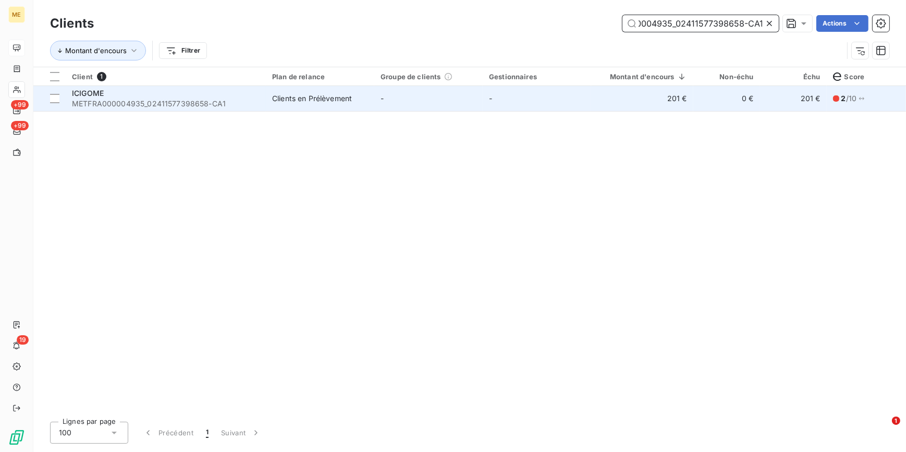
type input "METFRA000004935_02411577398658-CA1"
click at [592, 100] on td "201 €" at bounding box center [642, 98] width 102 height 25
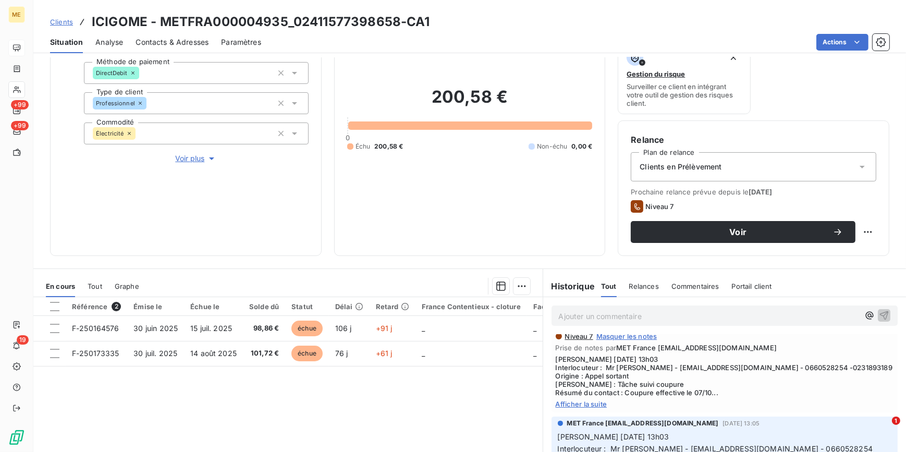
scroll to position [47, 0]
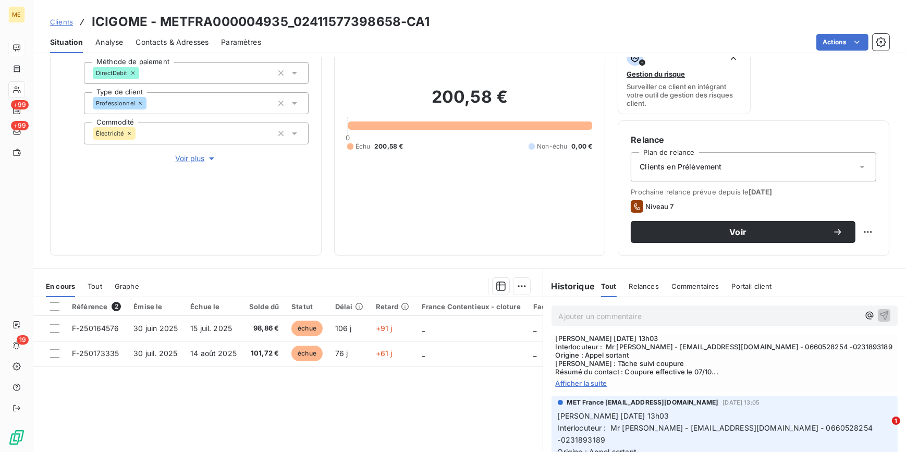
click at [585, 386] on span "Afficher la suite" at bounding box center [725, 383] width 338 height 8
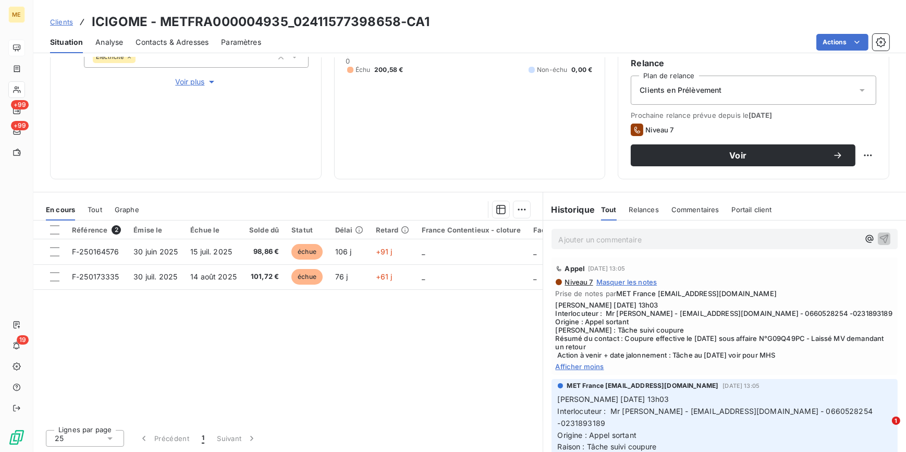
scroll to position [0, 0]
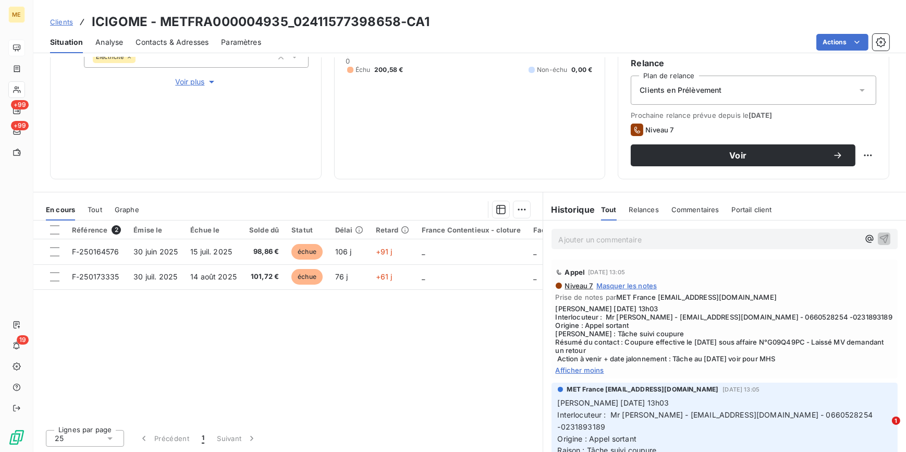
click at [189, 83] on span "Voir plus" at bounding box center [196, 82] width 42 height 10
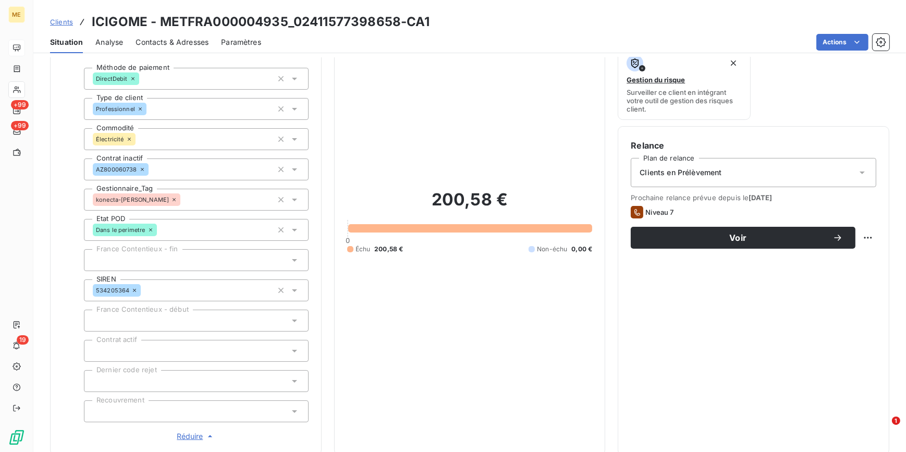
scroll to position [76, 0]
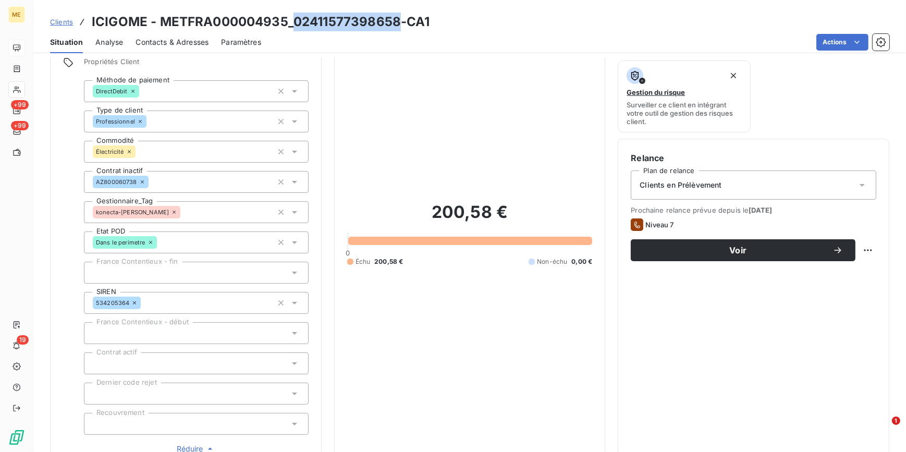
drag, startPoint x: 294, startPoint y: 19, endPoint x: 396, endPoint y: 22, distance: 102.3
click at [396, 22] on h3 "ICIGOME - METFRA000004935_02411577398658-CA1" at bounding box center [261, 22] width 338 height 19
copy h3 "02411577398658"
click at [66, 23] on span "Clients" at bounding box center [61, 22] width 23 height 8
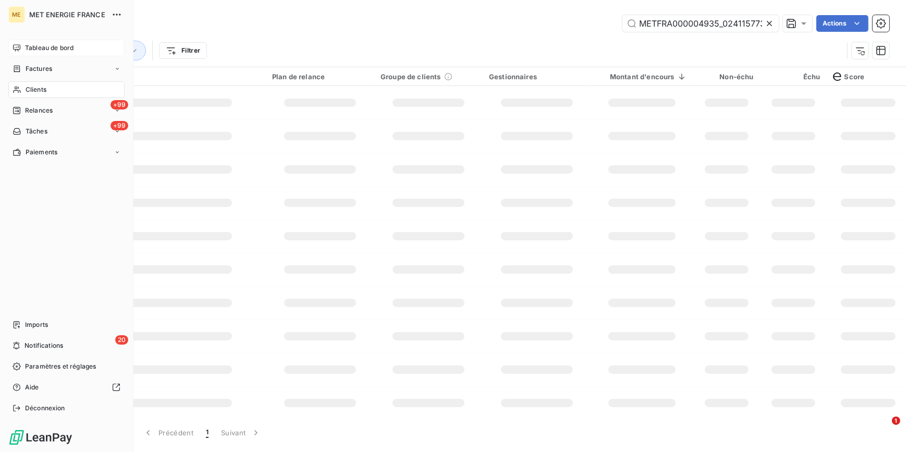
scroll to position [0, 47]
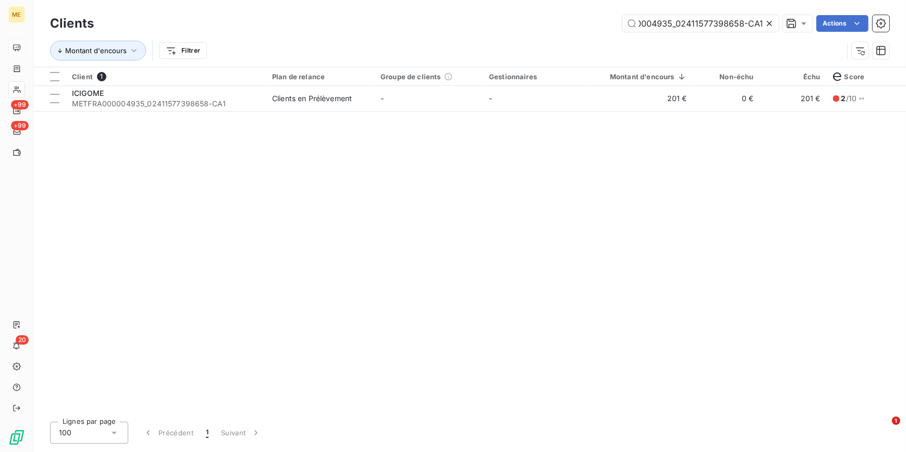
click at [771, 23] on icon at bounding box center [769, 23] width 10 height 10
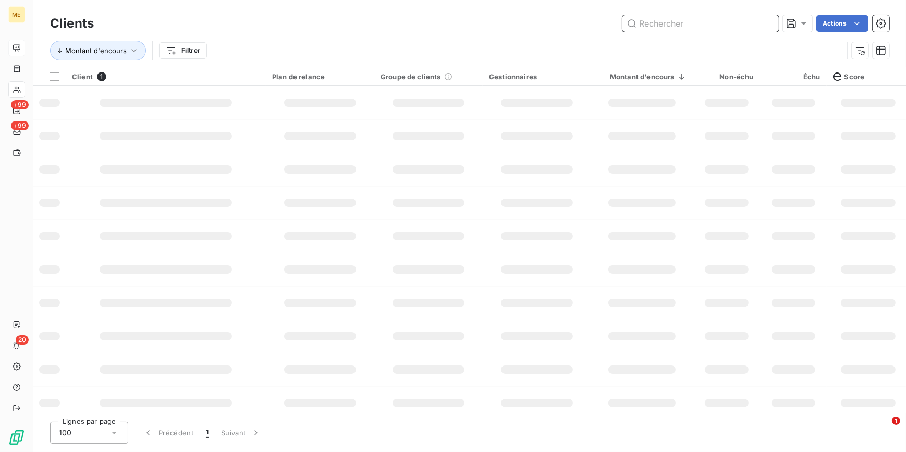
click at [771, 23] on input "text" at bounding box center [701, 23] width 156 height 17
paste input "METFRA000005969_16146309644275-CA1"
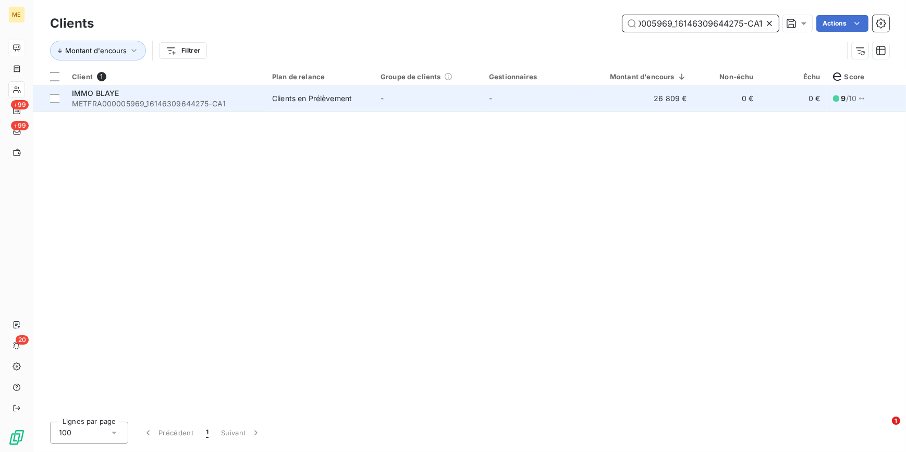
type input "METFRA000005969_16146309644275-CA1"
click at [483, 110] on td "-" at bounding box center [537, 98] width 108 height 25
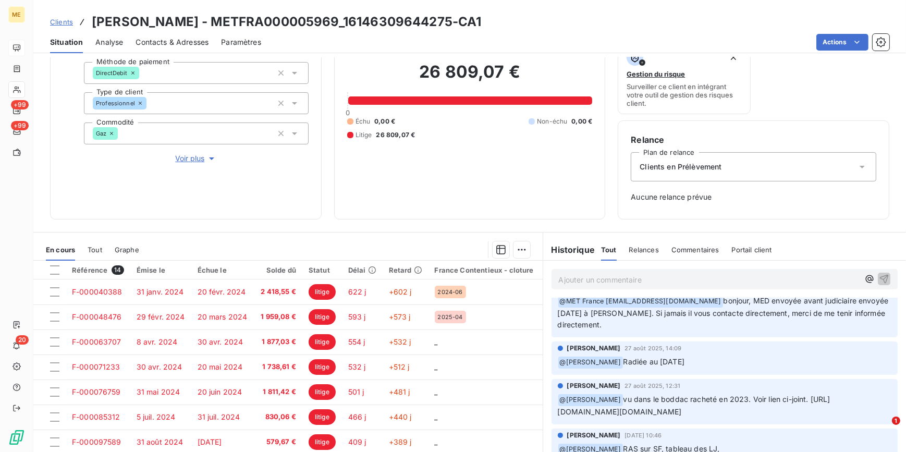
click at [179, 153] on span "Voir plus" at bounding box center [196, 158] width 42 height 10
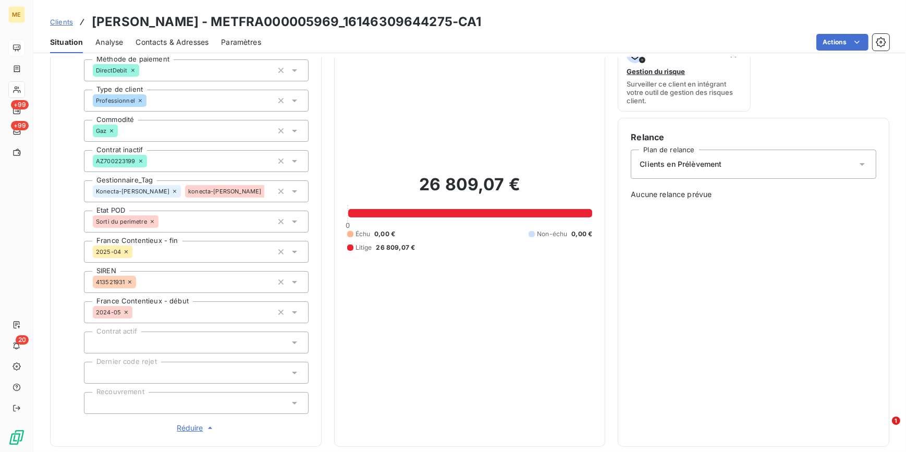
scroll to position [94, 0]
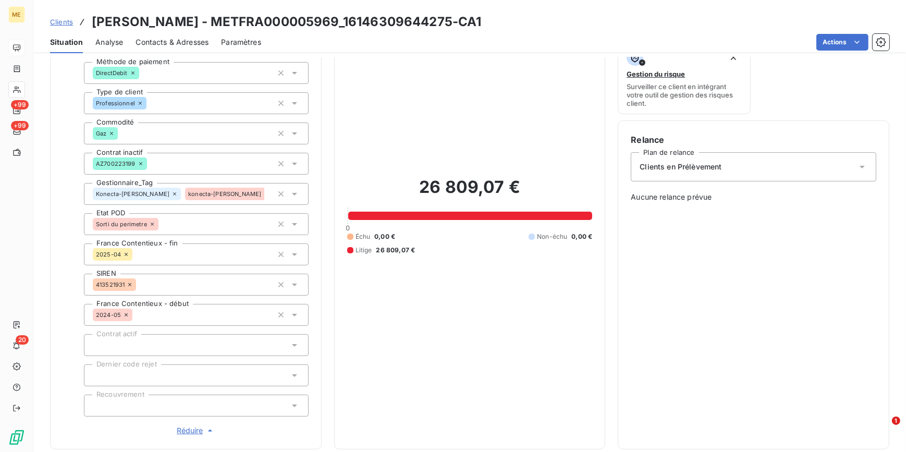
click at [64, 20] on span "Clients" at bounding box center [61, 22] width 23 height 8
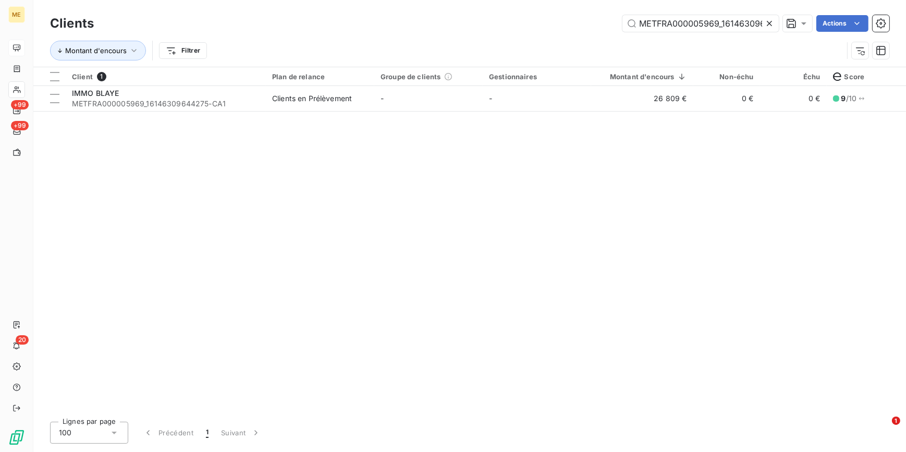
click at [765, 19] on icon at bounding box center [769, 23] width 10 height 10
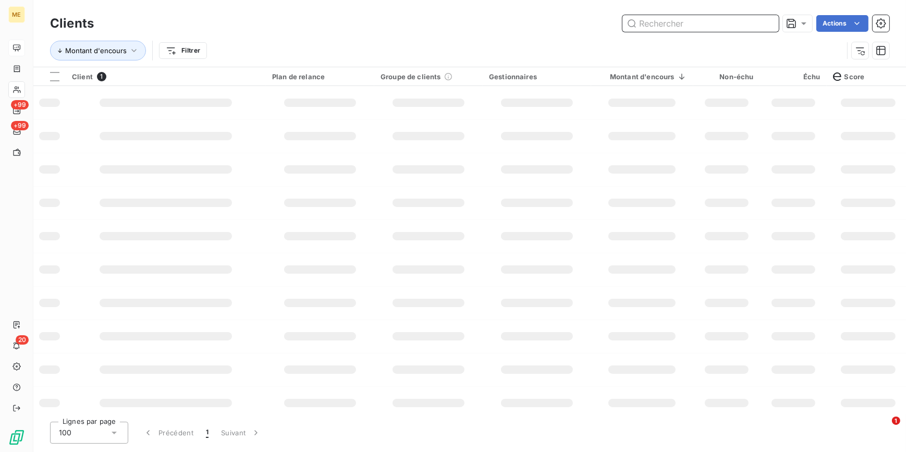
click at [765, 19] on input "text" at bounding box center [701, 23] width 156 height 17
paste input "METFRA000006172_19595079477724-CA1"
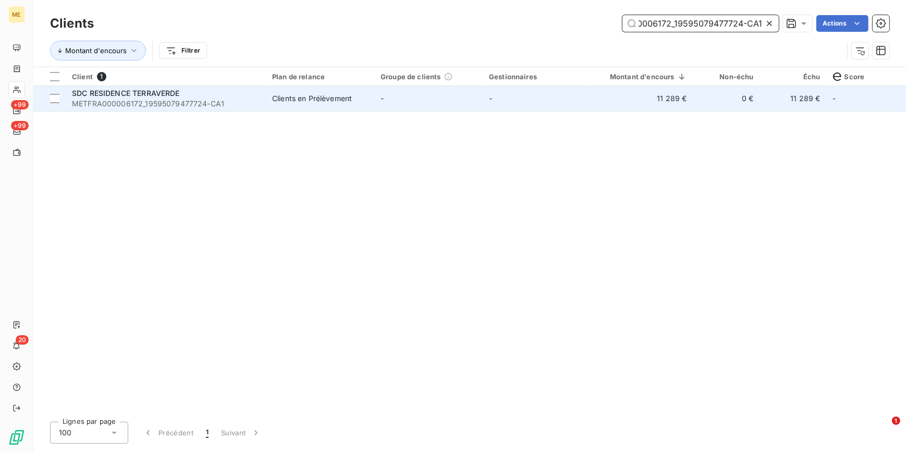
type input "METFRA000006172_19595079477724-CA1"
click at [690, 107] on td "11 289 €" at bounding box center [642, 98] width 102 height 25
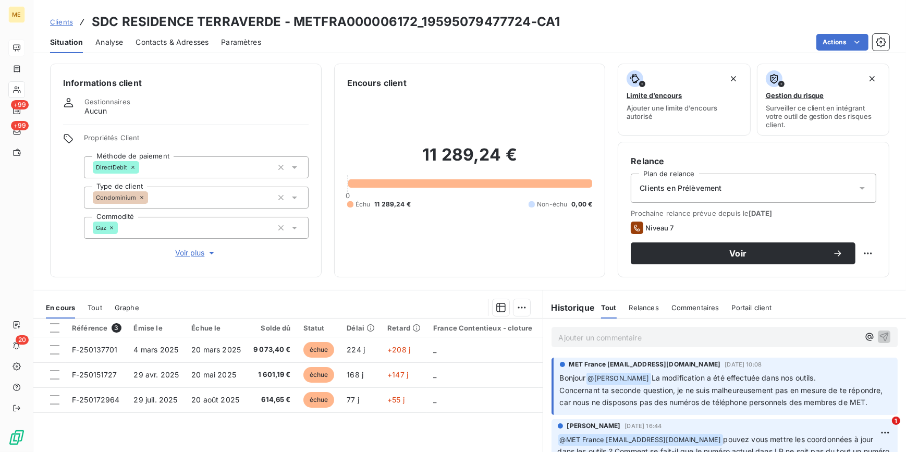
click at [201, 252] on span "Voir plus" at bounding box center [196, 253] width 42 height 10
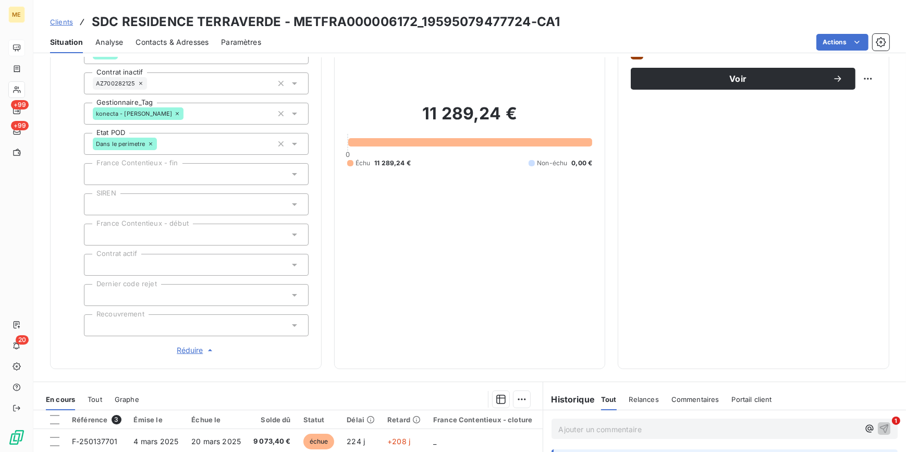
scroll to position [364, 0]
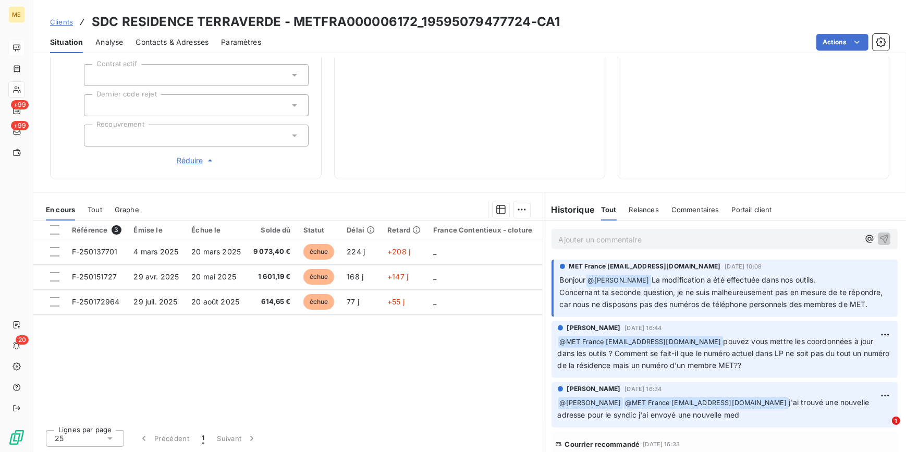
click at [634, 246] on div "Ajouter un commentaire ﻿" at bounding box center [725, 239] width 347 height 20
click at [633, 243] on p "Ajouter un commentaire ﻿" at bounding box center [709, 239] width 301 height 13
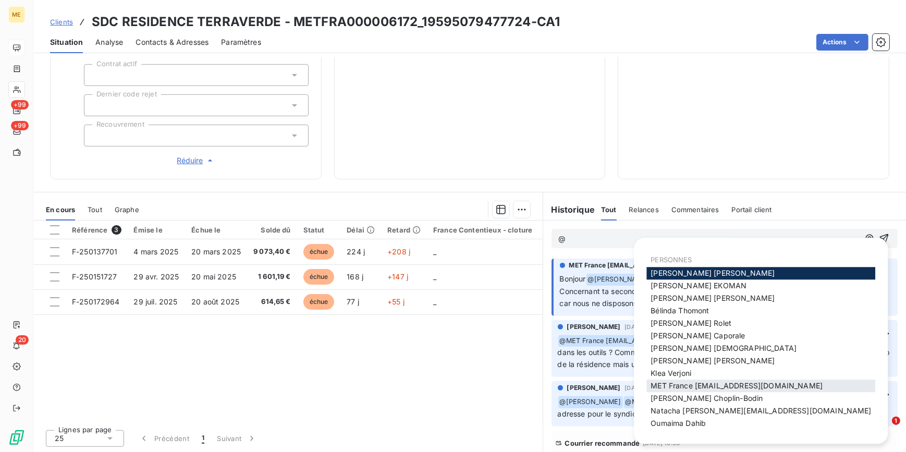
click at [781, 388] on span "MET France [EMAIL_ADDRESS][DOMAIN_NAME]" at bounding box center [737, 386] width 172 height 9
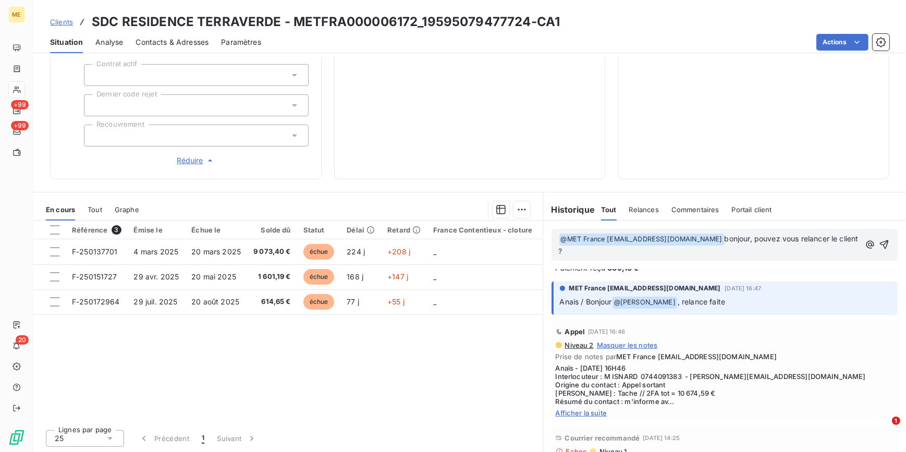
scroll to position [521, 0]
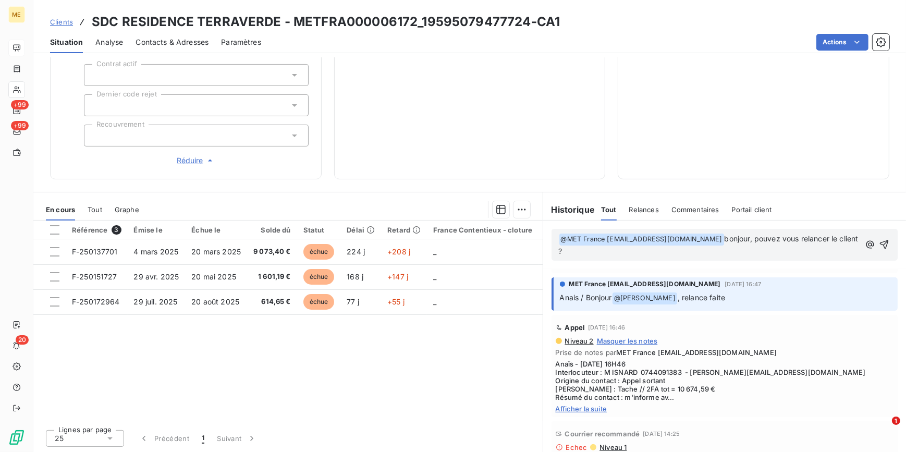
click at [579, 413] on span "Afficher la suite" at bounding box center [725, 409] width 338 height 8
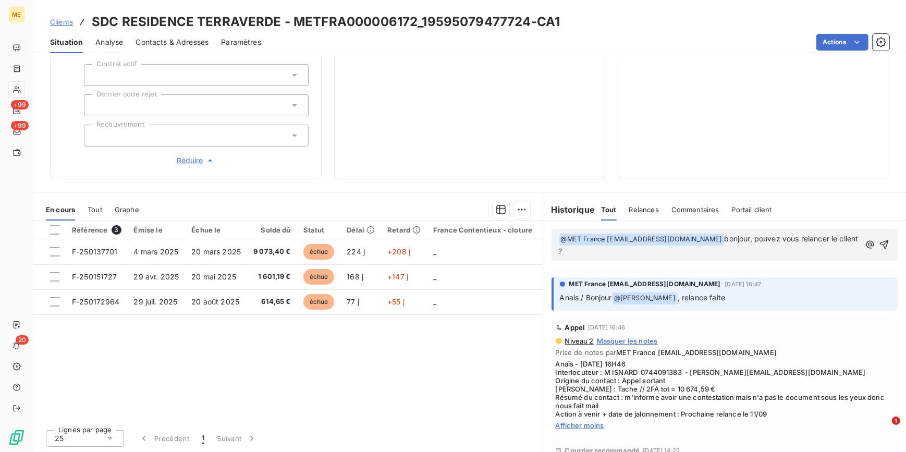
click at [603, 252] on p "﻿ @ MET France met-france@recouvrement.met.com ﻿ bonjour, pouvez vous relancer …" at bounding box center [709, 245] width 301 height 25
click at [576, 246] on span "bonjour, pouvez vous relancer le client ?" at bounding box center [710, 244] width 302 height 21
click at [880, 242] on icon "button" at bounding box center [885, 244] width 10 height 10
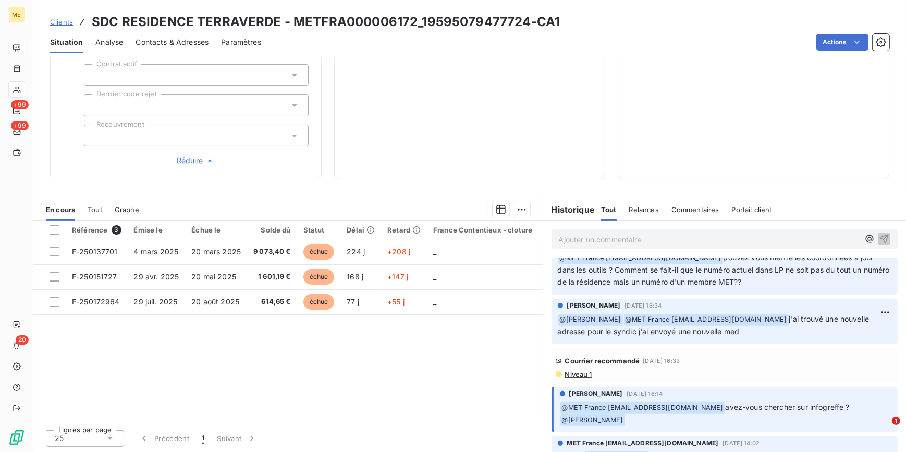
scroll to position [0, 0]
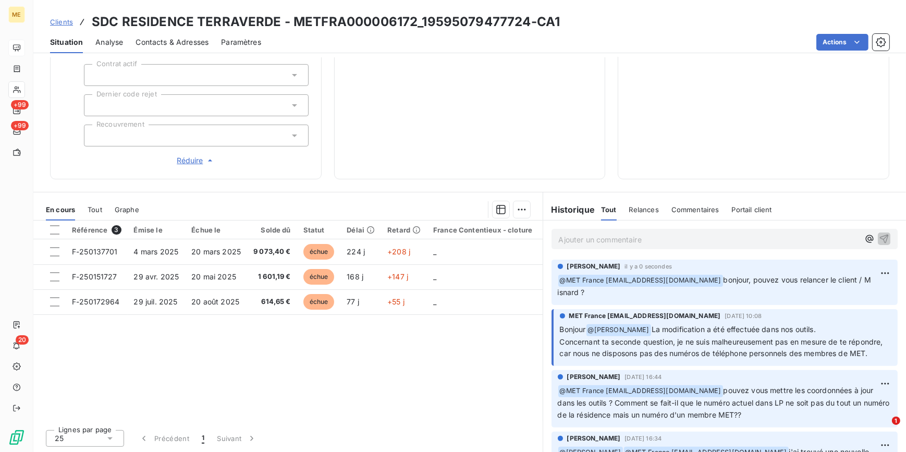
drag, startPoint x: 56, startPoint y: 22, endPoint x: 81, endPoint y: 18, distance: 25.9
click at [56, 22] on span "Clients" at bounding box center [61, 22] width 23 height 8
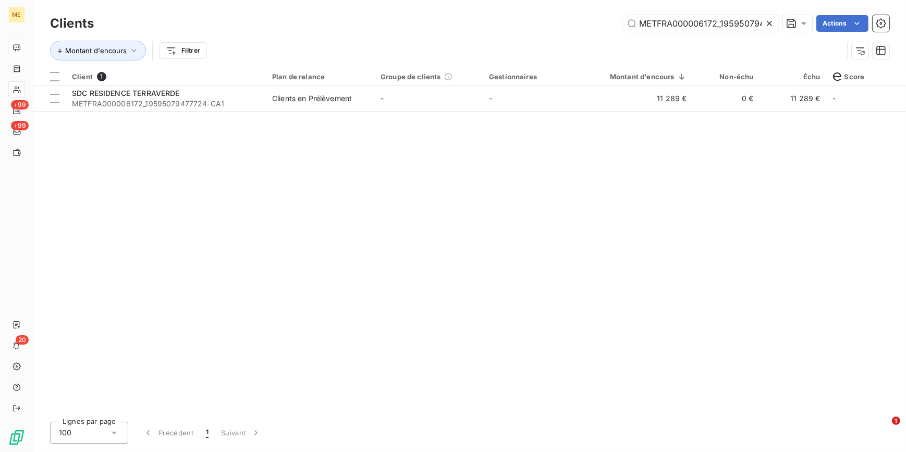
click at [767, 22] on icon at bounding box center [769, 23] width 10 height 10
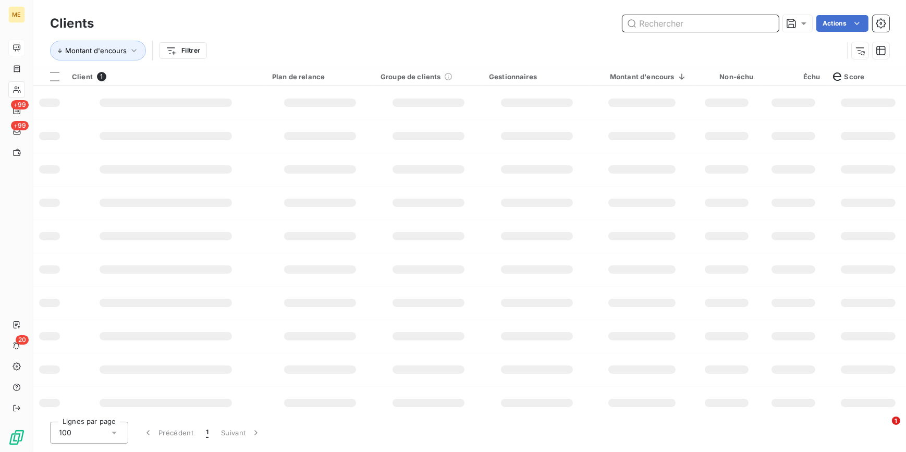
click at [767, 22] on input "text" at bounding box center [701, 23] width 156 height 17
paste input "METFRA000006267_22453834945875-CA1"
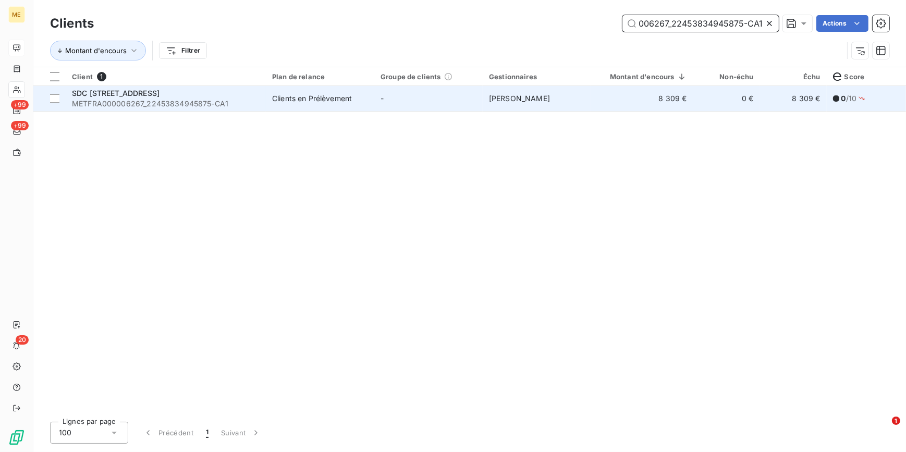
type input "METFRA000006267_22453834945875-CA1"
click at [585, 101] on td "Virginie Garcia" at bounding box center [537, 98] width 108 height 25
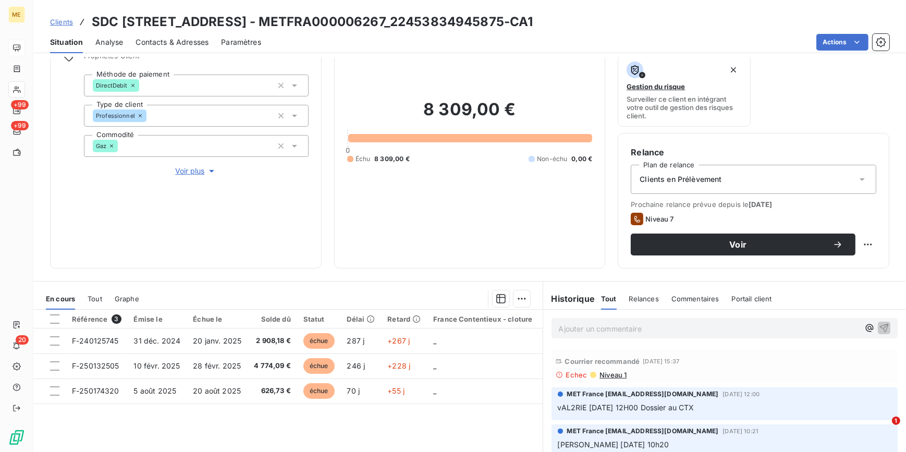
scroll to position [76, 0]
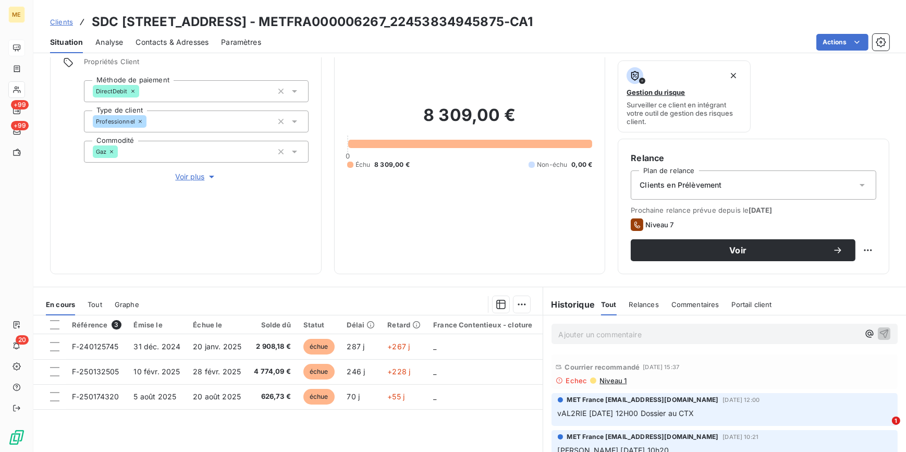
click at [188, 176] on span "Voir plus" at bounding box center [196, 177] width 42 height 10
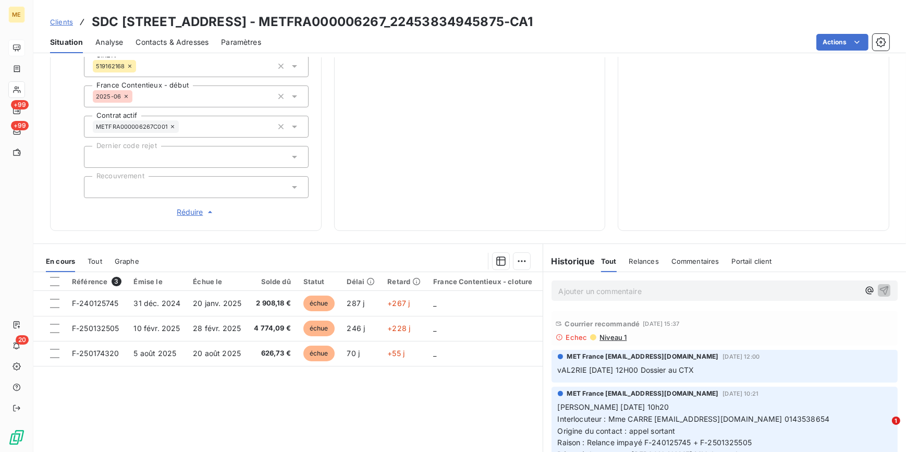
scroll to position [364, 0]
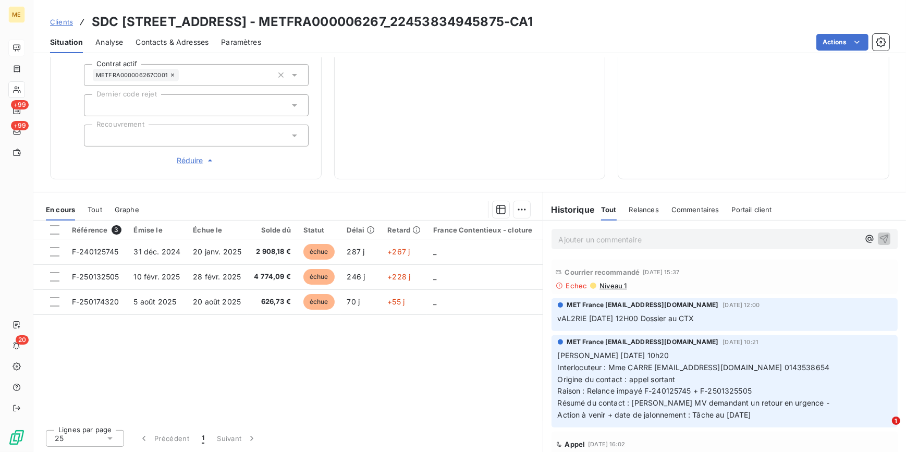
click at [612, 284] on span "Niveau 1" at bounding box center [613, 286] width 28 height 8
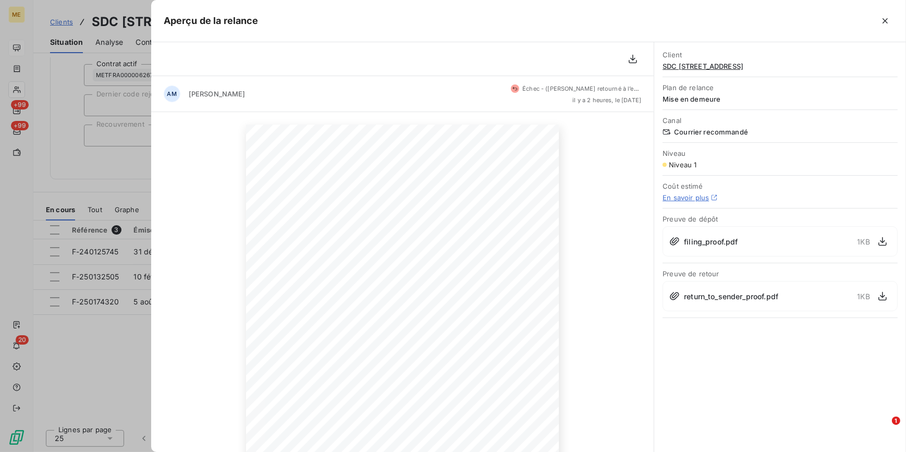
click at [116, 183] on div at bounding box center [453, 226] width 906 height 452
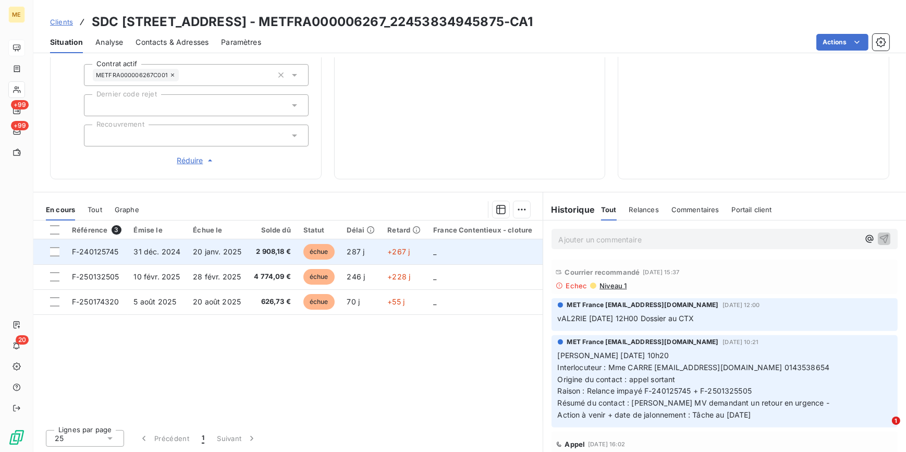
click at [297, 254] on td "échue" at bounding box center [319, 251] width 44 height 25
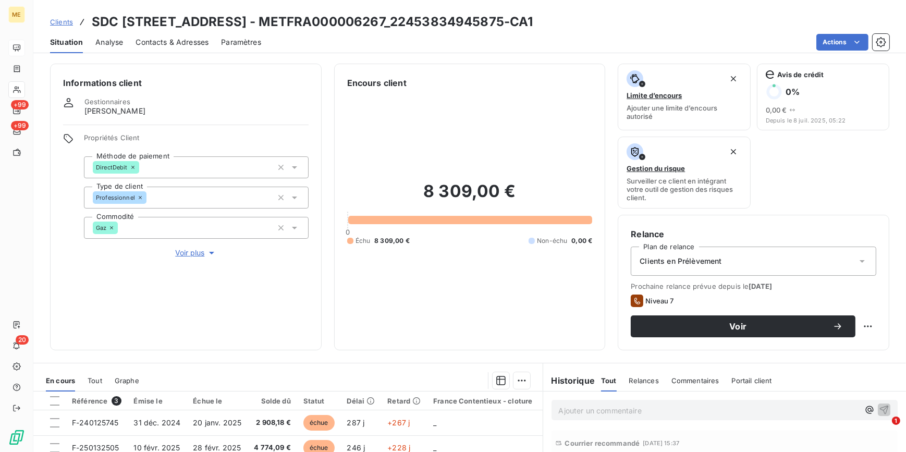
click at [68, 20] on span "Clients" at bounding box center [61, 22] width 23 height 8
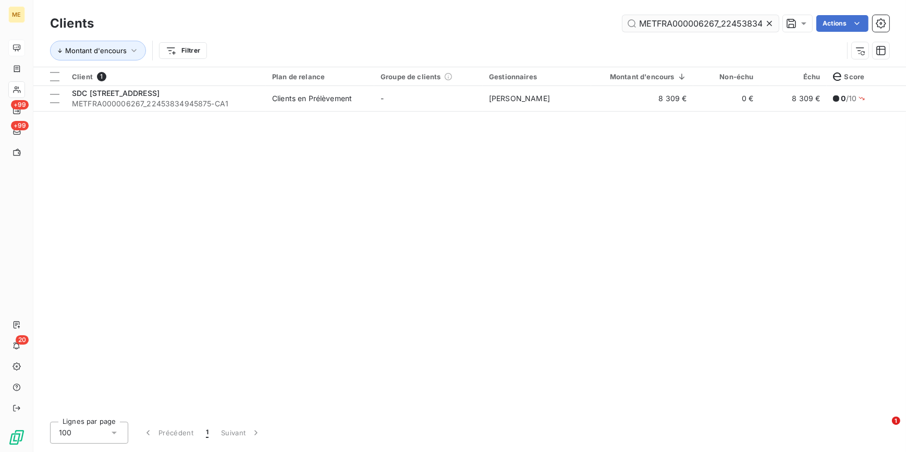
drag, startPoint x: 775, startPoint y: 21, endPoint x: 769, endPoint y: 21, distance: 6.3
click at [774, 21] on div at bounding box center [771, 23] width 15 height 17
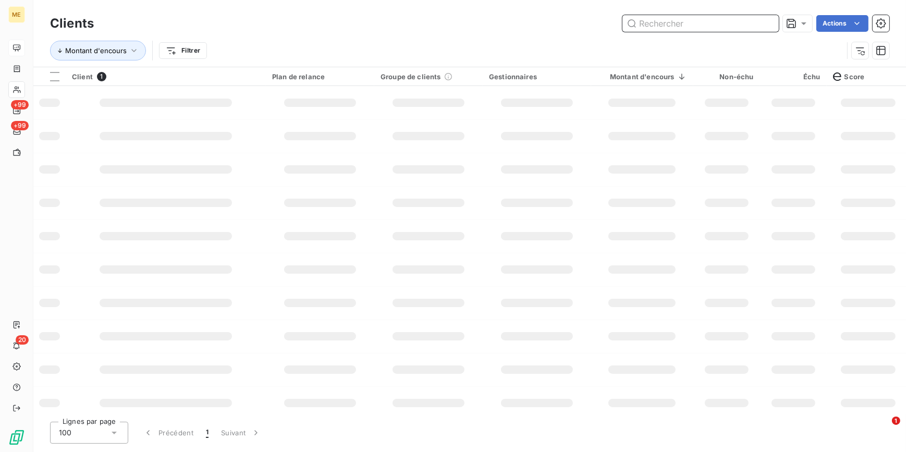
click at [763, 21] on input "text" at bounding box center [701, 23] width 156 height 17
paste input "METFRA000006298_14429811739091-CA1"
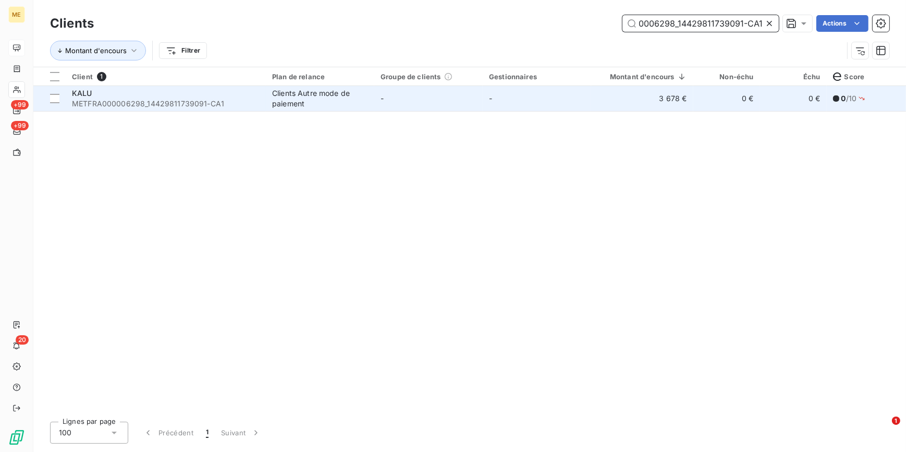
type input "METFRA000006298_14429811739091-CA1"
click at [412, 110] on td "-" at bounding box center [428, 98] width 108 height 25
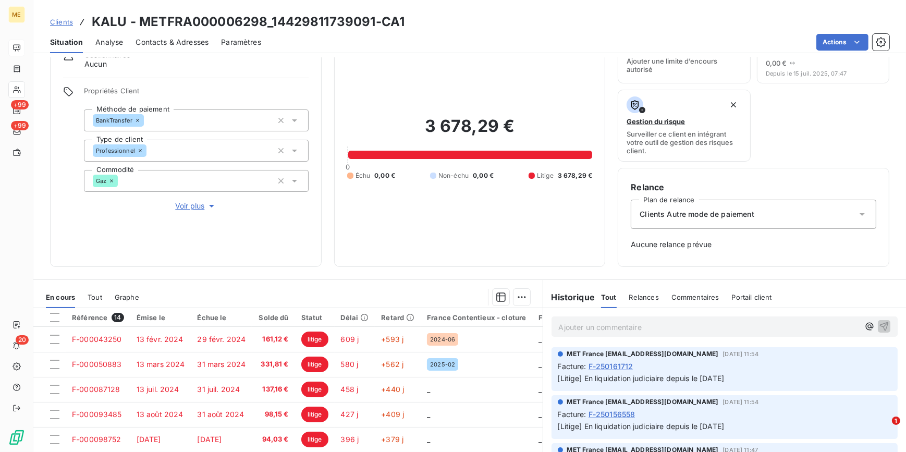
scroll to position [47, 0]
click at [194, 204] on span "Voir plus" at bounding box center [196, 206] width 42 height 10
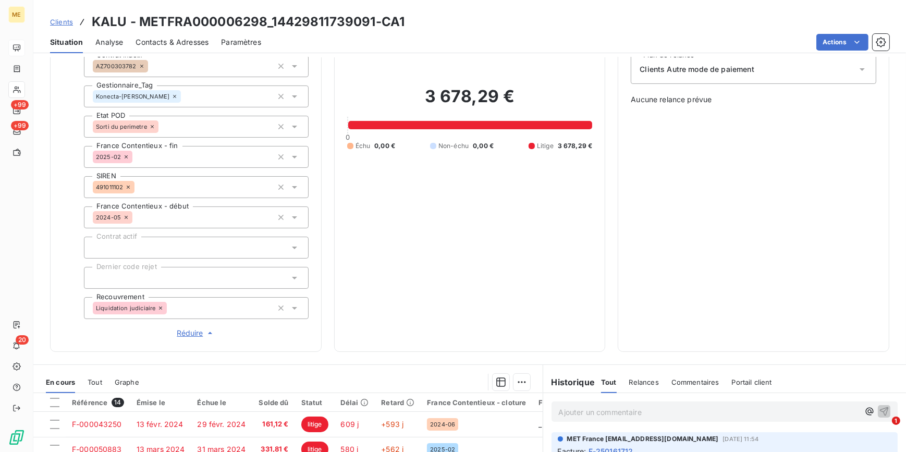
scroll to position [284, 0]
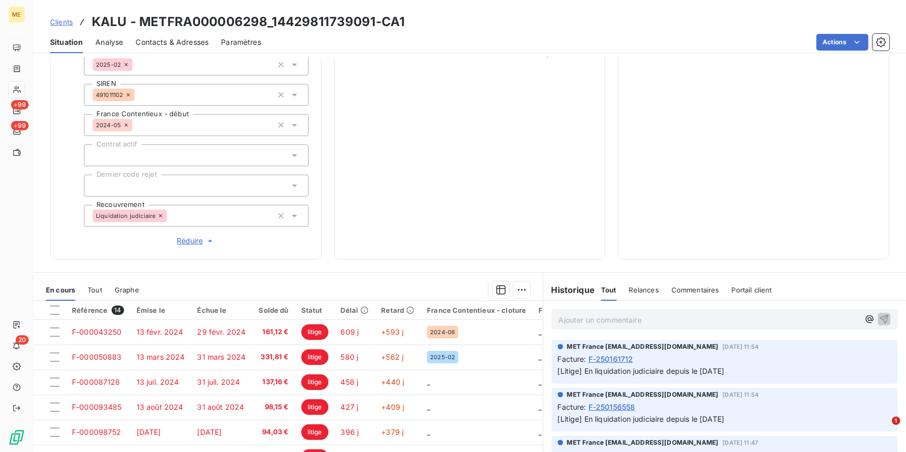
click at [72, 22] on div "Clients KALU - METFRA000006298_14429811739091-CA1" at bounding box center [227, 22] width 355 height 19
click at [64, 17] on link "Clients" at bounding box center [61, 22] width 23 height 10
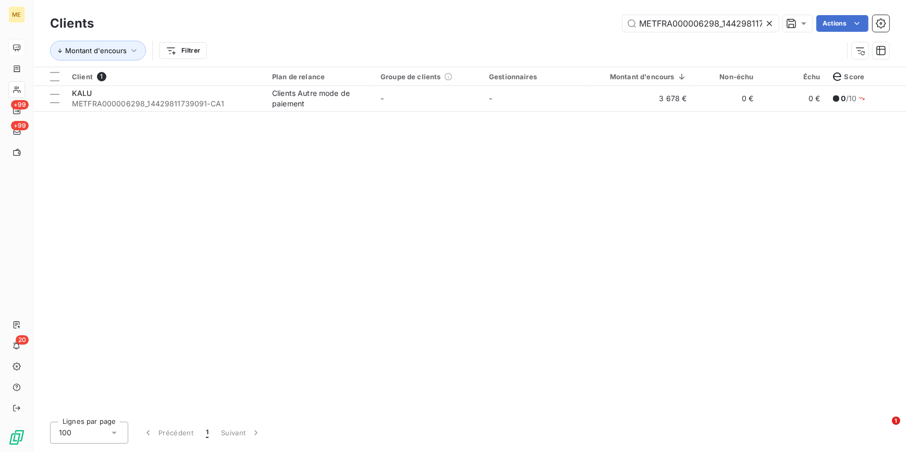
click at [768, 24] on icon at bounding box center [769, 23] width 5 height 5
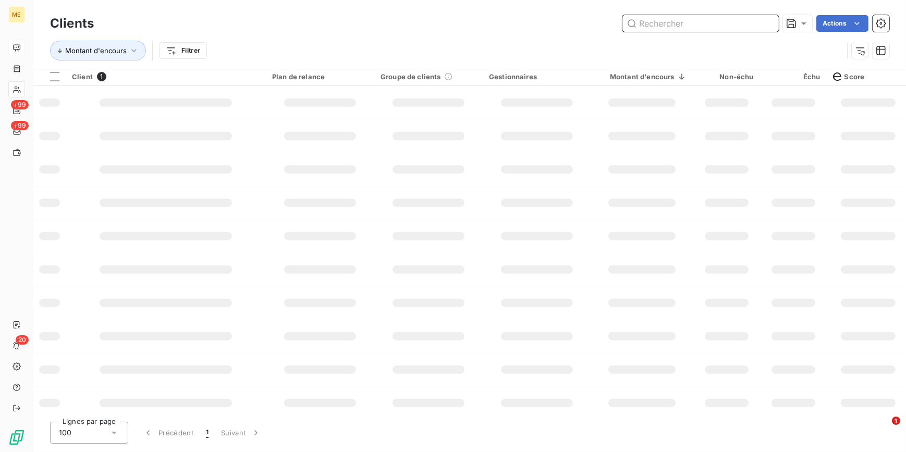
click at [768, 24] on input "text" at bounding box center [701, 23] width 156 height 17
paste input "METFRA000006484_14592185220979-CA1"
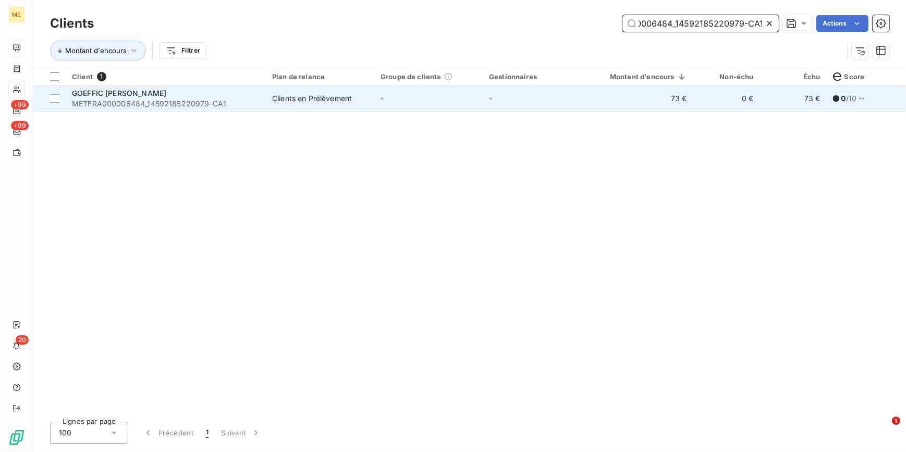
type input "METFRA000006484_14592185220979-CA1"
click at [554, 98] on td "-" at bounding box center [537, 98] width 108 height 25
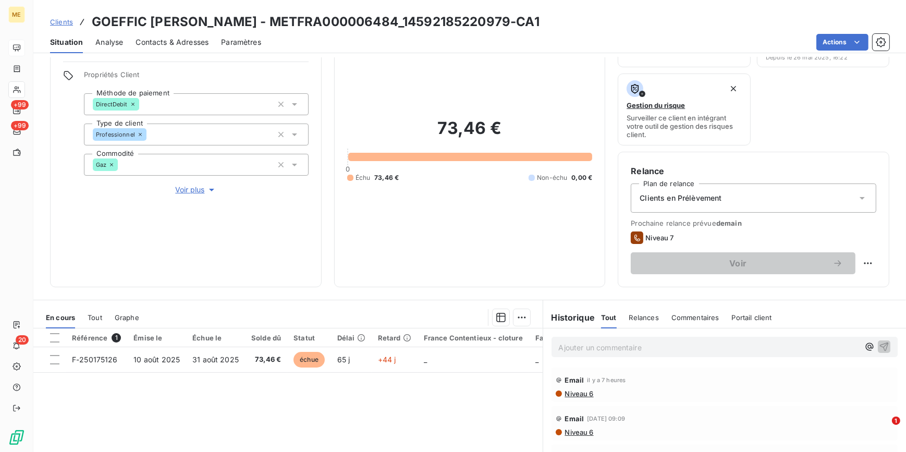
scroll to position [47, 0]
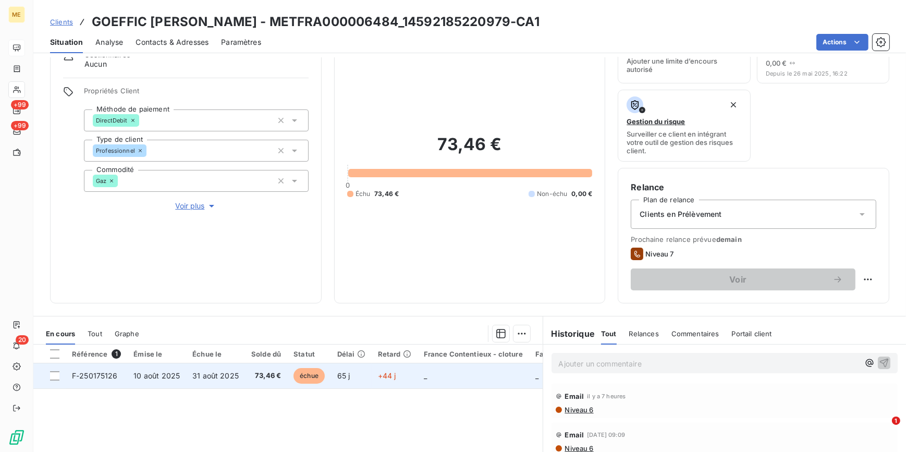
click at [187, 378] on td "31 août 2025" at bounding box center [215, 375] width 59 height 25
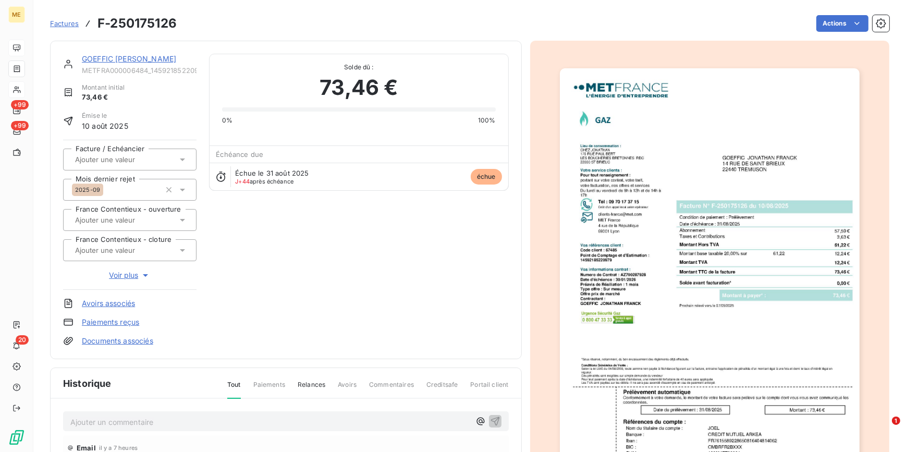
click at [703, 197] on img "button" at bounding box center [710, 280] width 300 height 424
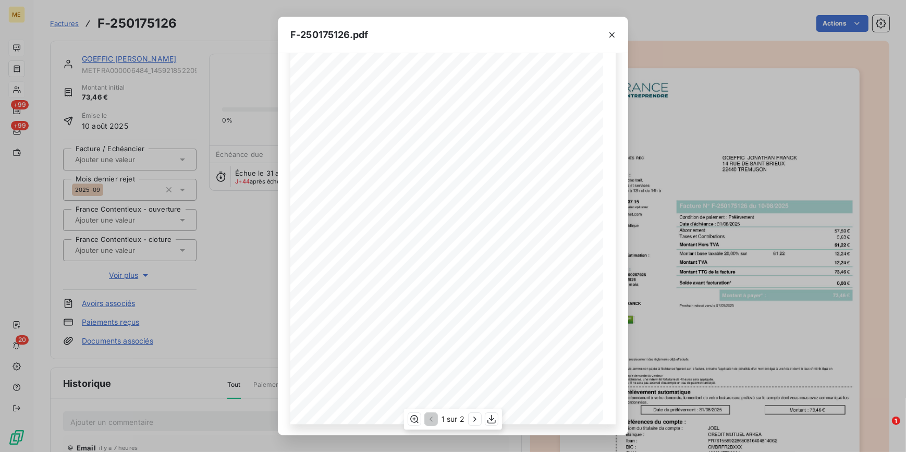
scroll to position [84, 0]
click at [476, 417] on icon "button" at bounding box center [475, 419] width 10 height 10
click at [213, 308] on div "F-250175126.pdf Détail de votre facture : Document à conserver 10 ans Numéro F-…" at bounding box center [453, 226] width 906 height 452
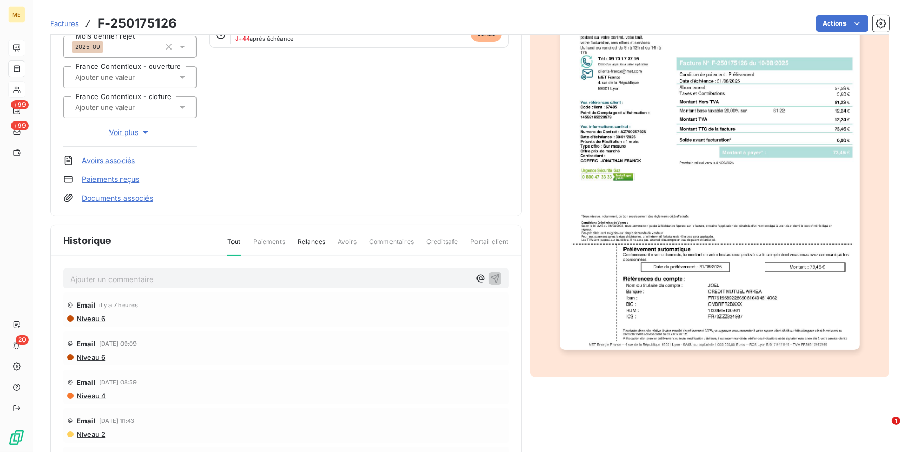
scroll to position [127, 0]
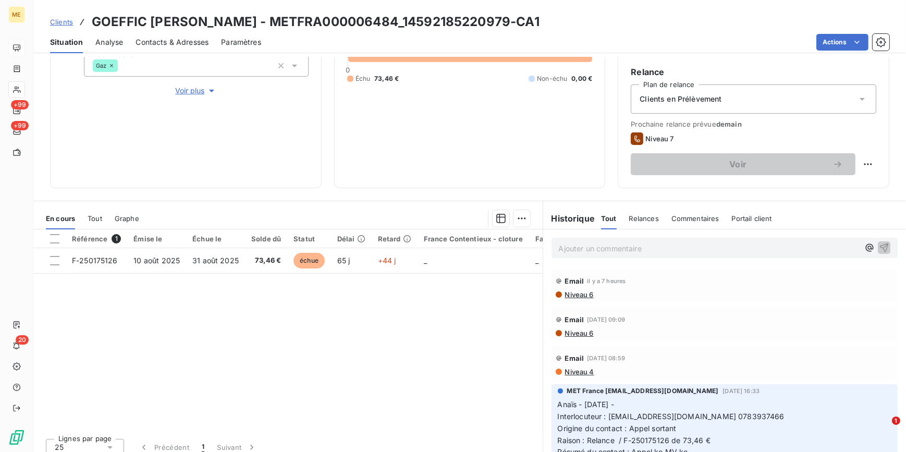
scroll to position [171, 0]
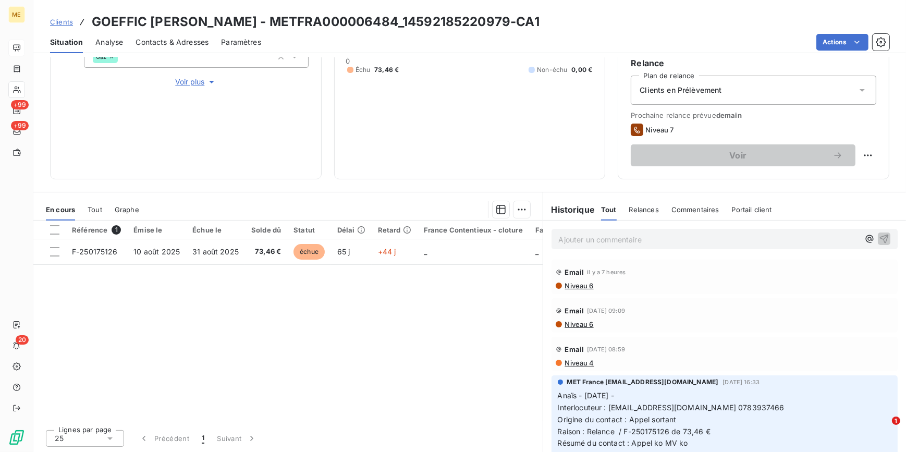
click at [610, 243] on p "Ajouter un commentaire ﻿" at bounding box center [709, 239] width 301 height 13
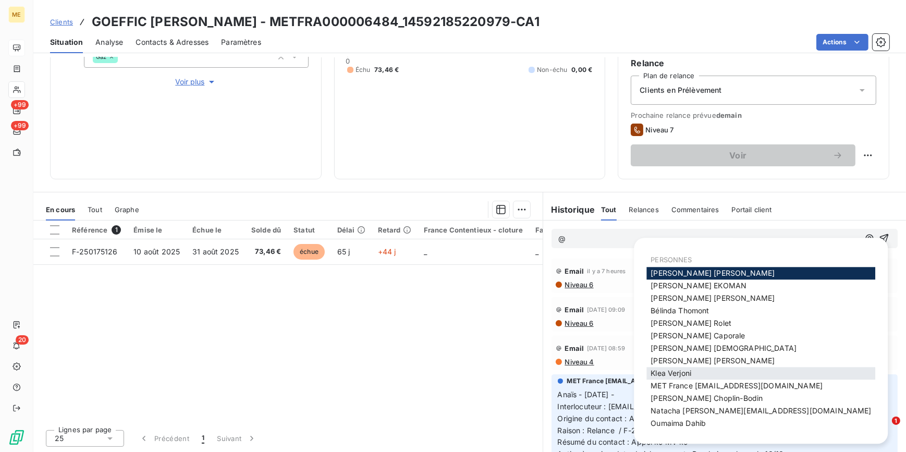
click at [699, 378] on div "Klea Verjoni" at bounding box center [761, 374] width 229 height 13
click at [697, 384] on span "MET France [EMAIL_ADDRESS][DOMAIN_NAME]" at bounding box center [737, 386] width 172 height 9
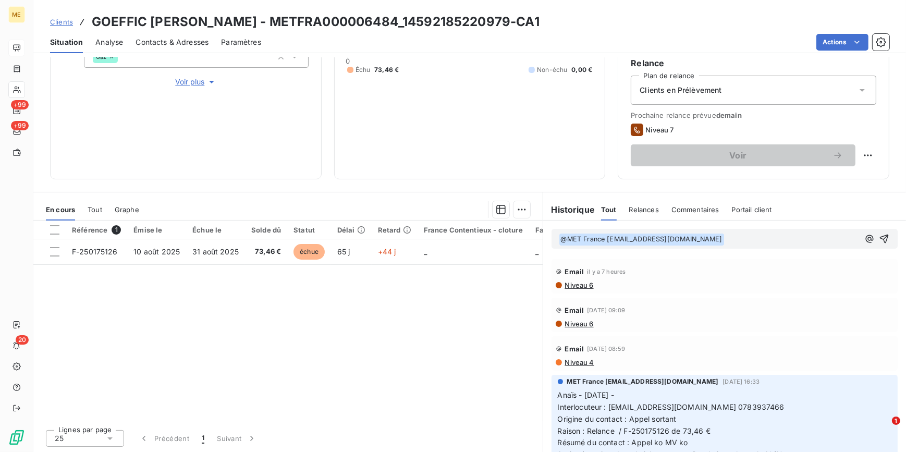
click at [749, 237] on p "﻿ @ MET [GEOGRAPHIC_DATA] [EMAIL_ADDRESS][DOMAIN_NAME] ﻿ ﻿" at bounding box center [709, 239] width 301 height 13
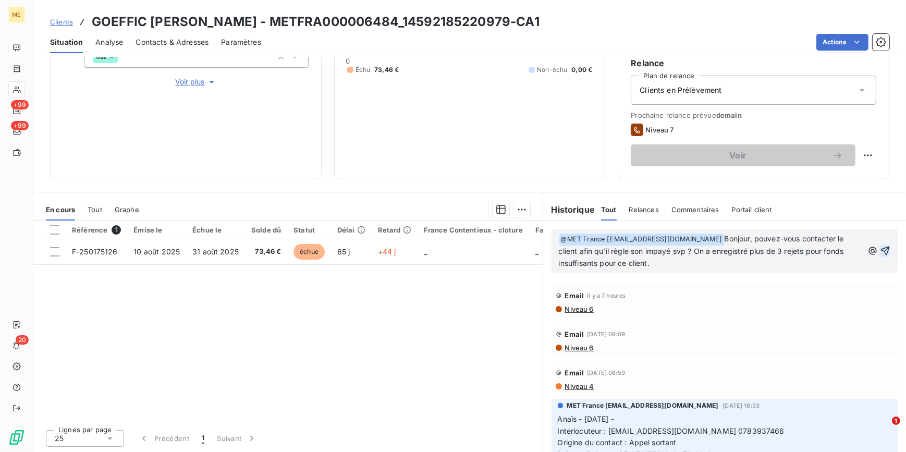
click at [880, 251] on icon "button" at bounding box center [885, 251] width 10 height 10
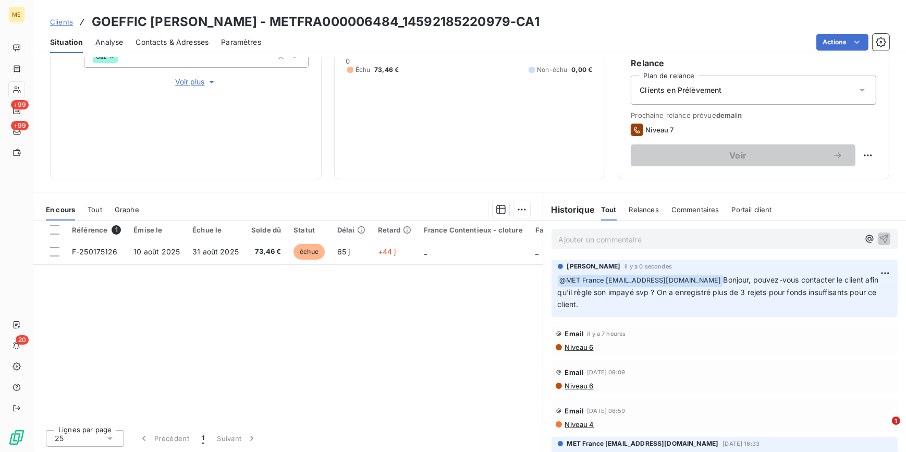
drag, startPoint x: 40, startPoint y: 20, endPoint x: 50, endPoint y: 20, distance: 10.4
click at [40, 20] on div "Clients GOEFFIC JONATHAN FRANCK - METFRA000006484_14592185220979-CA1" at bounding box center [469, 22] width 873 height 19
click at [66, 20] on span "Clients" at bounding box center [61, 22] width 23 height 8
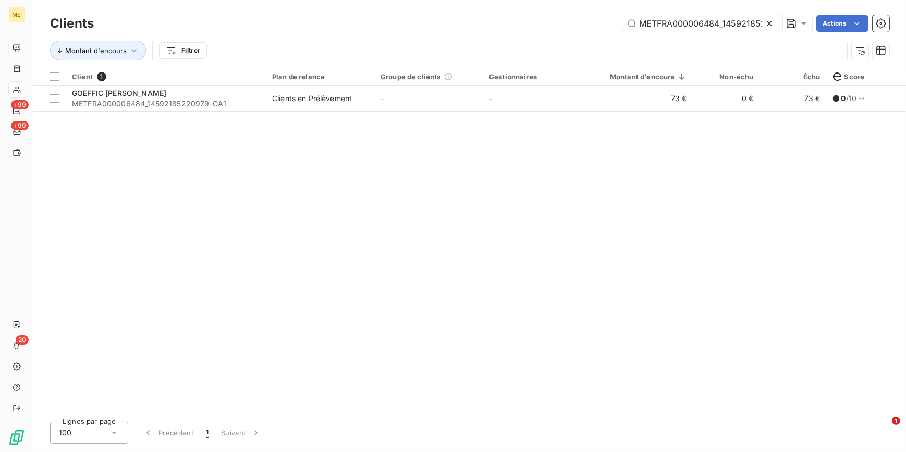
click at [771, 18] on icon at bounding box center [769, 23] width 10 height 10
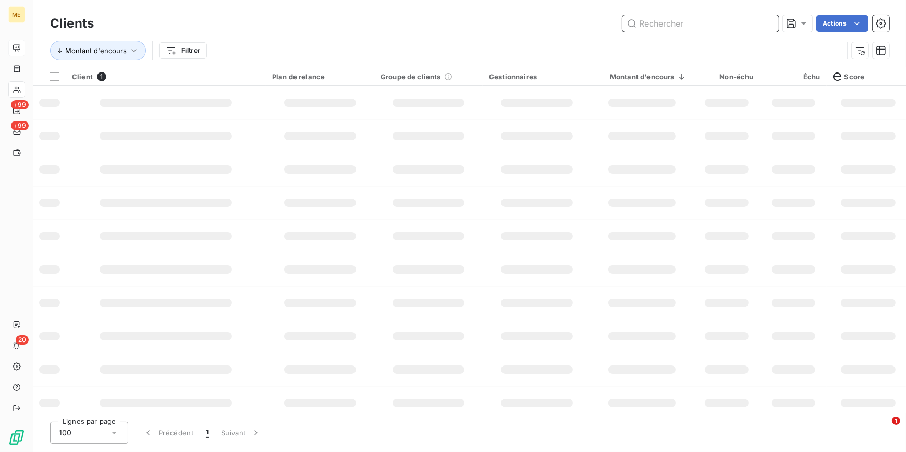
click at [765, 23] on input "text" at bounding box center [701, 23] width 156 height 17
paste input "METFRA000007644_05641244555766-CA1"
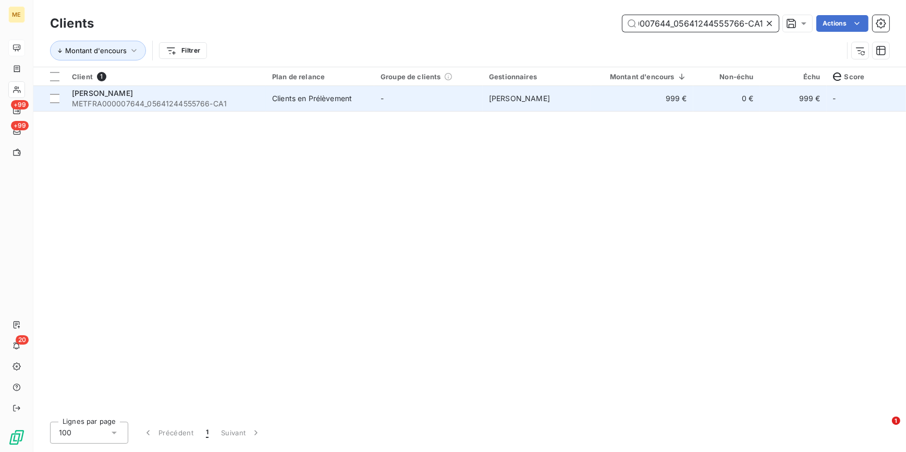
type input "METFRA000007644_05641244555766-CA1"
click at [695, 100] on td "0 €" at bounding box center [727, 98] width 67 height 25
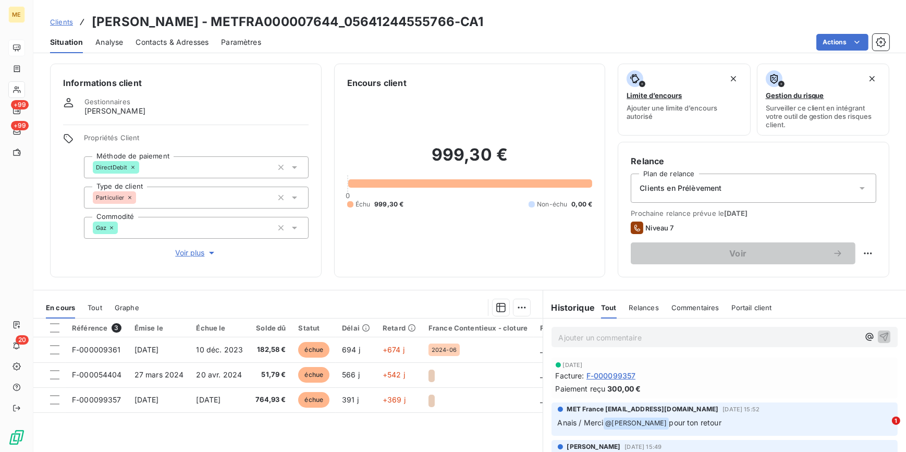
click at [57, 15] on div "Clients COELHO - METFRA000007644_05641244555766-CA1" at bounding box center [267, 22] width 434 height 19
click at [59, 23] on span "Clients" at bounding box center [61, 22] width 23 height 8
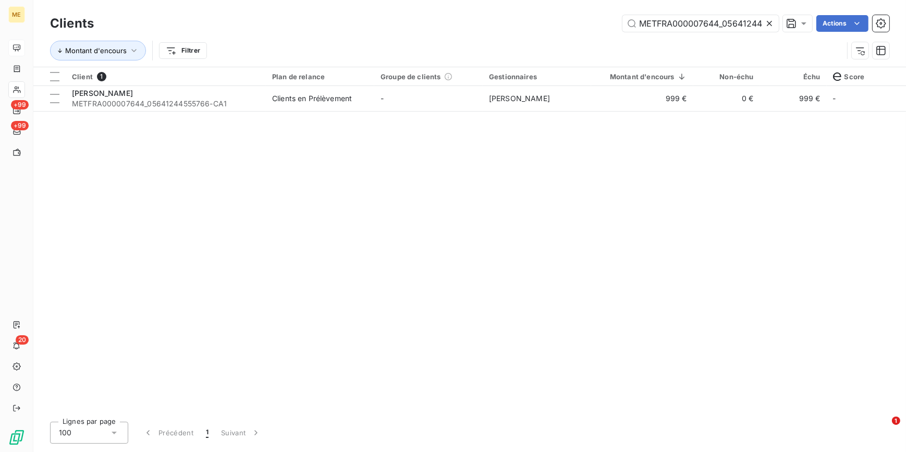
scroll to position [0, 48]
click at [765, 26] on icon at bounding box center [769, 23] width 10 height 10
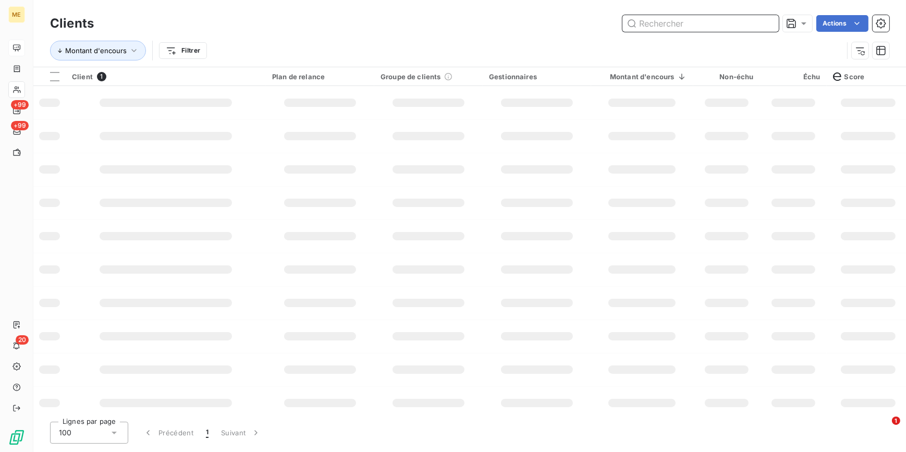
click at [767, 22] on input "text" at bounding box center [701, 23] width 156 height 17
paste input "METFRA000009433_GI024298-CA1"
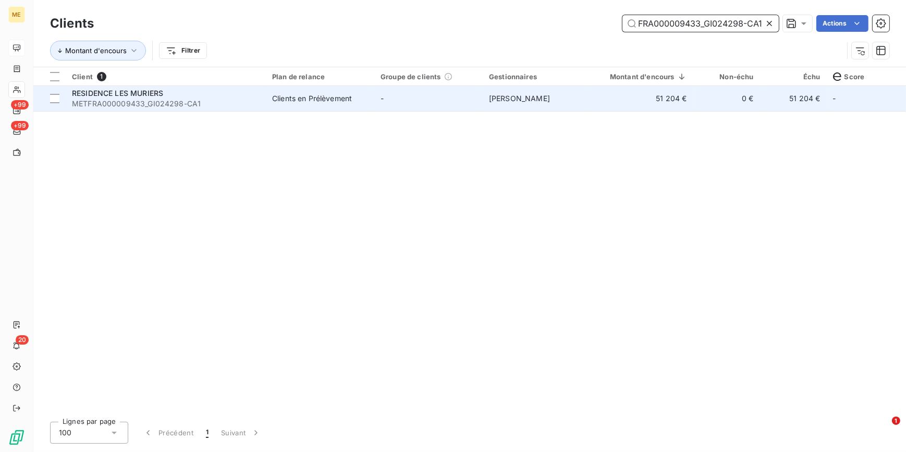
type input "METFRA000009433_GI024298-CA1"
click at [557, 94] on td "Virginie Garcia" at bounding box center [537, 98] width 108 height 25
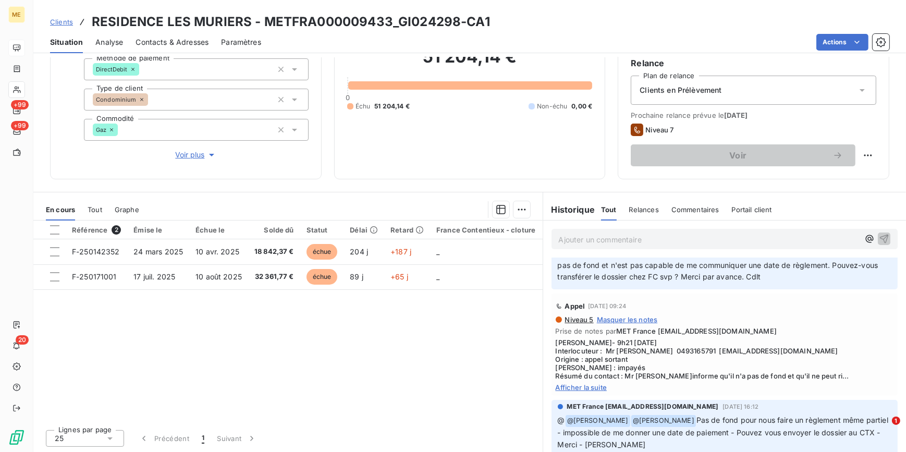
scroll to position [142, 0]
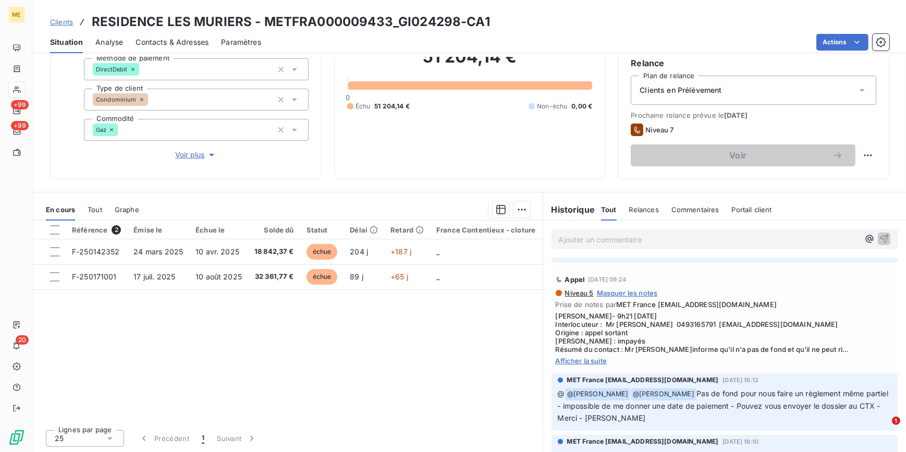
drag, startPoint x: 57, startPoint y: 18, endPoint x: 75, endPoint y: 18, distance: 17.7
click at [57, 18] on span "Clients" at bounding box center [61, 22] width 23 height 8
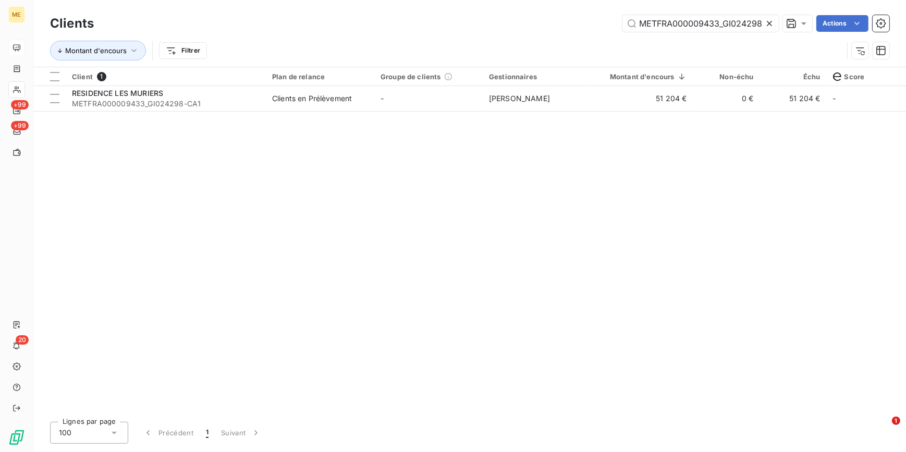
click at [767, 18] on icon at bounding box center [769, 23] width 10 height 10
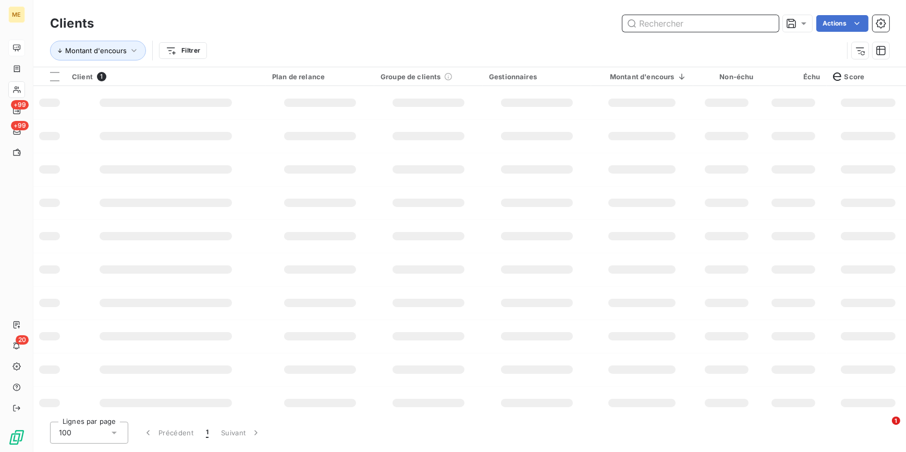
click at [767, 18] on input "text" at bounding box center [701, 23] width 156 height 17
paste input "METFRA000013299-CA1"
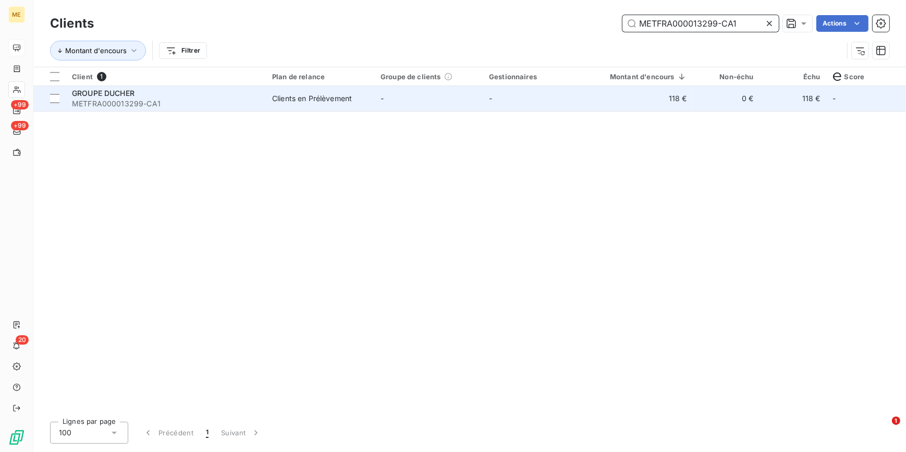
type input "METFRA000013299-CA1"
click at [697, 93] on td "0 €" at bounding box center [727, 98] width 67 height 25
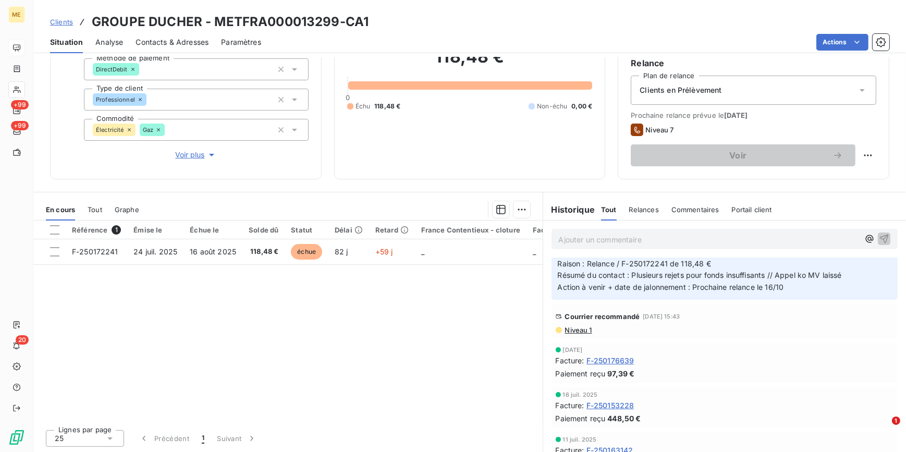
scroll to position [74, 0]
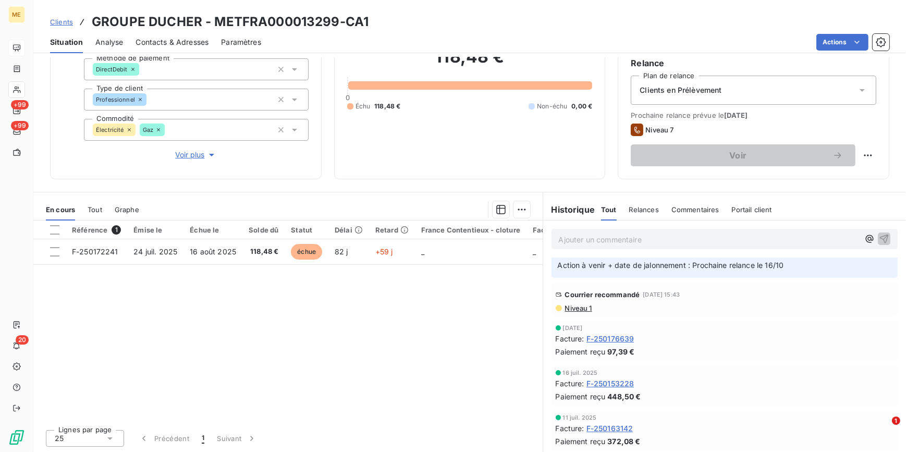
click at [57, 18] on span "Clients" at bounding box center [61, 22] width 23 height 8
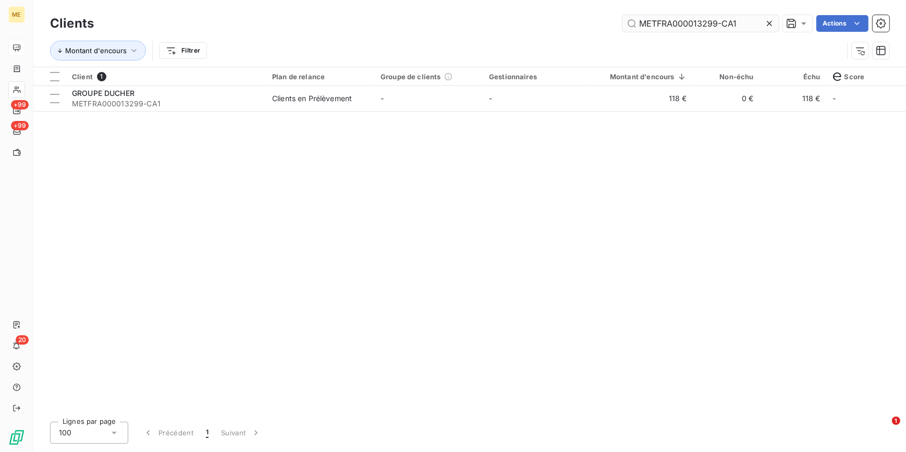
click at [771, 21] on icon at bounding box center [769, 23] width 10 height 10
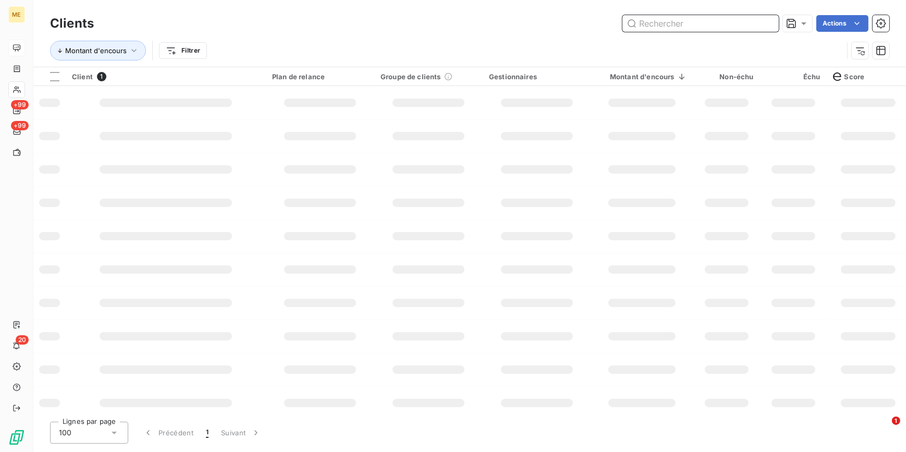
click at [771, 21] on input "text" at bounding box center [701, 23] width 156 height 17
paste input "METFRA000013303_GI005665-CA1"
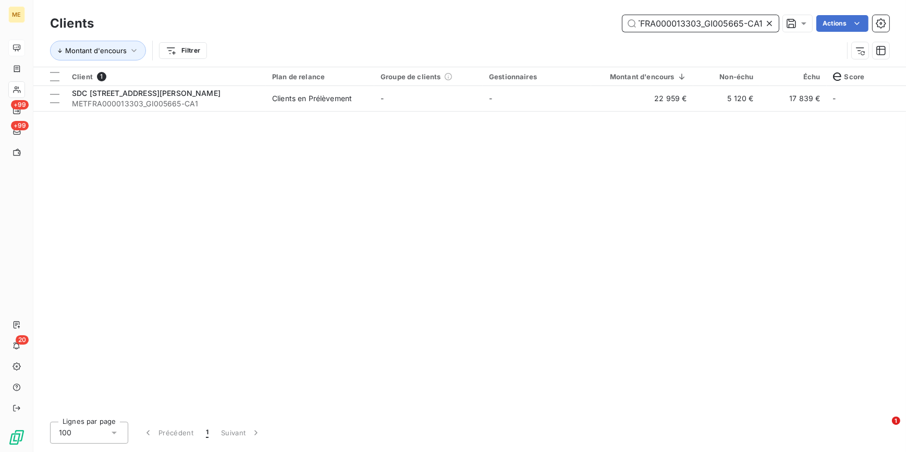
type input "METFRA000013303_GI005665-CA1"
click at [767, 24] on icon at bounding box center [769, 23] width 10 height 10
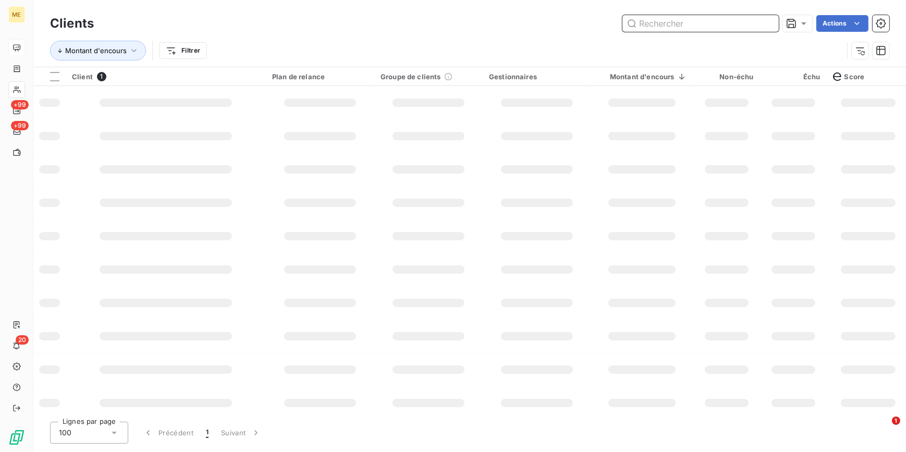
click at [766, 22] on input "text" at bounding box center [701, 23] width 156 height 17
paste input "METFRA000013688-CA1"
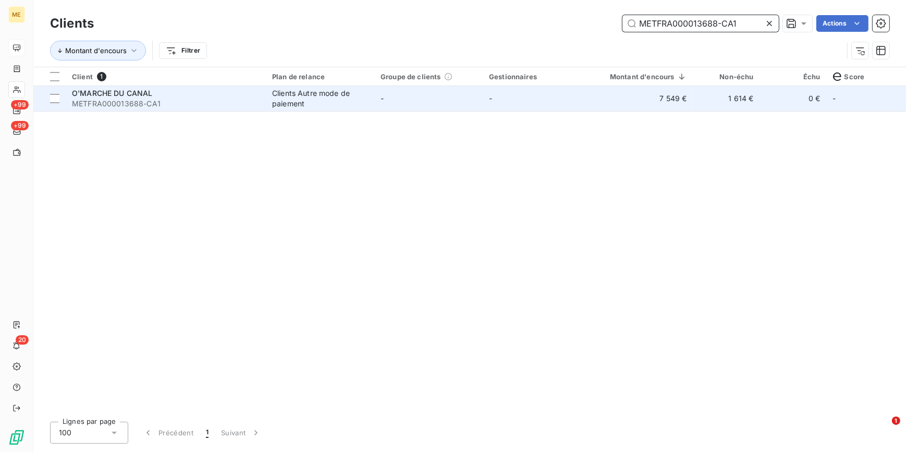
type input "METFRA000013688-CA1"
click at [531, 99] on td "-" at bounding box center [537, 98] width 108 height 25
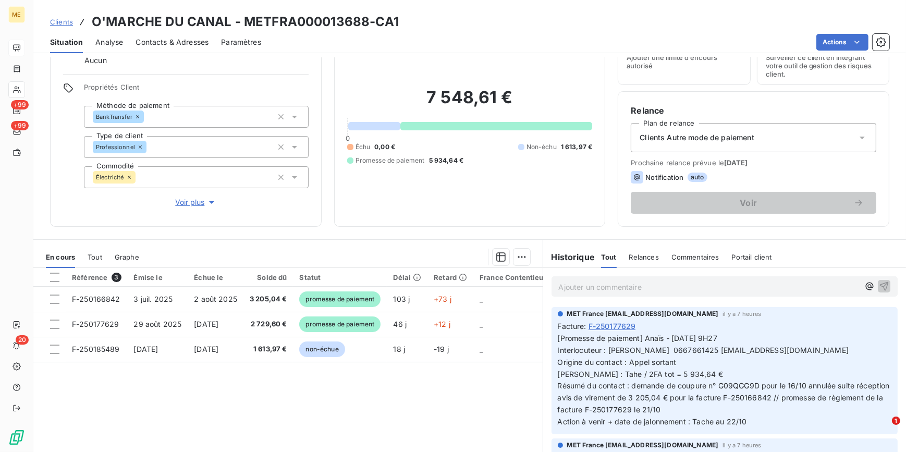
scroll to position [98, 0]
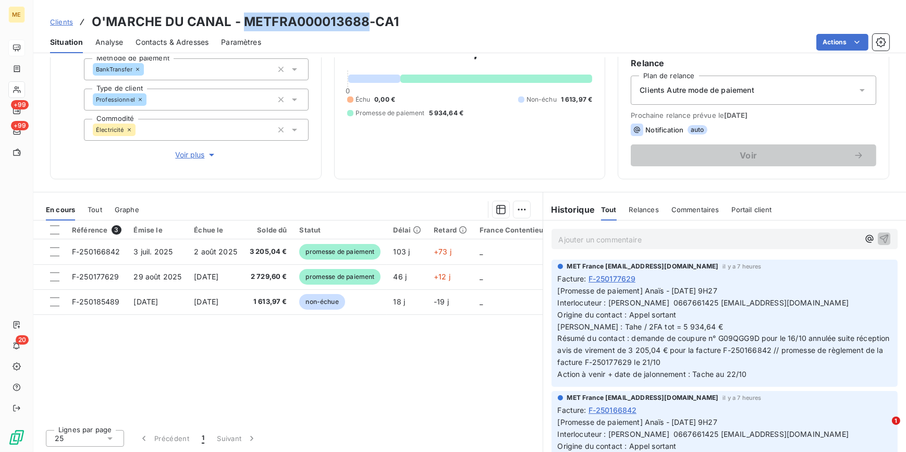
drag, startPoint x: 244, startPoint y: 22, endPoint x: 369, endPoint y: 20, distance: 125.2
click at [369, 20] on h3 "O'MARCHE DU CANAL - METFRA000013688-CA1" at bounding box center [245, 22] width 307 height 19
copy h3 "METFRA000013688"
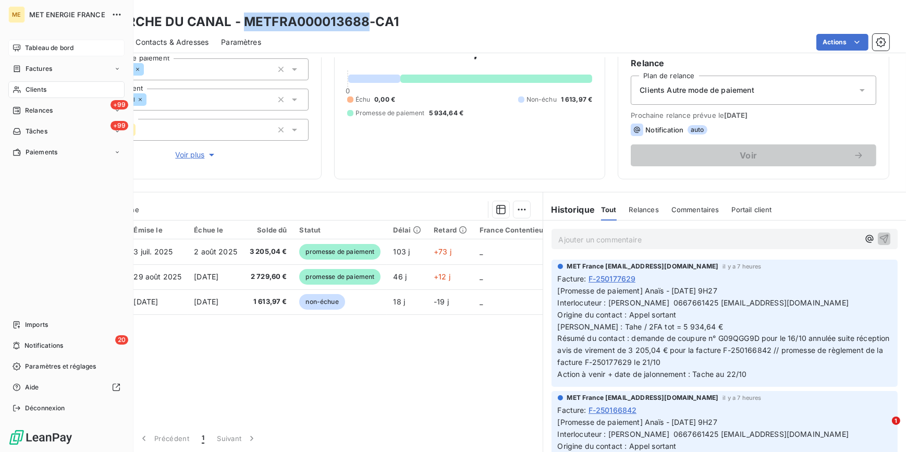
drag, startPoint x: 46, startPoint y: 94, endPoint x: 57, endPoint y: 90, distance: 11.7
click at [46, 94] on span "Clients" at bounding box center [36, 89] width 21 height 9
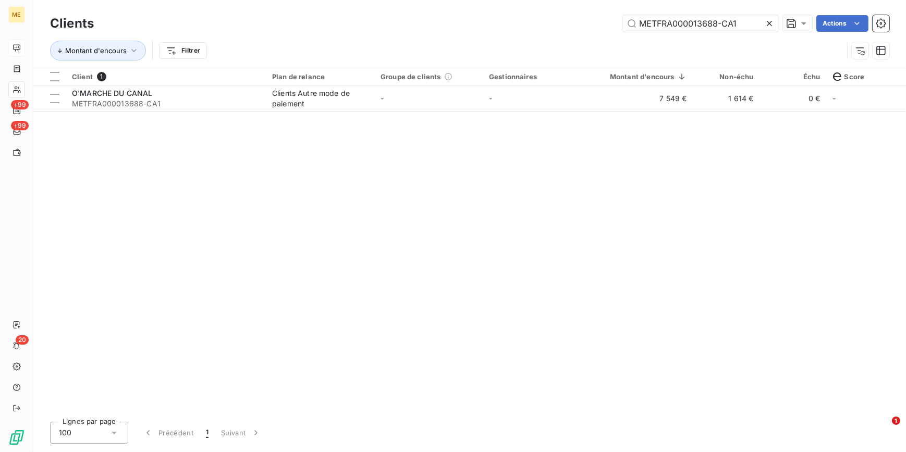
click at [768, 21] on icon at bounding box center [769, 23] width 5 height 5
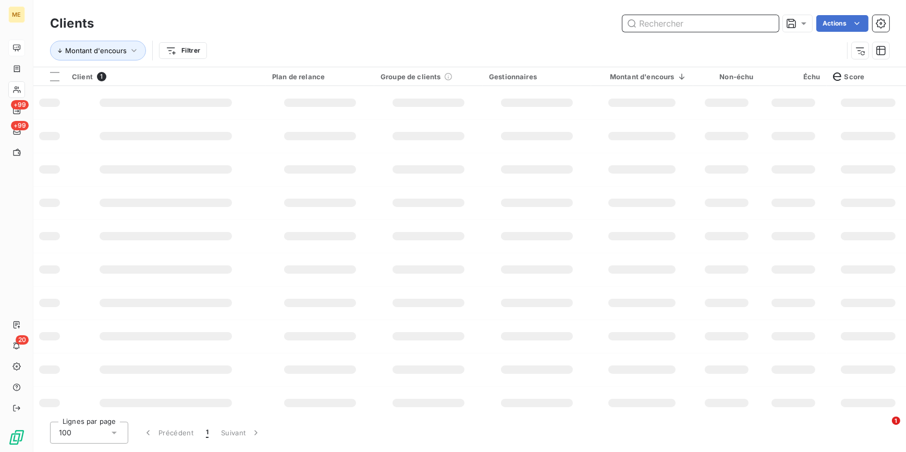
click at [768, 21] on input "text" at bounding box center [701, 23] width 156 height 17
paste input "METFRA000014229-CA1"
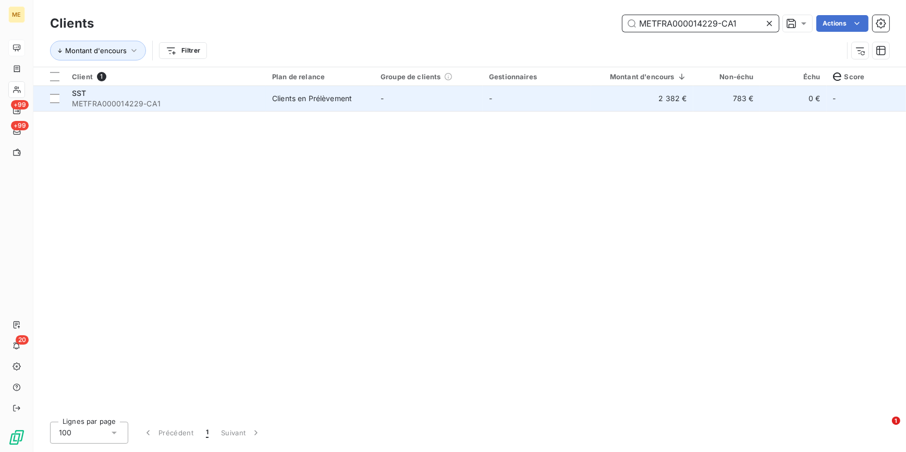
type input "METFRA000014229-CA1"
click at [598, 101] on td "2 382 €" at bounding box center [642, 98] width 102 height 25
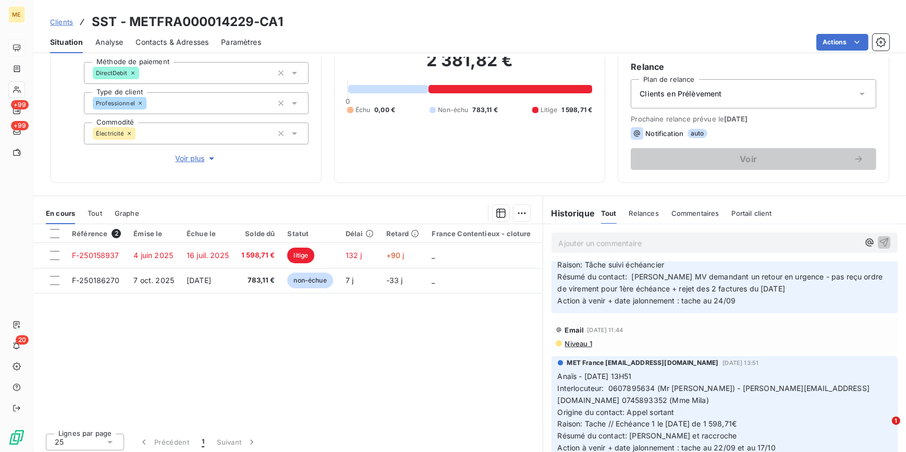
scroll to position [568, 0]
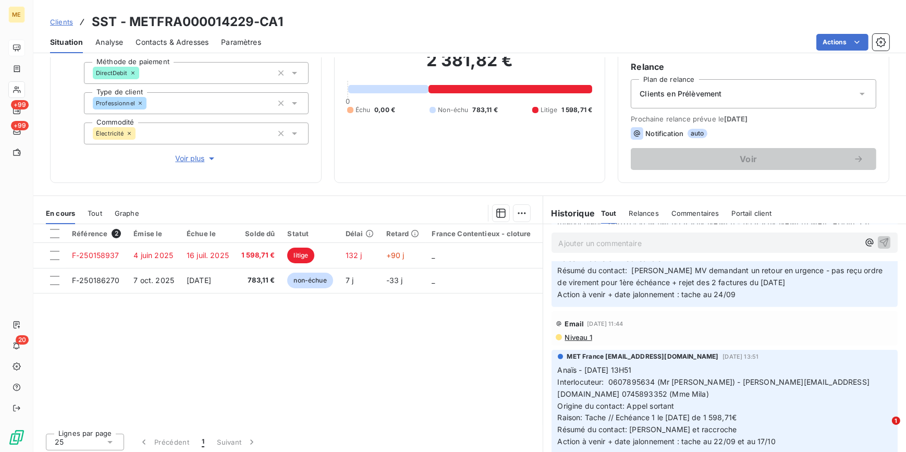
click at [66, 20] on span "Clients" at bounding box center [61, 22] width 23 height 8
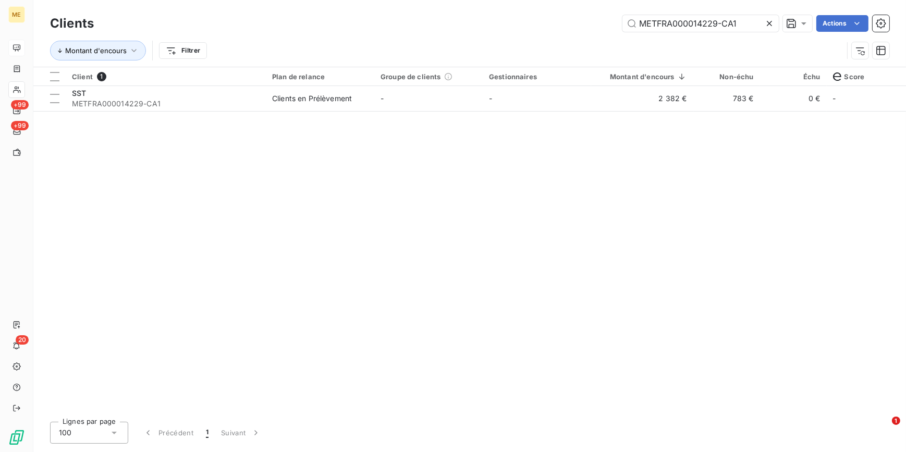
click at [773, 20] on icon at bounding box center [769, 23] width 10 height 10
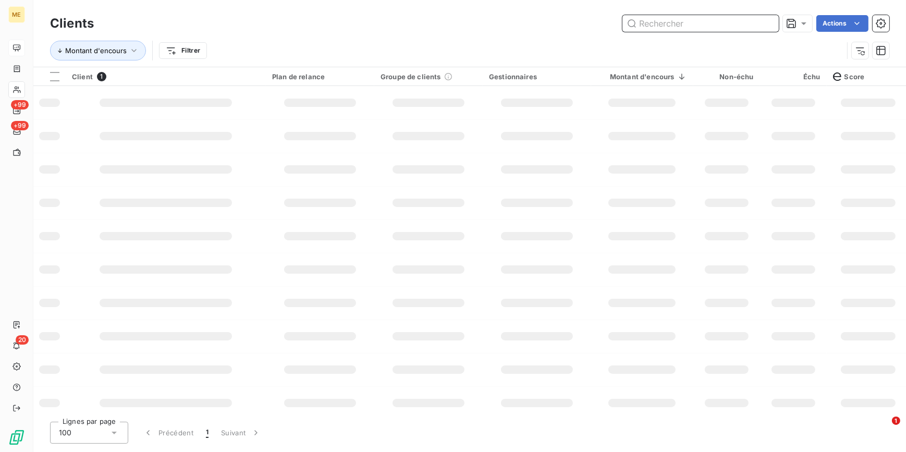
click at [769, 20] on input "text" at bounding box center [701, 23] width 156 height 17
paste input "METFRA000015885-CA1"
type input "METFRA000015885-CA1"
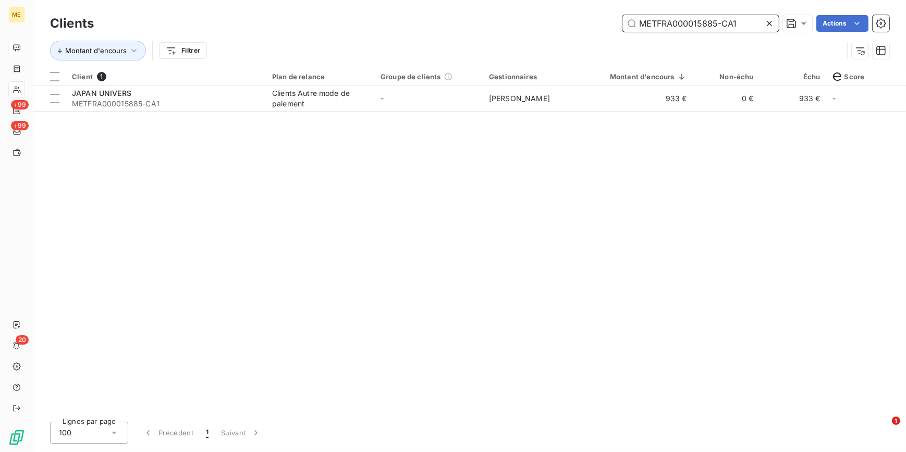
click at [664, 27] on input "METFRA000015885-CA1" at bounding box center [701, 23] width 156 height 17
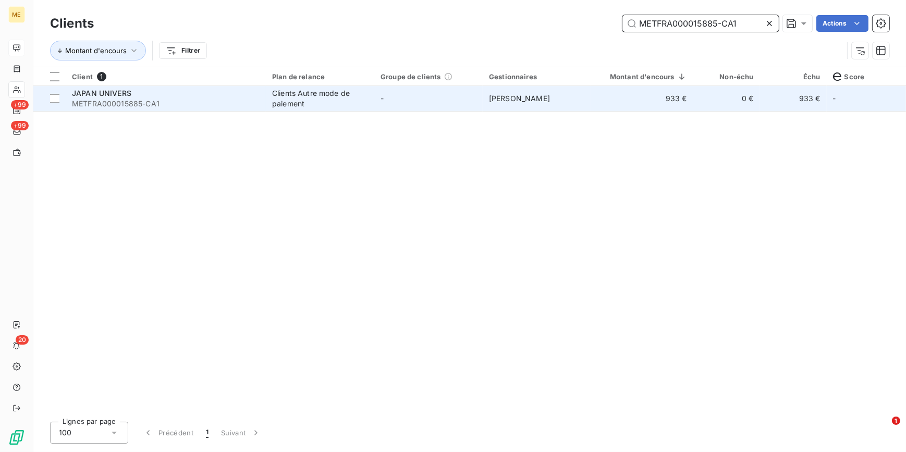
type input "METFRA000015885-CA1"
click at [590, 102] on td "Virginie Garcia" at bounding box center [537, 98] width 108 height 25
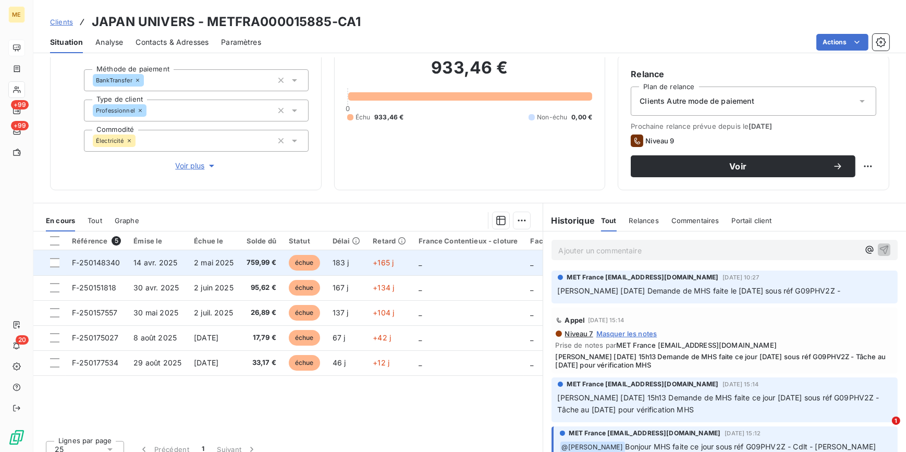
scroll to position [98, 0]
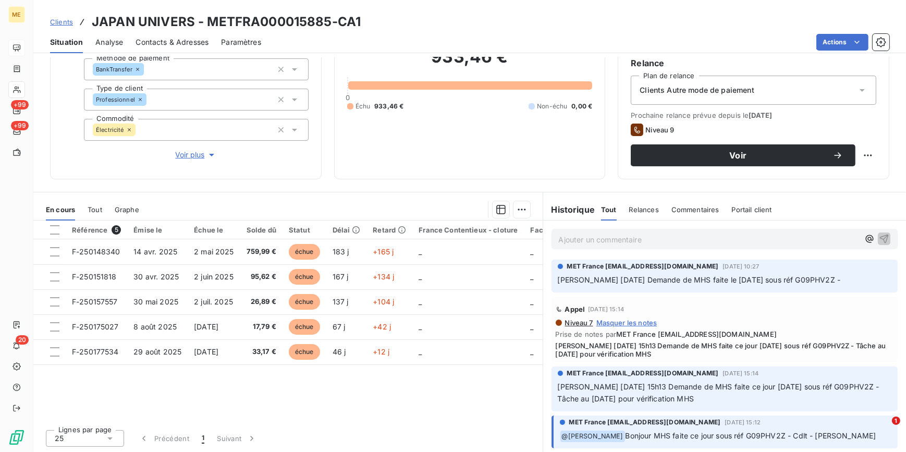
click at [60, 17] on link "Clients" at bounding box center [61, 22] width 23 height 10
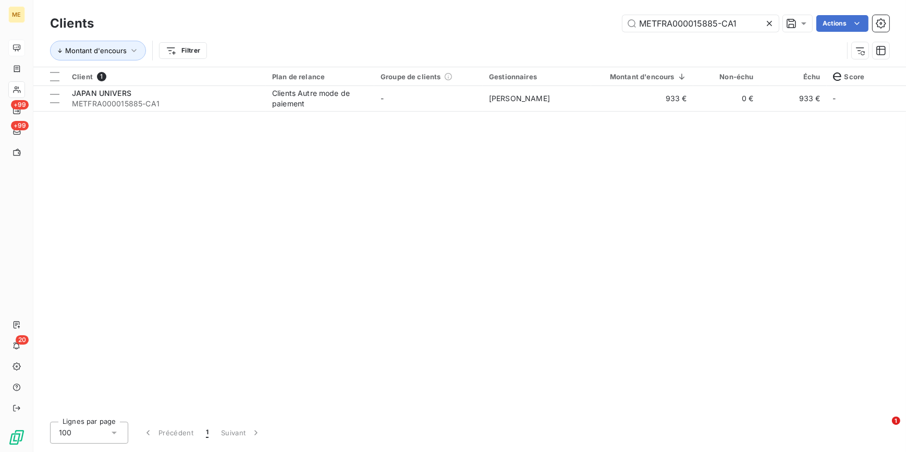
click at [776, 26] on div at bounding box center [771, 23] width 15 height 17
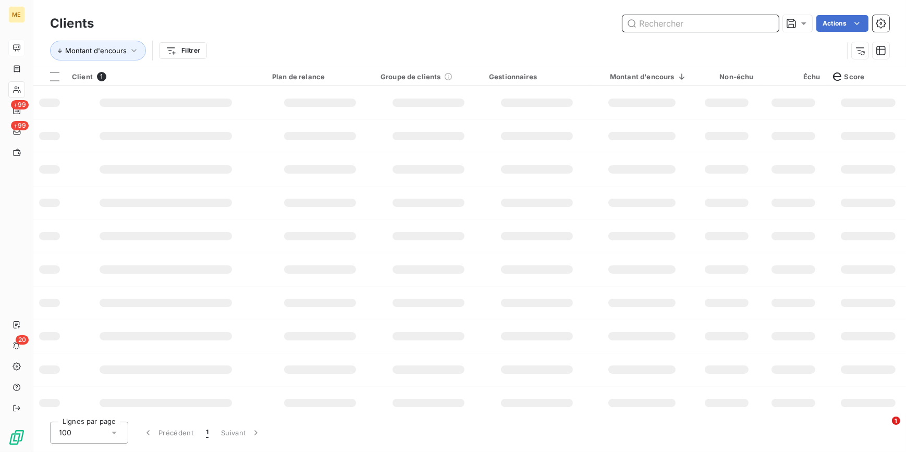
click at [775, 26] on input "text" at bounding box center [701, 23] width 156 height 17
paste input "METFRA000016023_05523154789193-CA1"
type input "METFRA000016023_05523154789193-CA1"
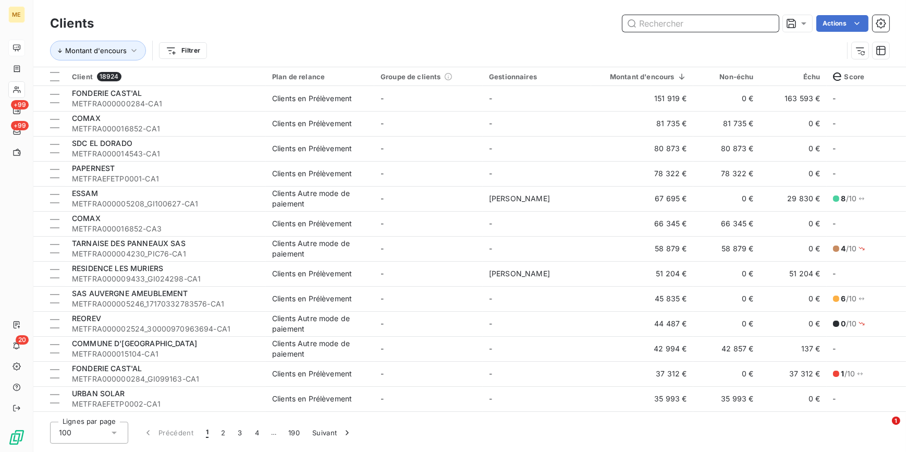
click at [690, 26] on input "text" at bounding box center [701, 23] width 156 height 17
paste input "METFRA000016023_05523154789193-CA1"
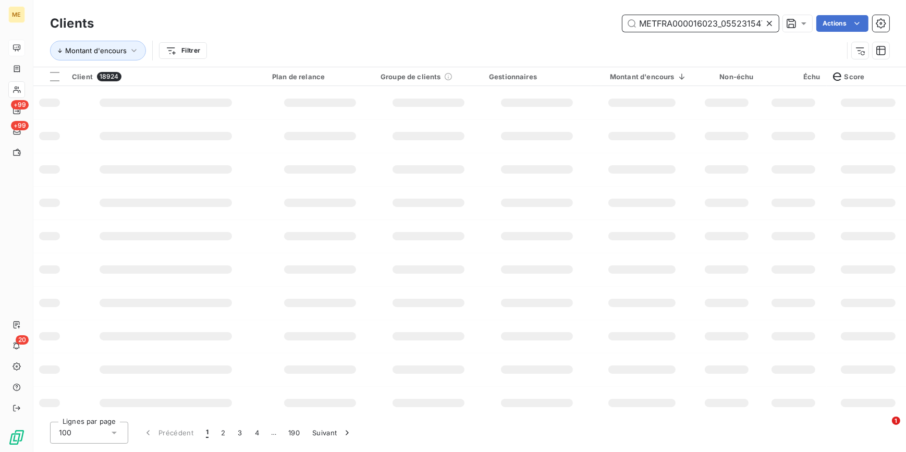
scroll to position [0, 45]
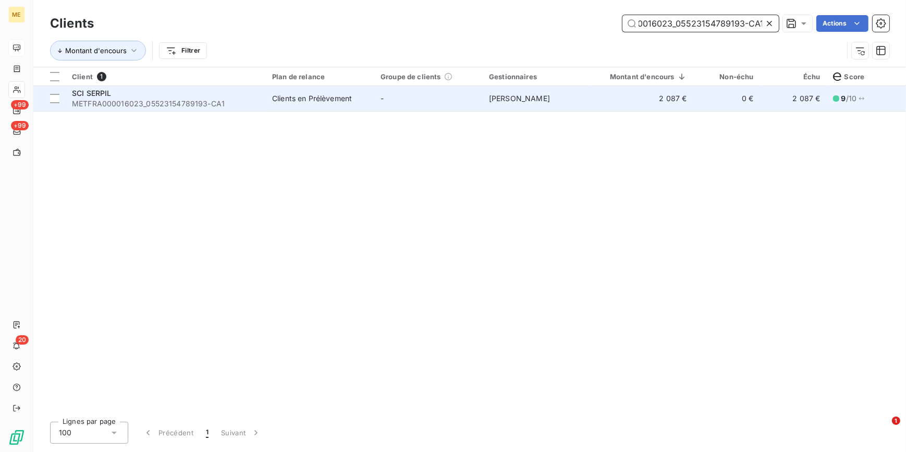
type input "METFRA000016023_05523154789193-CA1"
click at [639, 100] on td "2 087 €" at bounding box center [642, 98] width 102 height 25
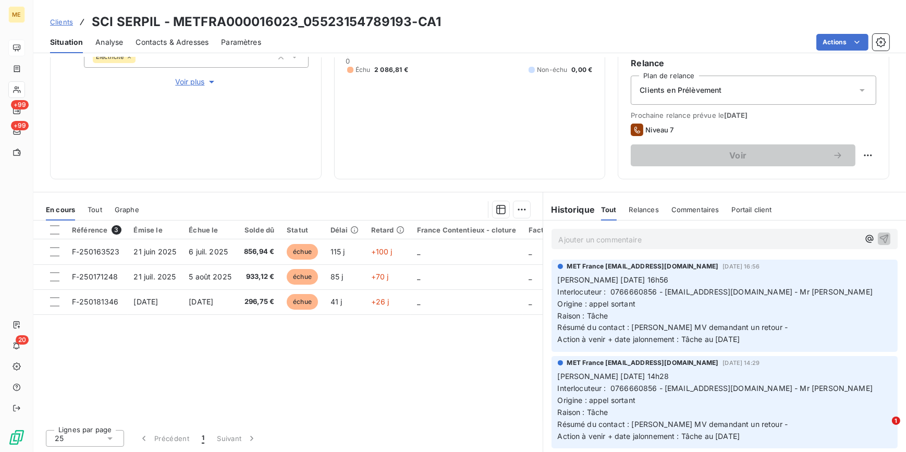
click at [620, 247] on div "Ajouter un commentaire ﻿" at bounding box center [725, 239] width 347 height 20
click at [616, 240] on p "Ajouter un commentaire ﻿" at bounding box center [709, 239] width 301 height 13
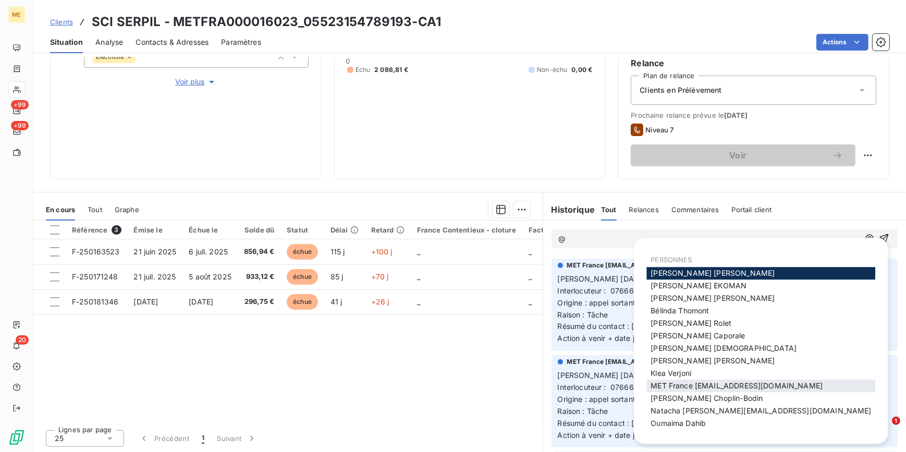
click at [701, 385] on span "MET France [EMAIL_ADDRESS][DOMAIN_NAME]" at bounding box center [737, 386] width 172 height 9
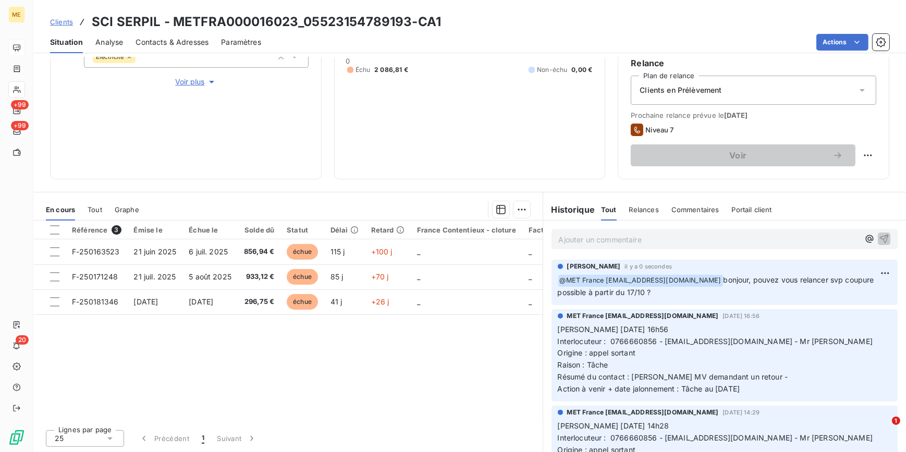
click at [60, 25] on span "Clients" at bounding box center [61, 22] width 23 height 8
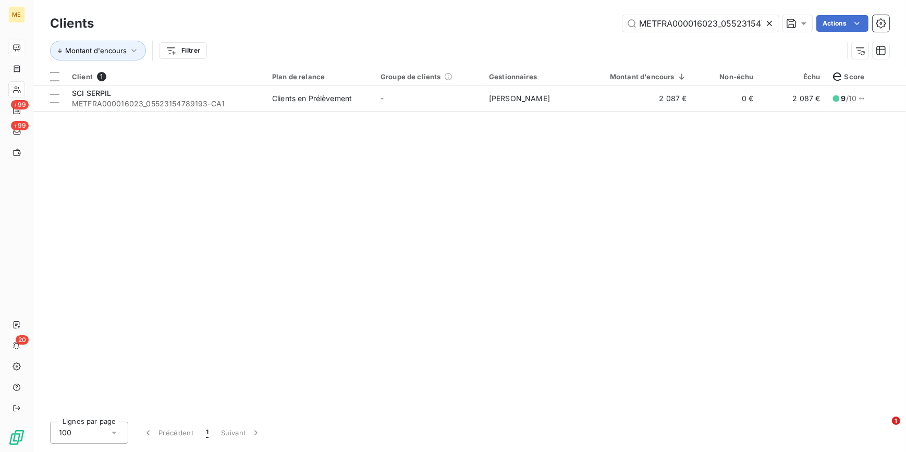
click at [769, 21] on icon at bounding box center [769, 23] width 10 height 10
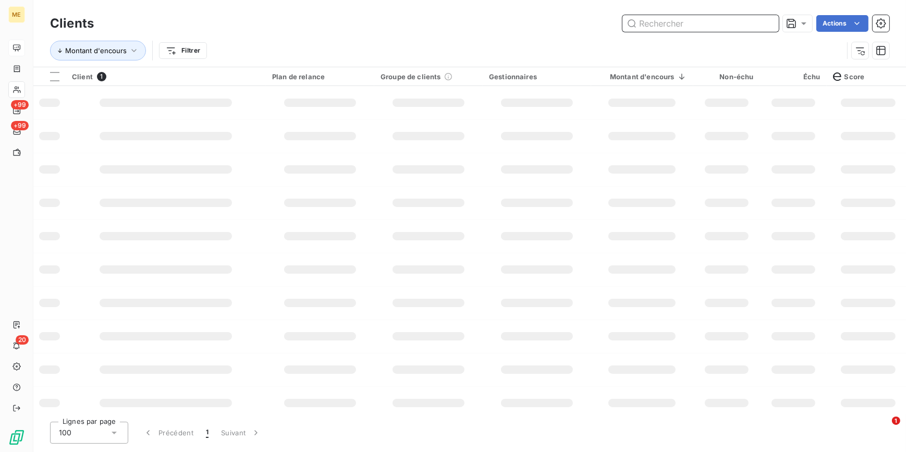
click at [763, 20] on input "text" at bounding box center [701, 23] width 156 height 17
paste input "METFRA000018439-CA1"
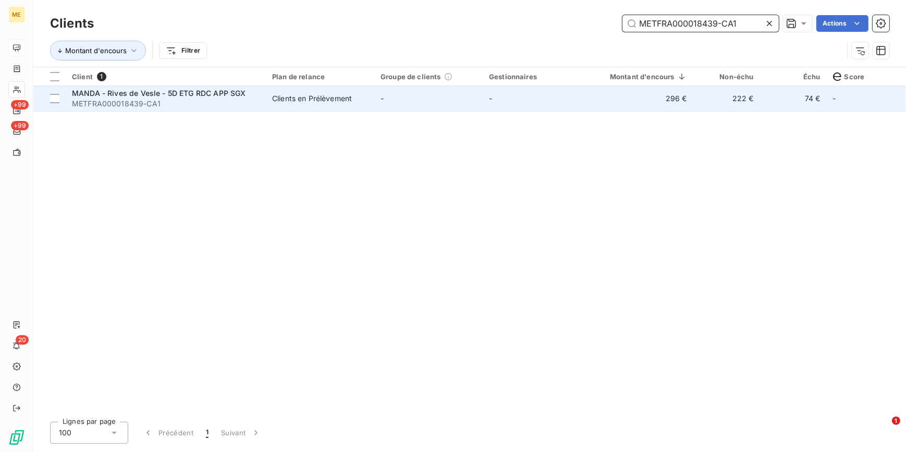
type input "METFRA000018439-CA1"
click at [634, 100] on td "296 €" at bounding box center [642, 98] width 102 height 25
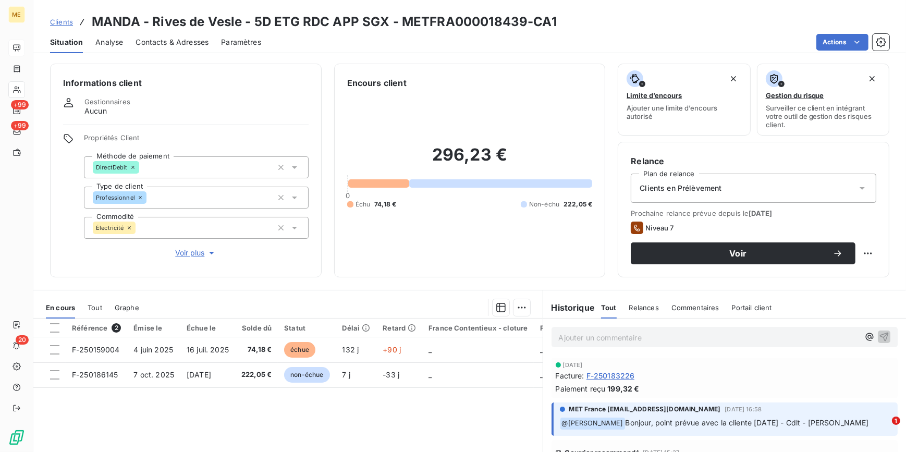
click at [656, 343] on p "Ajouter un commentaire ﻿" at bounding box center [709, 337] width 301 height 13
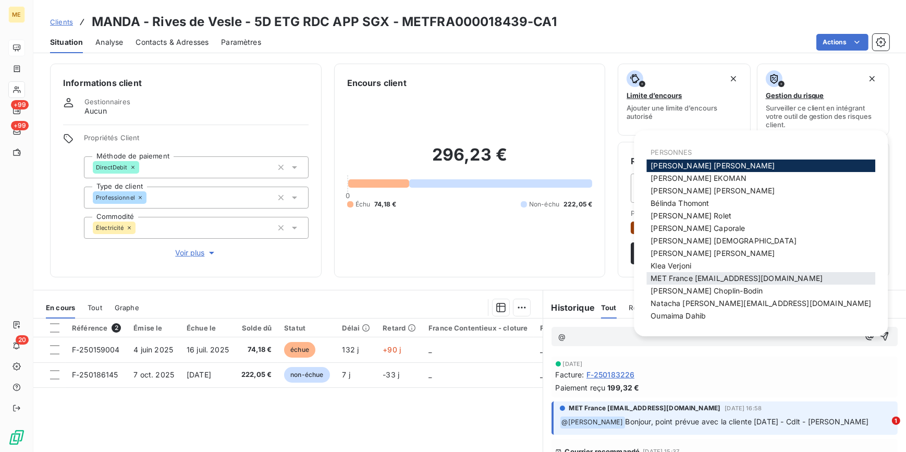
click at [743, 275] on span "MET France [EMAIL_ADDRESS][DOMAIN_NAME]" at bounding box center [737, 278] width 172 height 9
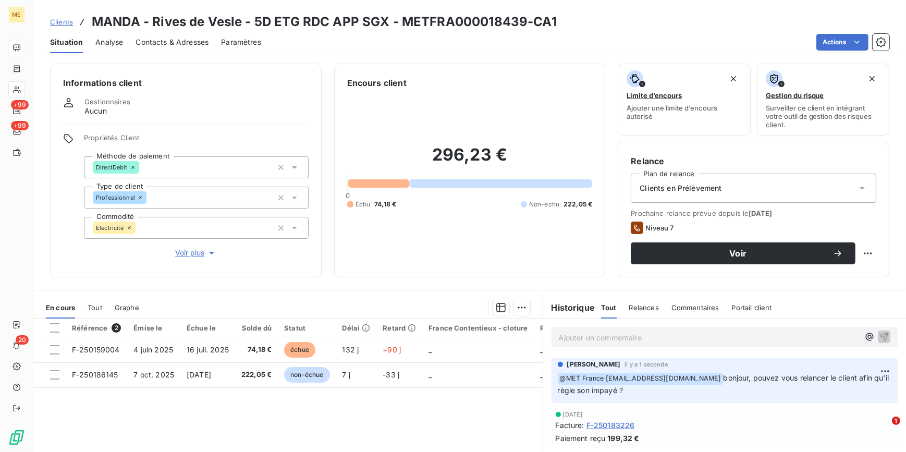
click at [65, 20] on span "Clients" at bounding box center [61, 22] width 23 height 8
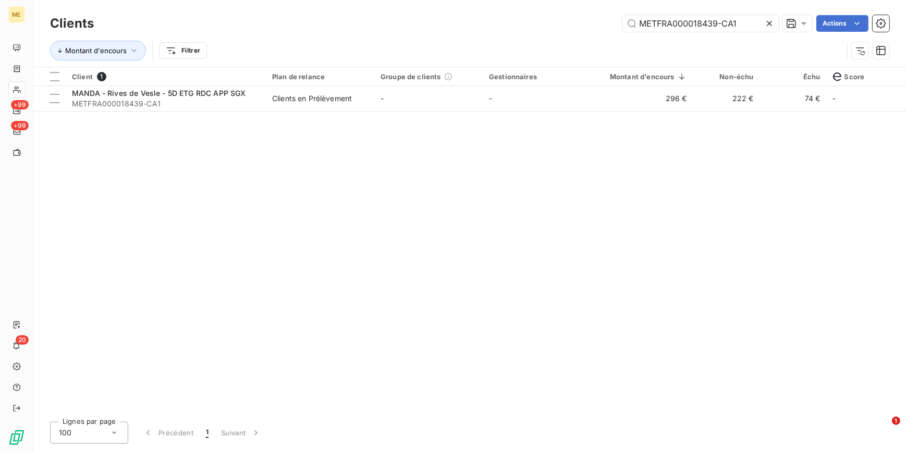
click at [769, 21] on icon at bounding box center [769, 23] width 10 height 10
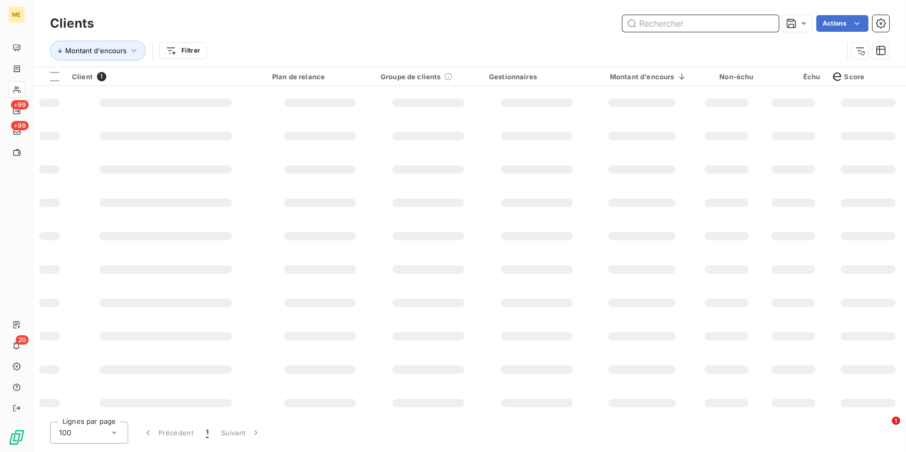
click at [769, 21] on input "text" at bounding box center [701, 23] width 156 height 17
paste input "METFRA000018445-CA1"
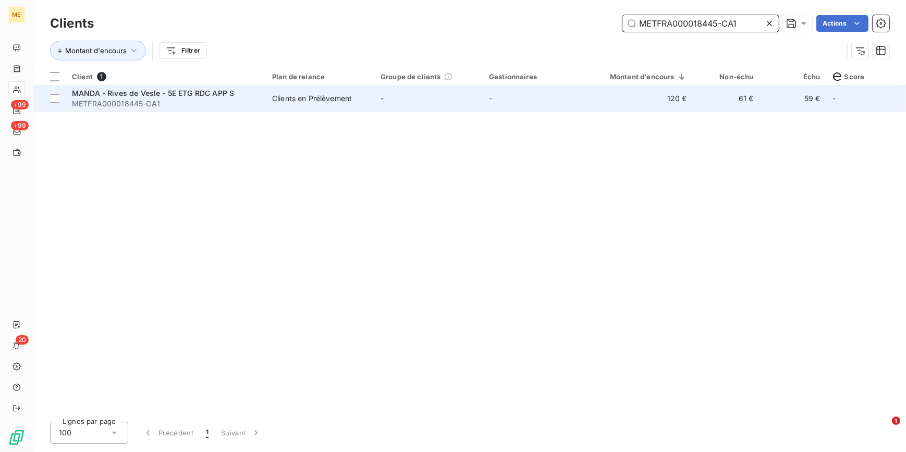
type input "METFRA000018445-CA1"
click at [605, 107] on td "120 €" at bounding box center [642, 98] width 102 height 25
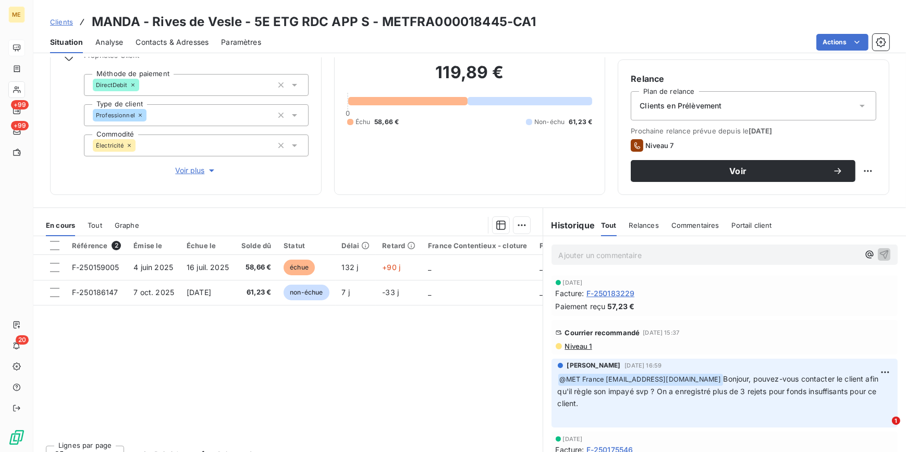
scroll to position [98, 0]
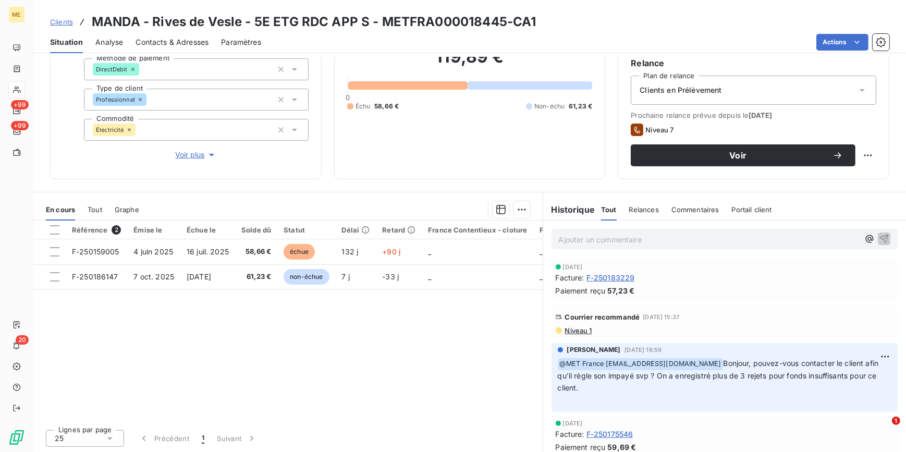
click at [568, 333] on span "Niveau 1" at bounding box center [578, 330] width 28 height 8
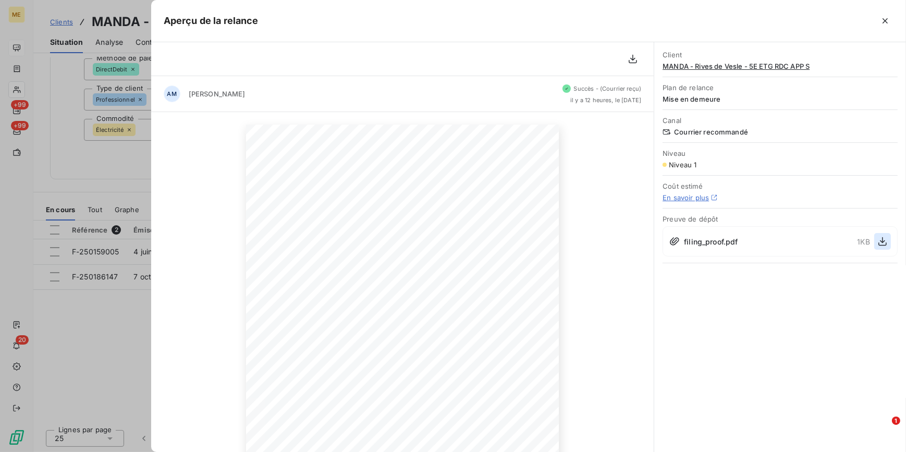
click at [879, 242] on icon "button" at bounding box center [883, 241] width 10 height 10
drag, startPoint x: 232, startPoint y: 150, endPoint x: 228, endPoint y: 156, distance: 7.0
click at [230, 152] on div "3 octobre 2025 Objet : [MET ENERGIE FRANCE] Retard de paiement - Mise en demeur…" at bounding box center [402, 346] width 503 height 468
click at [137, 195] on div at bounding box center [453, 226] width 906 height 452
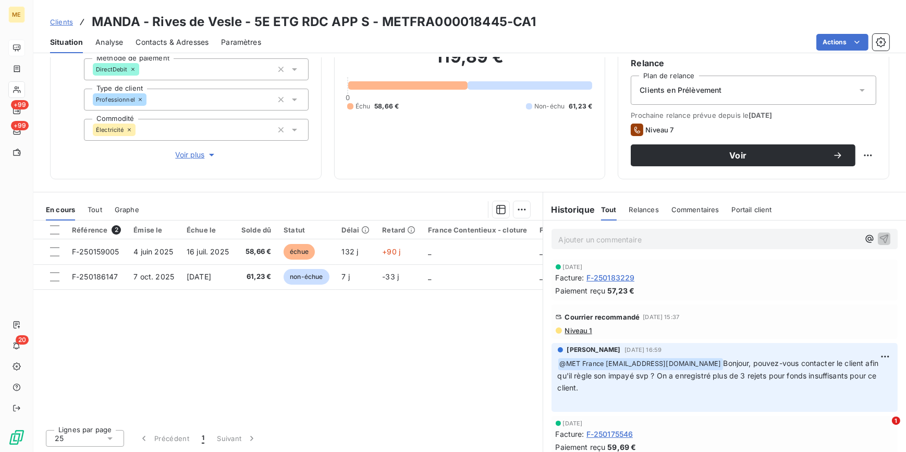
scroll to position [51, 0]
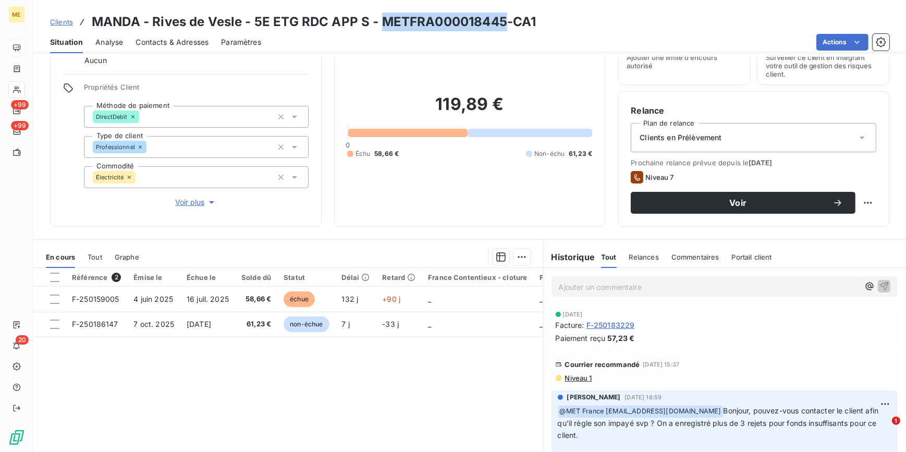
drag, startPoint x: 381, startPoint y: 21, endPoint x: 504, endPoint y: 25, distance: 123.1
click at [504, 25] on h3 "MANDA - Rives de Vesle - 5E ETG RDC APP S - METFRA000018445-CA1" at bounding box center [314, 22] width 444 height 19
copy h3 "METFRA000018445"
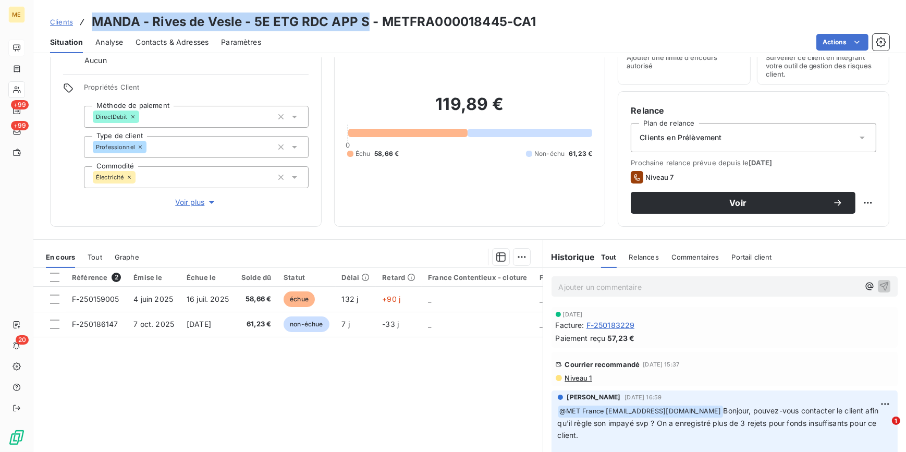
drag, startPoint x: 92, startPoint y: 19, endPoint x: 367, endPoint y: 25, distance: 274.9
click at [367, 25] on h3 "MANDA - Rives de Vesle - 5E ETG RDC APP S - METFRA000018445-CA1" at bounding box center [314, 22] width 444 height 19
copy h3 "MANDA - Rives de Vesle - 5E ETG RDC APP S"
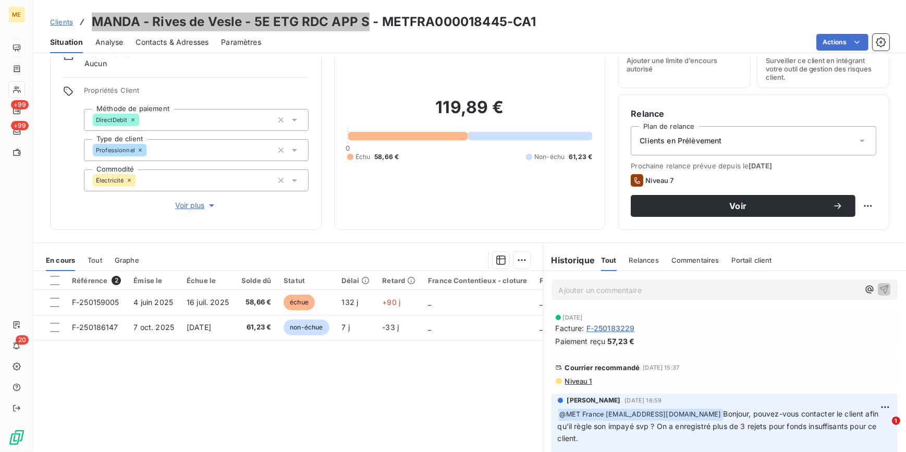
scroll to position [47, 0]
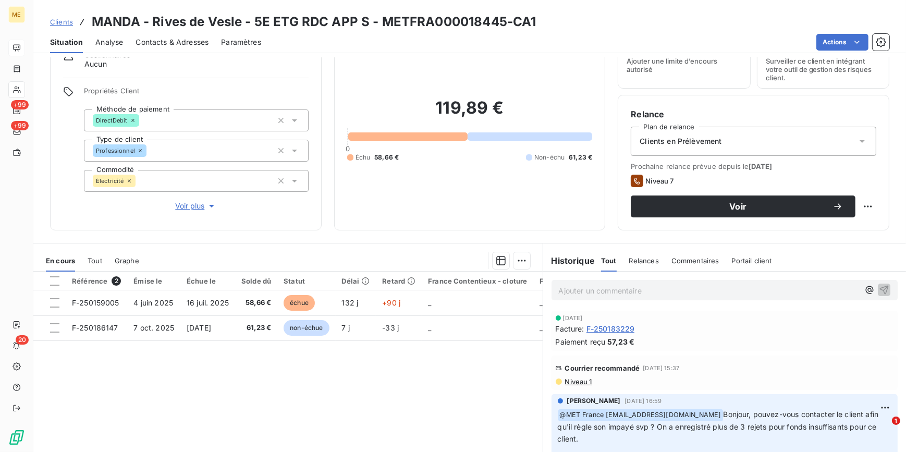
click at [627, 287] on p "Ajouter un commentaire ﻿" at bounding box center [709, 290] width 301 height 13
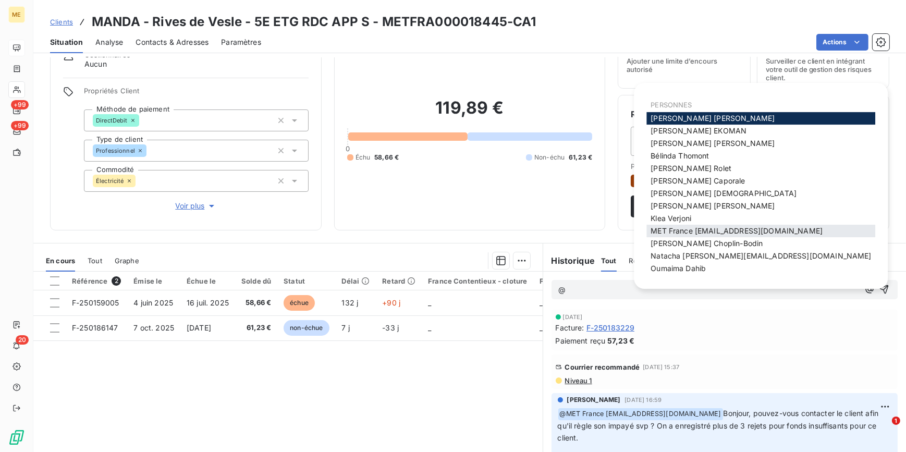
click at [734, 228] on span "MET France [EMAIL_ADDRESS][DOMAIN_NAME]" at bounding box center [737, 230] width 172 height 9
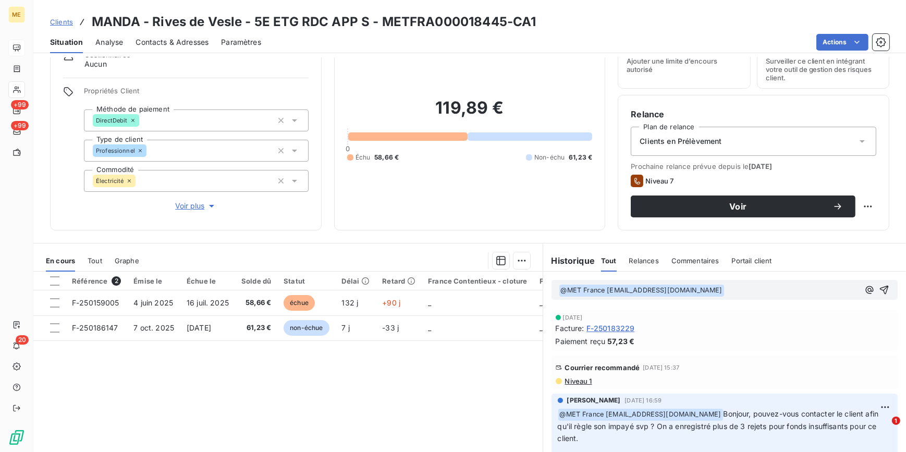
click at [747, 300] on div "﻿ @ MET France met-france@recouvrement.met.com ﻿" at bounding box center [724, 290] width 363 height 37
click at [732, 289] on p "﻿ @ MET France met-france@recouvrement.met.com ﻿" at bounding box center [709, 290] width 301 height 13
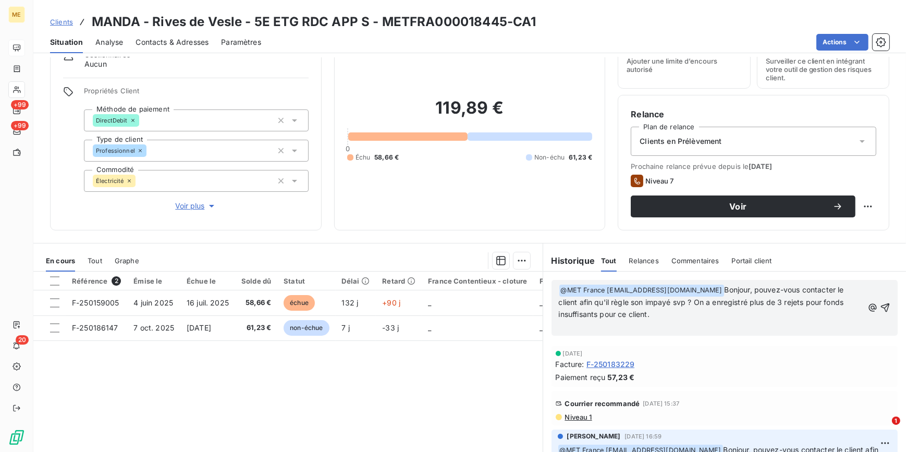
click at [199, 209] on span "Voir plus" at bounding box center [196, 206] width 42 height 10
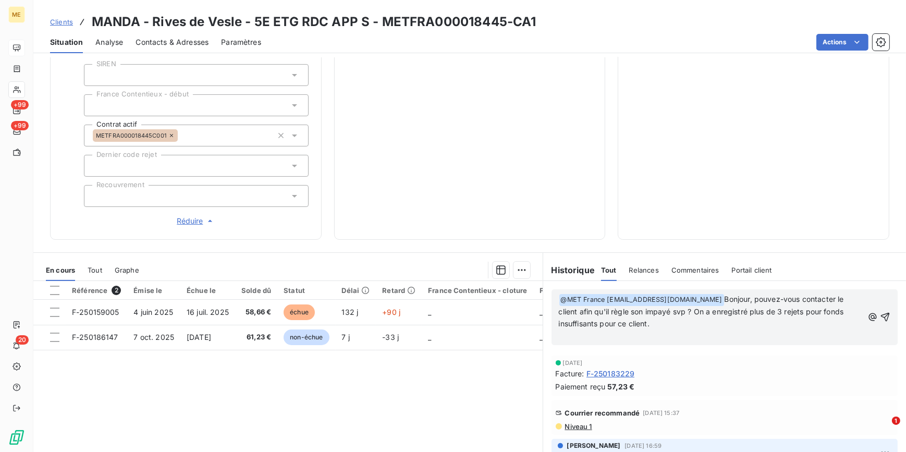
scroll to position [364, 0]
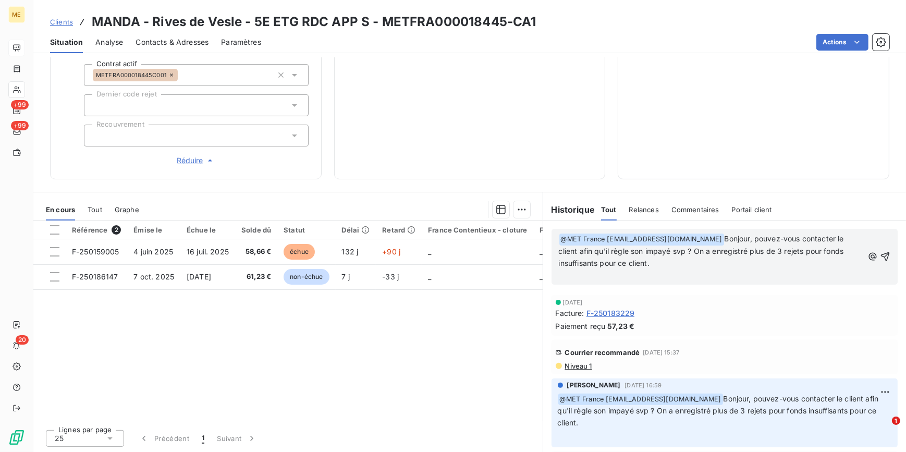
click at [662, 271] on p "﻿" at bounding box center [711, 276] width 305 height 12
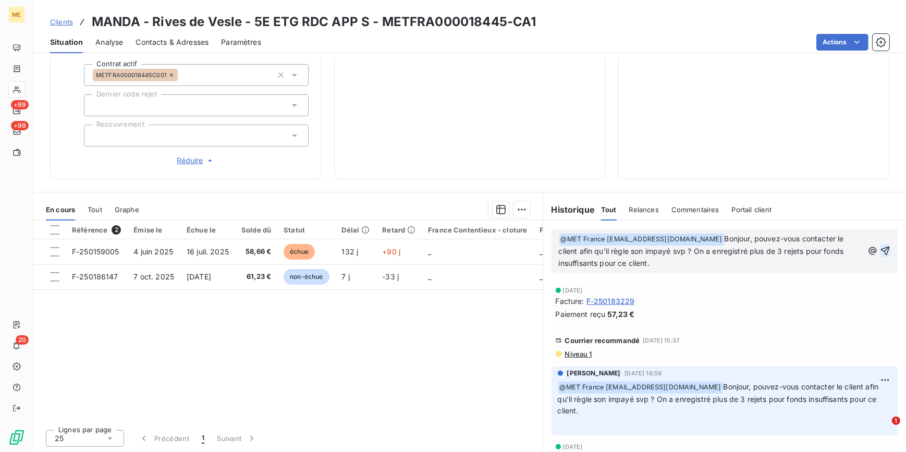
click at [881, 249] on icon "button" at bounding box center [885, 250] width 9 height 9
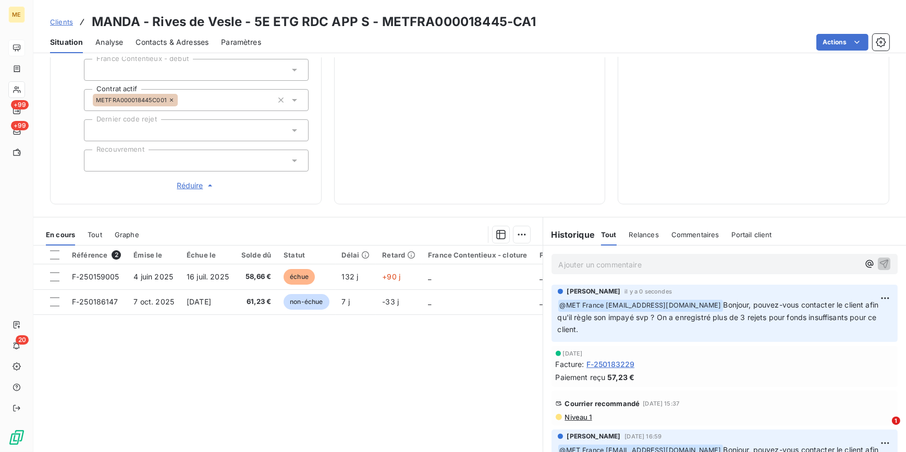
scroll to position [317, 0]
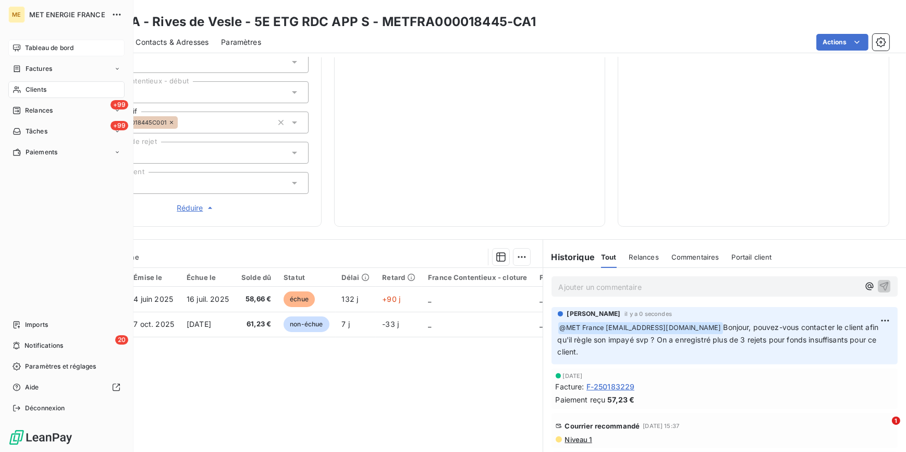
click at [56, 92] on div "Clients" at bounding box center [66, 89] width 116 height 17
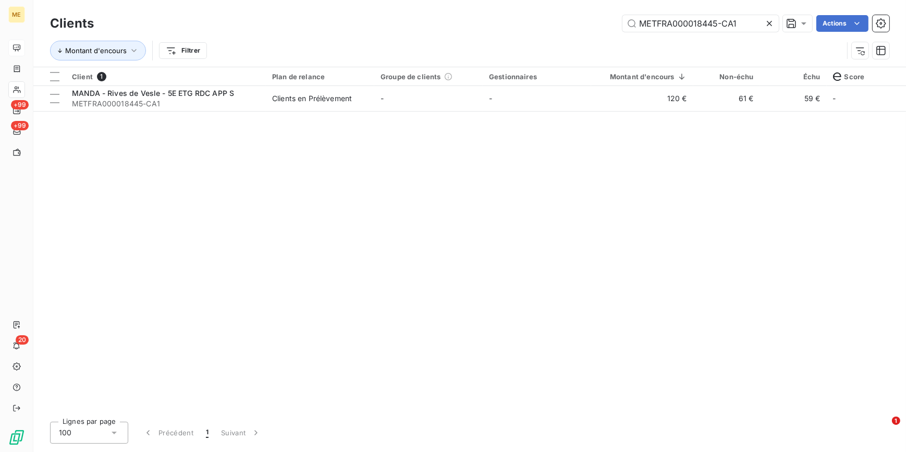
click at [767, 21] on icon at bounding box center [769, 23] width 10 height 10
click at [767, 21] on input "text" at bounding box center [701, 23] width 156 height 17
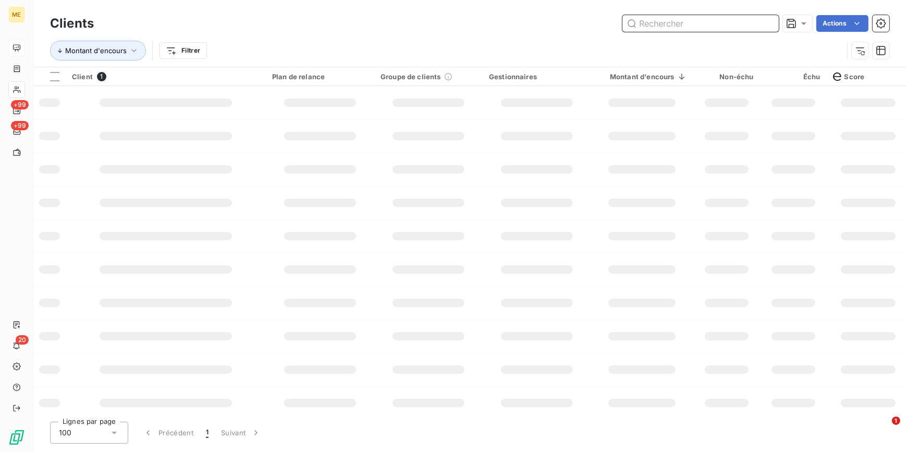
paste input "METFRA000018627-CA1"
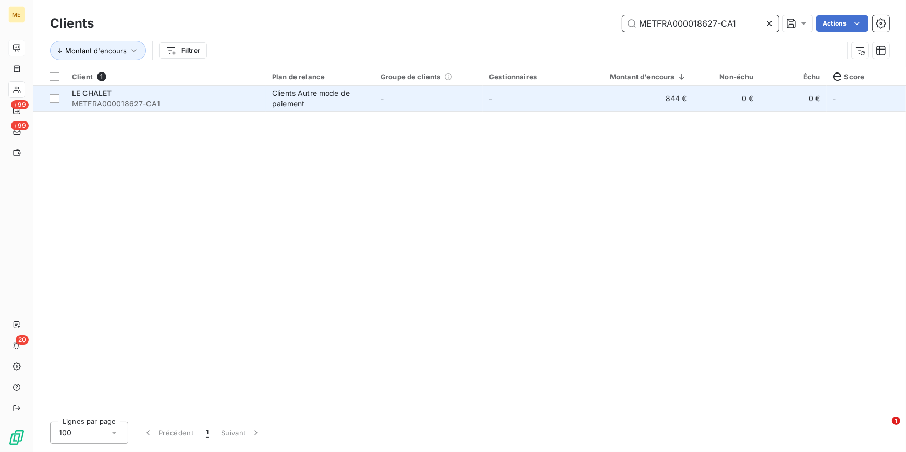
type input "METFRA000018627-CA1"
click at [557, 105] on td "-" at bounding box center [537, 98] width 108 height 25
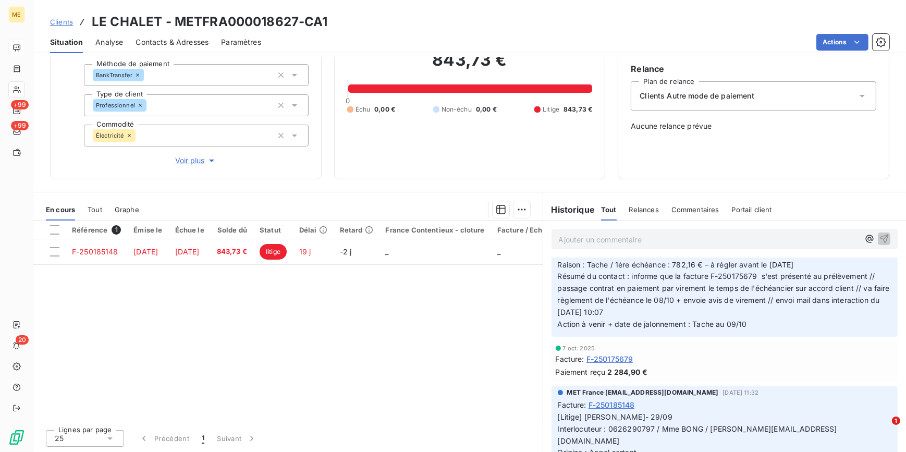
scroll to position [474, 0]
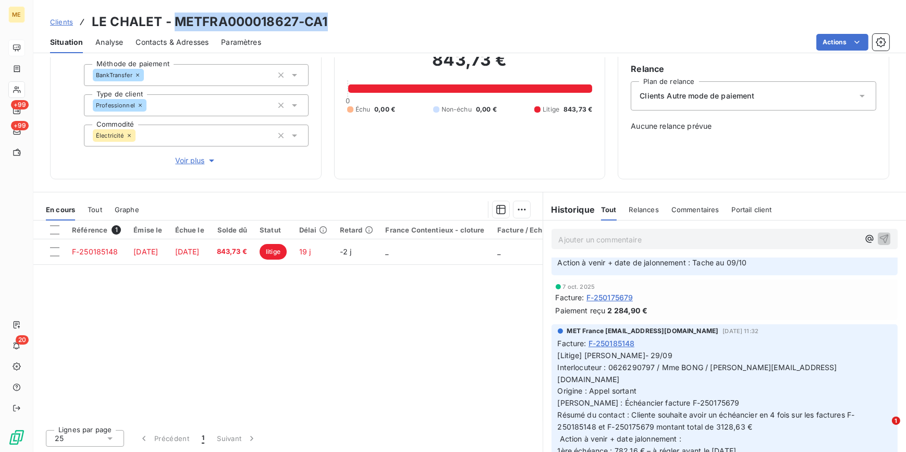
drag, startPoint x: 175, startPoint y: 21, endPoint x: 358, endPoint y: 21, distance: 183.0
click at [358, 21] on div "Clients LE CHALET - METFRA000018627-CA1" at bounding box center [469, 22] width 873 height 19
copy h3 "METFRA000018627-CA1"
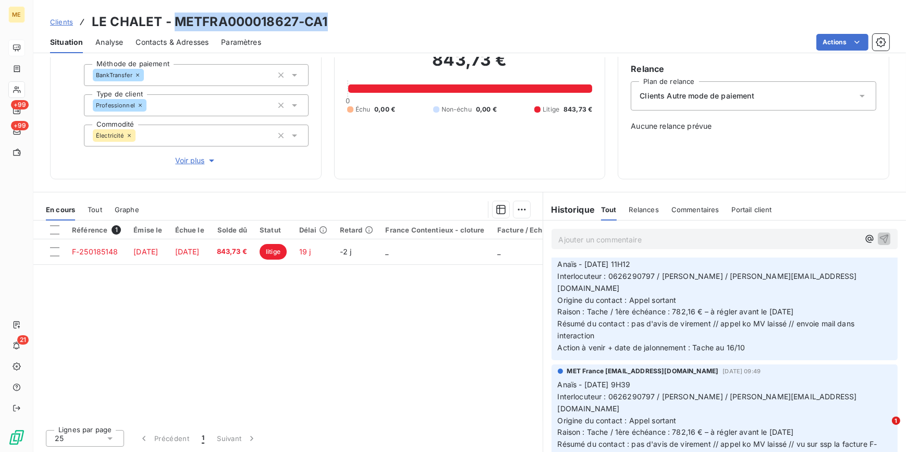
scroll to position [0, 0]
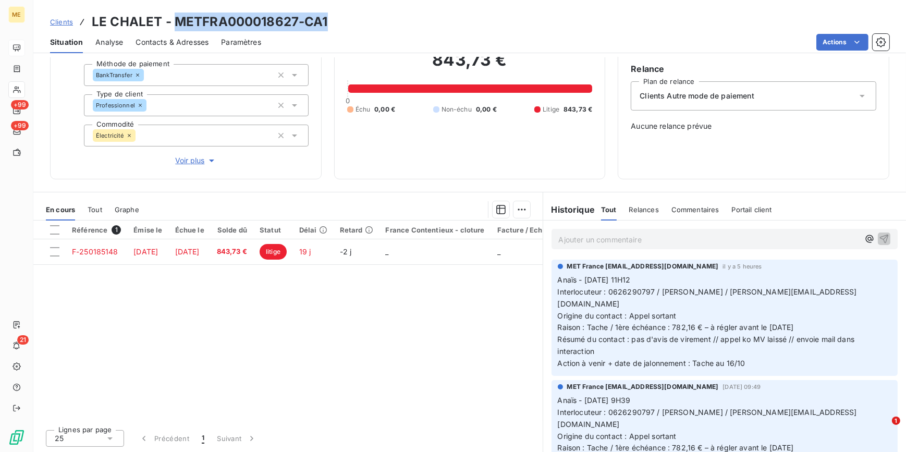
click at [56, 21] on span "Clients" at bounding box center [61, 22] width 23 height 8
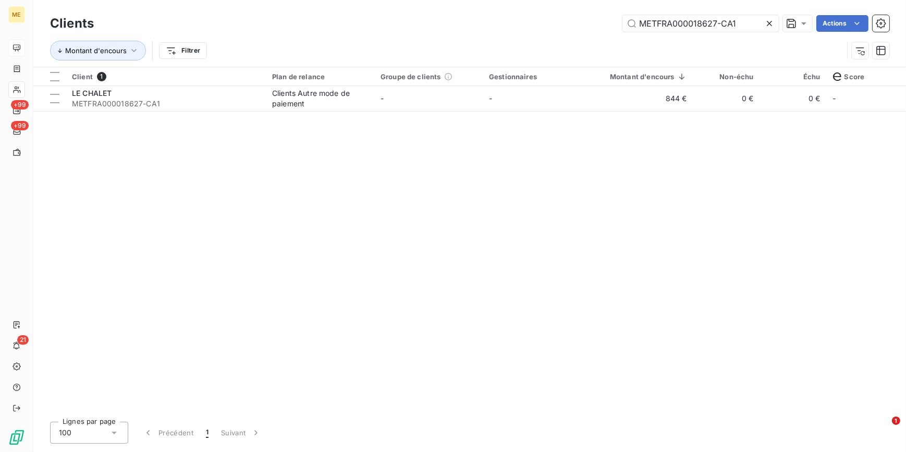
click at [773, 22] on icon at bounding box center [769, 23] width 10 height 10
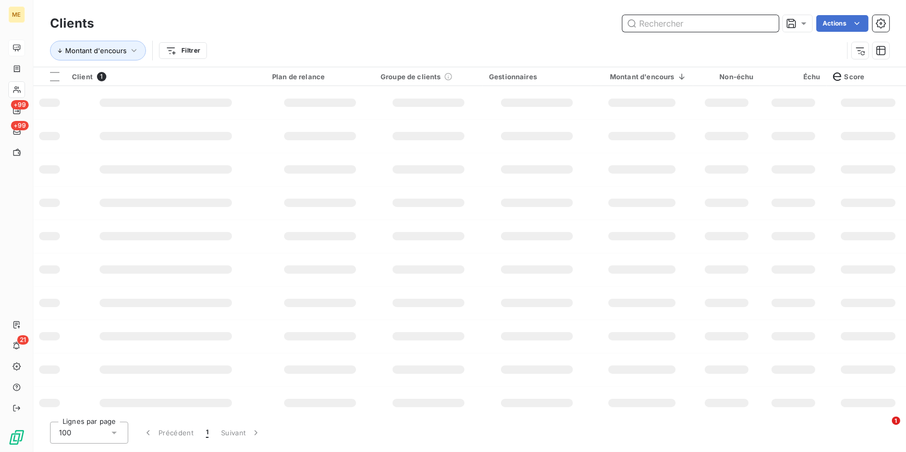
click at [771, 21] on input "text" at bounding box center [701, 23] width 156 height 17
paste input "METFRA000018830-CA1"
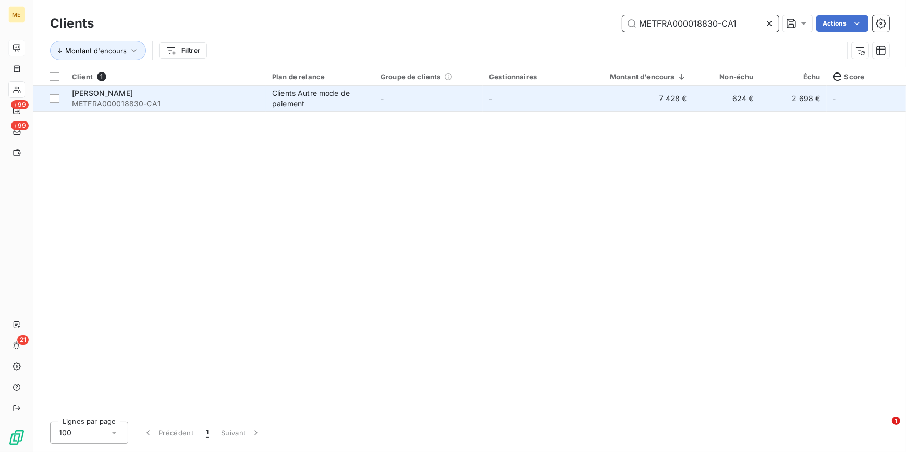
type input "METFRA000018830-CA1"
click at [374, 101] on td "-" at bounding box center [428, 98] width 108 height 25
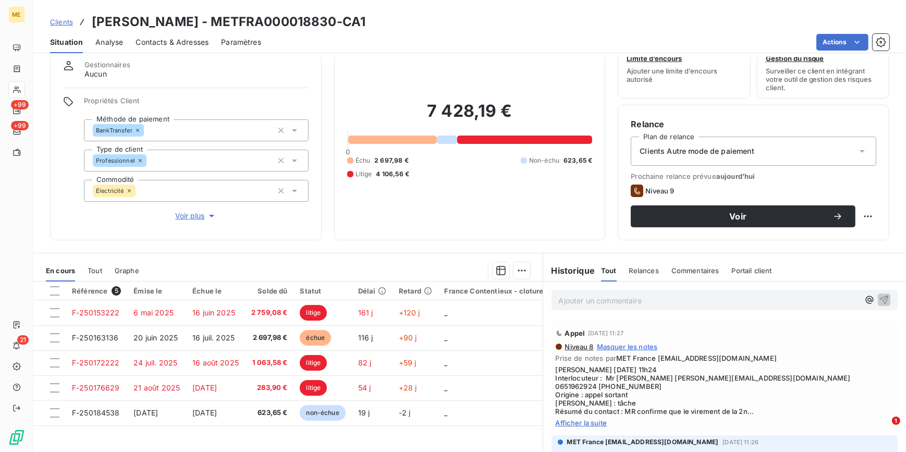
scroll to position [94, 0]
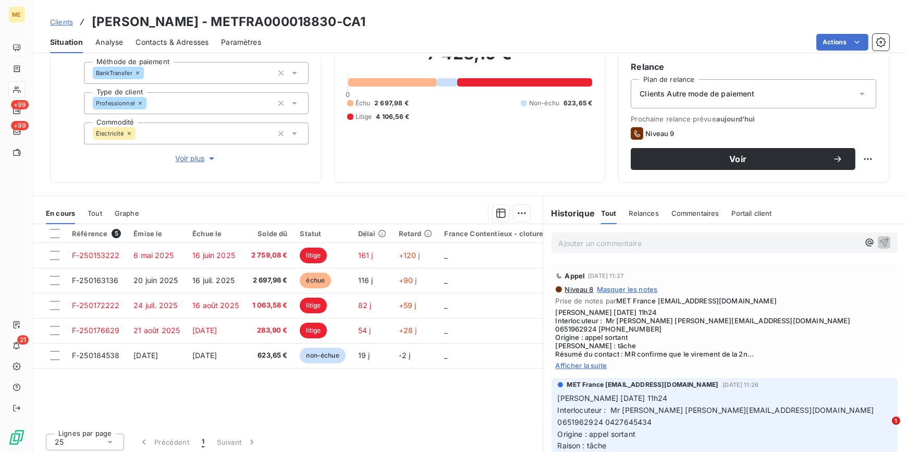
click at [590, 351] on div "Niveau 8 Masquer les notes Prise de notes par MET France met-france@recouvremen…" at bounding box center [725, 327] width 338 height 84
click at [588, 361] on span "Afficher la suite" at bounding box center [725, 365] width 338 height 8
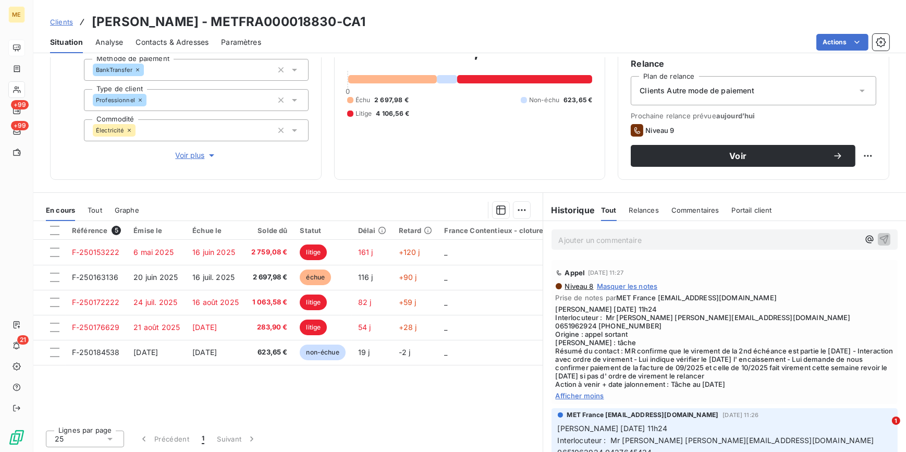
scroll to position [98, 0]
drag, startPoint x: 234, startPoint y: 23, endPoint x: 408, endPoint y: 20, distance: 174.7
click at [408, 20] on div "Clients GAGLIANO Benjamin - METFRA000018830-CA1" at bounding box center [469, 22] width 873 height 19
copy h3 "METFRA000018830-CA1"
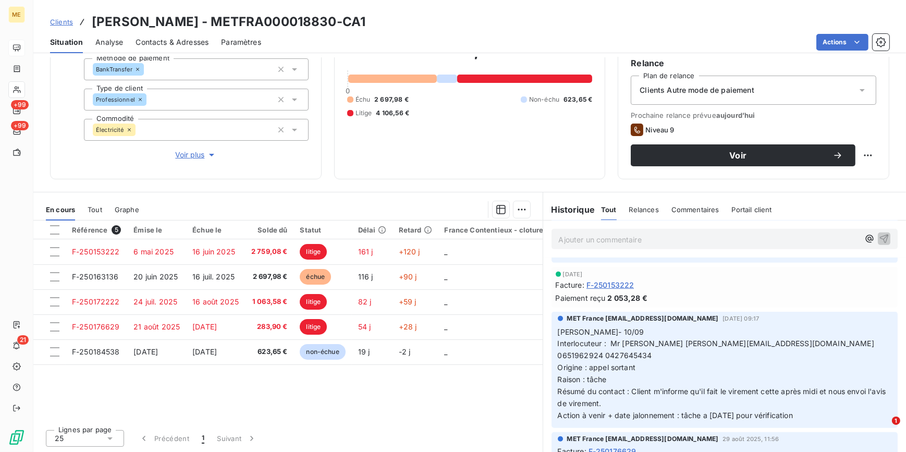
scroll to position [758, 0]
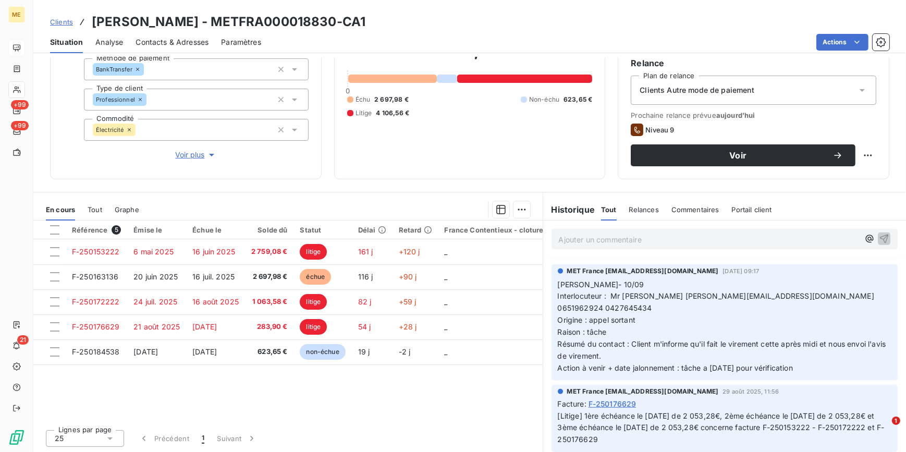
click at [59, 19] on span "Clients" at bounding box center [61, 22] width 23 height 8
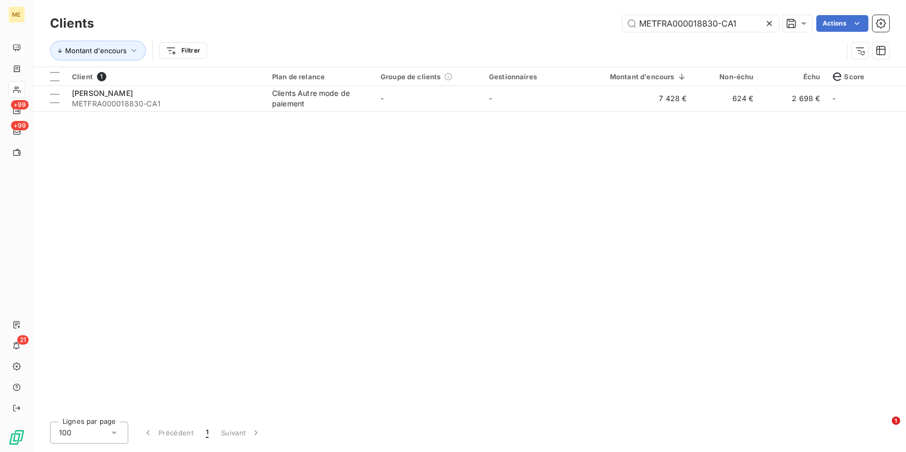
click at [773, 21] on icon at bounding box center [769, 23] width 10 height 10
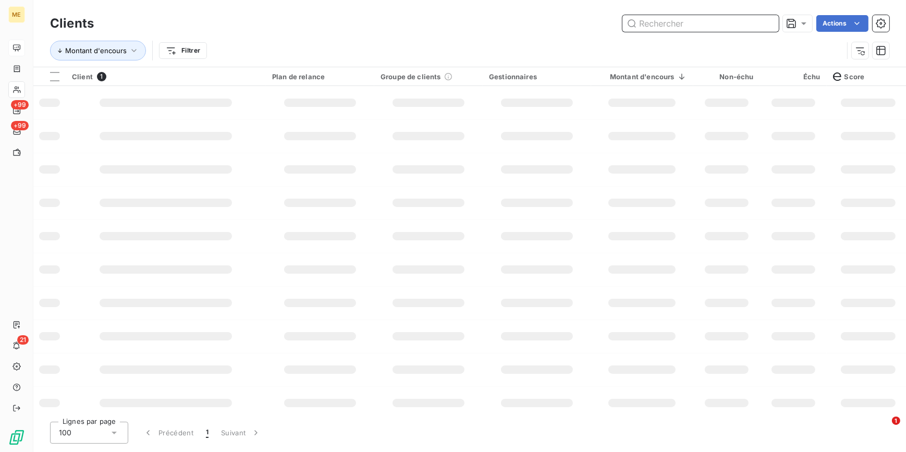
click at [770, 21] on input "text" at bounding box center [701, 23] width 156 height 17
paste input "METFRA000018895-CA1"
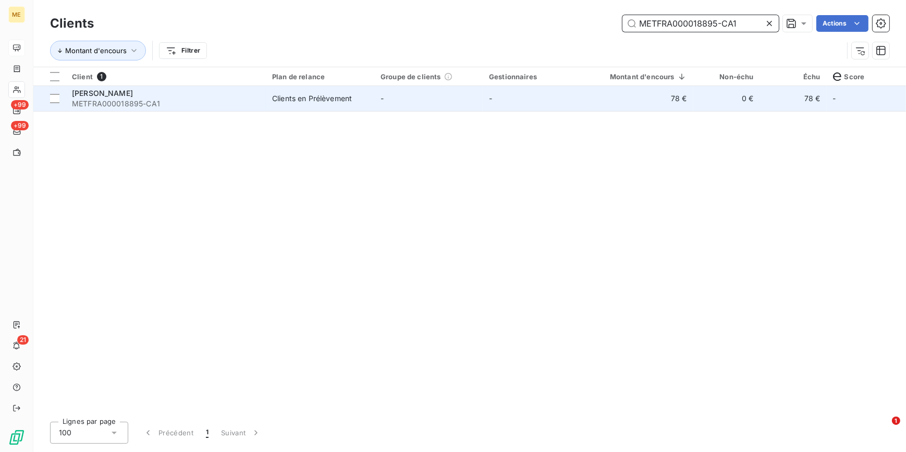
type input "METFRA000018895-CA1"
click at [589, 102] on td "-" at bounding box center [537, 98] width 108 height 25
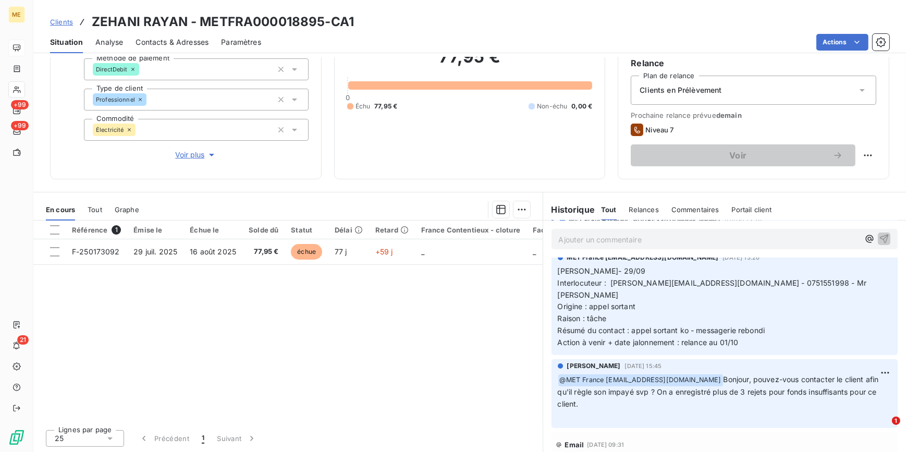
scroll to position [282, 0]
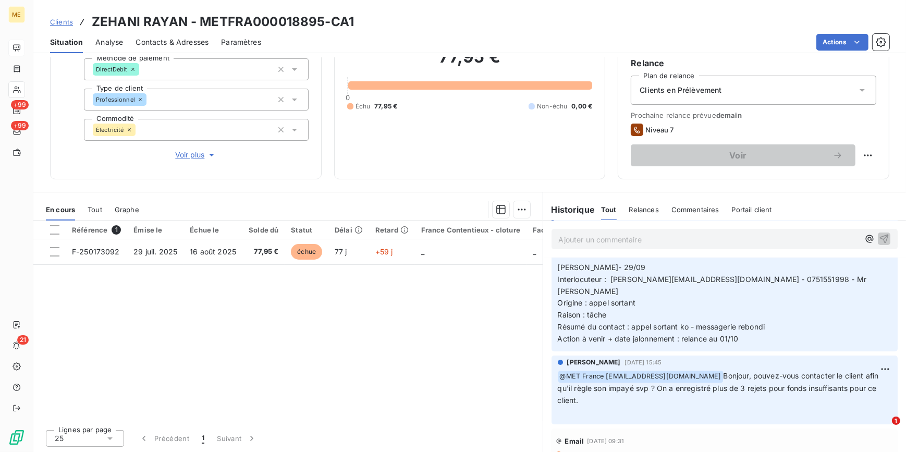
drag, startPoint x: 610, startPoint y: 386, endPoint x: 556, endPoint y: 365, distance: 58.1
click at [558, 370] on p "﻿ @ MET France met-france@recouvrement.met.com Bonjour, pouvez-vous contacter l…" at bounding box center [725, 394] width 334 height 48
copy p "@ MET France met-france@recouvrement.met.com Bonjour, pouvez-vous contacter le …"
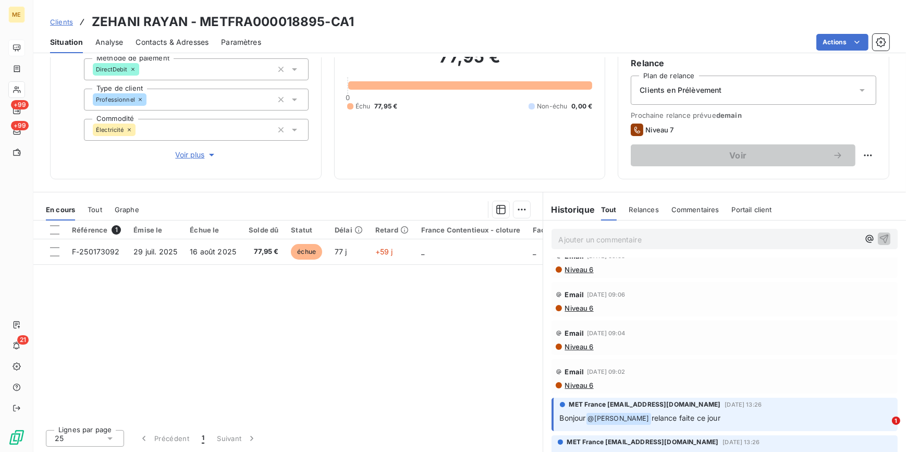
scroll to position [0, 0]
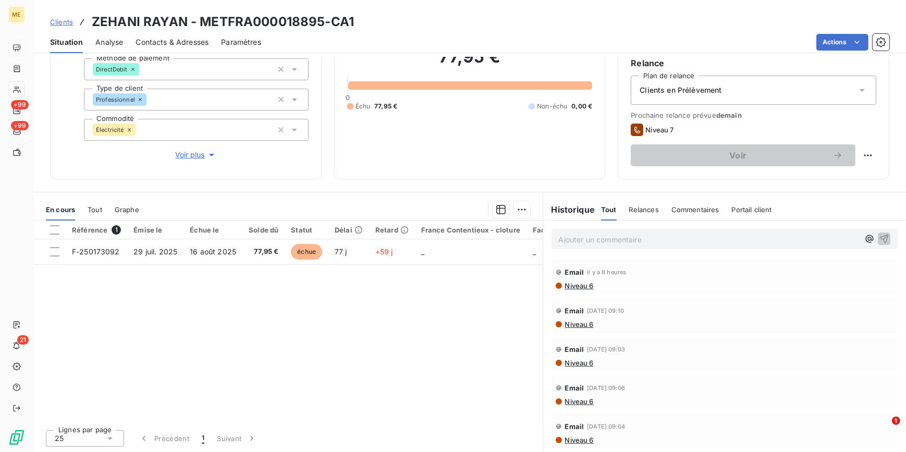
click at [616, 244] on p "Ajouter un commentaire ﻿" at bounding box center [709, 239] width 301 height 13
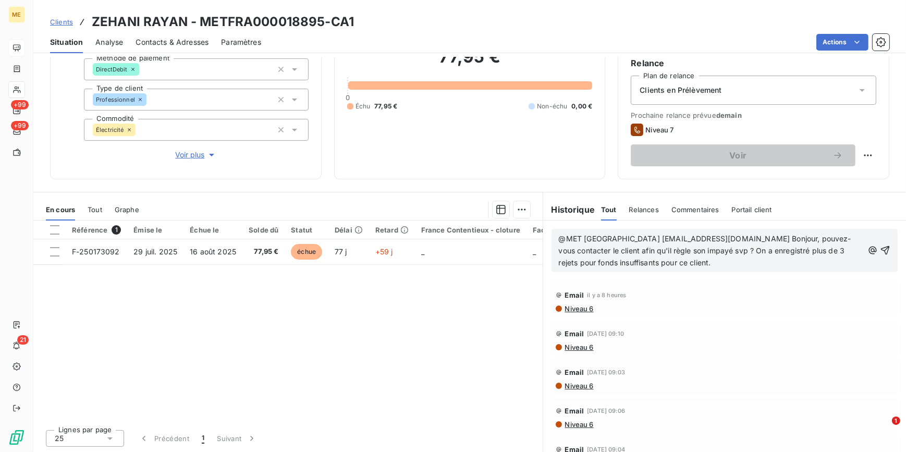
click at [733, 237] on span "@MET France met-france@recouvrement.met.com Bonjour, pouvez-vous contacter le c…" at bounding box center [705, 250] width 293 height 33
drag, startPoint x: 733, startPoint y: 237, endPoint x: 470, endPoint y: 232, distance: 262.3
click at [470, 232] on div "En cours Tout Graphe Référence 1 Émise le Échue le Solde dû Statut Délai Retard…" at bounding box center [469, 322] width 873 height 261
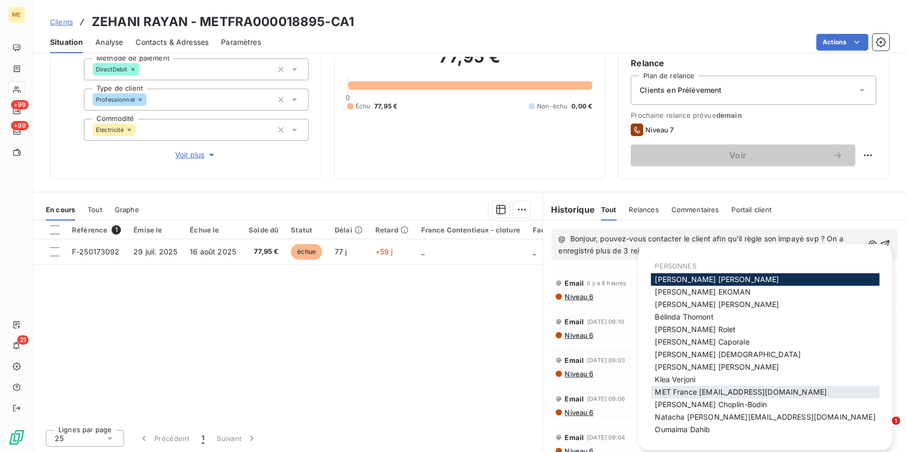
click at [737, 394] on span "MET France [EMAIL_ADDRESS][DOMAIN_NAME]" at bounding box center [741, 391] width 172 height 9
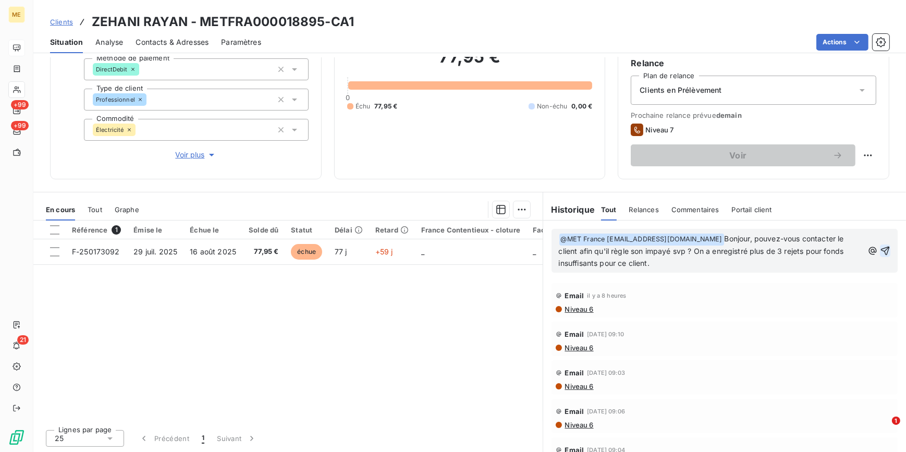
click at [880, 249] on icon "button" at bounding box center [885, 251] width 10 height 10
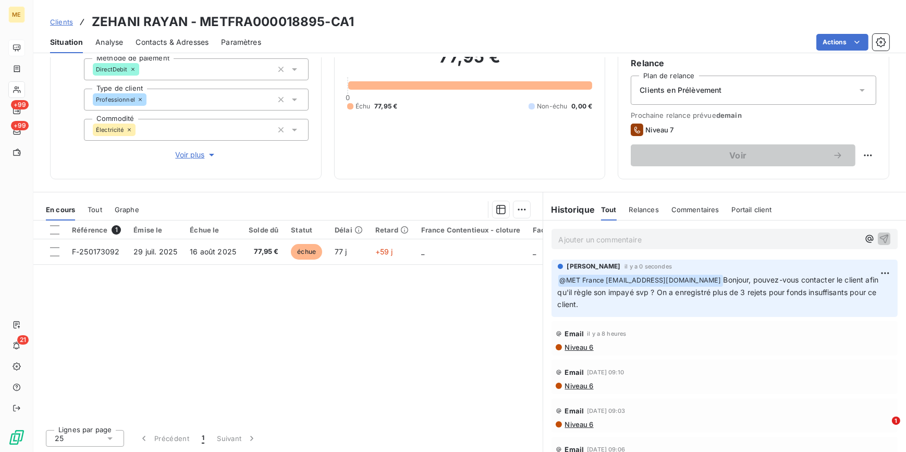
drag, startPoint x: 59, startPoint y: 21, endPoint x: 235, endPoint y: 5, distance: 176.5
click at [59, 21] on span "Clients" at bounding box center [61, 22] width 23 height 8
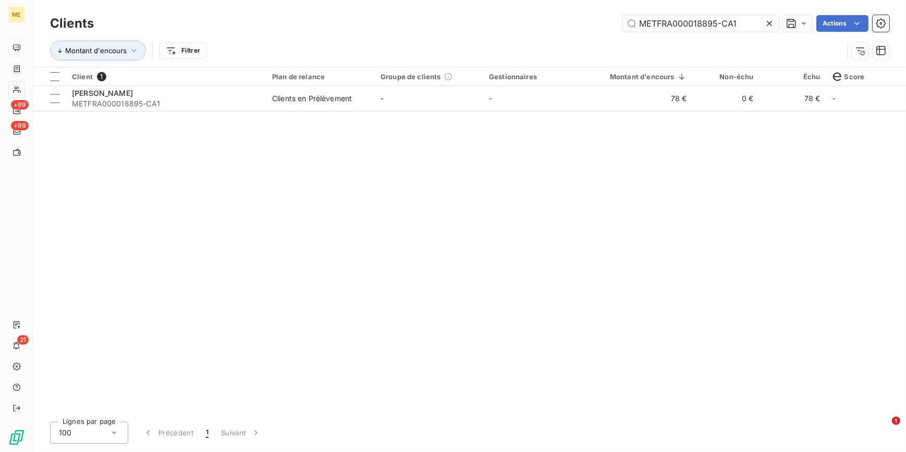
click at [772, 23] on icon at bounding box center [769, 23] width 10 height 10
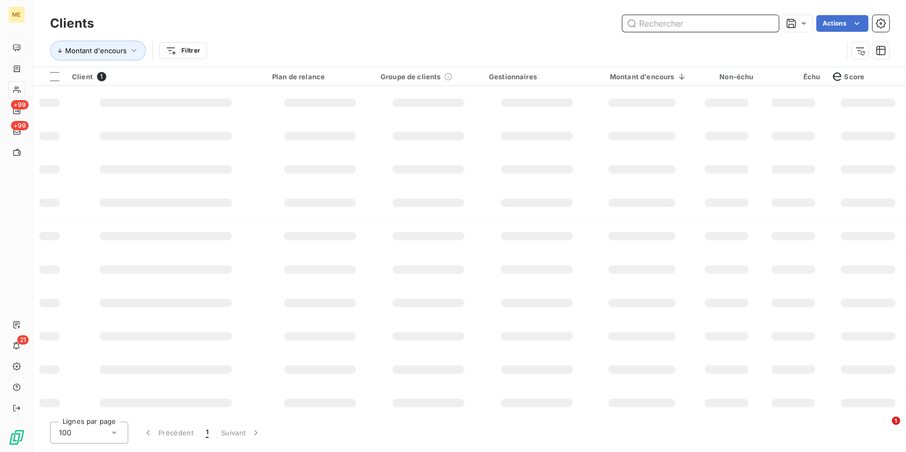
click at [771, 23] on input "text" at bounding box center [701, 23] width 156 height 17
paste input "METFRA000020012-CA1"
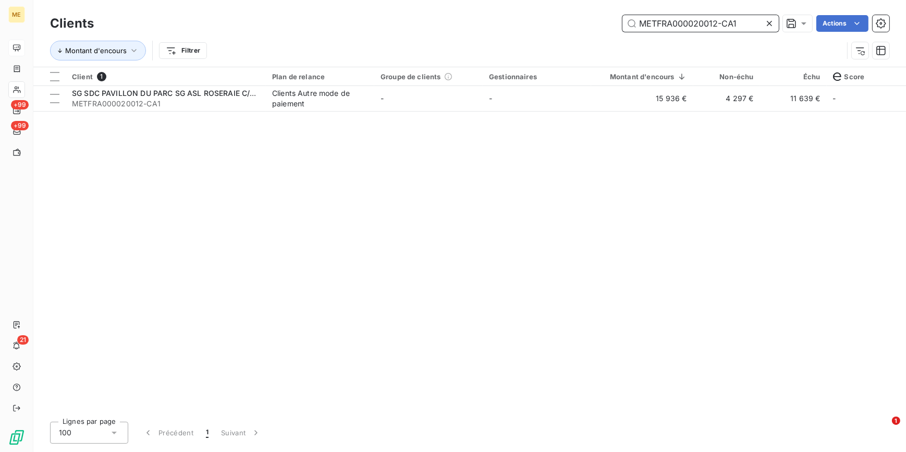
type input "METFRA000020012-CA1"
click at [517, 99] on td "-" at bounding box center [537, 98] width 108 height 25
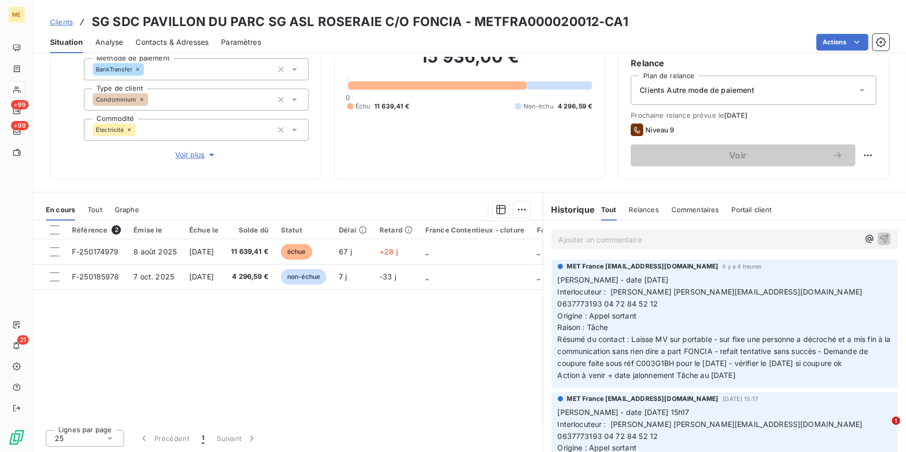
scroll to position [51, 0]
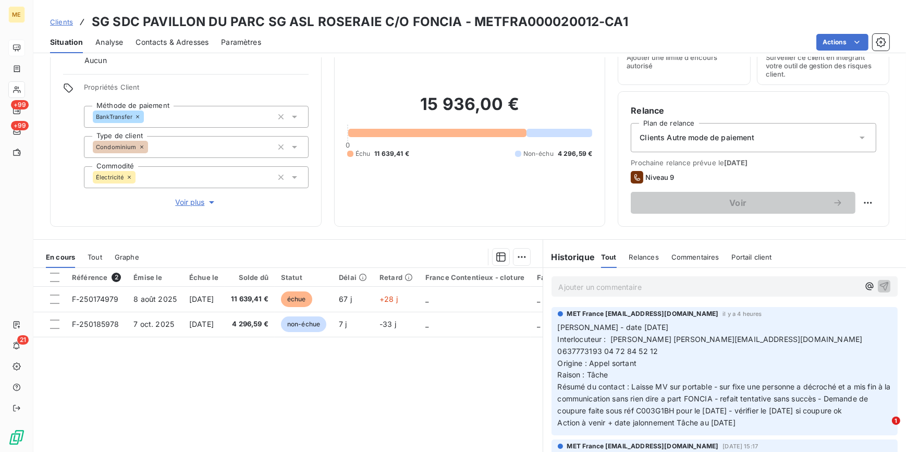
click at [63, 25] on span "Clients" at bounding box center [61, 22] width 23 height 8
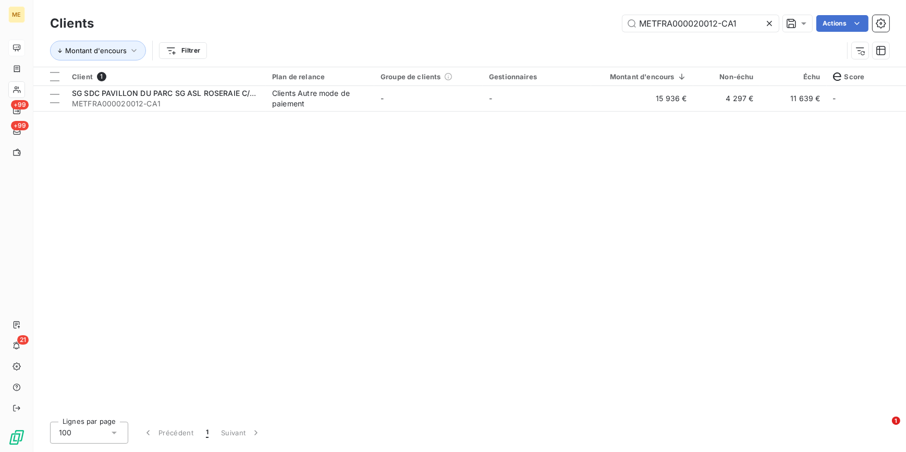
click at [771, 25] on icon at bounding box center [769, 23] width 5 height 5
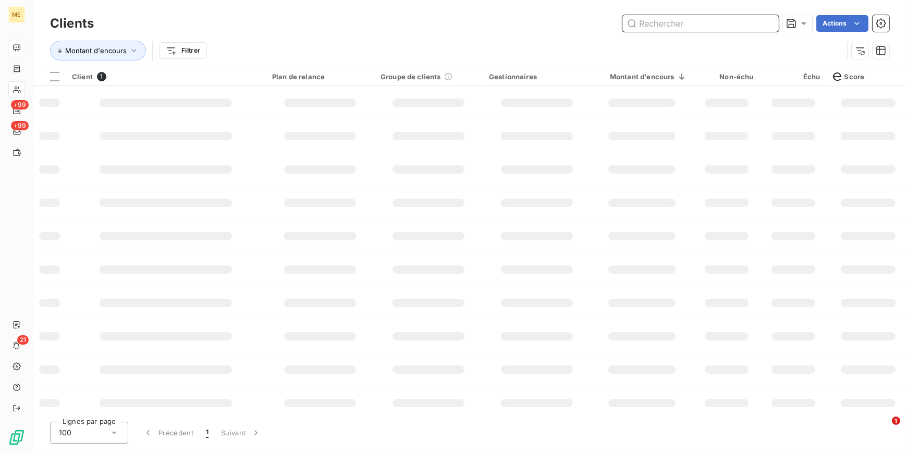
click at [765, 21] on input "text" at bounding box center [701, 23] width 156 height 17
paste input "METFRA000020130-CA1"
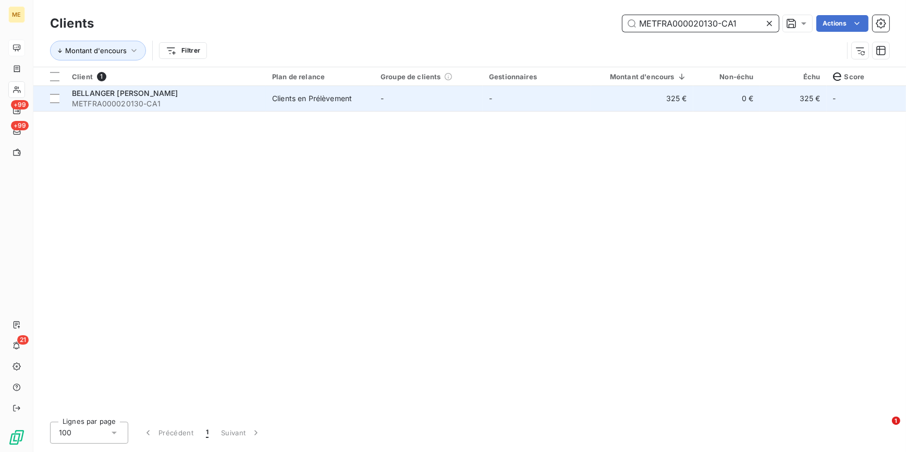
type input "METFRA000020130-CA1"
click at [479, 88] on td "-" at bounding box center [428, 98] width 108 height 25
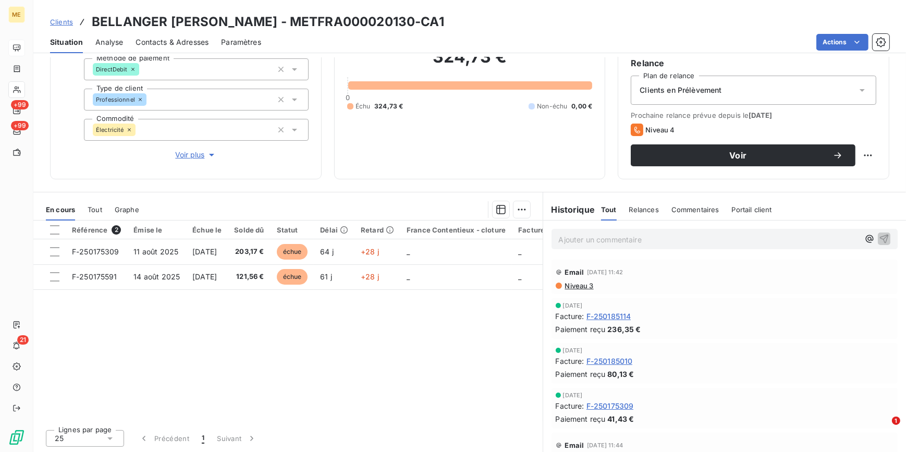
click at [615, 238] on p "Ajouter un commentaire ﻿" at bounding box center [709, 239] width 301 height 13
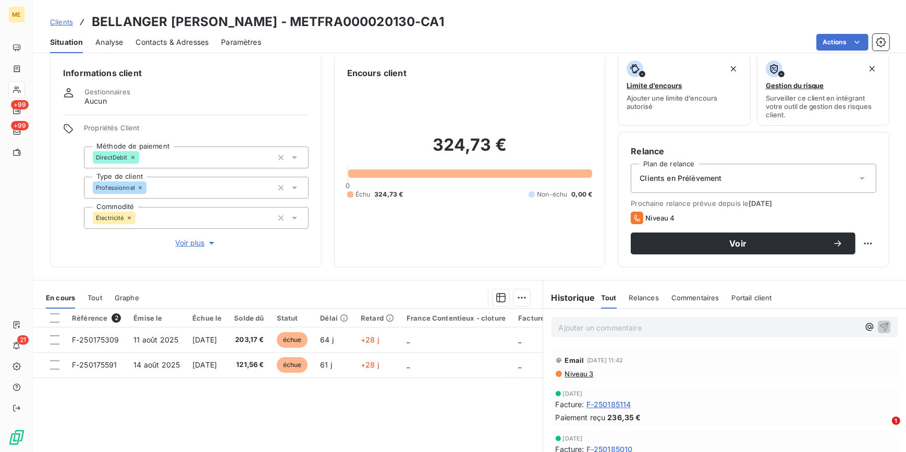
scroll to position [3, 0]
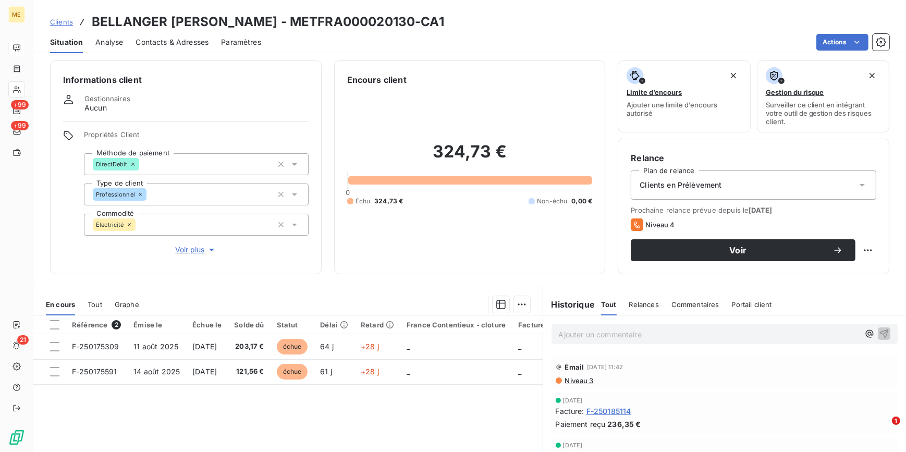
click at [669, 335] on p "Ajouter un commentaire ﻿" at bounding box center [709, 334] width 301 height 13
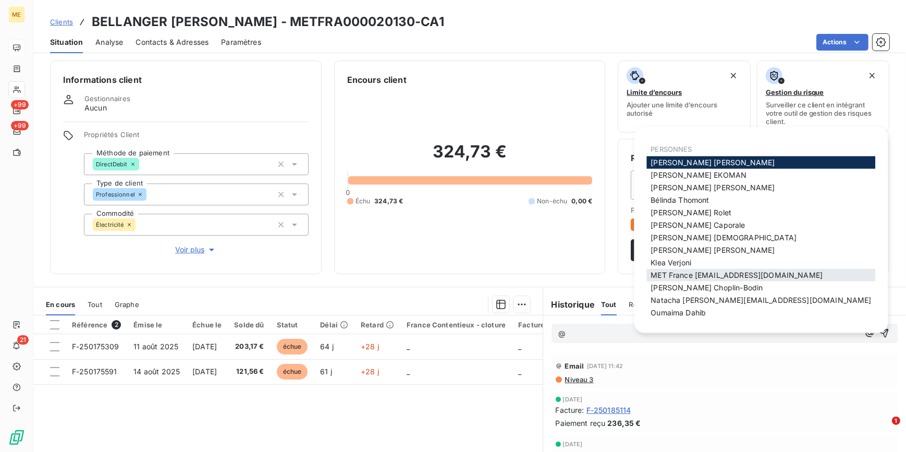
click at [706, 272] on span "MET France [EMAIL_ADDRESS][DOMAIN_NAME]" at bounding box center [737, 275] width 172 height 9
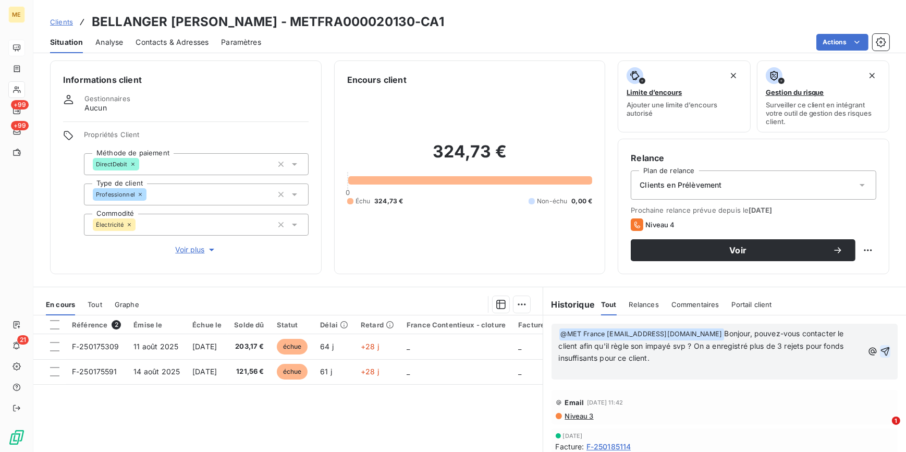
click at [880, 351] on icon "button" at bounding box center [885, 351] width 10 height 10
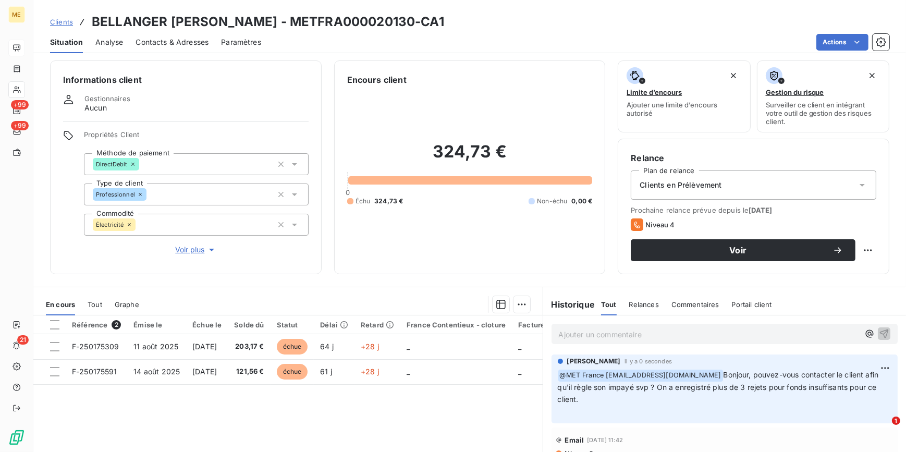
drag, startPoint x: 57, startPoint y: 23, endPoint x: 281, endPoint y: 11, distance: 224.5
click at [58, 23] on span "Clients" at bounding box center [61, 22] width 23 height 8
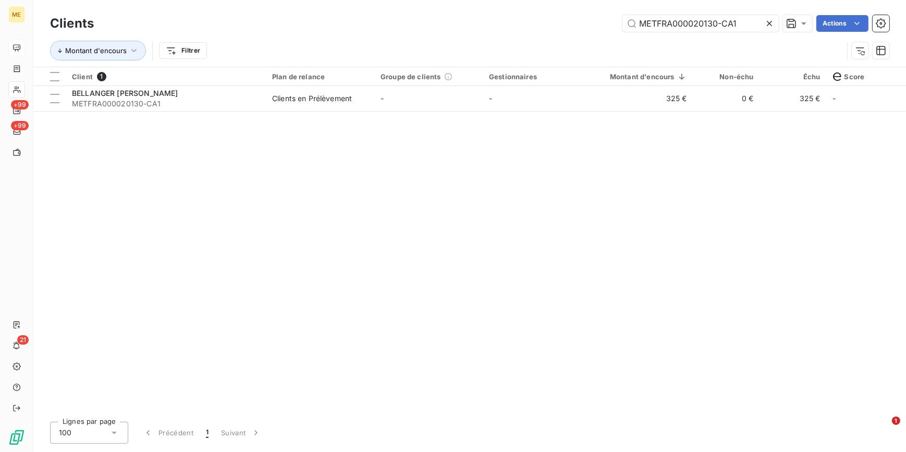
click at [772, 24] on icon at bounding box center [769, 23] width 10 height 10
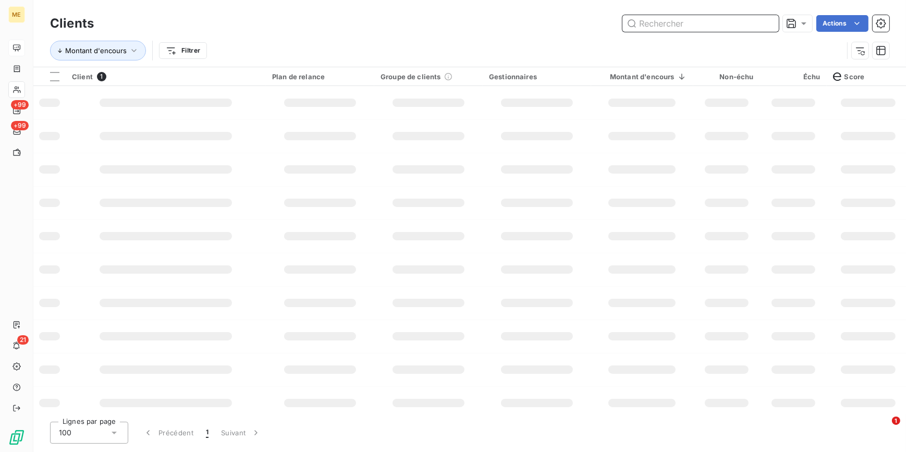
click at [771, 23] on input "text" at bounding box center [701, 23] width 156 height 17
paste input "METFRA000020698-CA1"
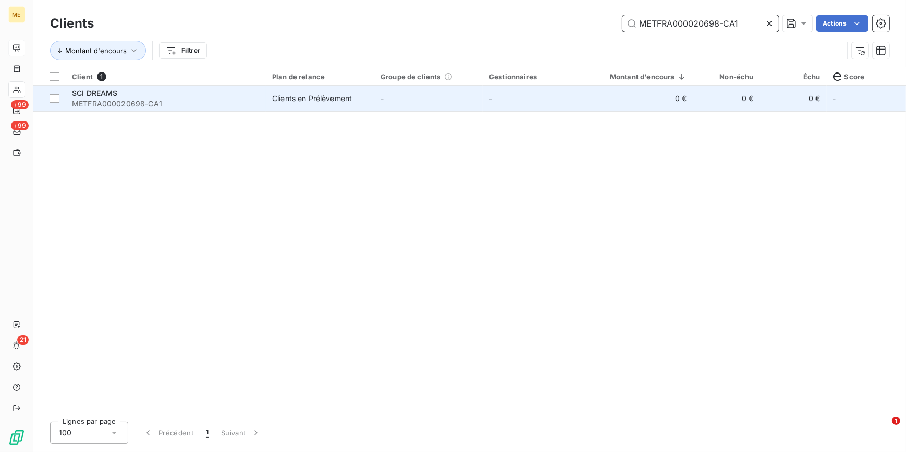
type input "METFRA000020698-CA1"
click at [526, 106] on td "-" at bounding box center [537, 98] width 108 height 25
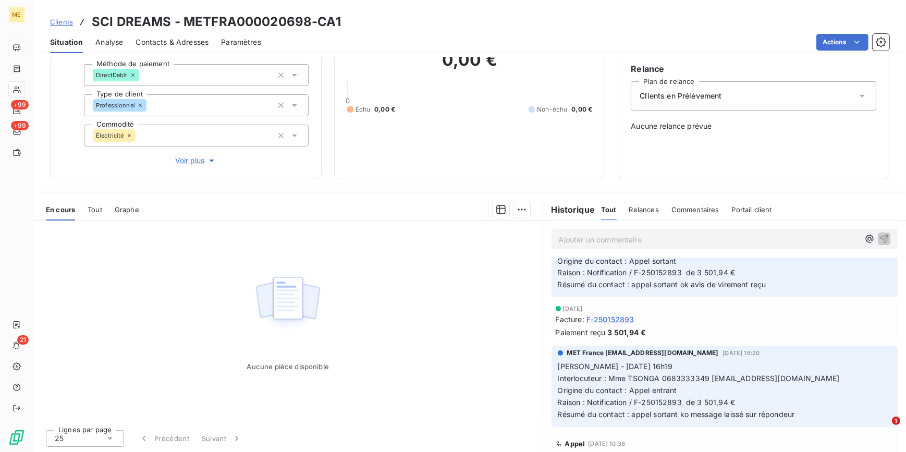
scroll to position [379, 0]
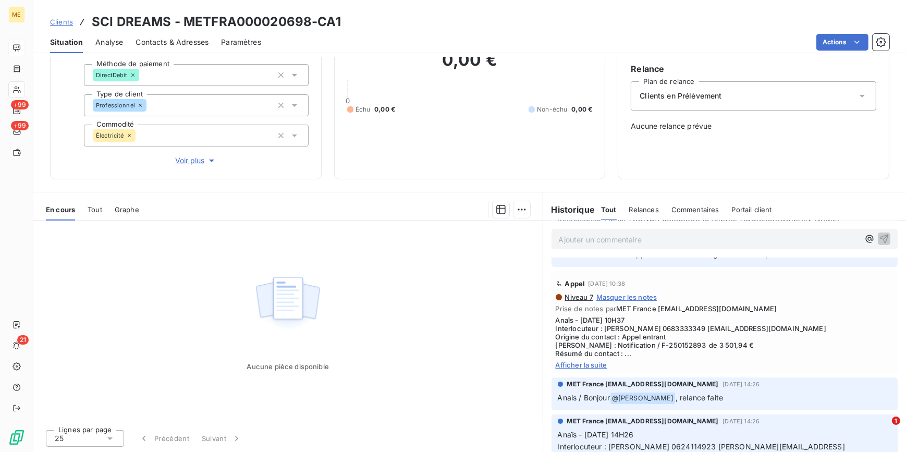
click at [571, 369] on span "Afficher la suite" at bounding box center [725, 365] width 338 height 8
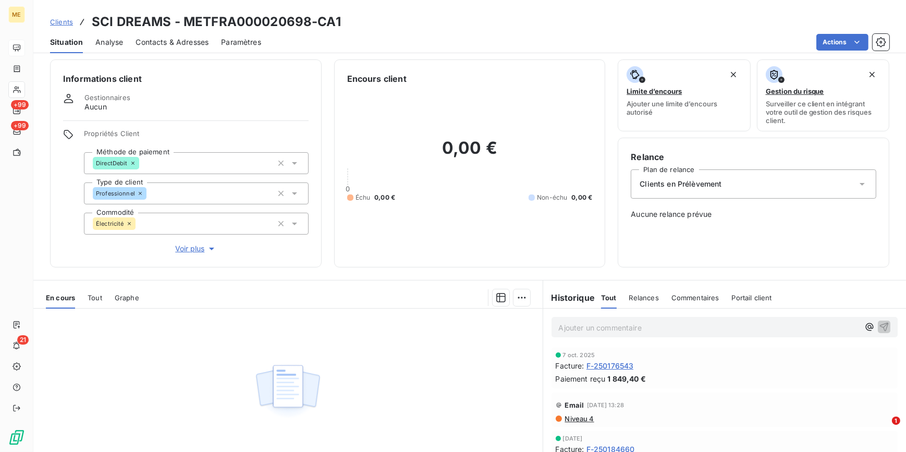
scroll to position [0, 0]
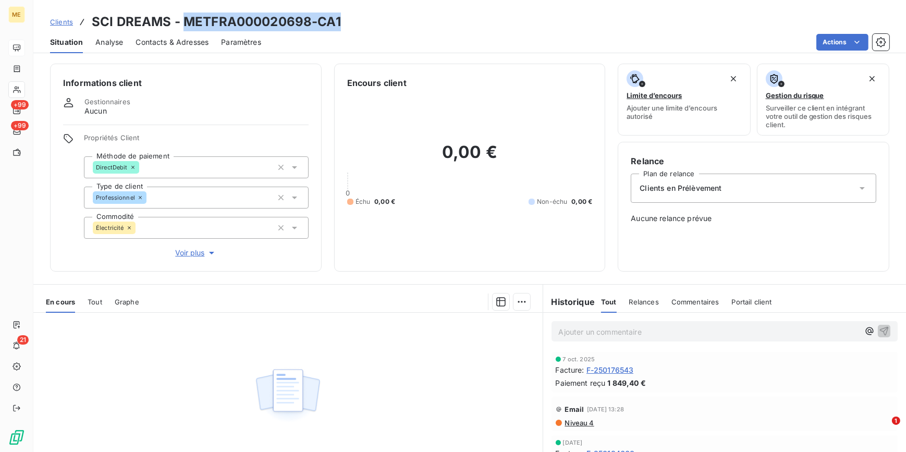
drag, startPoint x: 356, startPoint y: 21, endPoint x: 184, endPoint y: 21, distance: 172.6
click at [184, 21] on div "Clients SCI DREAMS - METFRA000020698-CA1" at bounding box center [469, 22] width 873 height 19
copy h3 "METFRA000020698-CA1"
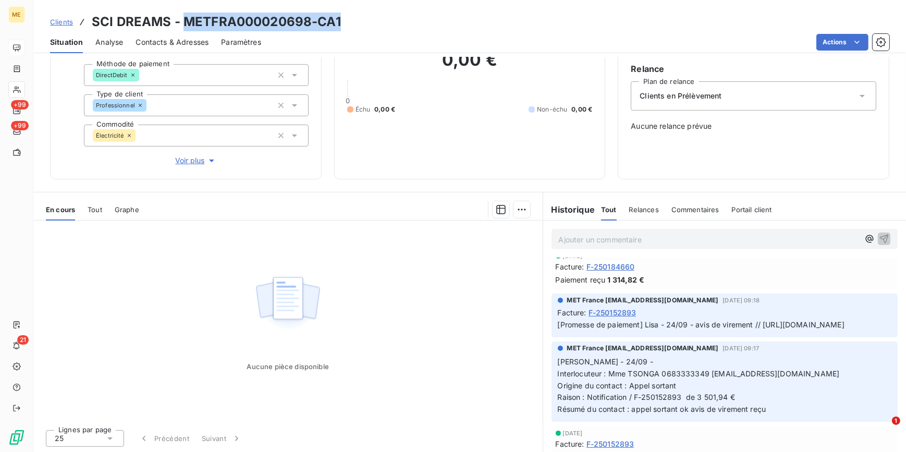
scroll to position [142, 0]
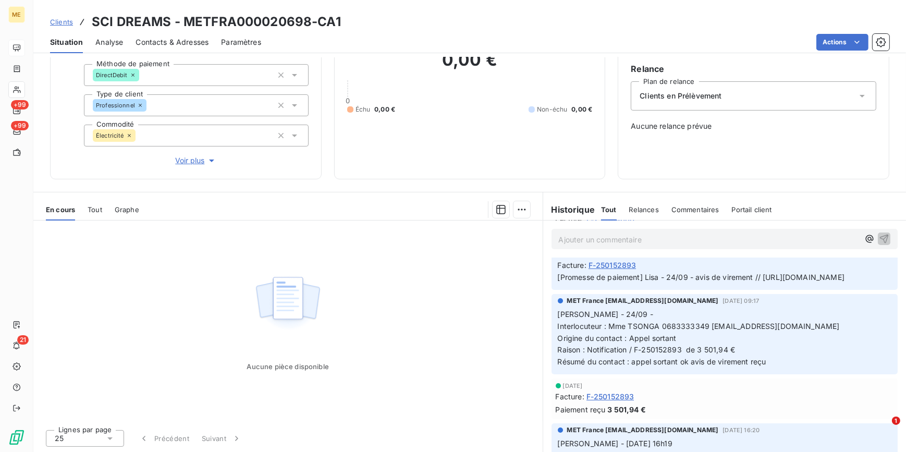
click at [616, 241] on p "Ajouter un commentaire ﻿" at bounding box center [709, 239] width 301 height 13
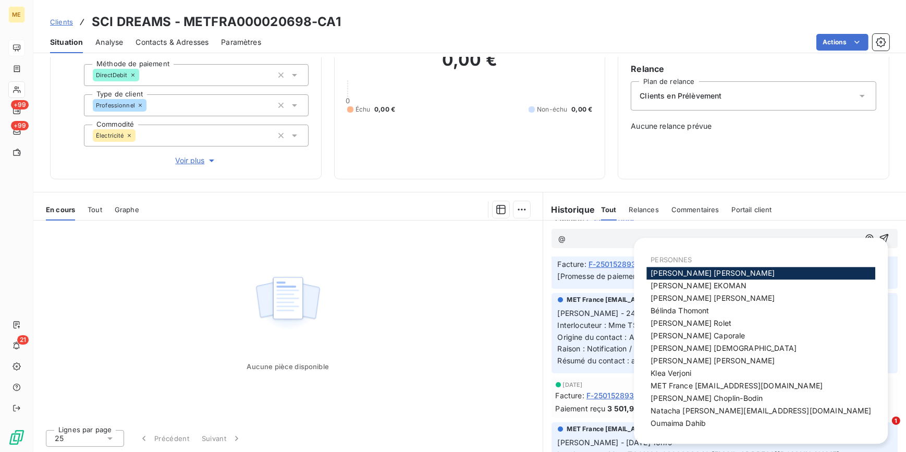
scroll to position [141, 0]
click at [702, 386] on span "MET France [EMAIL_ADDRESS][DOMAIN_NAME]" at bounding box center [737, 386] width 172 height 9
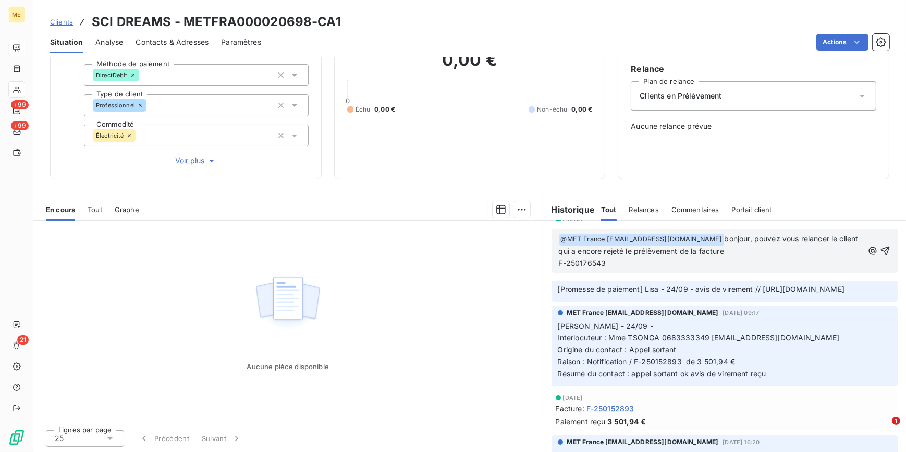
scroll to position [165, 0]
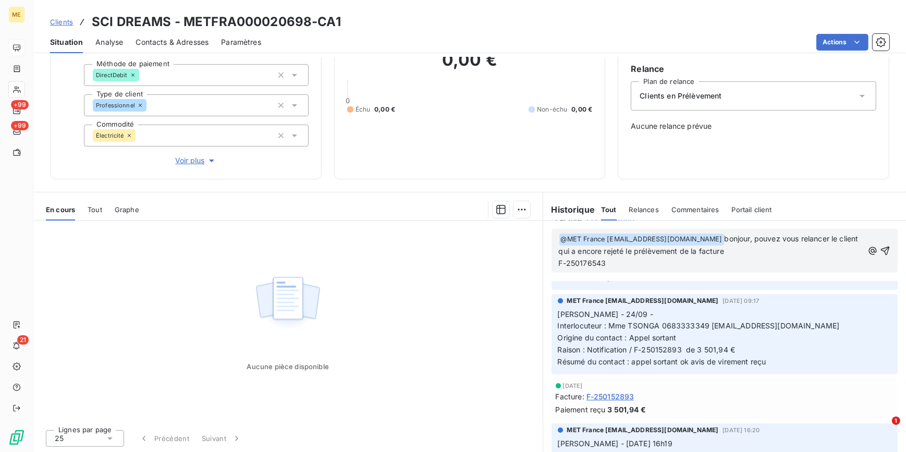
click at [559, 259] on span "F-250176543" at bounding box center [582, 263] width 47 height 9
click at [880, 247] on icon "button" at bounding box center [885, 244] width 10 height 10
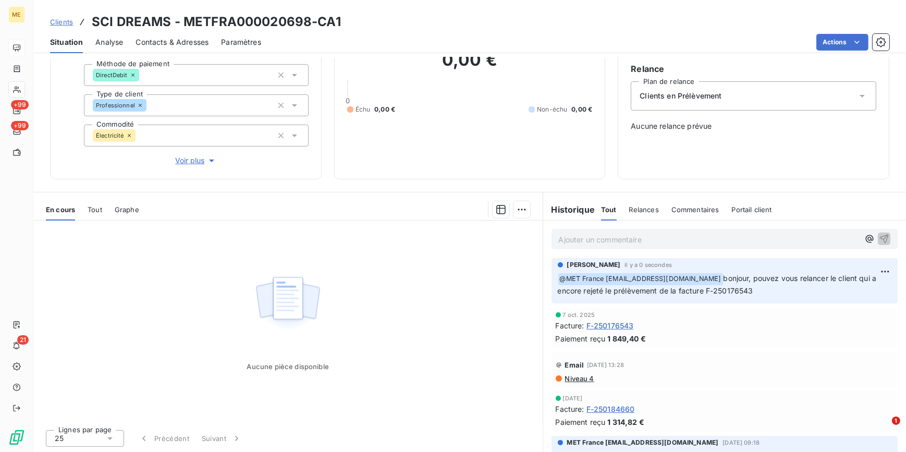
scroll to position [0, 0]
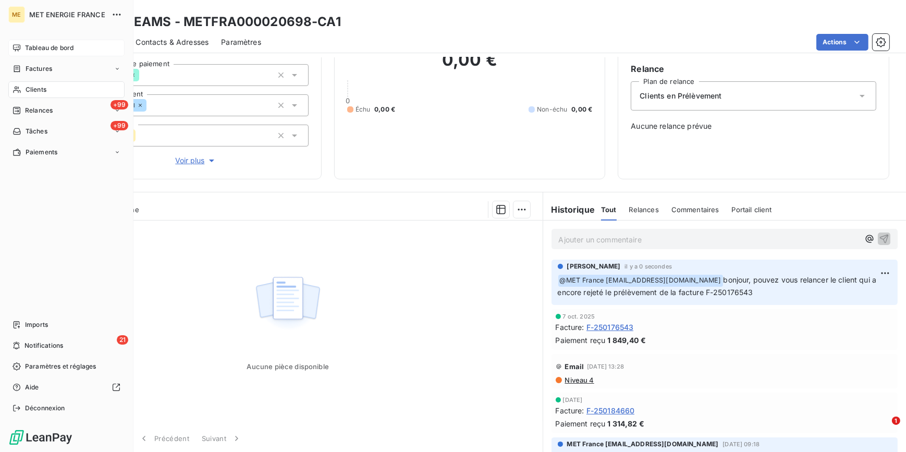
click at [54, 90] on div "Clients" at bounding box center [66, 89] width 116 height 17
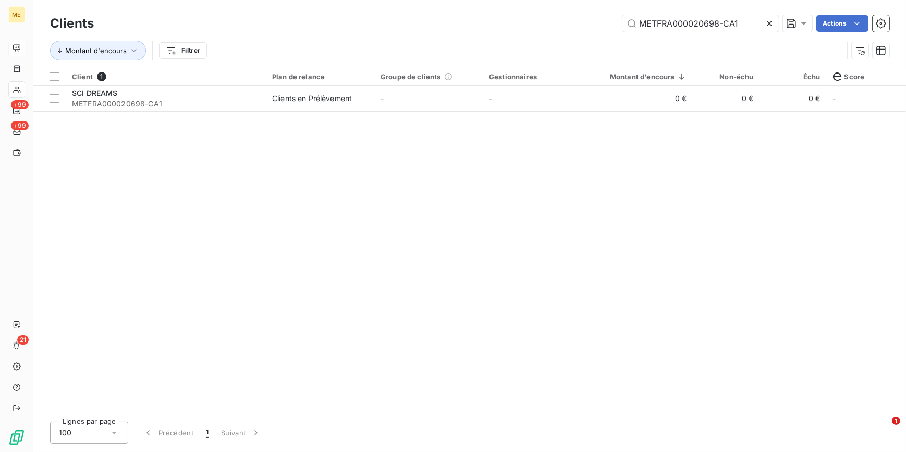
click at [767, 23] on icon at bounding box center [769, 23] width 10 height 10
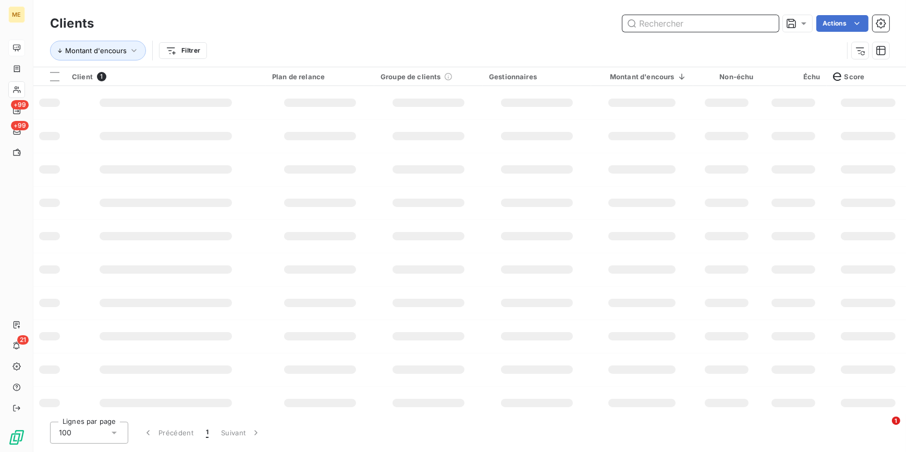
click at [763, 23] on input "text" at bounding box center [701, 23] width 156 height 17
paste input "METFRA000020731-CA1"
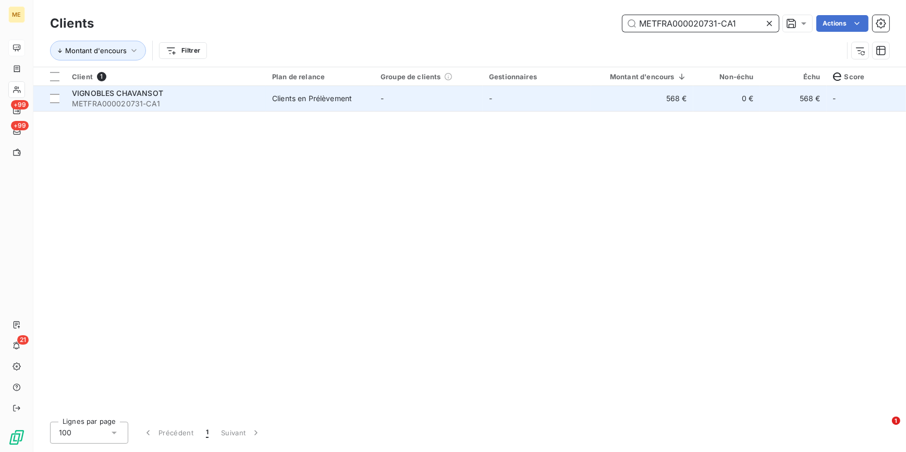
type input "METFRA000020731-CA1"
click at [447, 108] on td "-" at bounding box center [428, 98] width 108 height 25
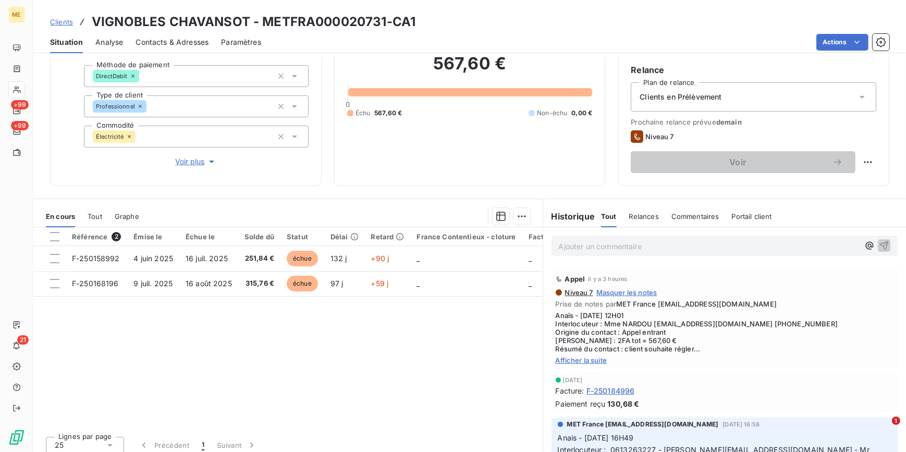
scroll to position [98, 0]
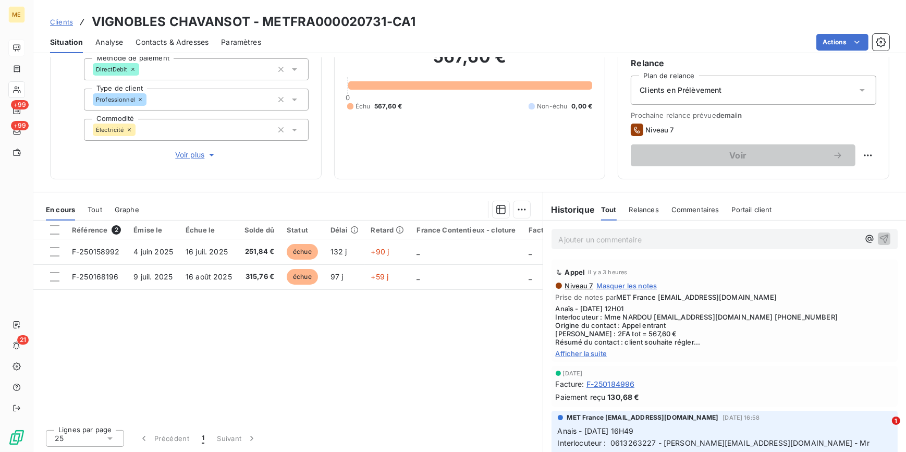
click at [604, 350] on span "Afficher la suite" at bounding box center [725, 353] width 338 height 8
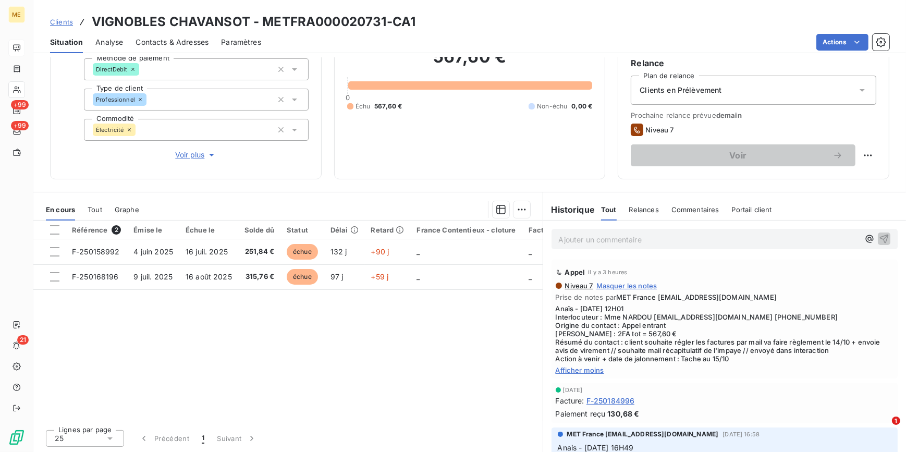
click at [67, 22] on span "Clients" at bounding box center [61, 22] width 23 height 8
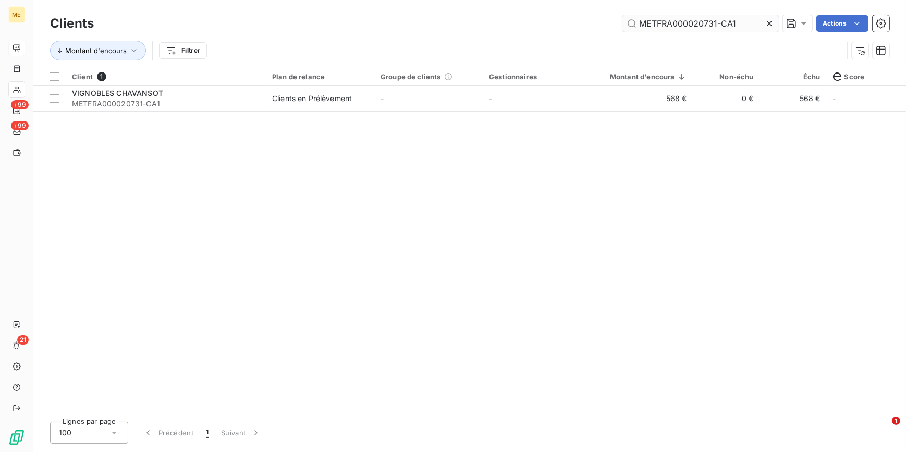
click at [757, 17] on input "METFRA000020731-CA1" at bounding box center [701, 23] width 156 height 17
click at [768, 23] on icon at bounding box center [769, 23] width 5 height 5
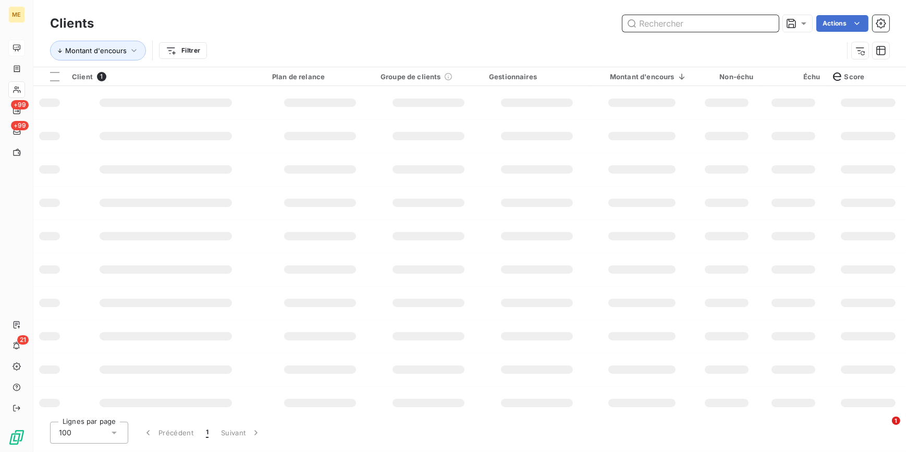
click at [768, 23] on input "text" at bounding box center [701, 23] width 156 height 17
paste input "METFRA000025168-CA1"
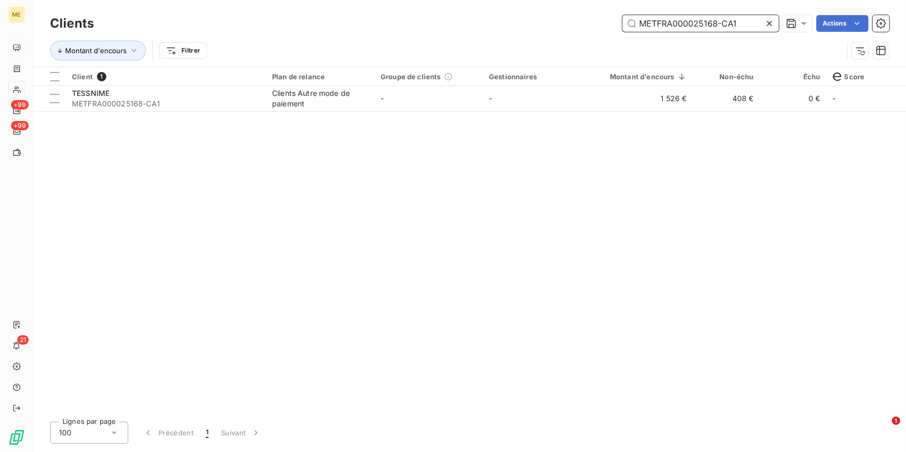
type input "METFRA000025168-CA1"
click at [478, 113] on div "Client 1 Plan de relance Groupe de clients Gestionnaires Montant d'encours Non-…" at bounding box center [469, 240] width 873 height 346
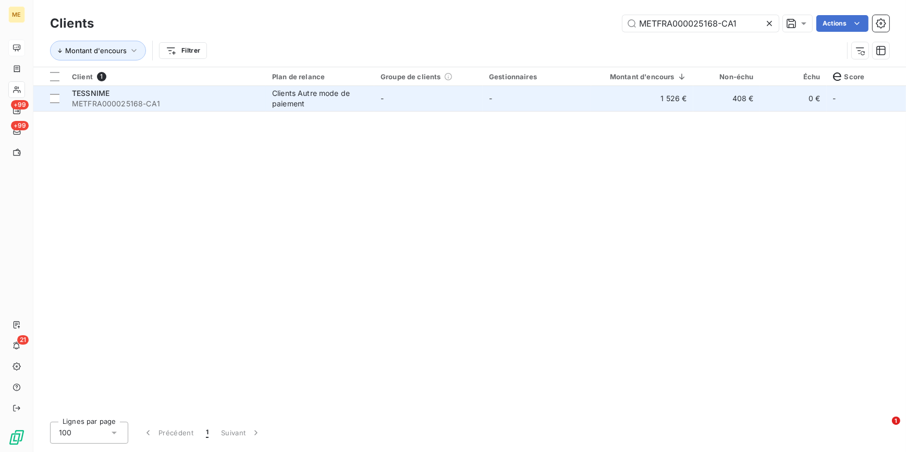
click at [479, 105] on td "-" at bounding box center [428, 98] width 108 height 25
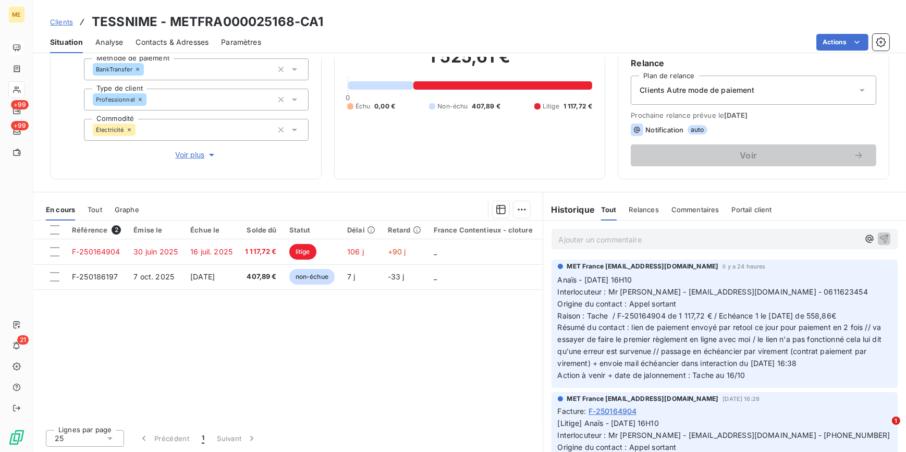
click at [61, 18] on span "Clients" at bounding box center [61, 22] width 23 height 8
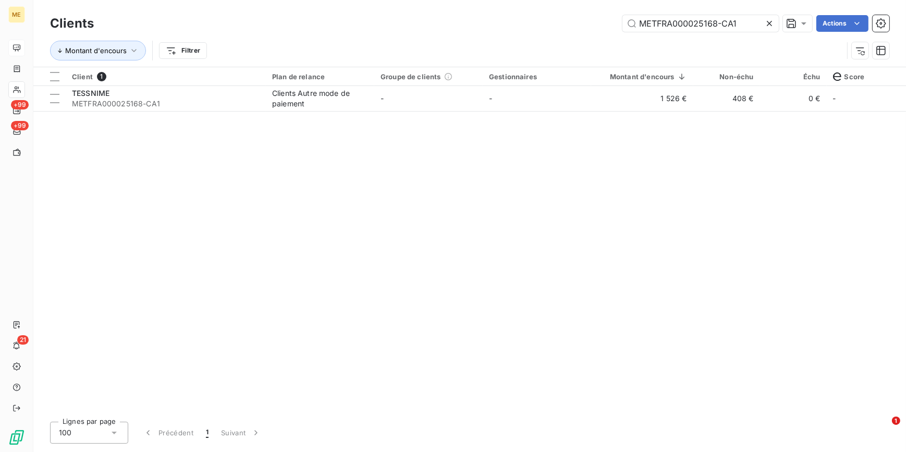
click at [770, 20] on icon at bounding box center [769, 23] width 10 height 10
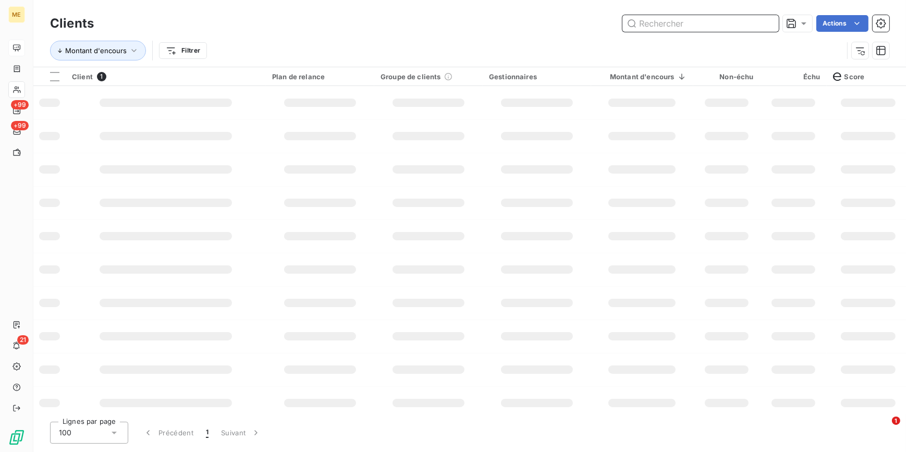
click at [769, 20] on input "text" at bounding box center [701, 23] width 156 height 17
paste input "METFRA000025428-CA1"
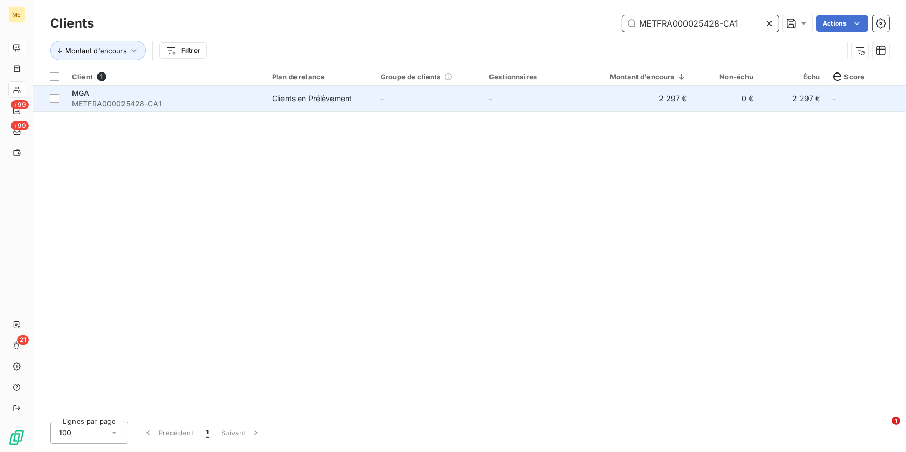
type input "METFRA000025428-CA1"
click at [281, 104] on td "Clients en Prélèvement" at bounding box center [320, 98] width 108 height 25
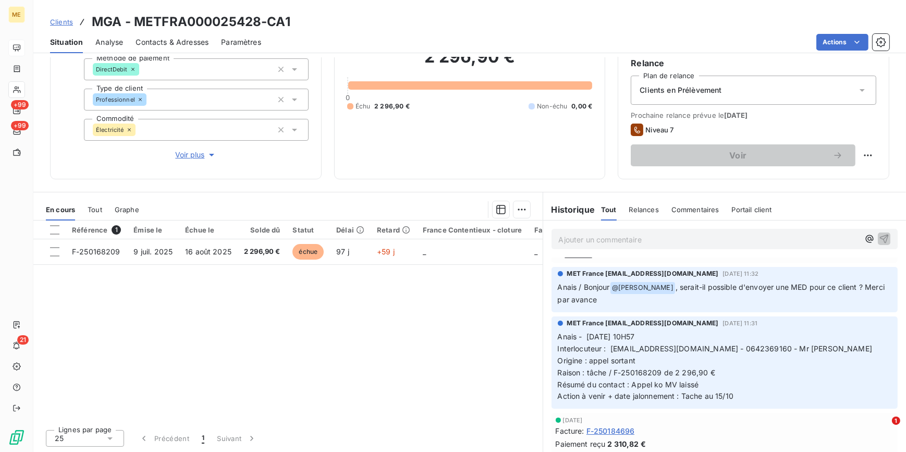
scroll to position [94, 0]
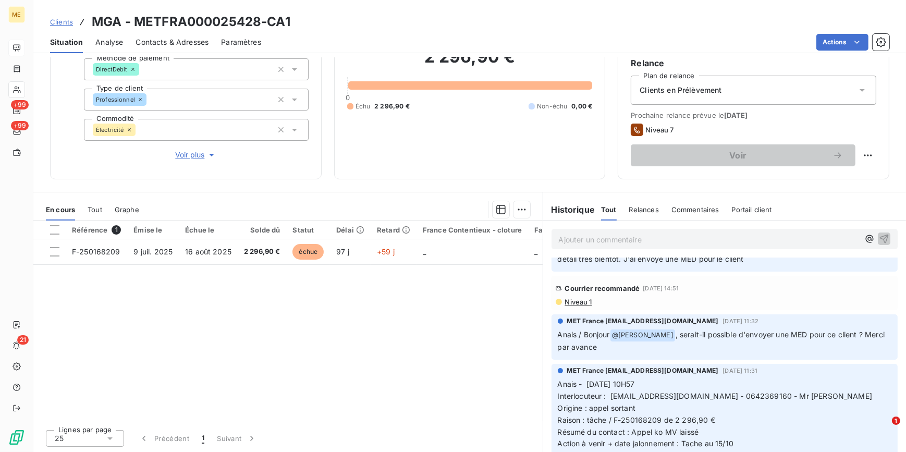
click at [60, 22] on span "Clients" at bounding box center [61, 22] width 23 height 8
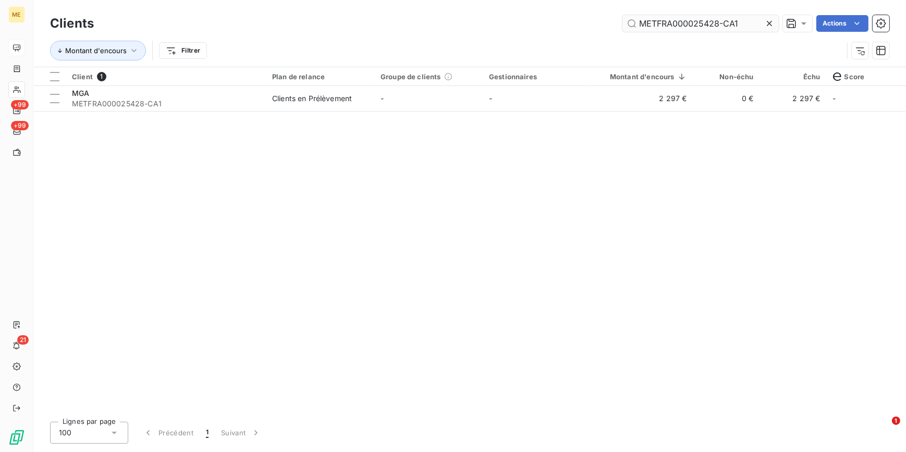
drag, startPoint x: 776, startPoint y: 18, endPoint x: 771, endPoint y: 19, distance: 5.3
click at [774, 19] on div at bounding box center [771, 23] width 15 height 17
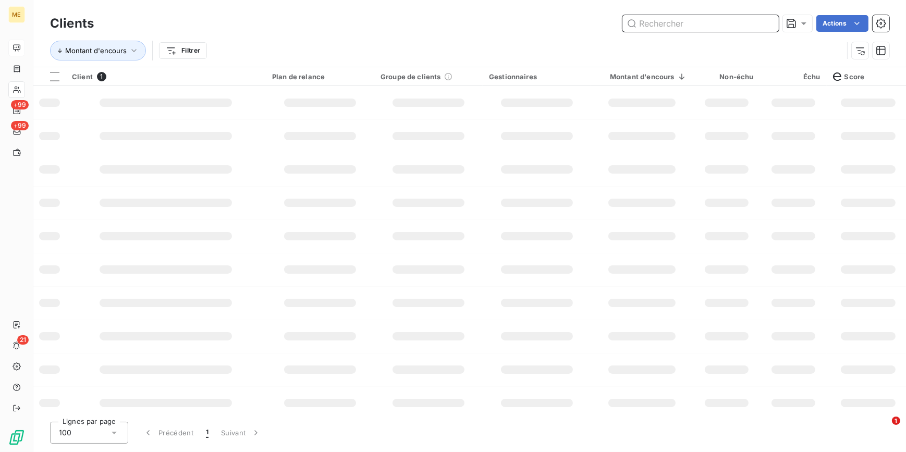
click at [771, 19] on input "text" at bounding box center [701, 23] width 156 height 17
paste input "METFRA000025748-CA1"
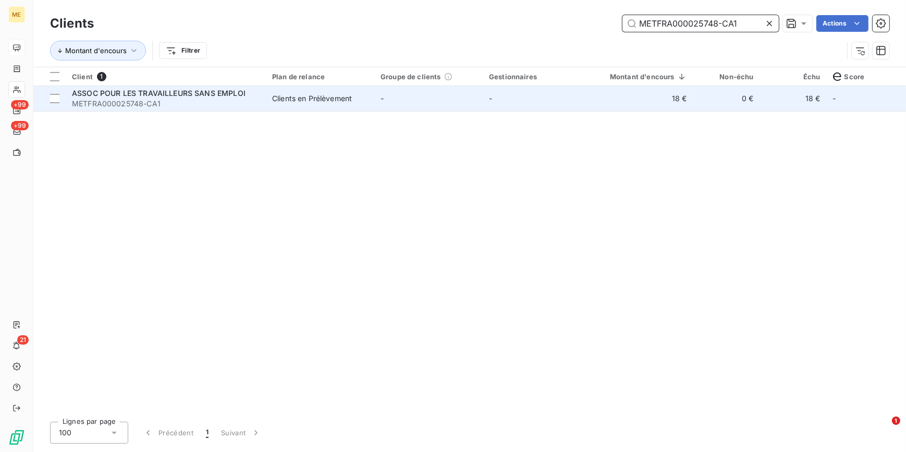
type input "METFRA000025748-CA1"
click at [491, 102] on span "-" at bounding box center [490, 98] width 3 height 9
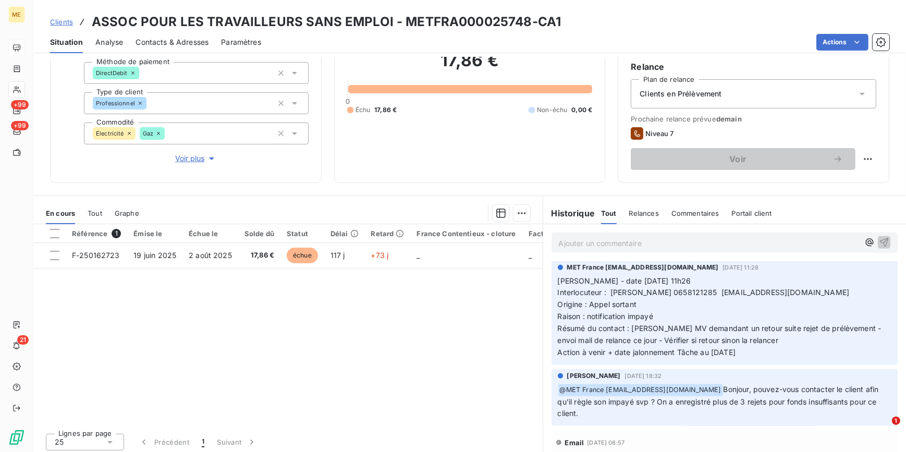
scroll to position [628, 0]
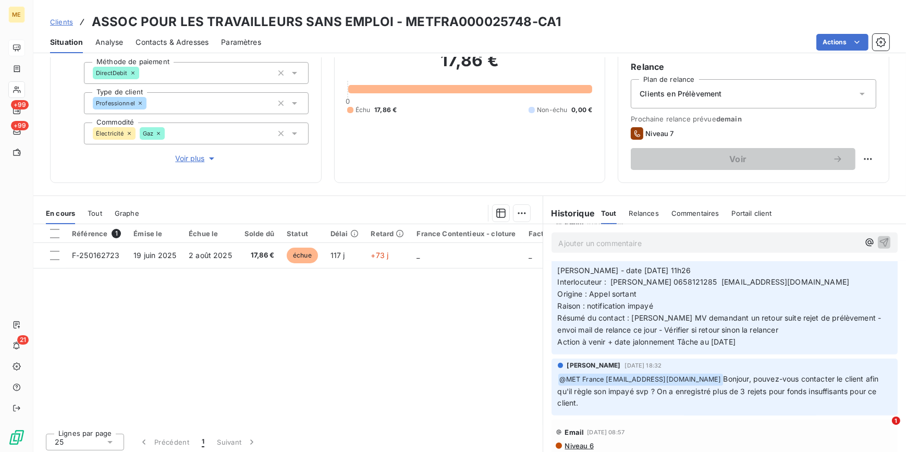
click at [202, 161] on span "Voir plus" at bounding box center [196, 158] width 42 height 10
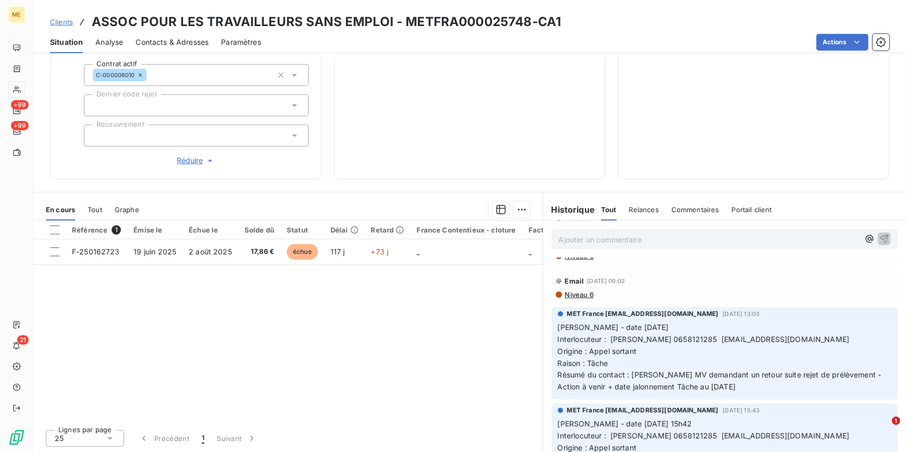
scroll to position [0, 0]
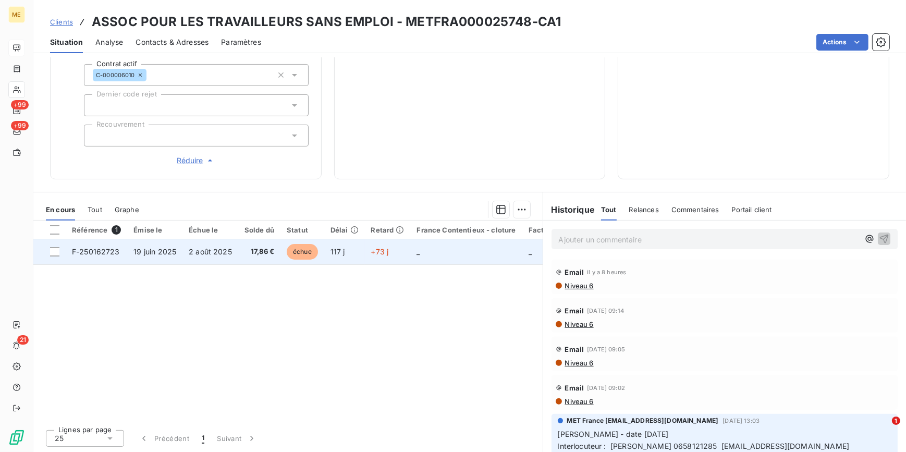
click at [245, 253] on span "17,86 €" at bounding box center [260, 252] width 30 height 10
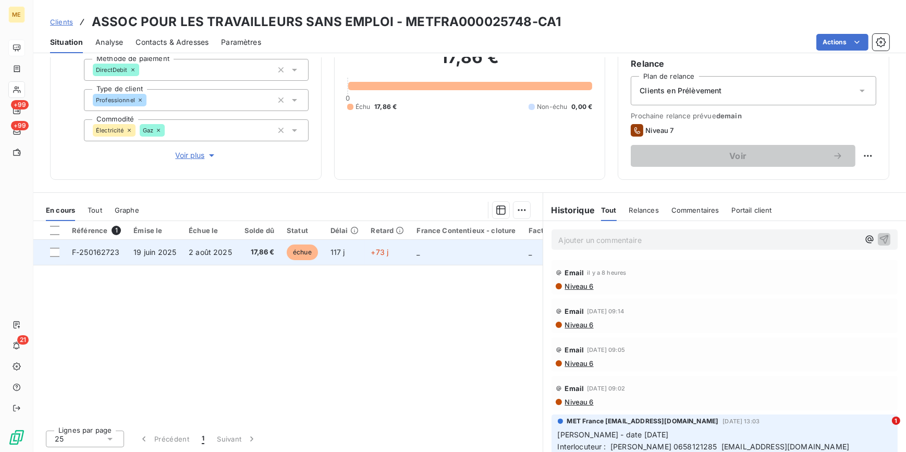
scroll to position [98, 0]
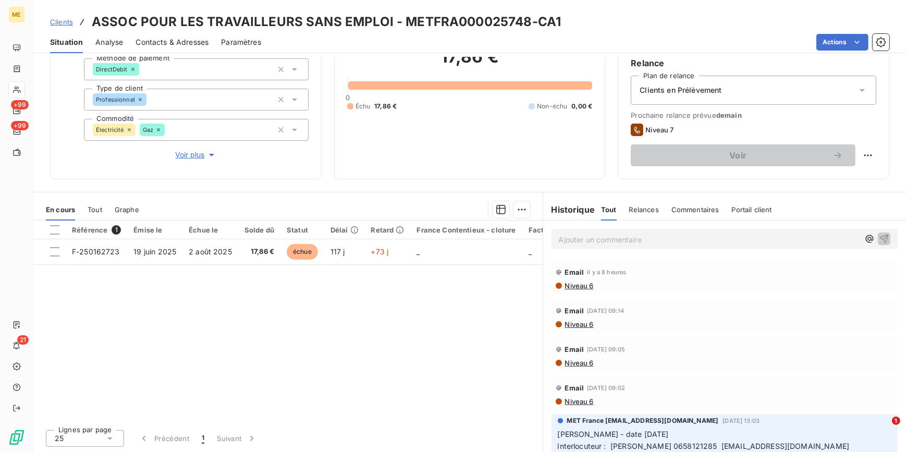
click at [94, 209] on span "Tout" at bounding box center [95, 209] width 15 height 8
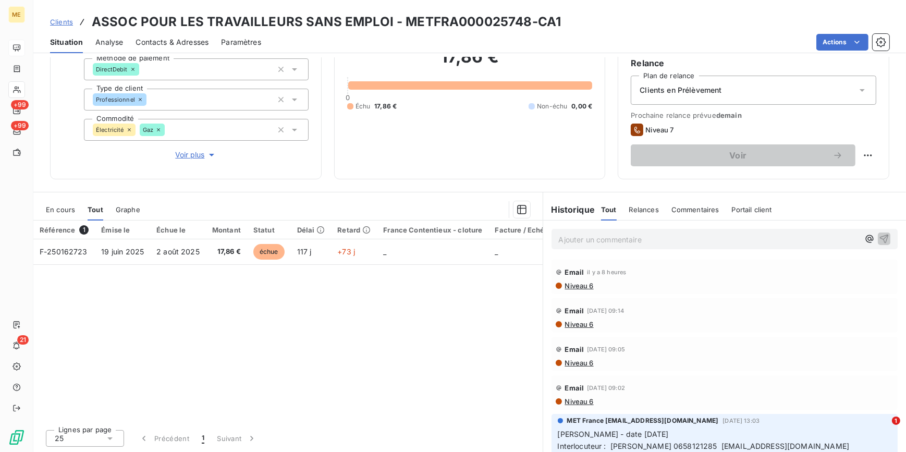
click at [67, 209] on span "En cours" at bounding box center [60, 209] width 29 height 8
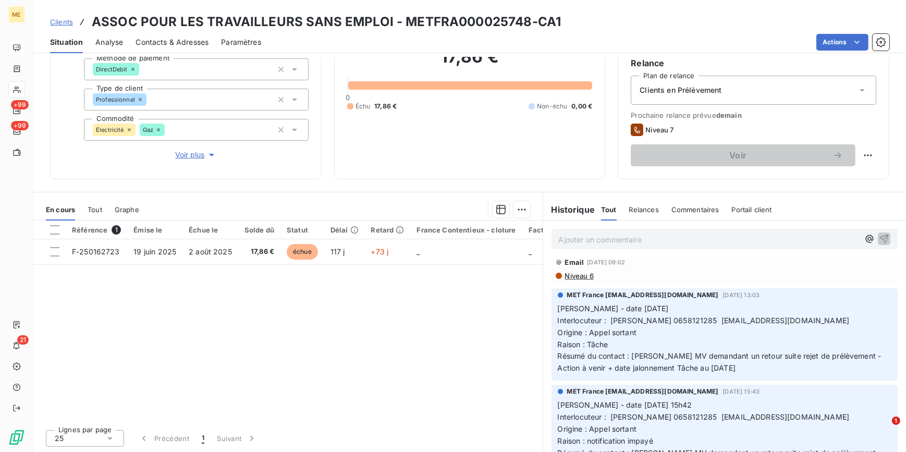
scroll to position [142, 0]
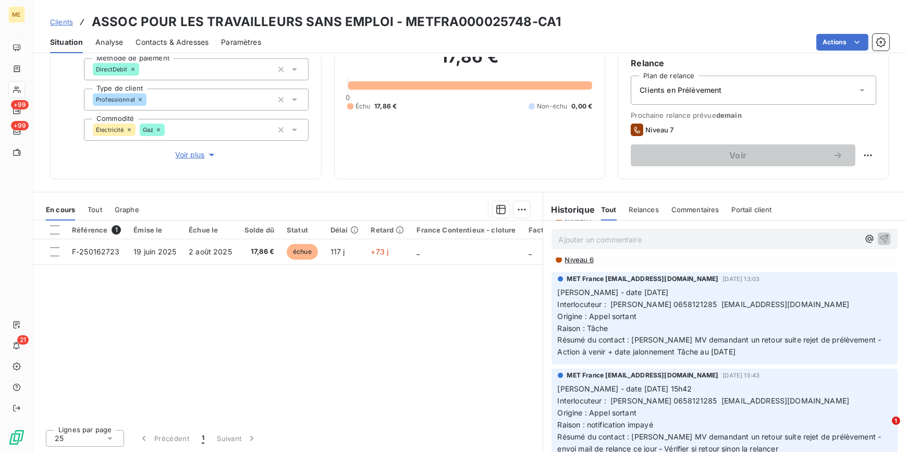
drag, startPoint x: 59, startPoint y: 21, endPoint x: 130, endPoint y: 22, distance: 70.4
click at [59, 21] on span "Clients" at bounding box center [61, 22] width 23 height 8
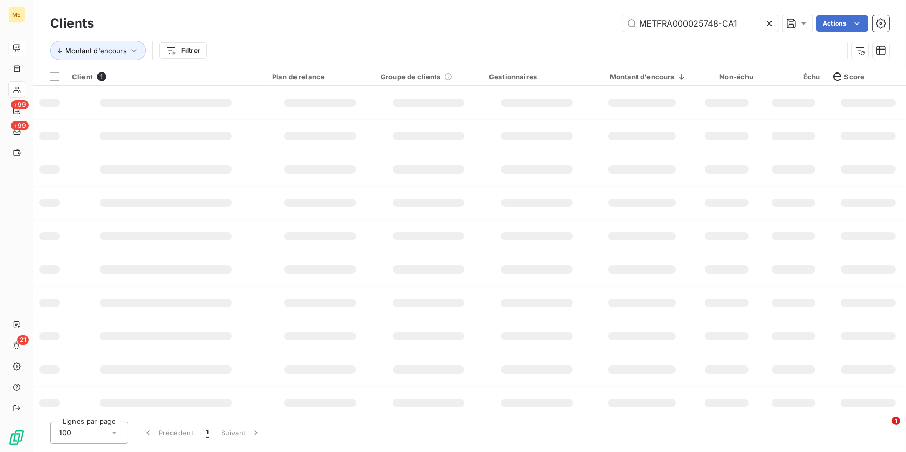
click at [774, 26] on icon at bounding box center [769, 23] width 10 height 10
click at [770, 24] on input "text" at bounding box center [701, 23] width 156 height 17
paste input "METFRA000025748-CA2"
type input "METFRA000025748-CA2"
click at [519, 100] on div at bounding box center [536, 103] width 71 height 8
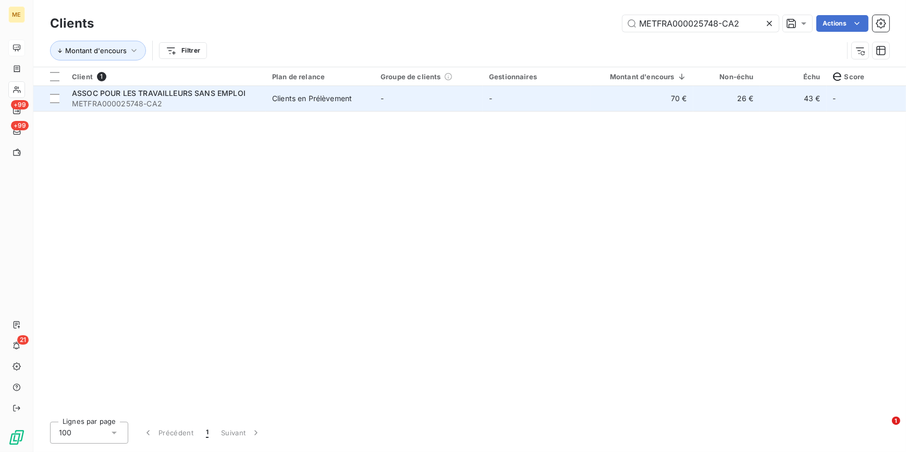
click at [281, 106] on td "Clients en Prélèvement" at bounding box center [320, 98] width 108 height 25
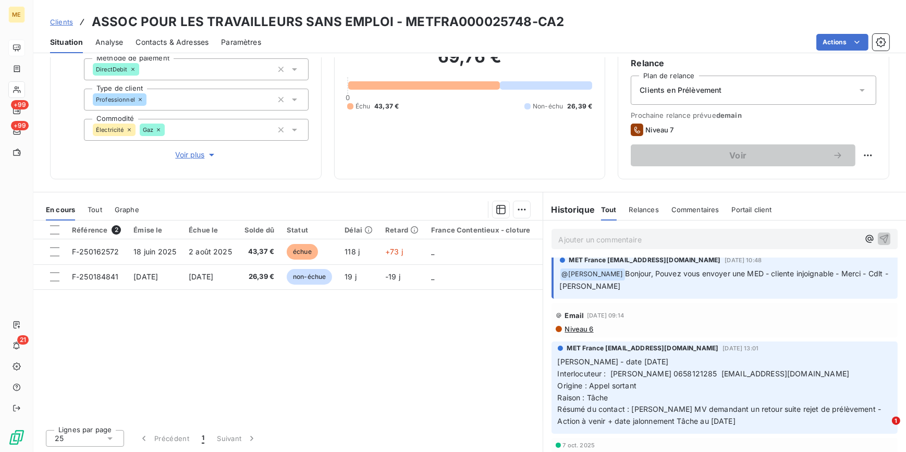
scroll to position [142, 0]
click at [193, 153] on span "Voir plus" at bounding box center [196, 155] width 42 height 10
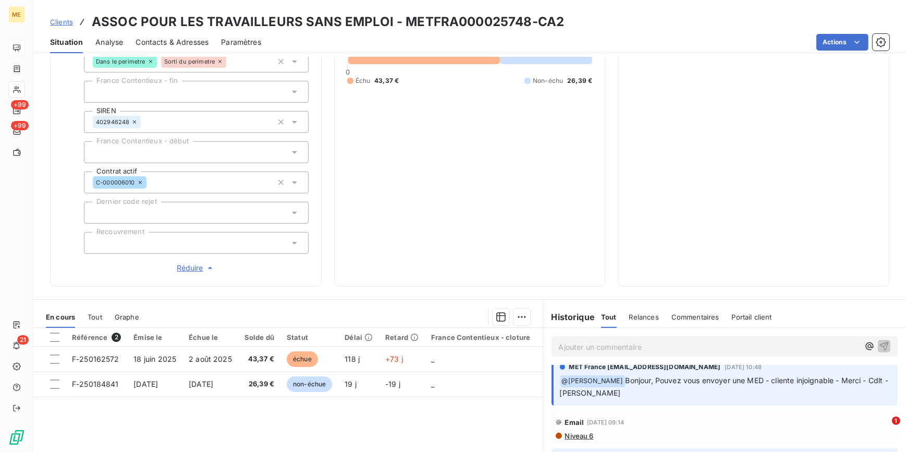
scroll to position [335, 0]
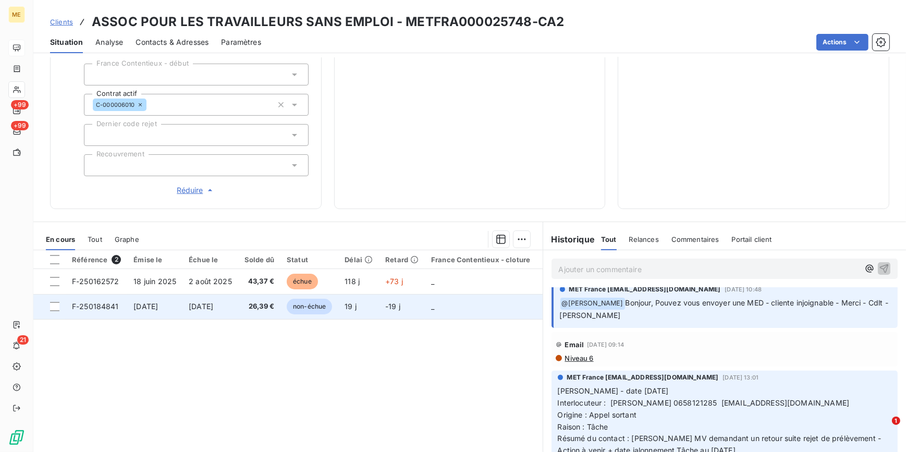
click at [291, 304] on span "non-échue" at bounding box center [309, 307] width 45 height 16
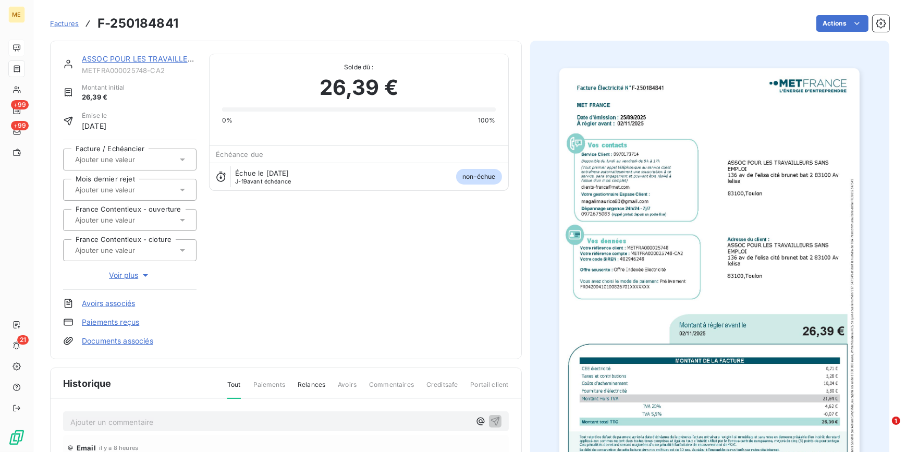
click at [757, 229] on img "button" at bounding box center [710, 280] width 300 height 424
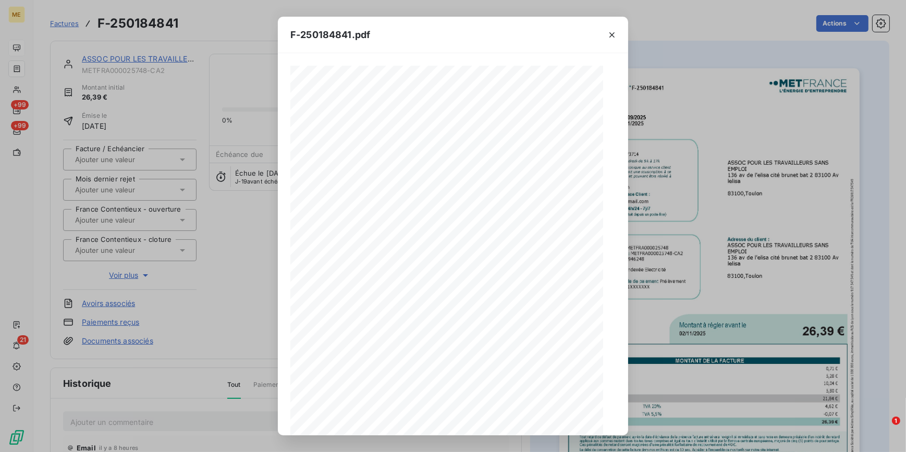
click at [514, 390] on span at bounding box center [468, 392] width 203 height 4
click at [475, 421] on icon "button" at bounding box center [475, 419] width 10 height 10
click at [258, 299] on div "F-250184841.pdf Facture Électricité N° F-250184841 MET Energie France 4, rue de…" at bounding box center [453, 226] width 906 height 452
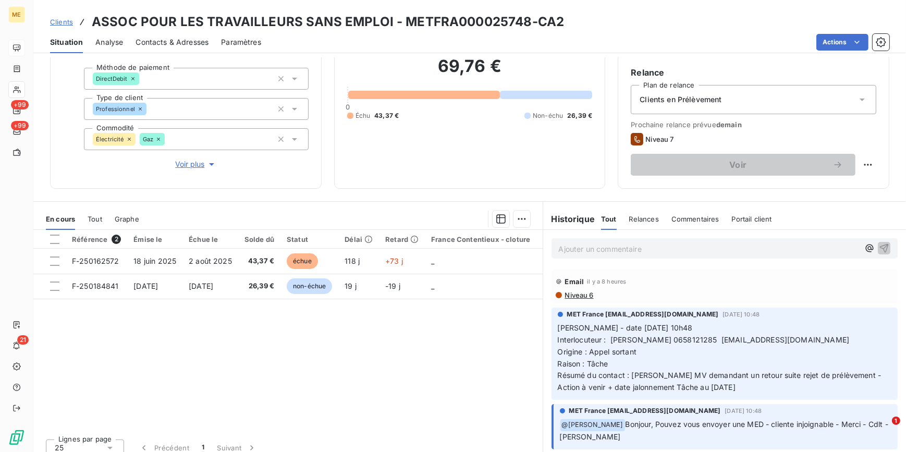
scroll to position [98, 0]
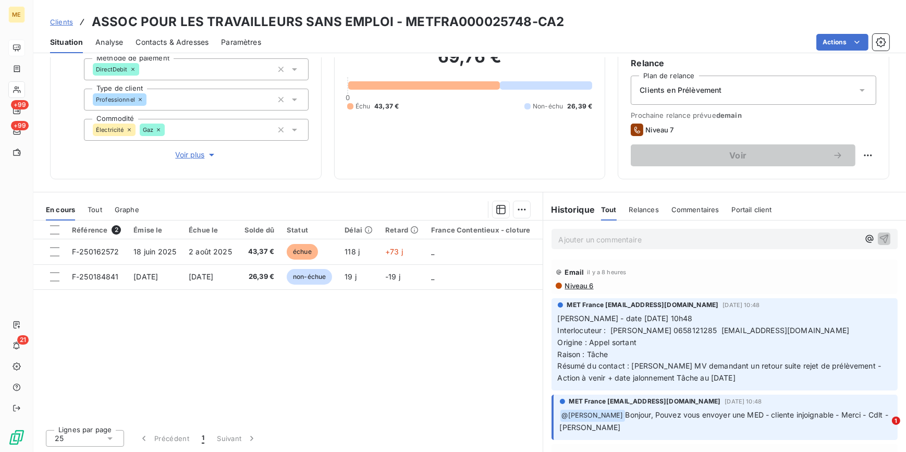
click at [194, 156] on span "Voir plus" at bounding box center [196, 155] width 42 height 10
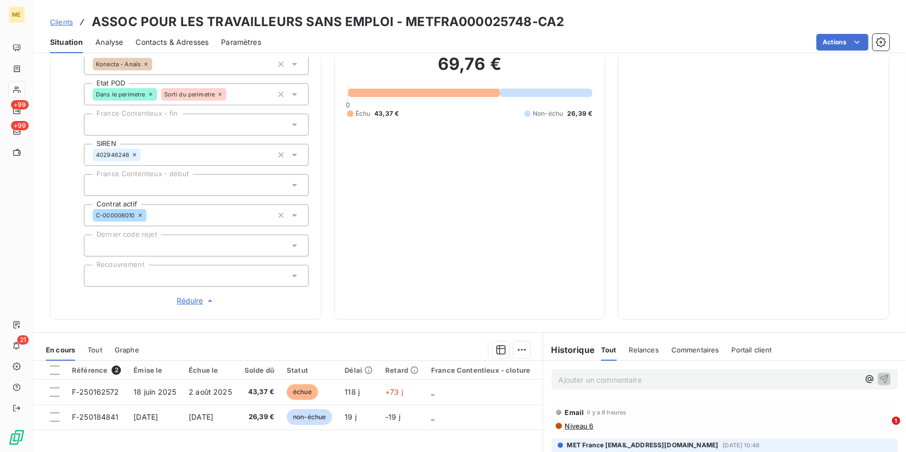
scroll to position [240, 0]
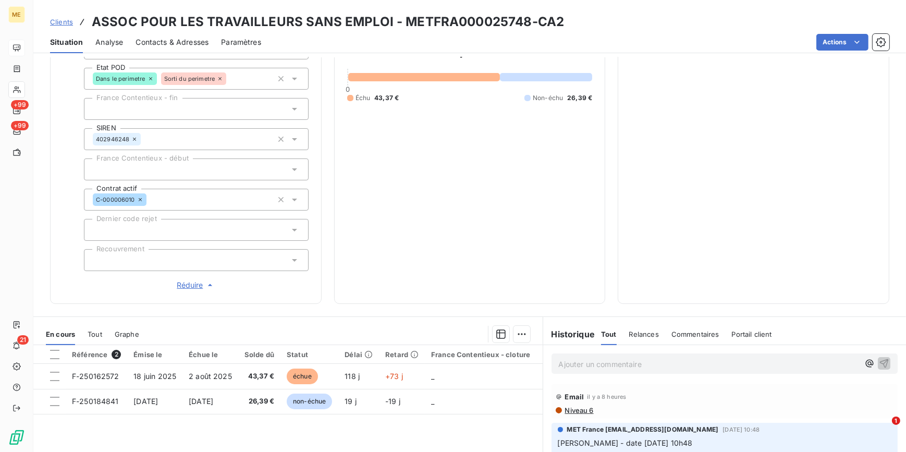
click at [191, 286] on span "Réduire" at bounding box center [196, 285] width 39 height 10
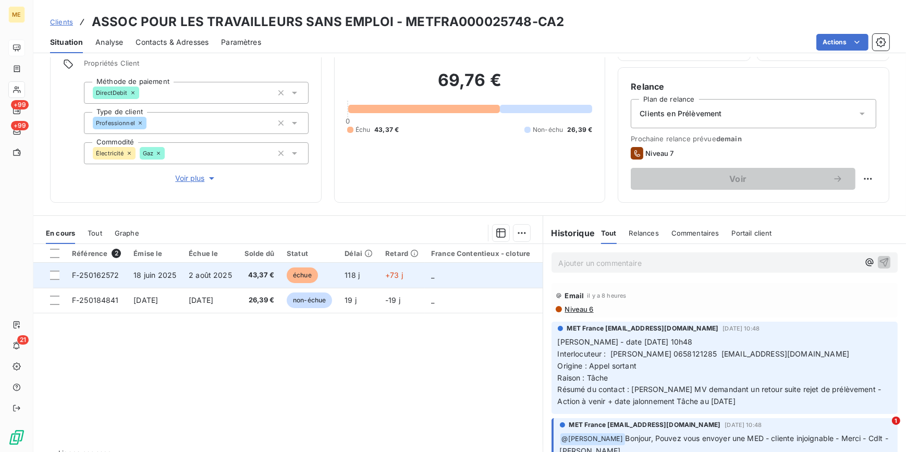
scroll to position [94, 0]
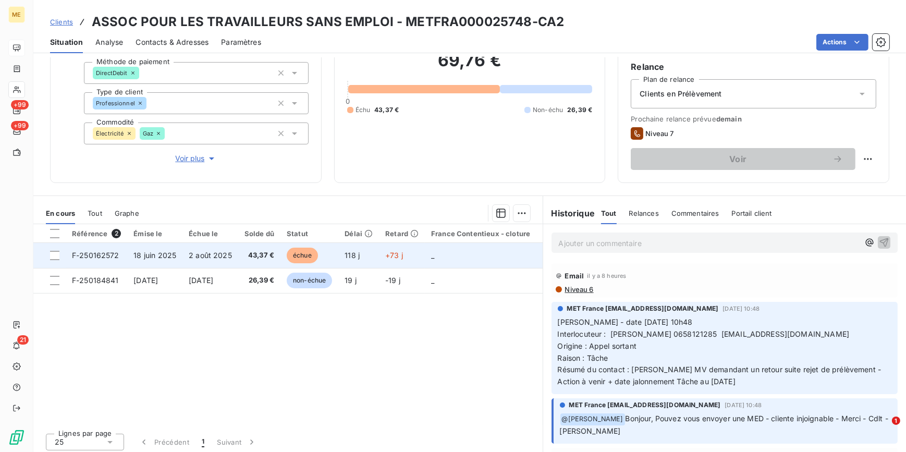
click at [199, 253] on span "2 août 2025" at bounding box center [210, 255] width 43 height 9
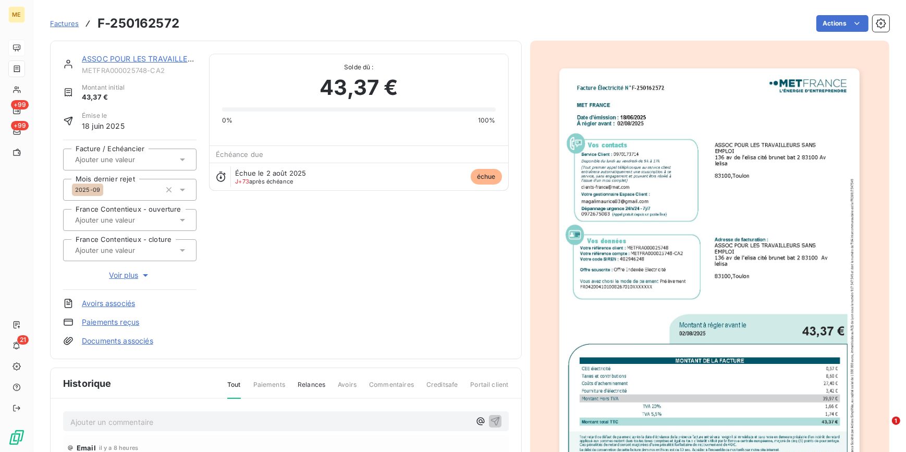
click at [690, 254] on img "button" at bounding box center [710, 280] width 300 height 424
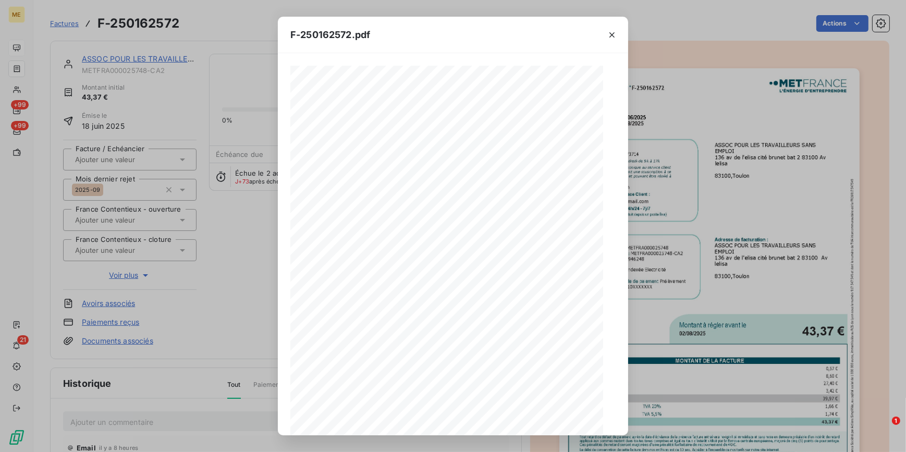
click at [475, 421] on icon "button" at bounding box center [475, 419] width 10 height 10
click at [476, 419] on icon "button" at bounding box center [476, 419] width 3 height 5
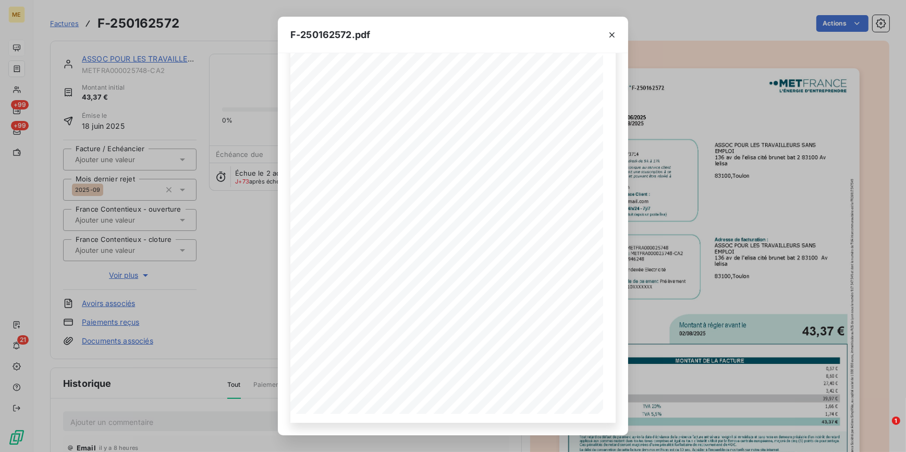
click at [227, 323] on div "F-250162572.pdf Facture Électricité N° F-250162572 MET Energie France 4, rue de…" at bounding box center [453, 226] width 906 height 452
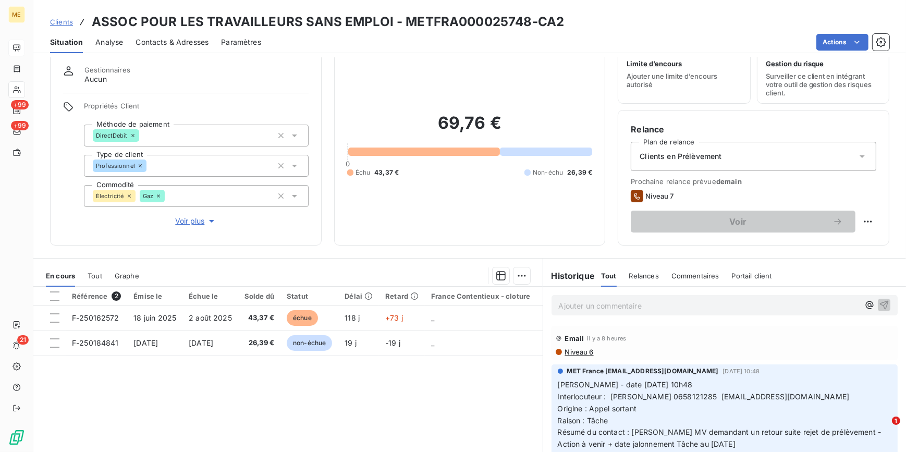
scroll to position [47, 0]
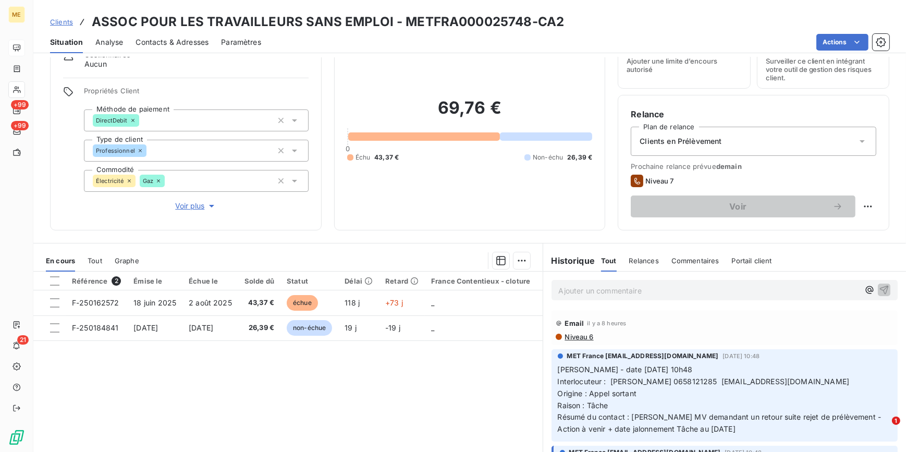
click at [189, 205] on span "Voir plus" at bounding box center [196, 206] width 42 height 10
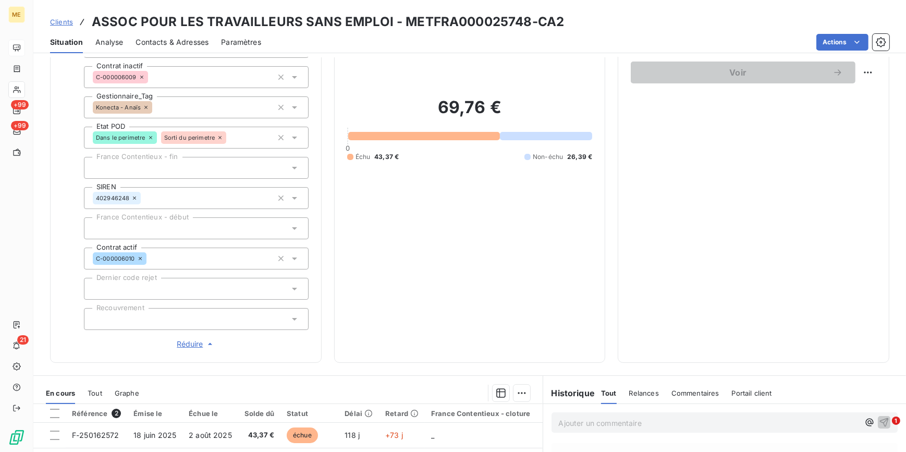
scroll to position [94, 0]
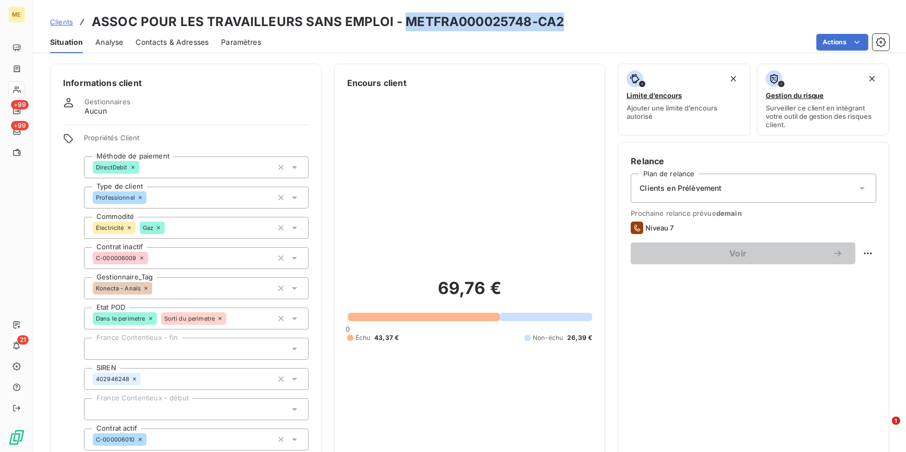
scroll to position [364, 0]
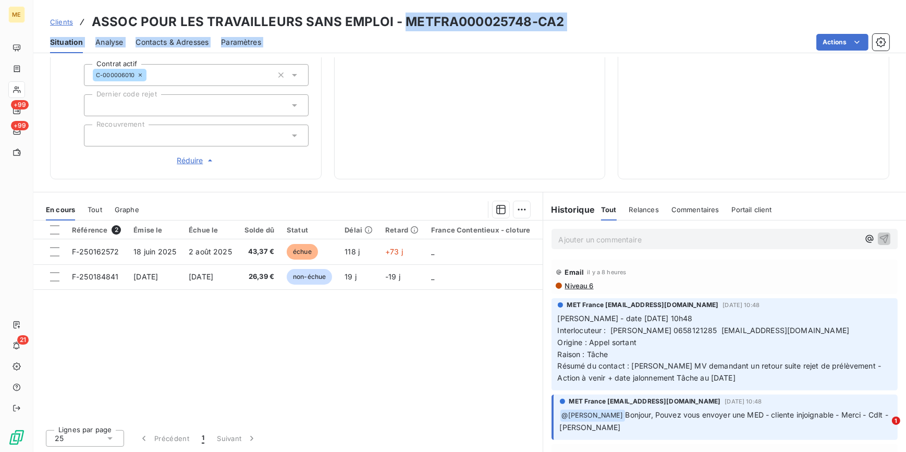
drag, startPoint x: 400, startPoint y: 20, endPoint x: 563, endPoint y: 31, distance: 163.1
click at [563, 31] on div "Clients ASSOC POUR LES TRAVAILLEURS SANS EMPLOI - METFRA000025748-CA2 Situation…" at bounding box center [469, 26] width 873 height 53
click at [569, 22] on div "Clients ASSOC POUR LES TRAVAILLEURS SANS EMPLOI - METFRA000025748-CA2" at bounding box center [469, 22] width 873 height 19
drag, startPoint x: 560, startPoint y: 18, endPoint x: 403, endPoint y: 26, distance: 157.1
click at [403, 26] on div "Clients ASSOC POUR LES TRAVAILLEURS SANS EMPLOI - METFRA000025748-CA2" at bounding box center [469, 22] width 873 height 19
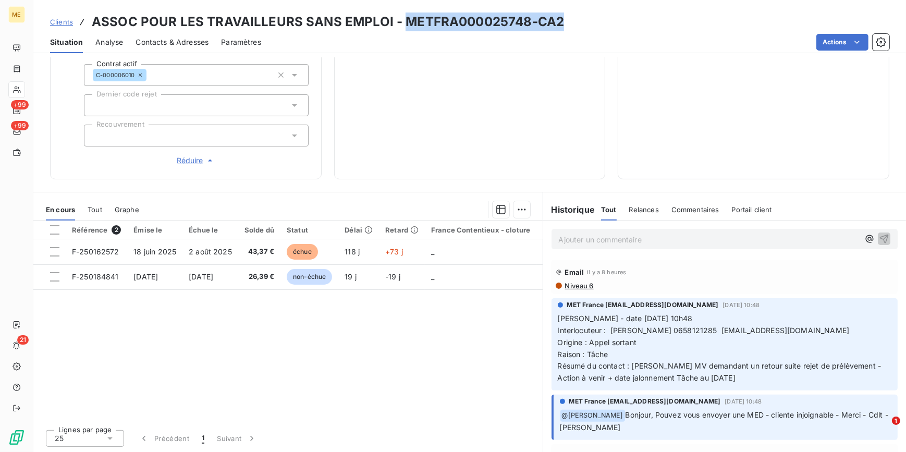
copy h3 "METFRA000025748-CA2"
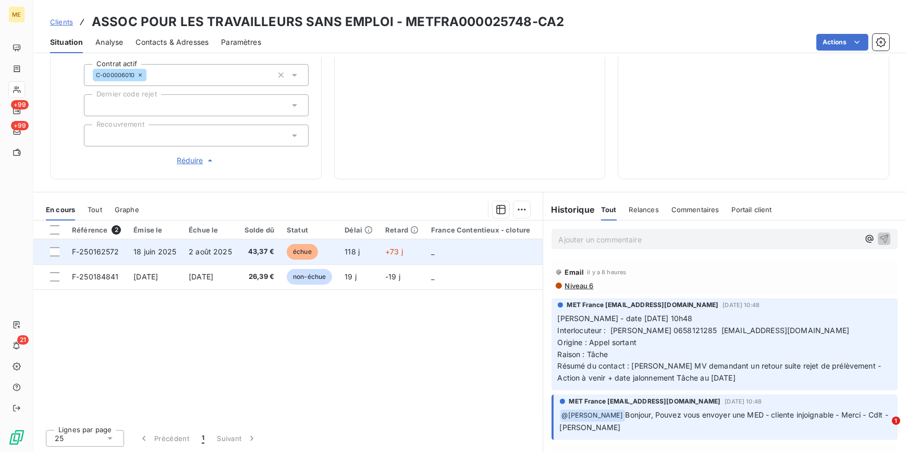
click at [318, 251] on span "échue" at bounding box center [302, 252] width 31 height 16
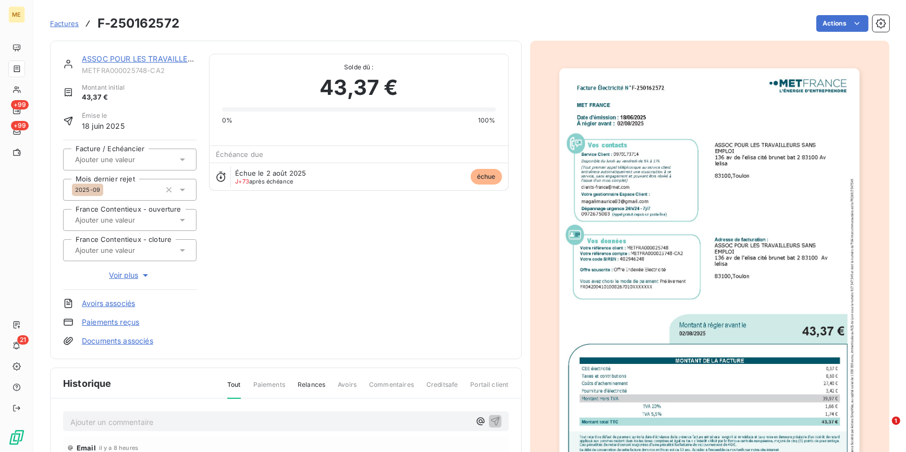
click at [786, 234] on img "button" at bounding box center [710, 280] width 300 height 424
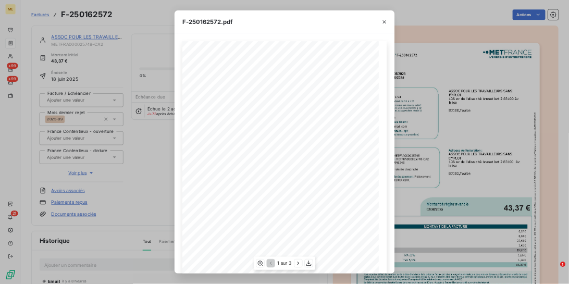
scroll to position [47, 0]
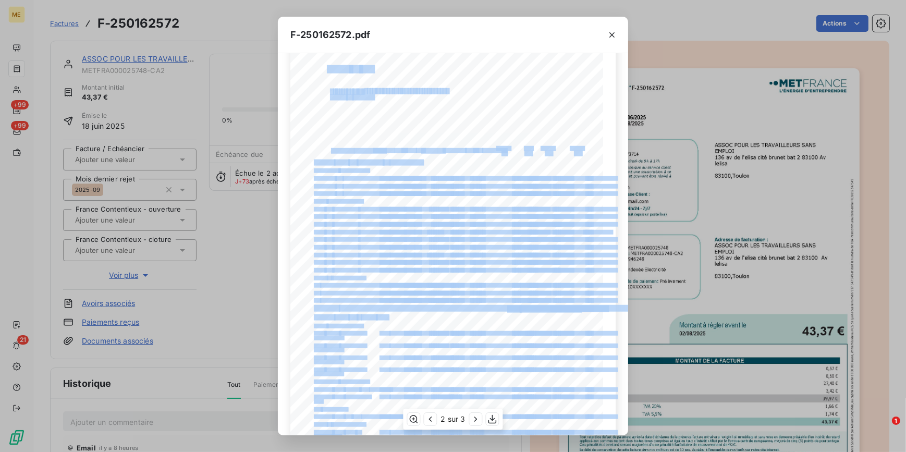
click at [419, 101] on div "Facture Électricité N° F-250162572 MET Energie France [STREET_ADDRESS] [DATE][D…" at bounding box center [452, 244] width 325 height 451
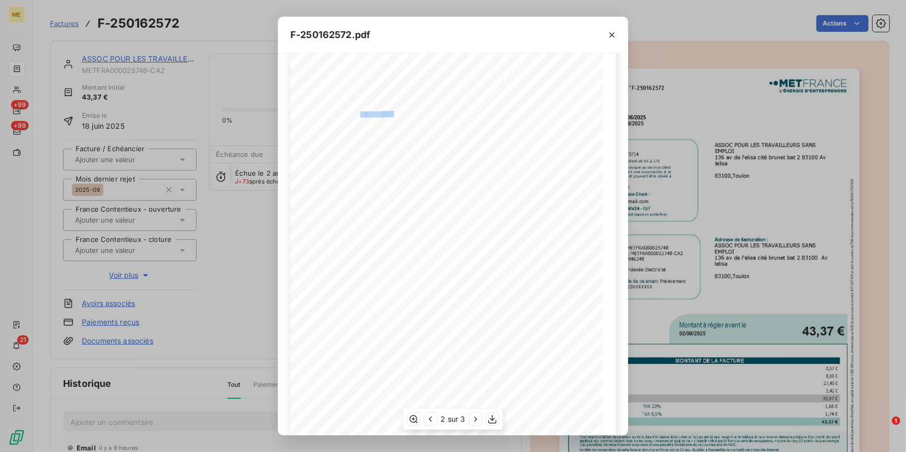
click at [329, 117] on div "Facture Électricité N° F-250162572 MET Energie France [STREET_ADDRESS] [DATE][D…" at bounding box center [452, 244] width 325 height 451
click at [428, 105] on span "MET_METFRA000025748_25388567189876-UA1_14622" at bounding box center [393, 107] width 126 height 5
click at [259, 271] on div "F-250162572.pdf Facture Électricité N° F-250162572 MET Energie France [STREET_A…" at bounding box center [453, 226] width 906 height 452
click at [615, 38] on icon "button" at bounding box center [612, 35] width 10 height 10
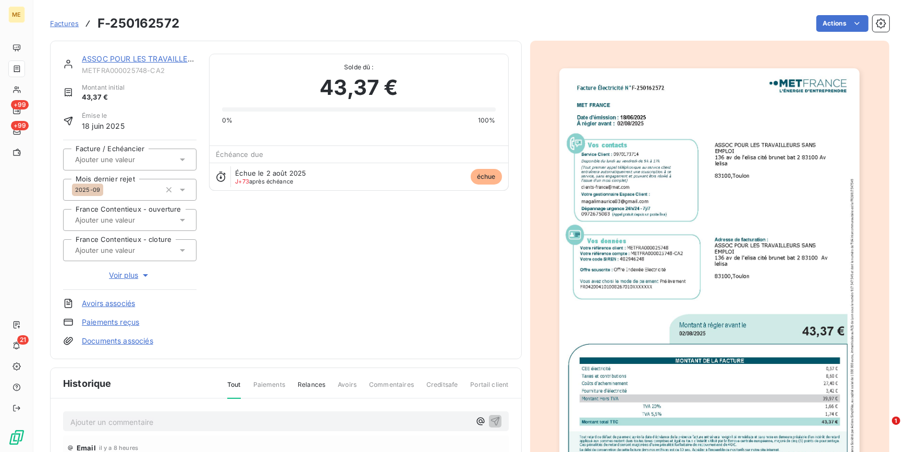
click at [622, 178] on img "button" at bounding box center [710, 280] width 300 height 424
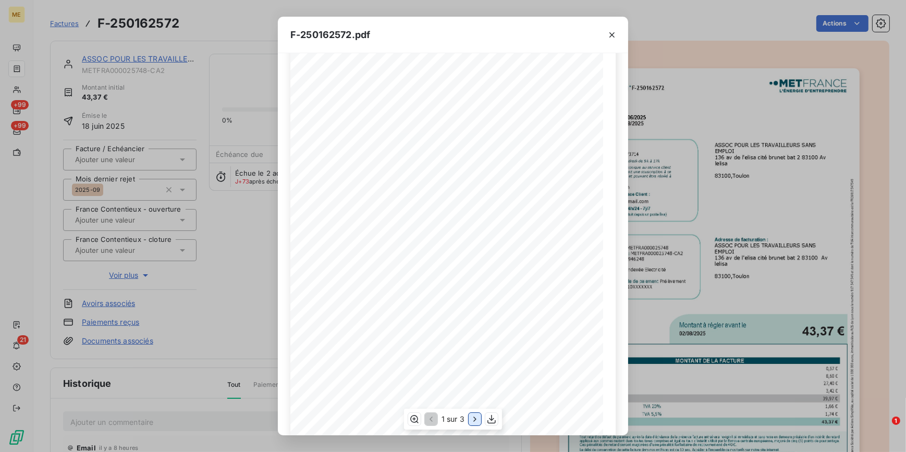
click at [477, 420] on icon "button" at bounding box center [475, 419] width 10 height 10
drag, startPoint x: 421, startPoint y: 104, endPoint x: 387, endPoint y: 108, distance: 34.1
click at [387, 108] on span "MET_METFRA000025748_25388567189876-UA1_14622" at bounding box center [393, 107] width 126 height 5
copy span "253885671898"
click at [610, 37] on icon "button" at bounding box center [612, 34] width 5 height 5
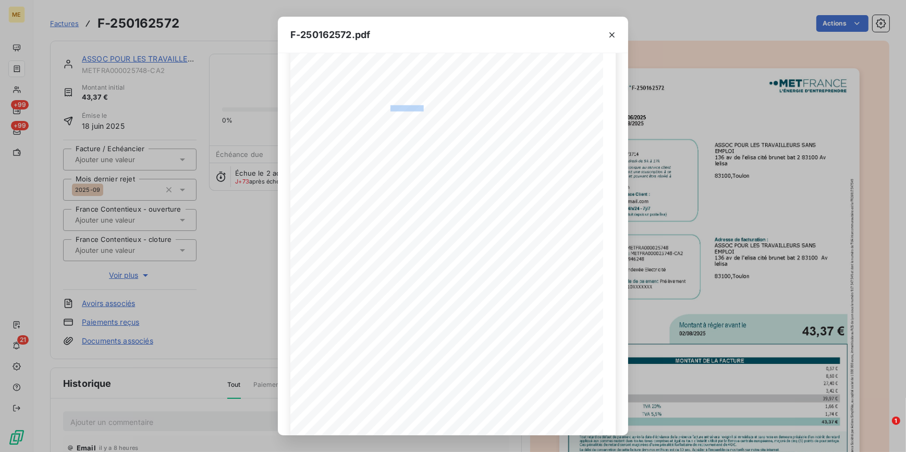
click at [614, 31] on icon "button" at bounding box center [612, 35] width 10 height 10
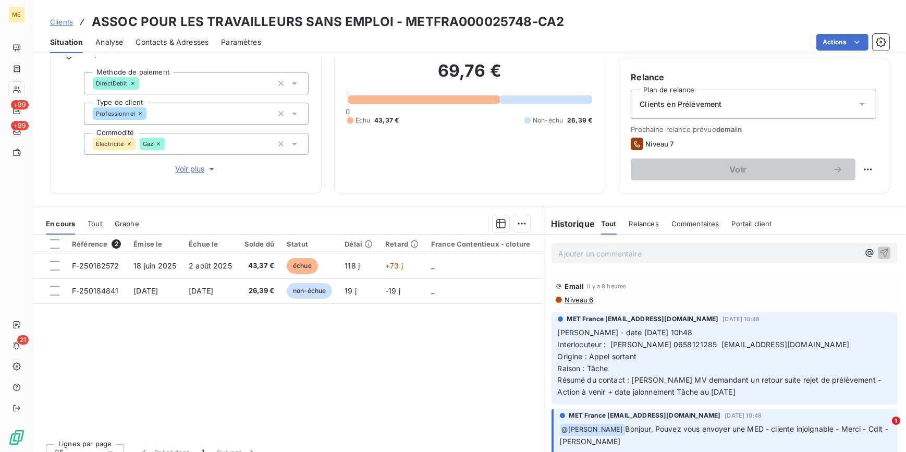
scroll to position [98, 0]
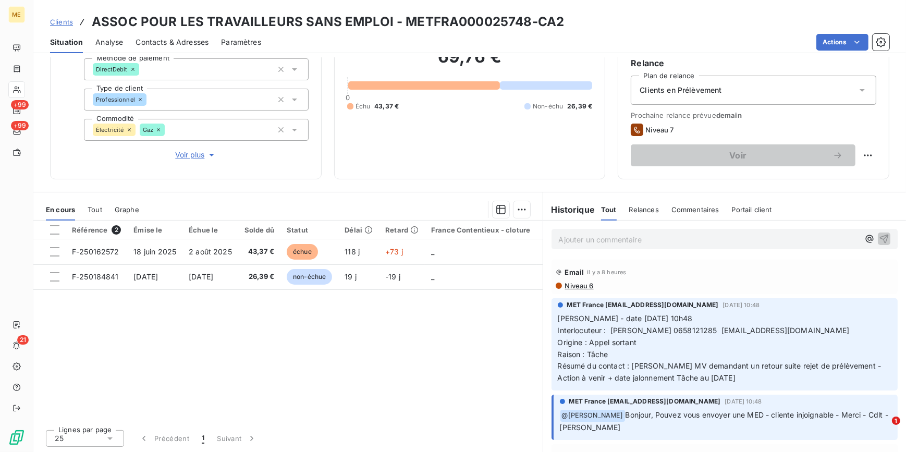
click at [739, 84] on div "Clients en Prélèvement" at bounding box center [754, 90] width 246 height 29
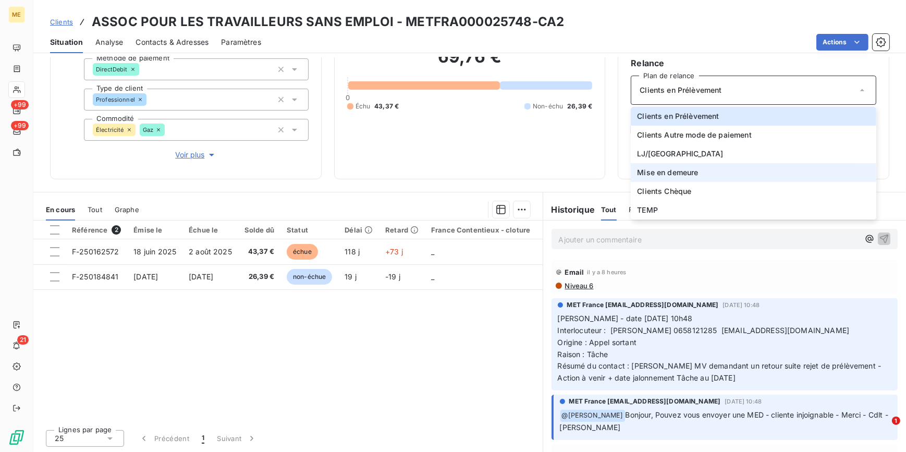
click at [670, 173] on span "Mise en demeure" at bounding box center [667, 172] width 61 height 10
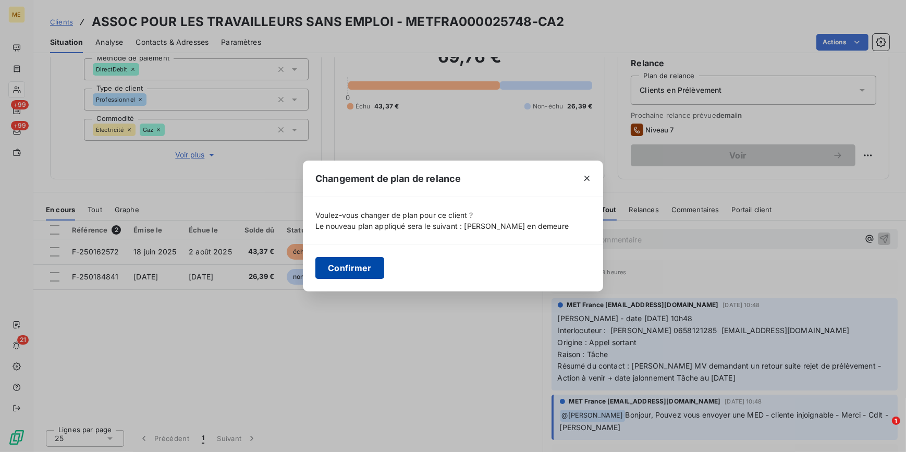
click at [370, 275] on button "Confirmer" at bounding box center [349, 268] width 69 height 22
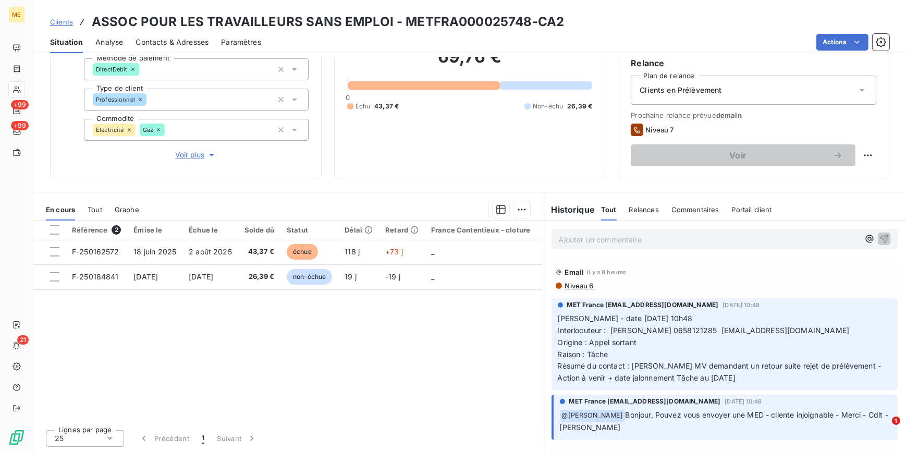
click at [863, 154] on html "ME +99 +99 21 Clients ASSOC POUR LES TRAVAILLEURS SANS EMPLOI - METFRA000025748…" at bounding box center [453, 226] width 906 height 452
click at [855, 176] on div "Replanifier cette action" at bounding box center [818, 177] width 93 height 17
select select "9"
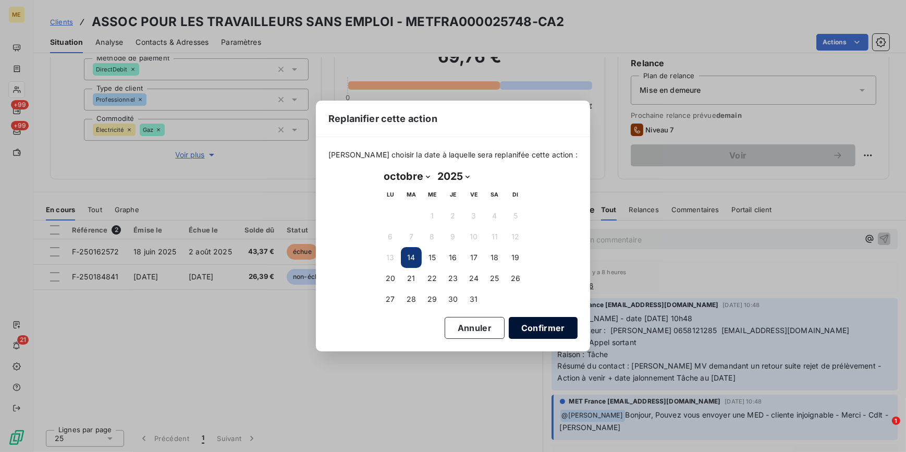
click at [532, 333] on button "Confirmer" at bounding box center [543, 328] width 69 height 22
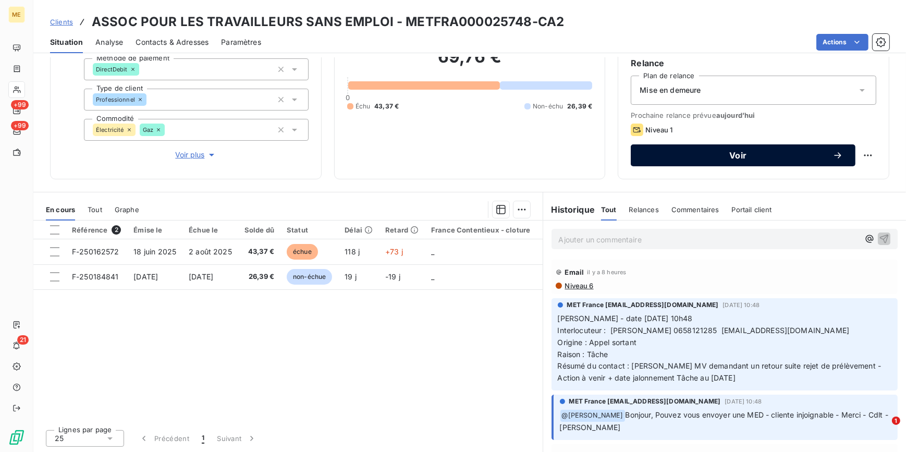
click at [726, 151] on span "Voir" at bounding box center [737, 155] width 189 height 8
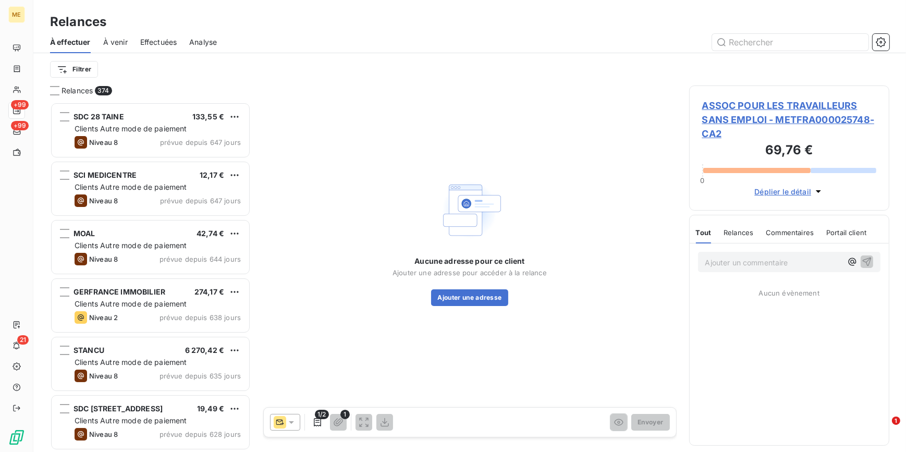
scroll to position [343, 193]
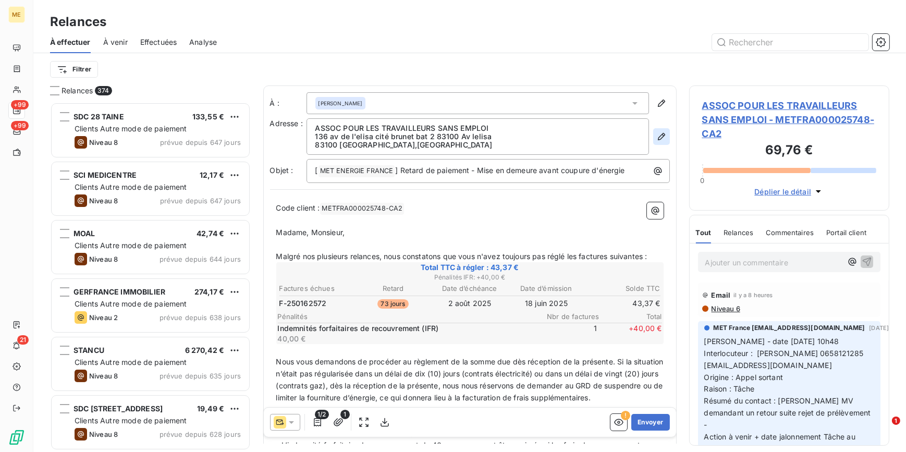
click at [657, 138] on icon "button" at bounding box center [661, 136] width 10 height 10
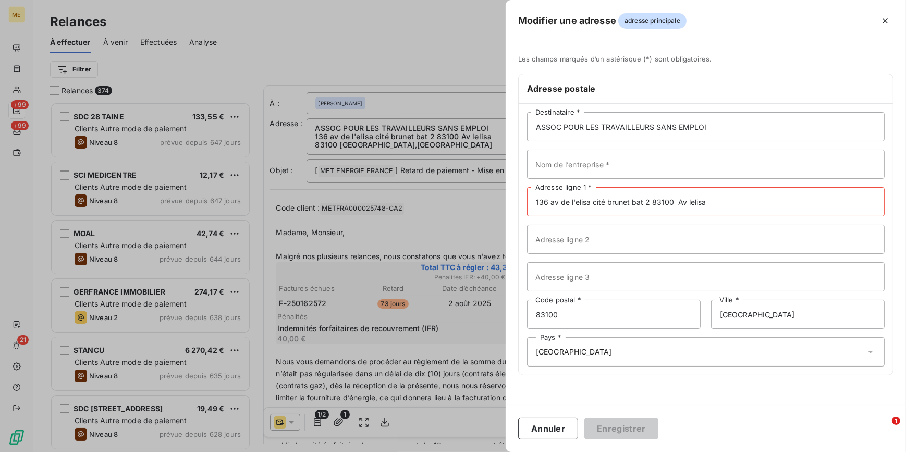
drag, startPoint x: 735, startPoint y: 203, endPoint x: 652, endPoint y: 214, distance: 83.2
click at [652, 214] on input "136 av de l'elisa cité brunet bat 2 83100 Av lelisa" at bounding box center [706, 201] width 358 height 29
drag, startPoint x: 652, startPoint y: 203, endPoint x: 633, endPoint y: 201, distance: 19.5
click at [633, 201] on input "136 av de l'elisa cité brunet bat 2" at bounding box center [706, 201] width 358 height 29
type input "136 av de l'elisa cité brunet bat 2"
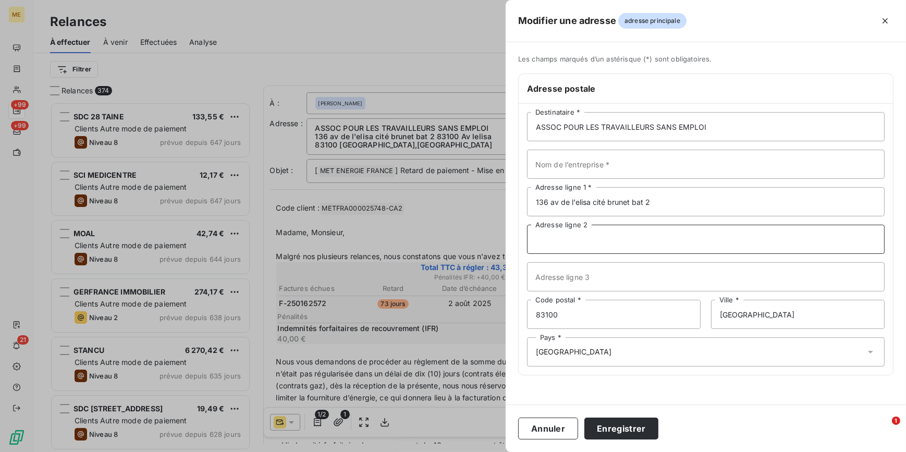
click at [610, 244] on input "Adresse ligne 2" at bounding box center [706, 239] width 358 height 29
type input "Batiment 2"
drag, startPoint x: 673, startPoint y: 201, endPoint x: 629, endPoint y: 194, distance: 43.8
click at [629, 194] on input "136 av de l'elisa cité brunet bat 2" at bounding box center [706, 201] width 358 height 29
click at [558, 199] on input "136 av de l'elisa cité brunet" at bounding box center [706, 201] width 358 height 29
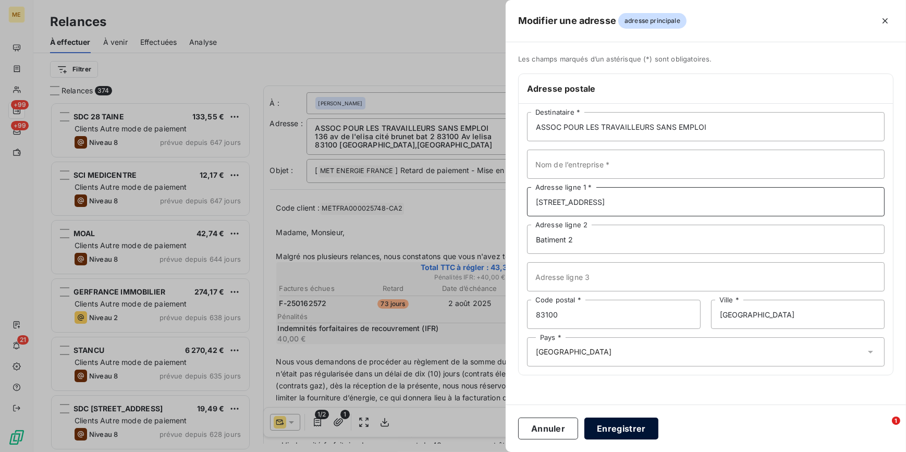
type input "[STREET_ADDRESS]"
click at [622, 430] on button "Enregistrer" at bounding box center [622, 429] width 74 height 22
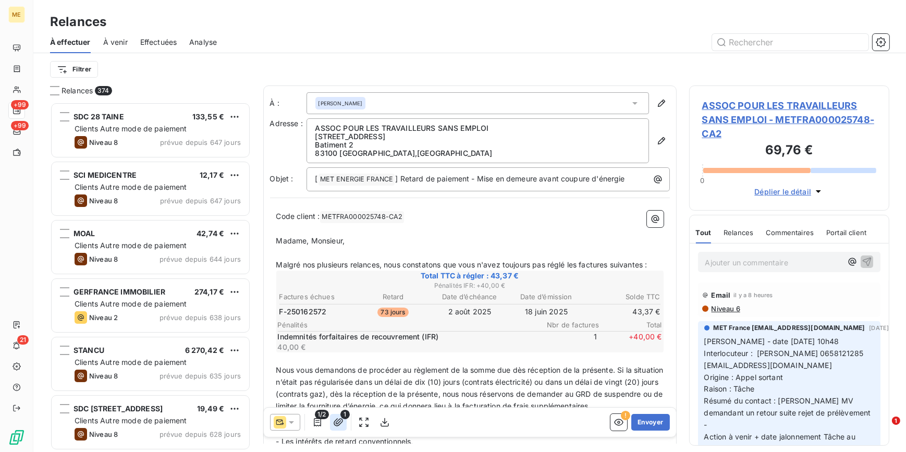
click at [333, 423] on icon "button" at bounding box center [338, 422] width 10 height 10
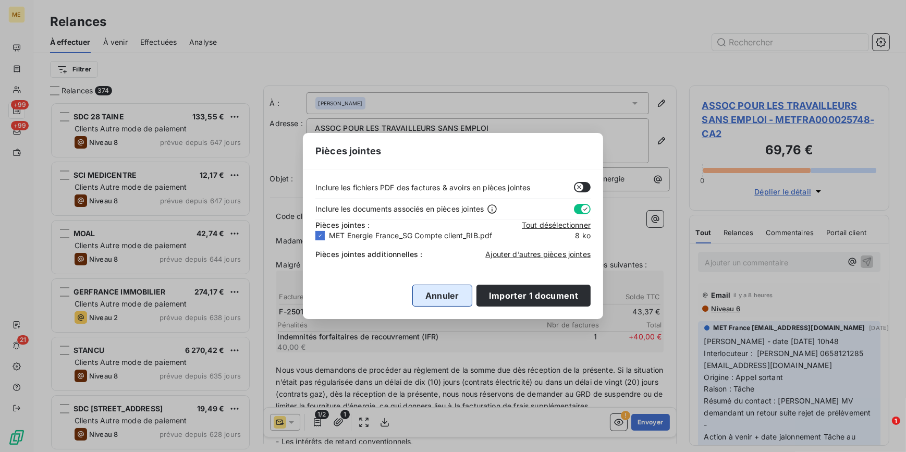
click at [440, 294] on button "Annuler" at bounding box center [442, 296] width 60 height 22
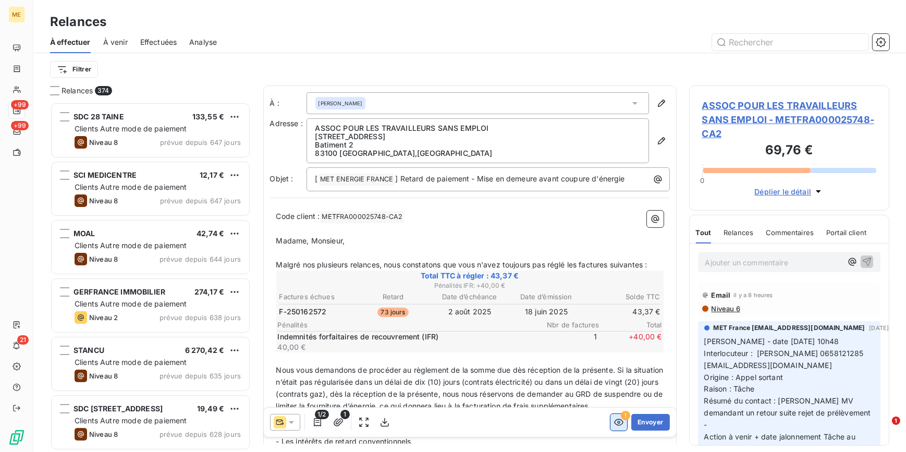
click at [614, 422] on icon "button" at bounding box center [619, 422] width 10 height 10
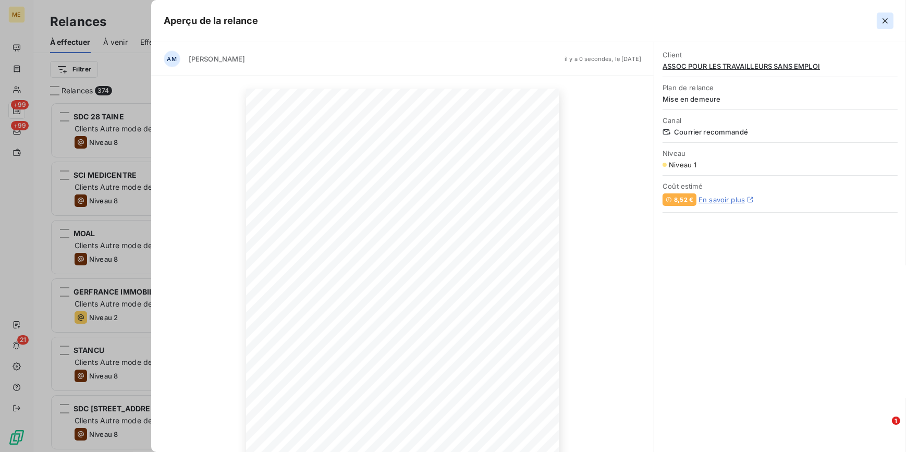
click at [886, 18] on icon "button" at bounding box center [885, 21] width 10 height 10
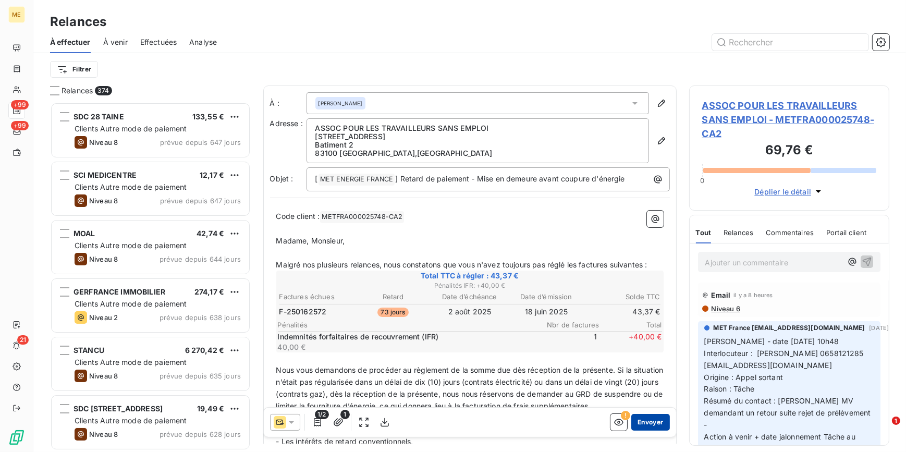
click at [646, 421] on button "Envoyer" at bounding box center [650, 422] width 38 height 17
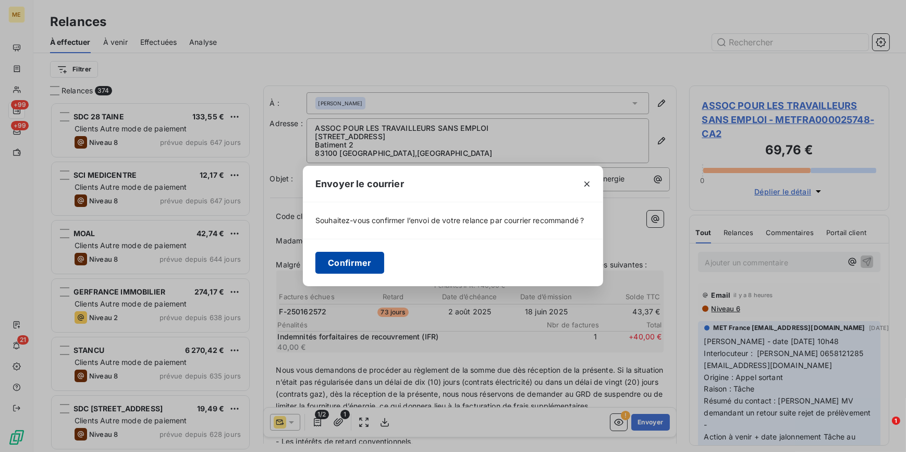
click at [366, 263] on button "Confirmer" at bounding box center [349, 263] width 69 height 22
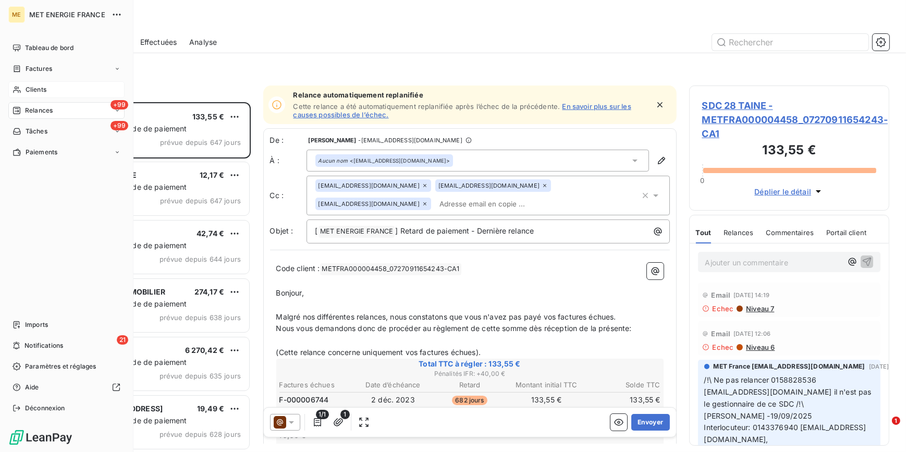
click at [38, 91] on span "Clients" at bounding box center [36, 89] width 21 height 9
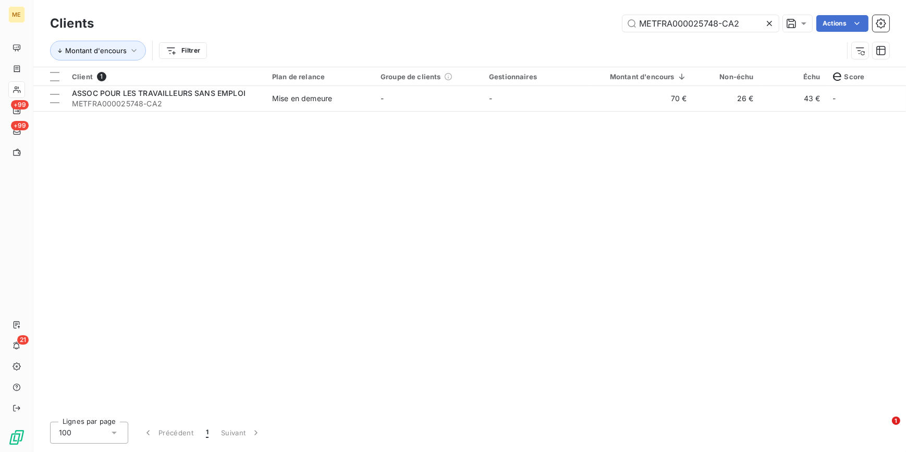
click at [771, 24] on icon at bounding box center [769, 23] width 10 height 10
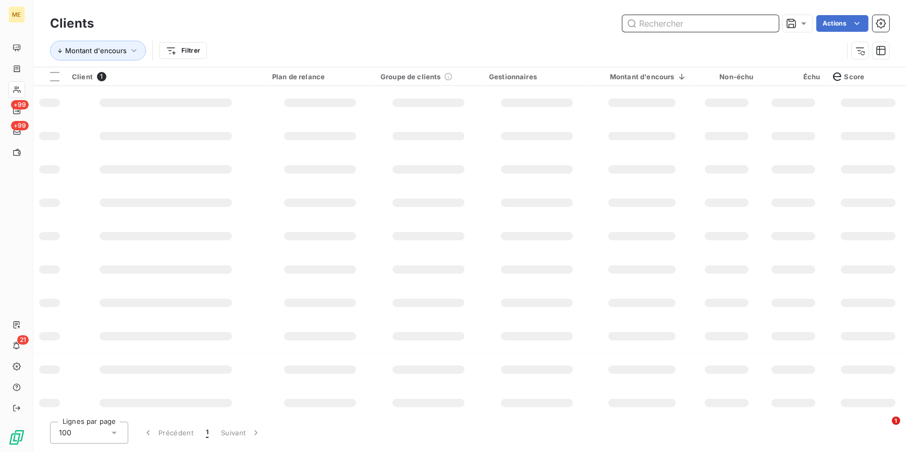
drag, startPoint x: 767, startPoint y: 23, endPoint x: 758, endPoint y: 25, distance: 8.6
click at [763, 23] on input "text" at bounding box center [701, 23] width 156 height 17
paste input "METFRA000026319-CA1"
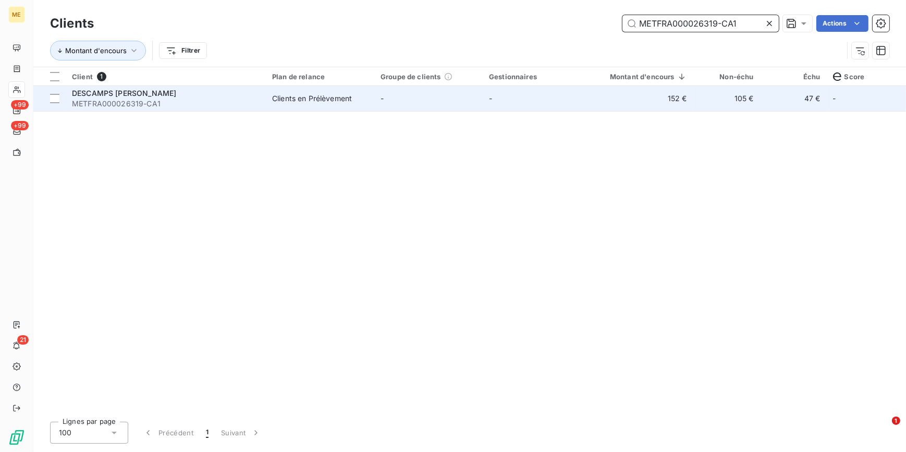
type input "METFRA000026319-CA1"
click at [494, 99] on td "-" at bounding box center [537, 98] width 108 height 25
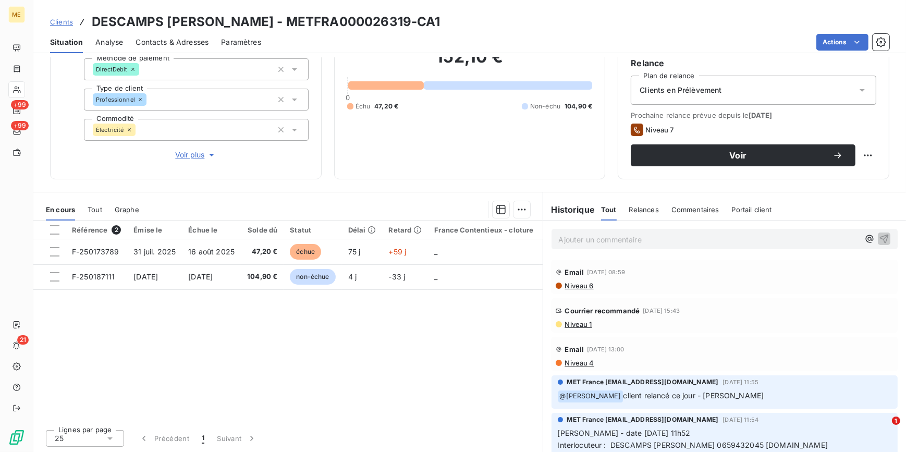
scroll to position [51, 0]
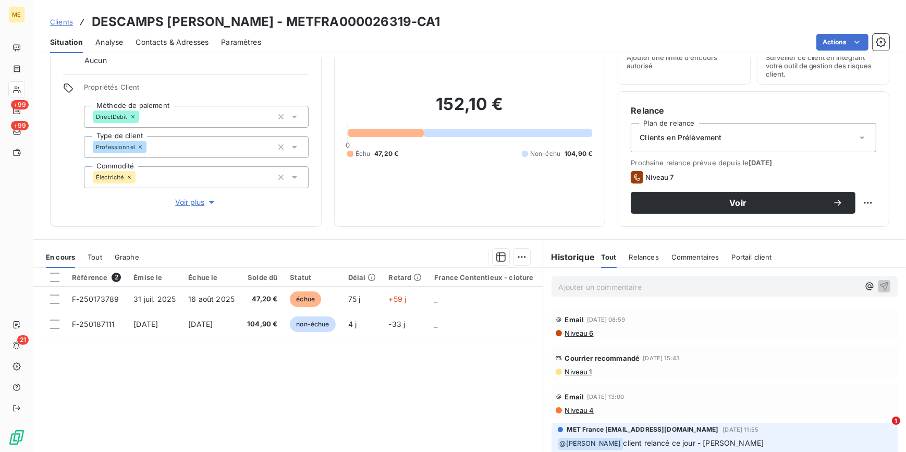
click at [577, 374] on span "Niveau 1" at bounding box center [578, 372] width 28 height 8
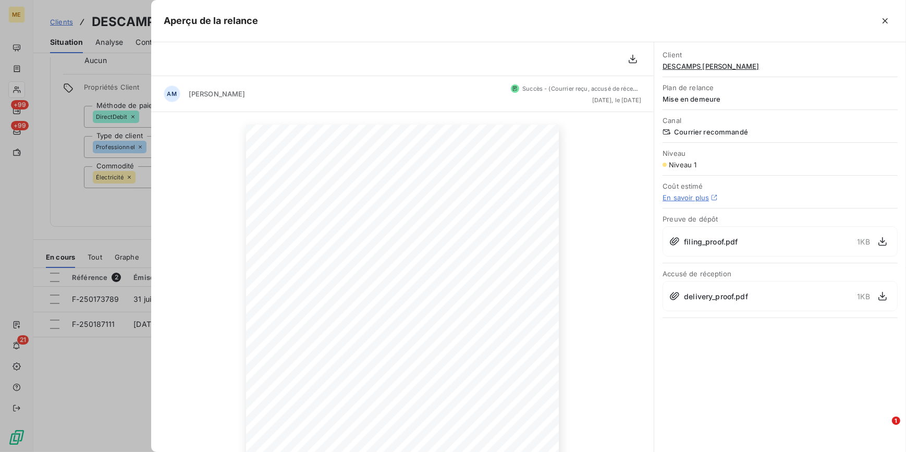
click at [94, 282] on div at bounding box center [453, 226] width 906 height 452
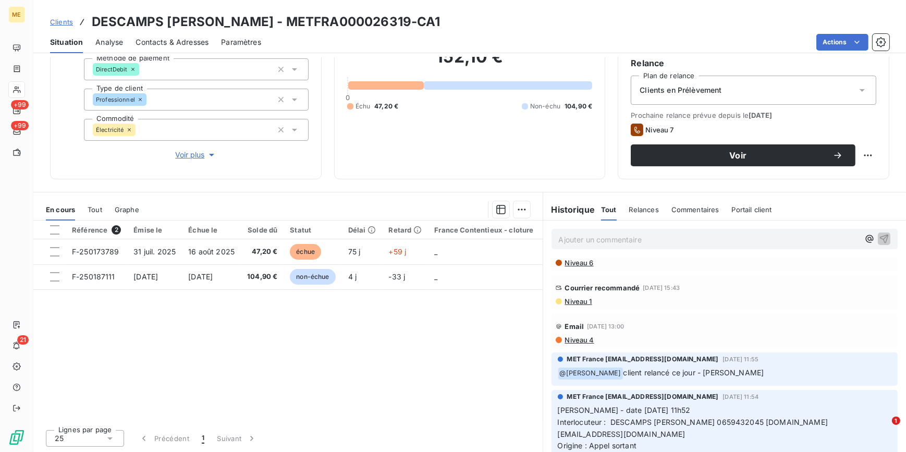
scroll to position [0, 0]
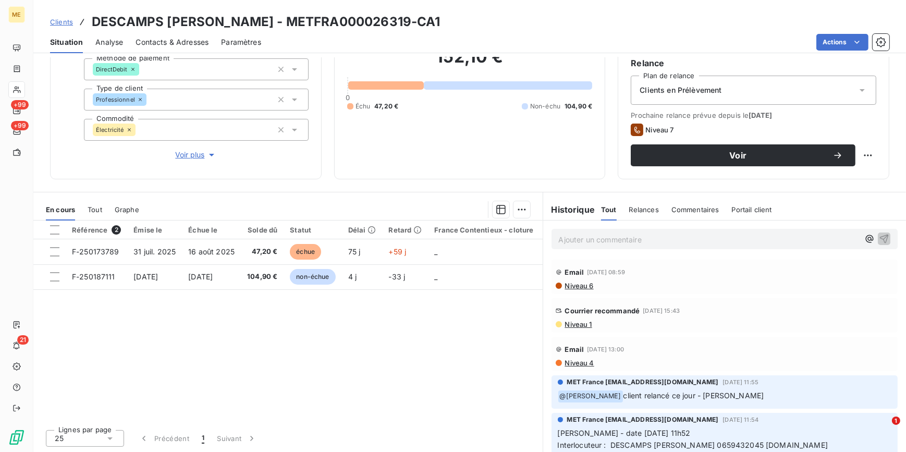
click at [651, 240] on p "Ajouter un commentaire ﻿" at bounding box center [709, 239] width 301 height 13
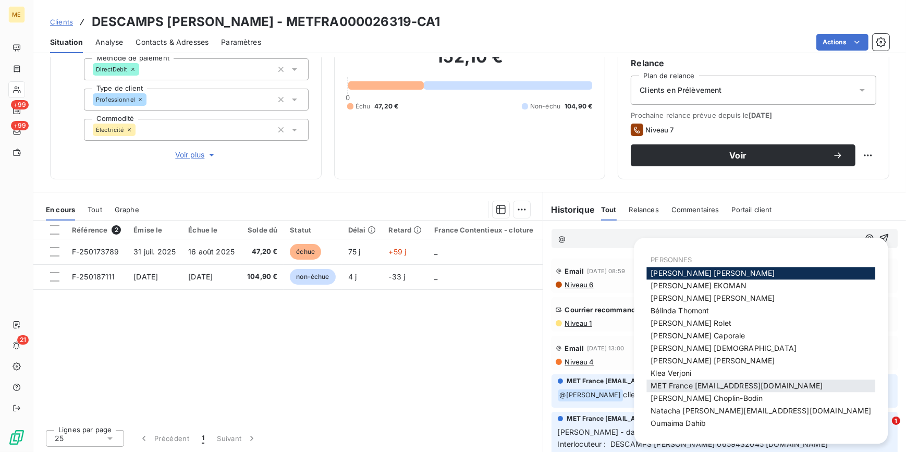
click at [697, 391] on div "MET France [EMAIL_ADDRESS][DOMAIN_NAME]" at bounding box center [761, 386] width 229 height 13
click at [702, 385] on span "MET France [EMAIL_ADDRESS][DOMAIN_NAME]" at bounding box center [737, 386] width 172 height 9
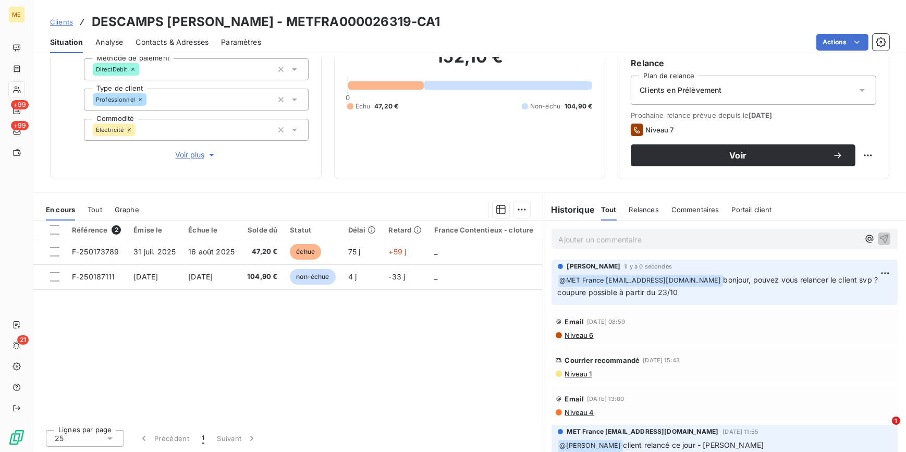
drag, startPoint x: 64, startPoint y: 20, endPoint x: 101, endPoint y: 18, distance: 36.6
click at [64, 20] on span "Clients" at bounding box center [61, 22] width 23 height 8
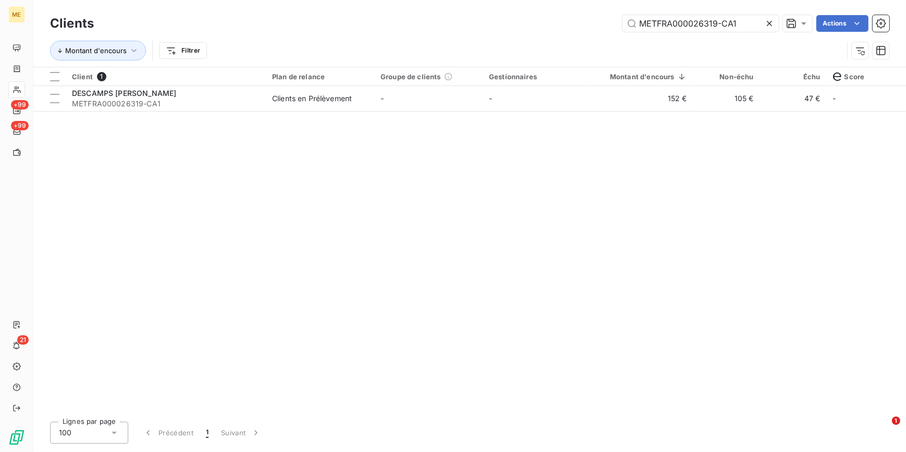
click at [767, 17] on div at bounding box center [771, 23] width 15 height 17
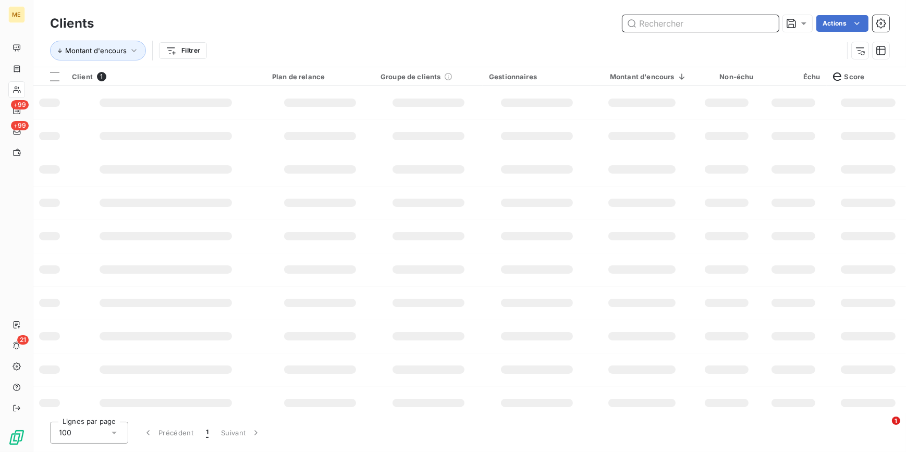
click at [767, 17] on input "text" at bounding box center [701, 23] width 156 height 17
paste input "METFRA000027699-CA1"
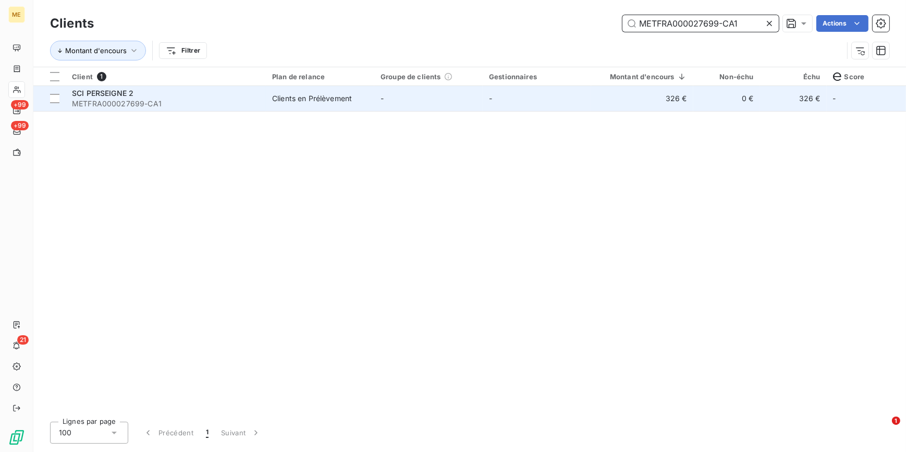
type input "METFRA000027699-CA1"
click at [565, 110] on td "-" at bounding box center [537, 98] width 108 height 25
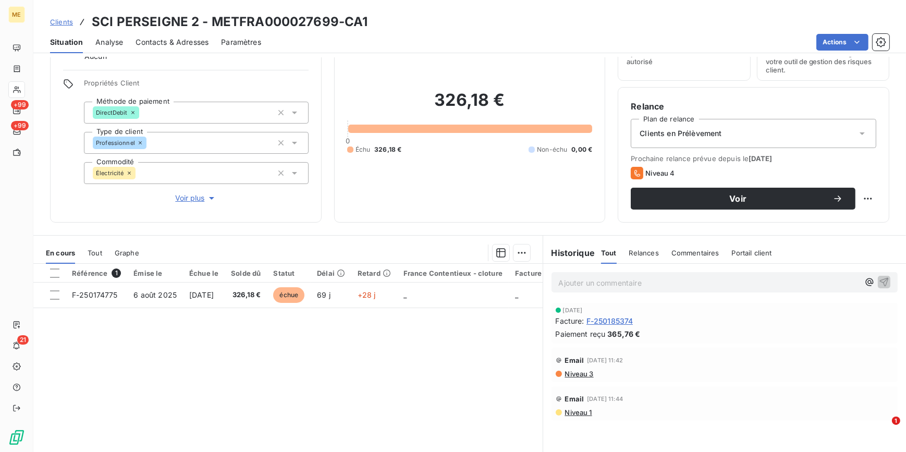
scroll to position [92, 0]
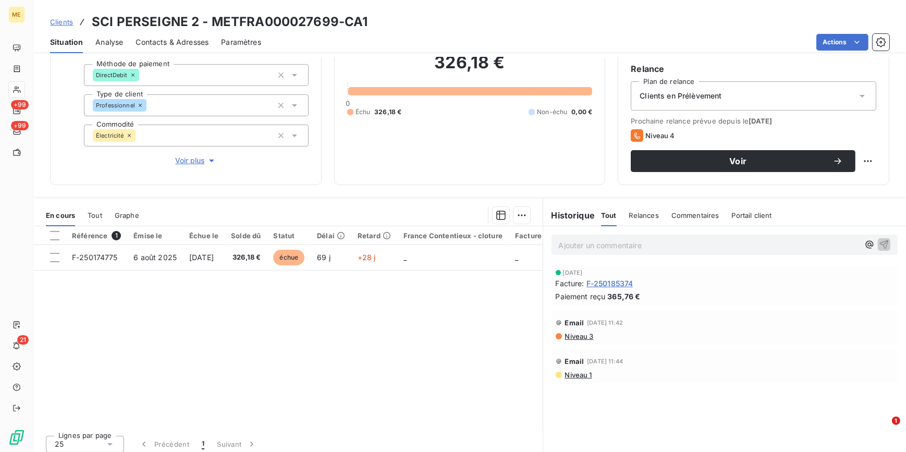
click at [600, 245] on p "Ajouter un commentaire ﻿" at bounding box center [709, 245] width 301 height 13
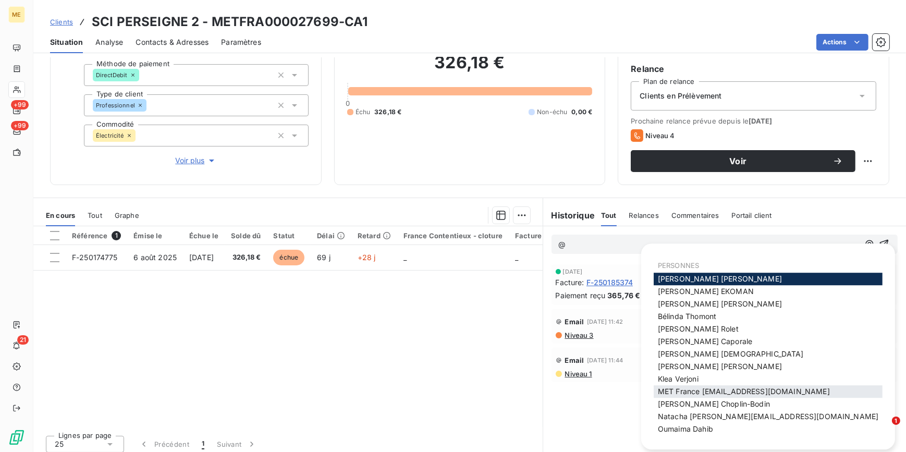
click at [752, 394] on span "MET France [EMAIL_ADDRESS][DOMAIN_NAME]" at bounding box center [744, 391] width 172 height 9
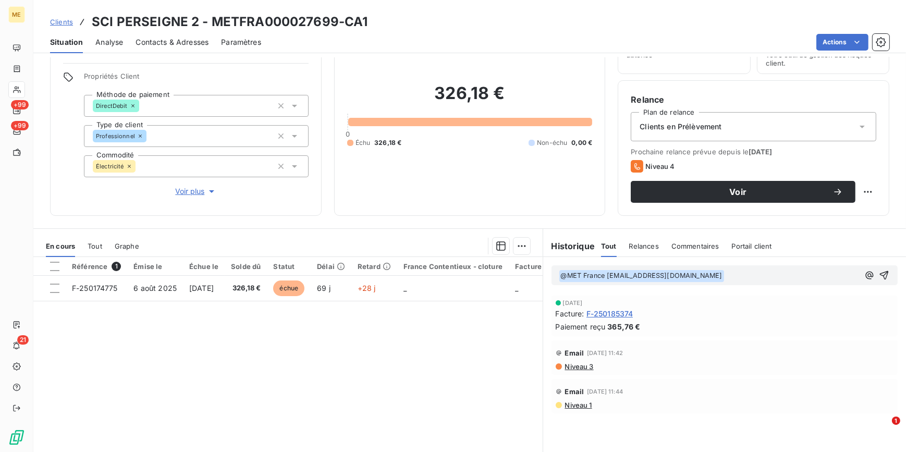
scroll to position [45, 0]
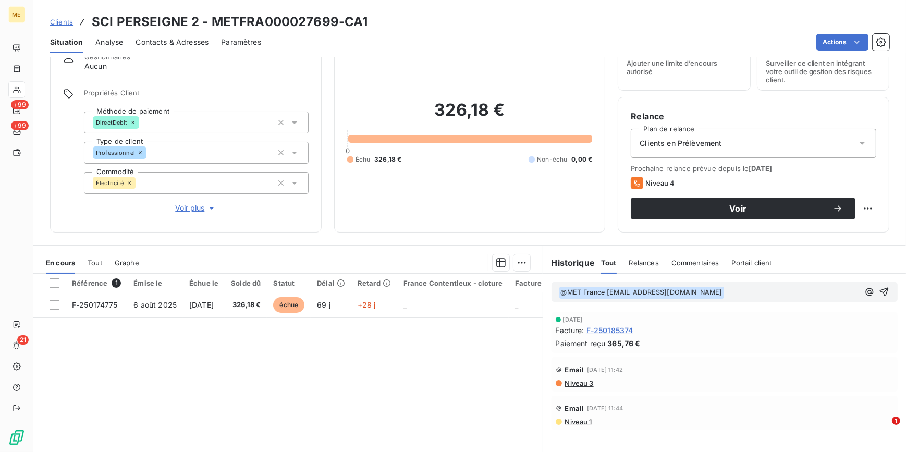
click at [780, 292] on p "﻿ @ MET [GEOGRAPHIC_DATA] [EMAIL_ADDRESS][DOMAIN_NAME] ﻿ ﻿" at bounding box center [709, 292] width 301 height 13
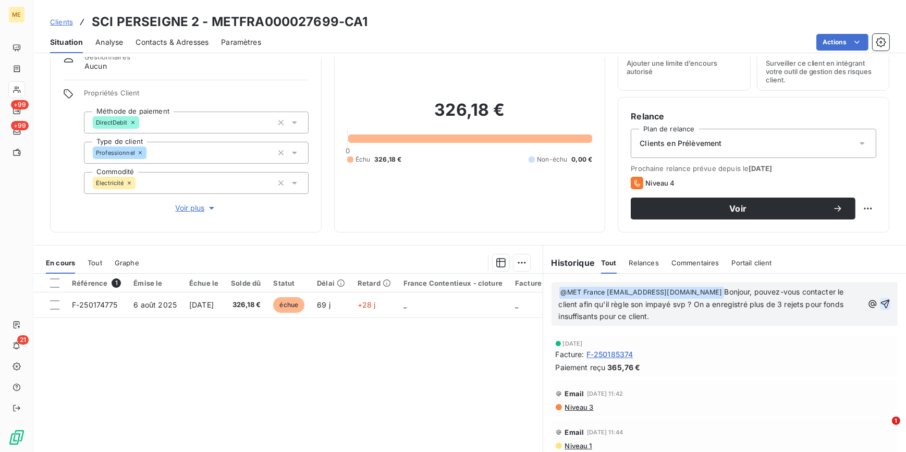
click at [881, 303] on icon "button" at bounding box center [885, 303] width 9 height 9
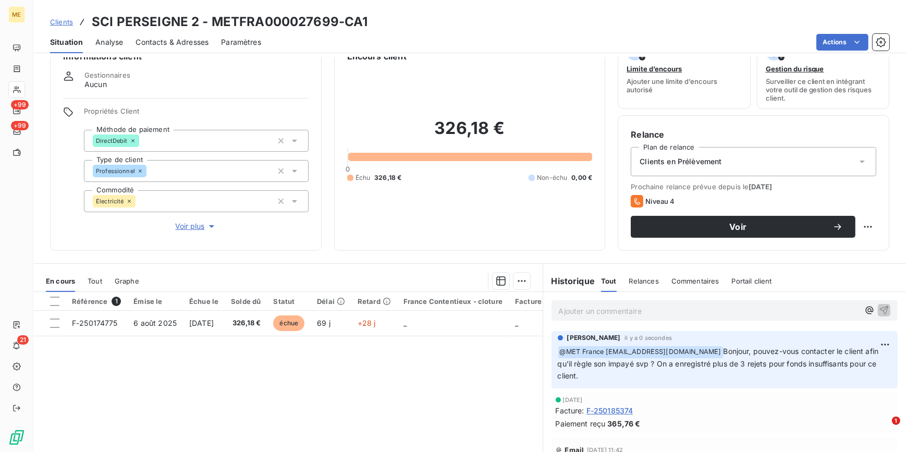
scroll to position [0, 0]
